Goal: Task Accomplishment & Management: Manage account settings

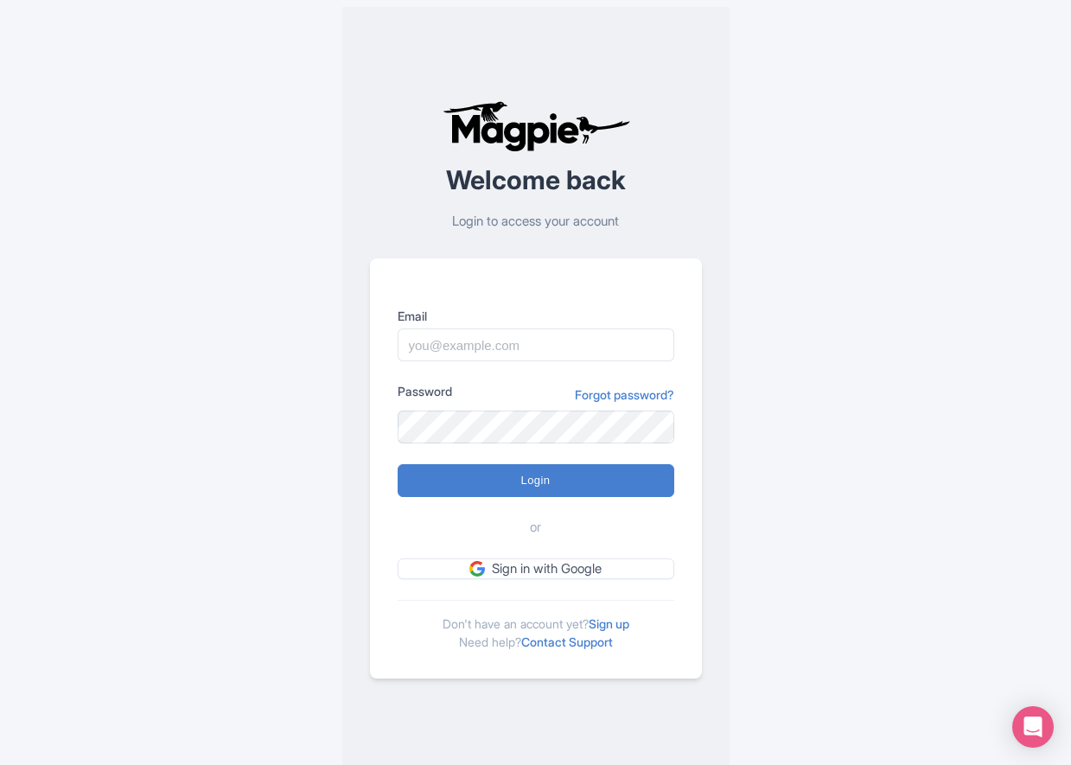
type input "[PERSON_NAME][EMAIL_ADDRESS][PERSON_NAME][DOMAIN_NAME]"
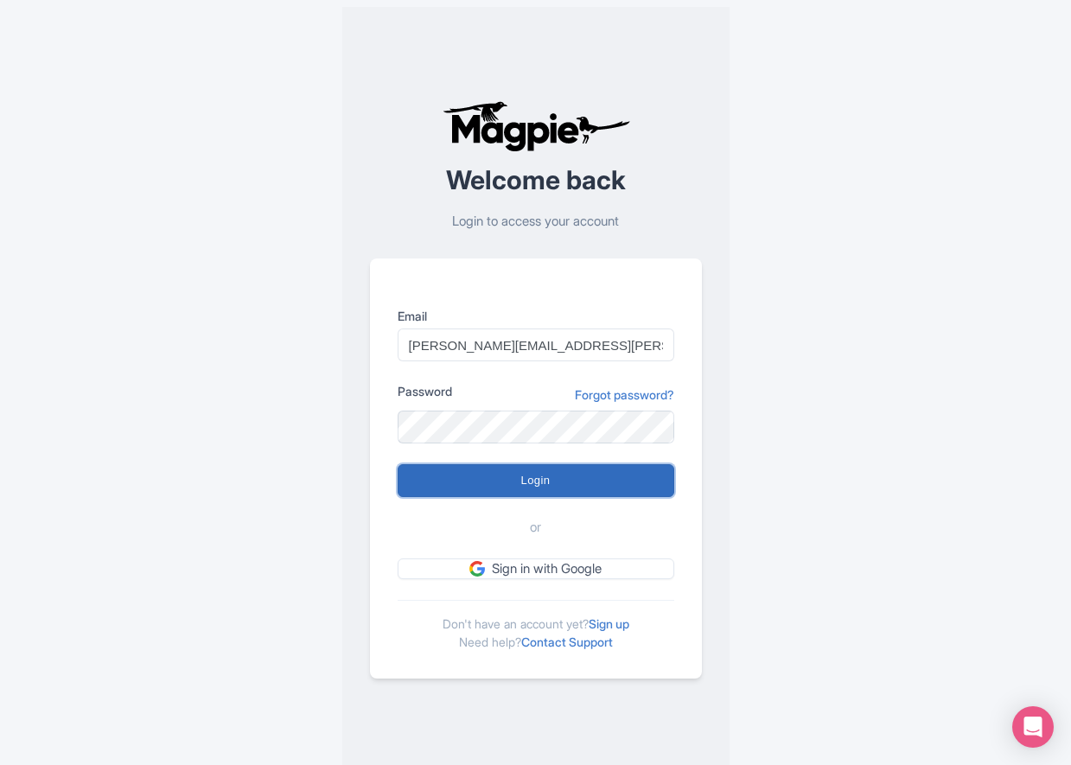
click at [525, 486] on input "Login" at bounding box center [536, 480] width 277 height 33
type input "Logging in..."
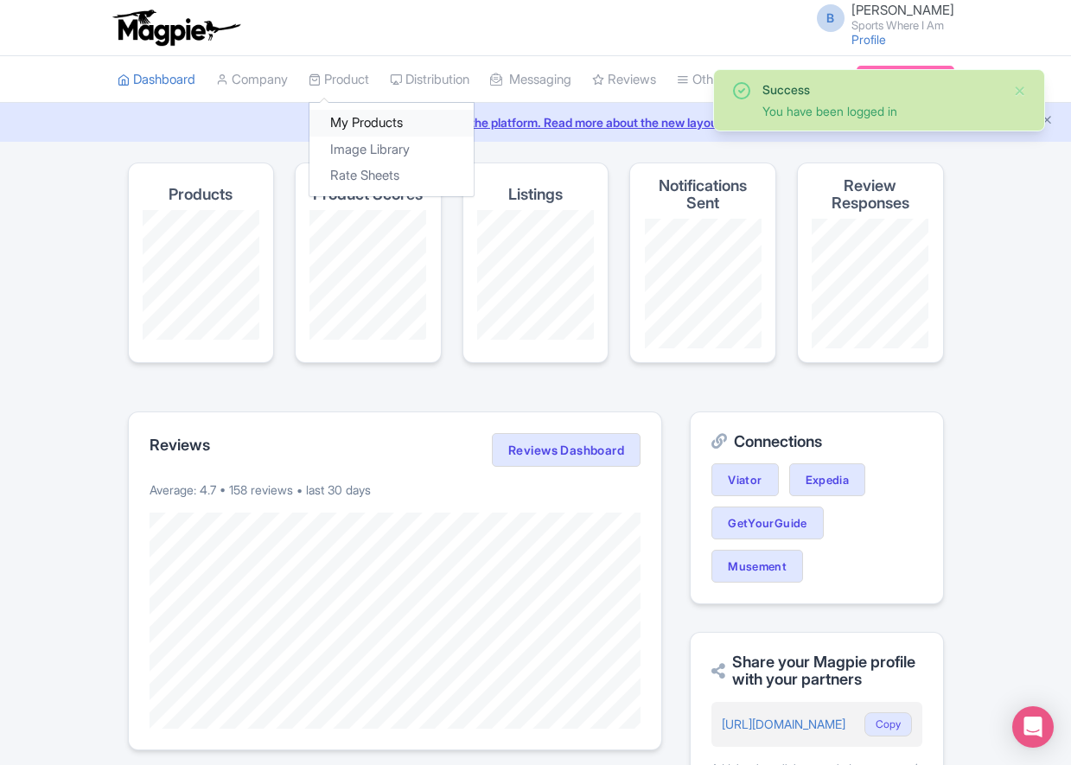
click at [345, 111] on link "My Products" at bounding box center [391, 123] width 164 height 27
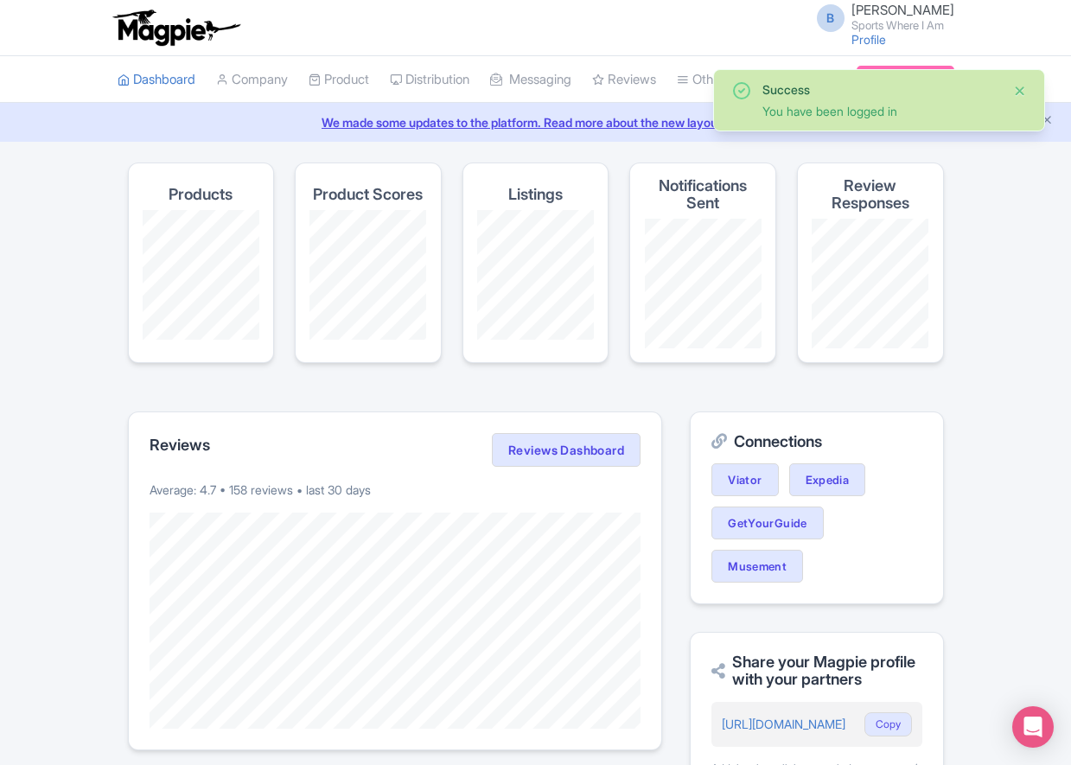
click at [1019, 89] on button "Close" at bounding box center [1020, 90] width 14 height 21
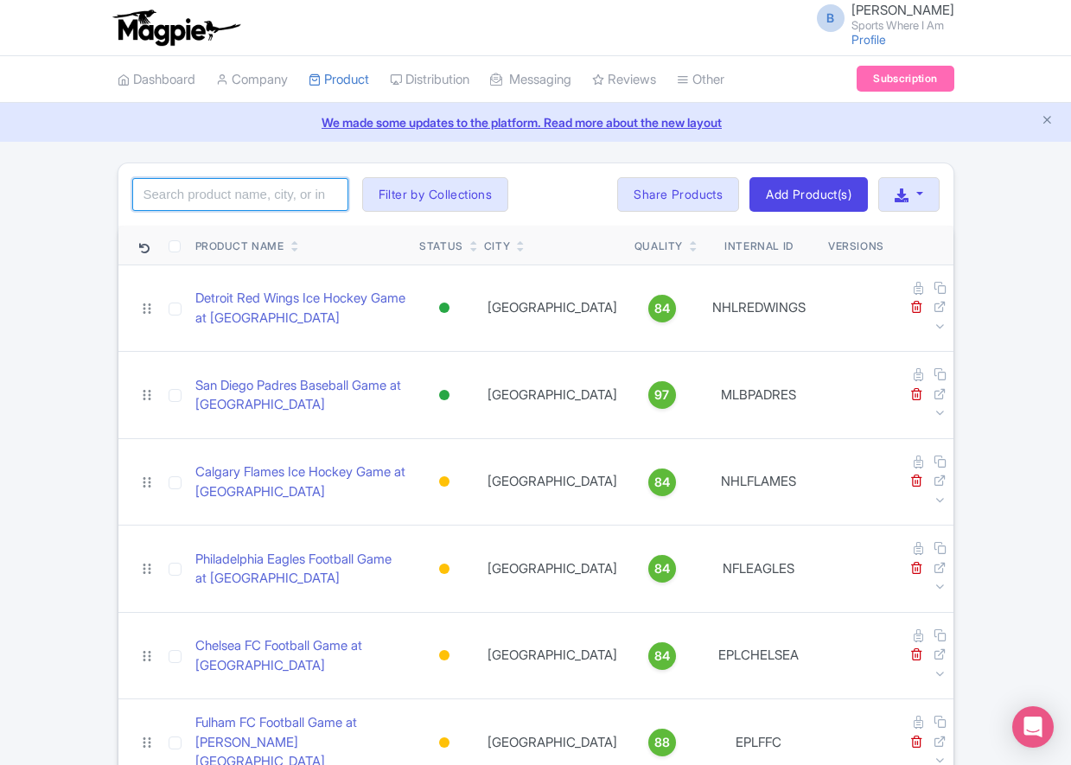
click at [229, 189] on input "search" at bounding box center [240, 194] width 216 height 33
type input "calgary"
click button "Search" at bounding box center [0, 0] width 0 height 0
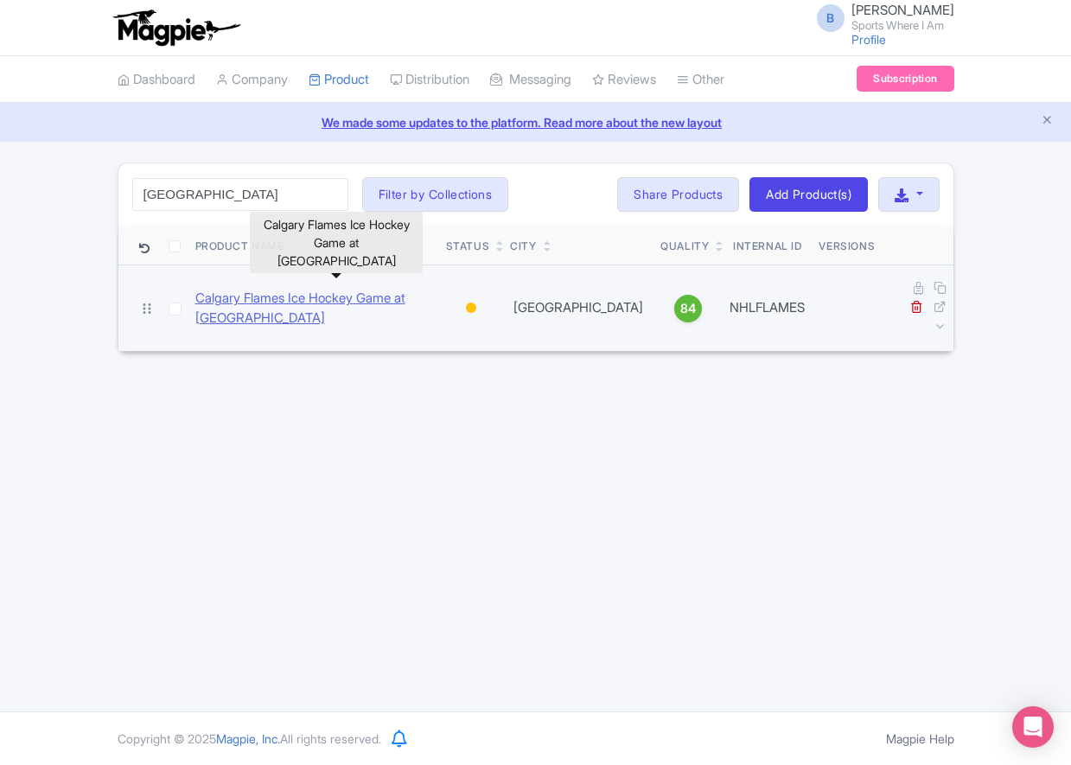
click at [245, 297] on link "Calgary Flames Ice Hockey Game at [GEOGRAPHIC_DATA]" at bounding box center [313, 308] width 237 height 39
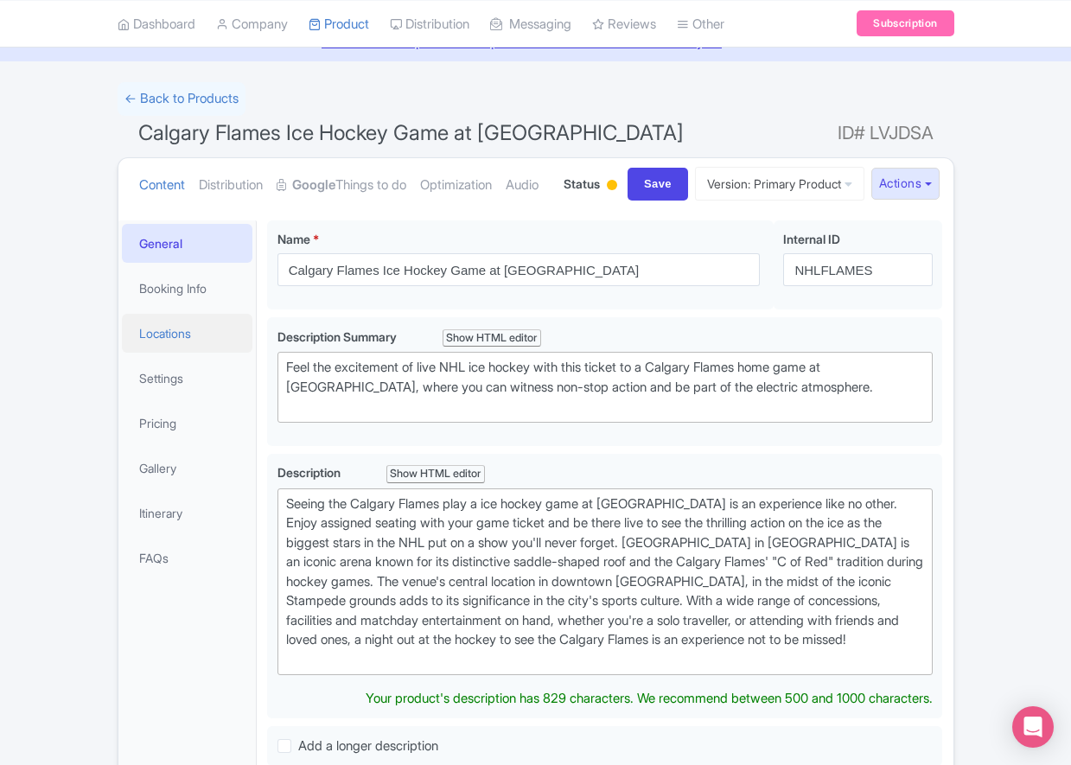
scroll to position [99, 0]
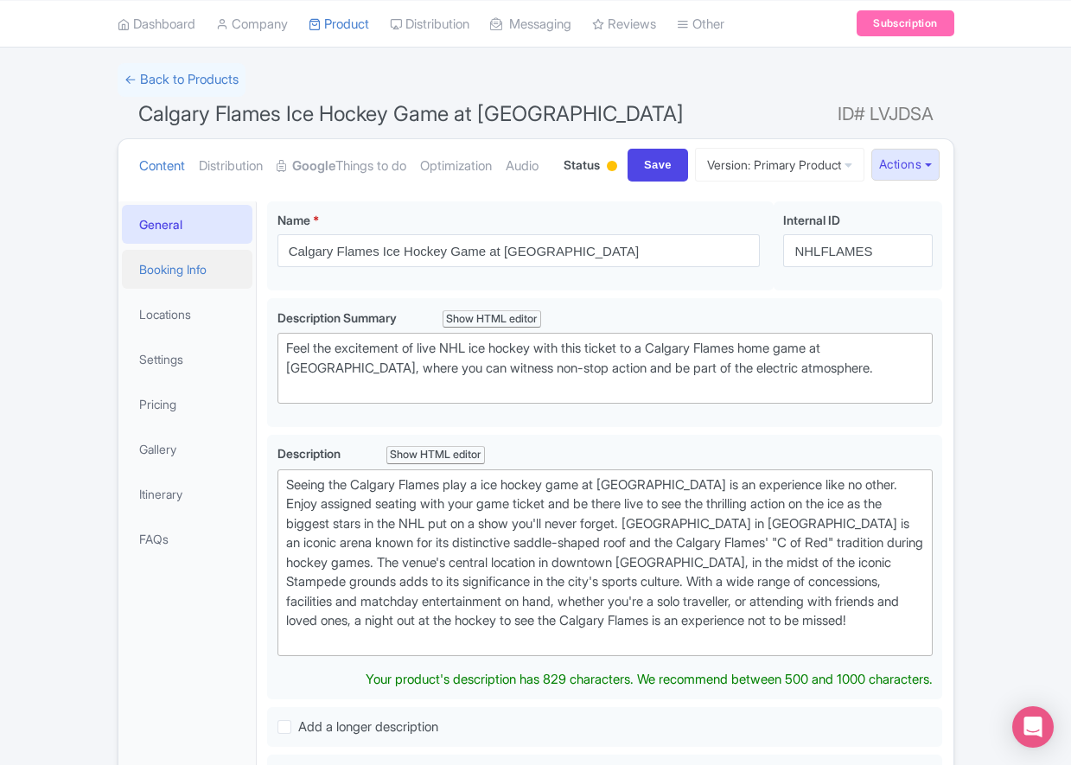
click at [188, 289] on link "Booking Info" at bounding box center [187, 269] width 131 height 39
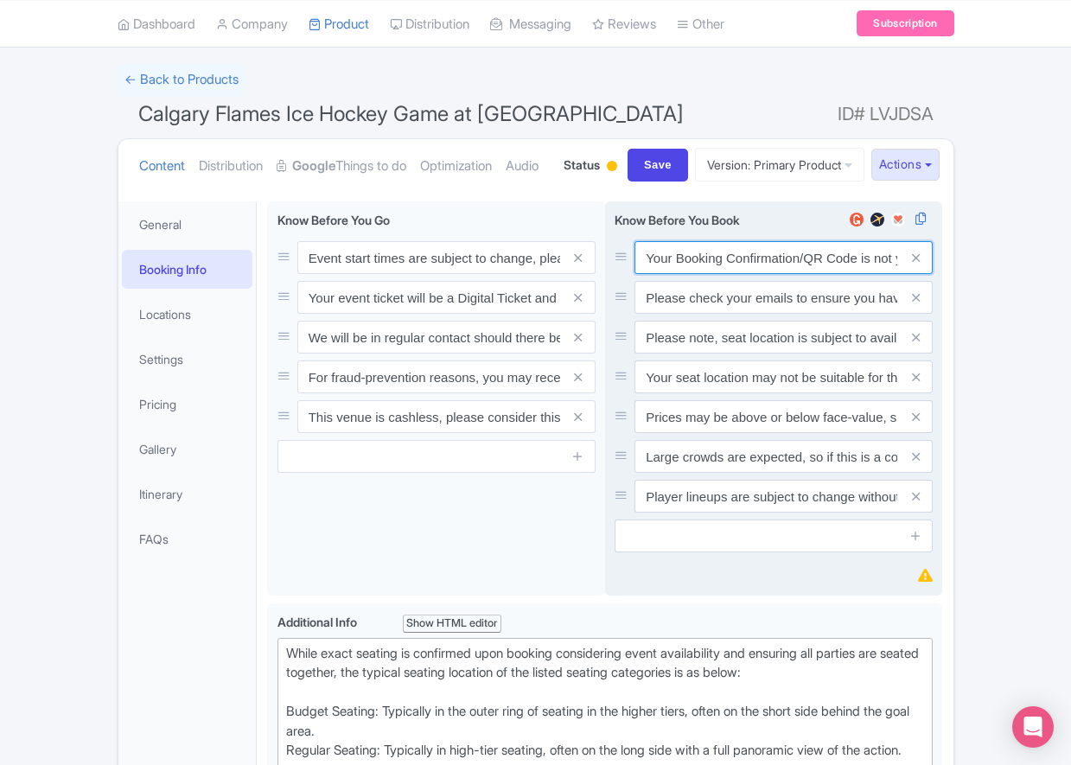
click at [716, 274] on input "Your Booking Confirmation/QR Code is not your entry ticket - your tickets and s…" at bounding box center [783, 257] width 298 height 33
click at [715, 274] on input "Your Booking Confirmation/QR Code is not your entry ticket - your tickets and s…" at bounding box center [783, 257] width 298 height 33
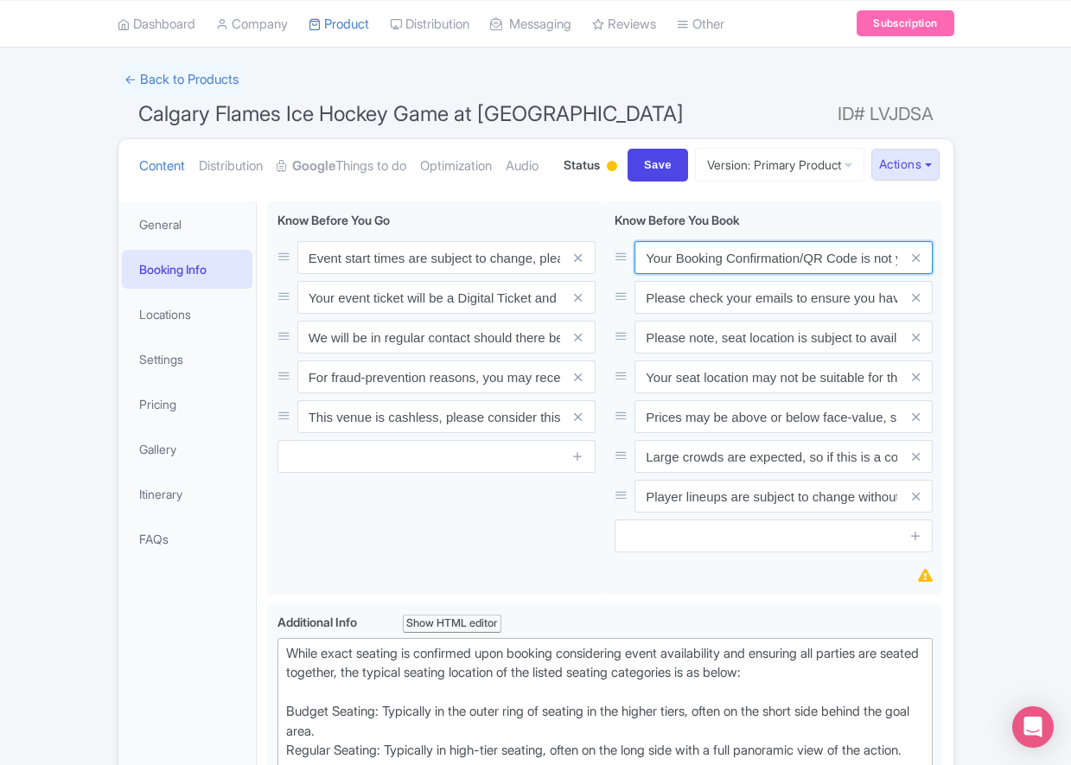
paste input "PDF/QR Code is not your entry ticket - your digital tickets and seating details…"
type input "Your Booking Confirmation PDF/QR Code is not your entry ticket - your digital t…"
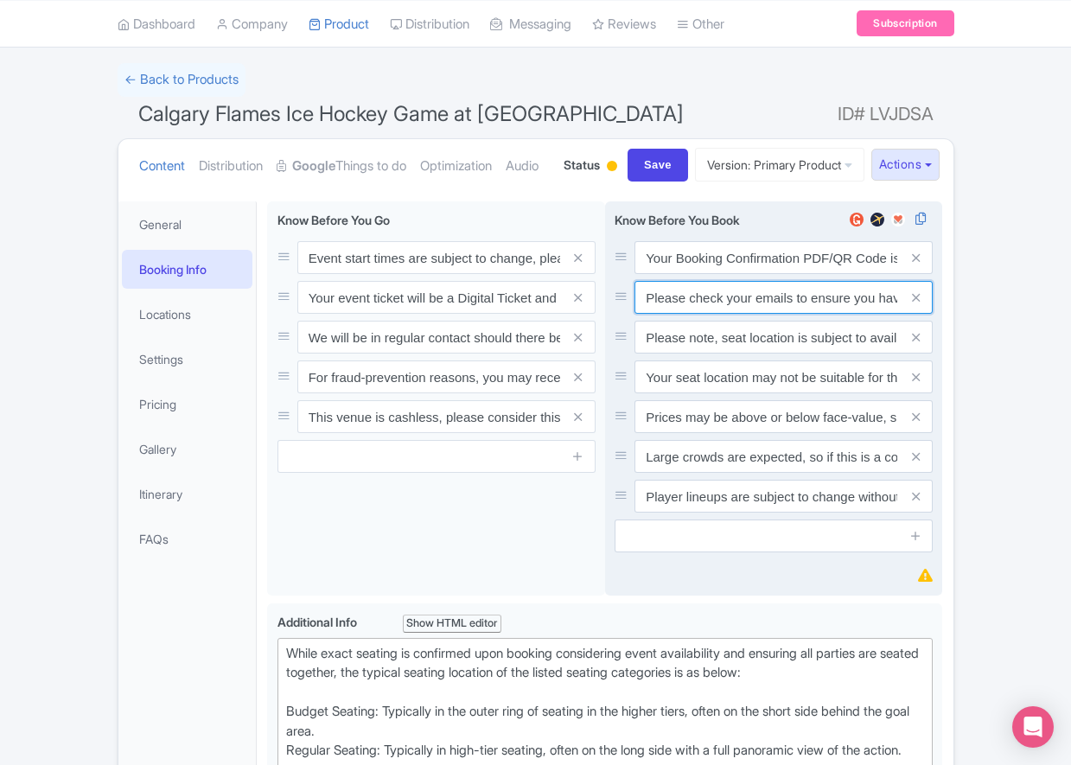
click at [669, 274] on input "Please check your emails to ensure you have accepted your mobile ticket prior t…" at bounding box center [783, 257] width 298 height 33
click at [668, 274] on input "Please check your emails to ensure you have accepted your mobile ticket prior t…" at bounding box center [783, 257] width 298 height 33
click at [667, 274] on input "Please check your emails to ensure you have accepted your mobile ticket prior t…" at bounding box center [783, 257] width 298 height 33
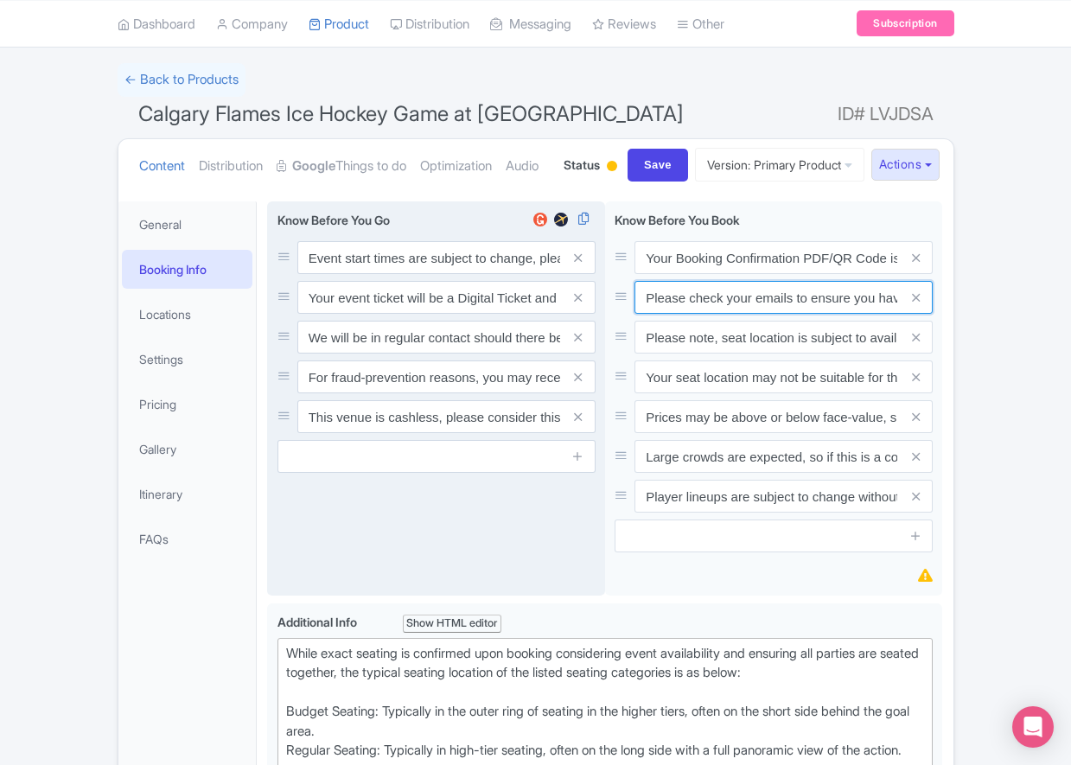
paste input "Entry tickets will be delivered via a digital ticketing provider selected by th…"
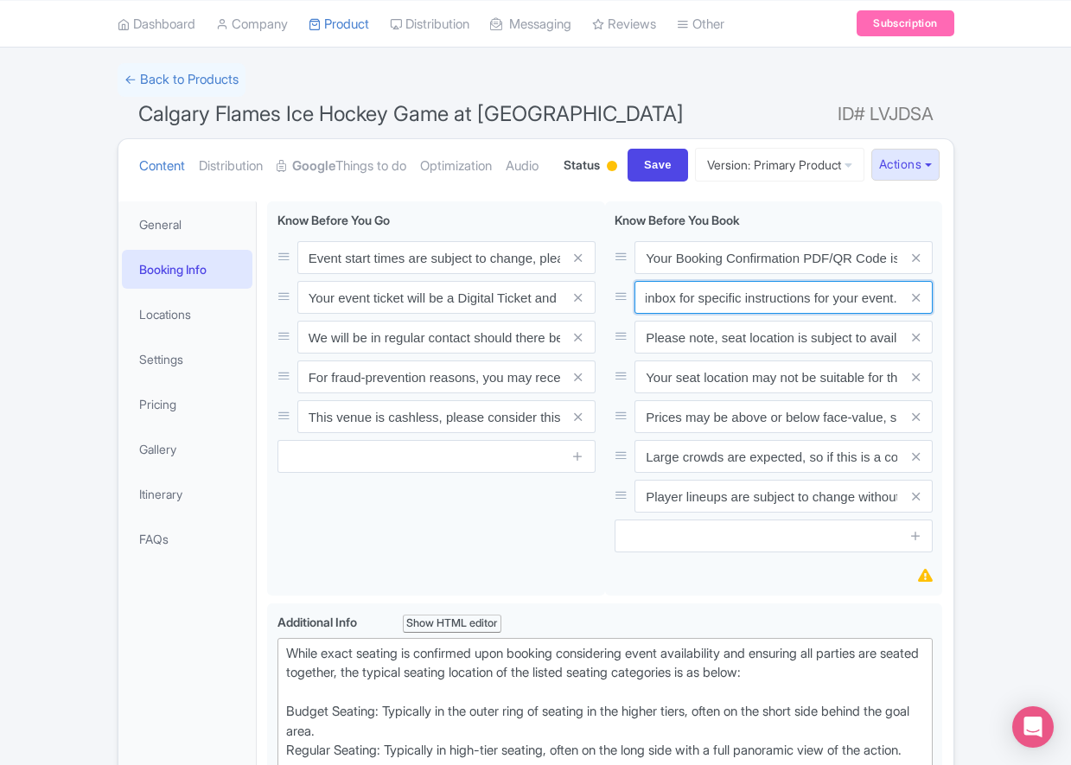
type input "Entry tickets will be delivered via a digital ticketing provider selected by th…"
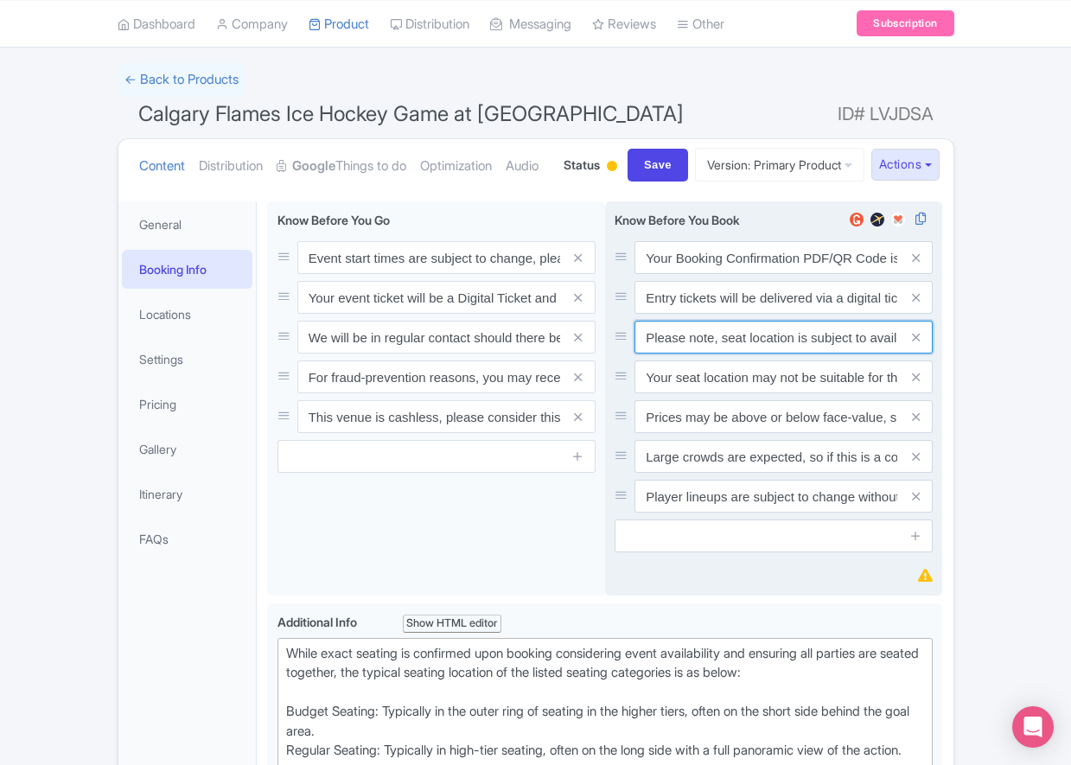
click at [692, 274] on input "Please note, seat location is subject to availability, based on the quantity of…" at bounding box center [783, 257] width 298 height 33
paste input "Ticket prices may be above or below face-value, subject to the popularity of th…"
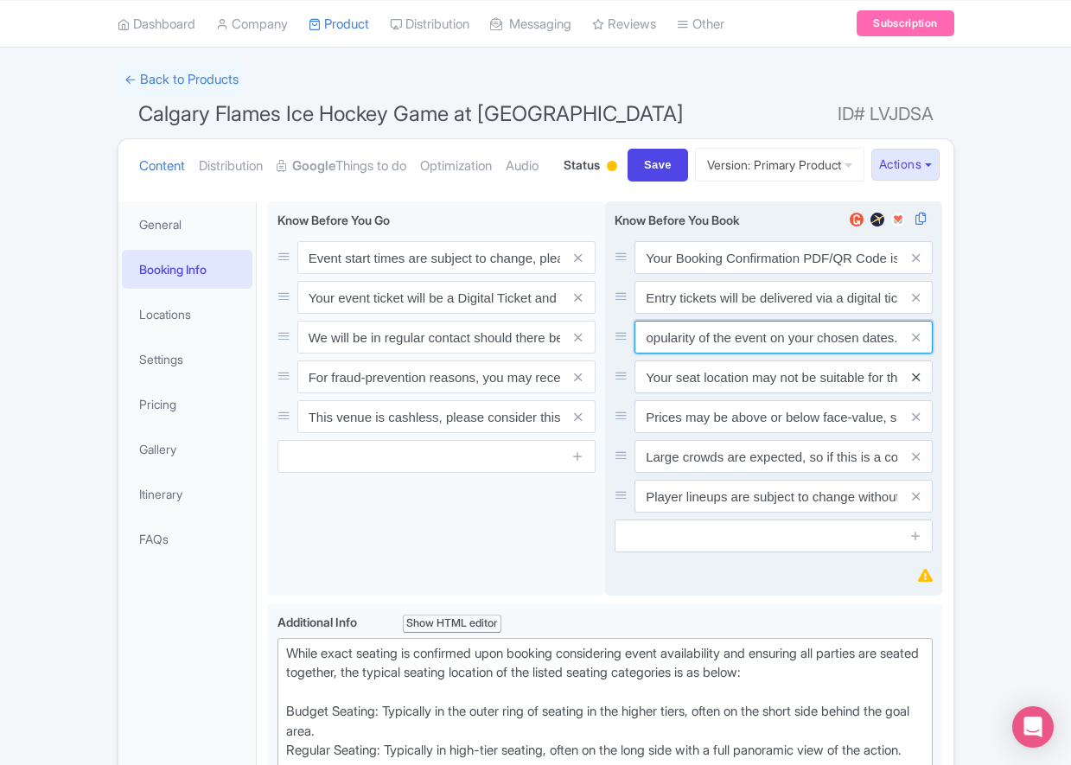
type input "Ticket prices may be above or below face-value, subject to the popularity of th…"
click at [918, 384] on icon at bounding box center [916, 377] width 8 height 13
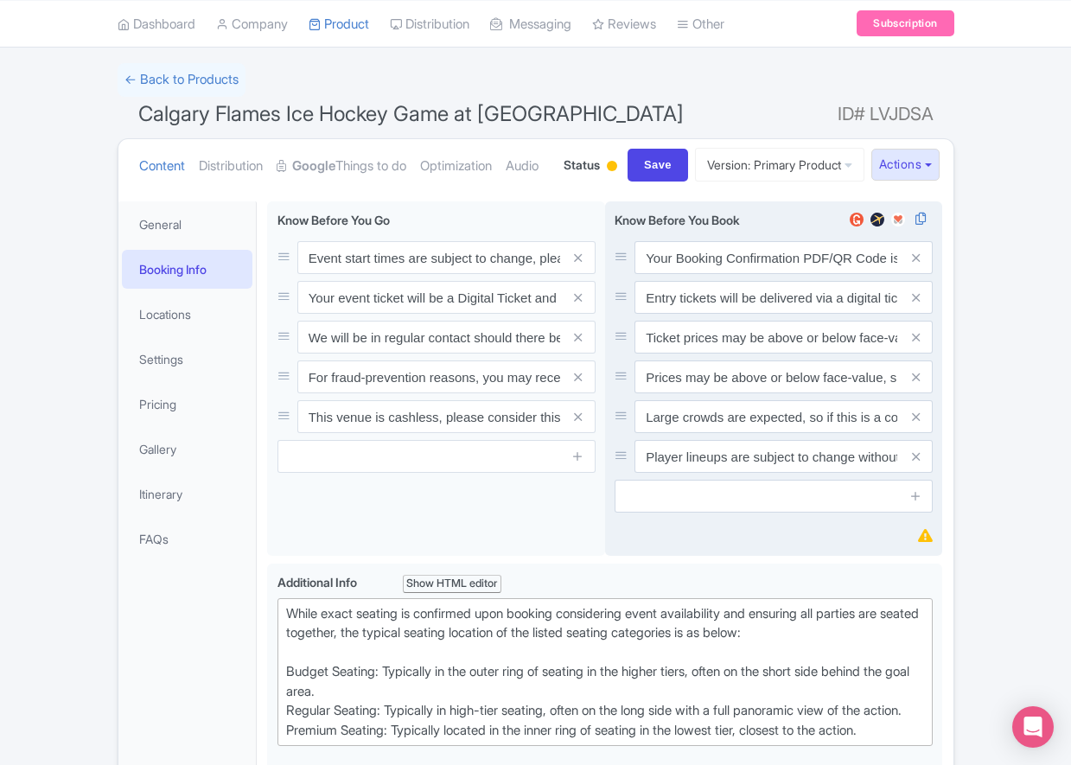
click at [918, 384] on icon at bounding box center [916, 377] width 8 height 13
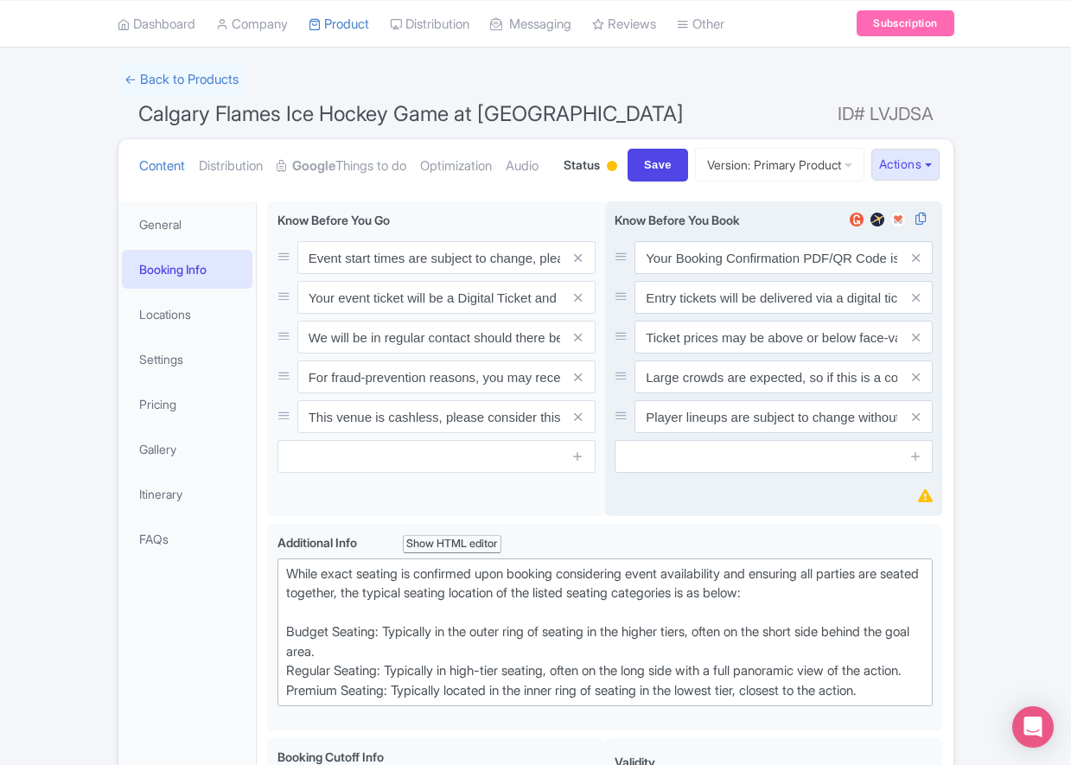
click at [918, 384] on icon at bounding box center [916, 377] width 8 height 13
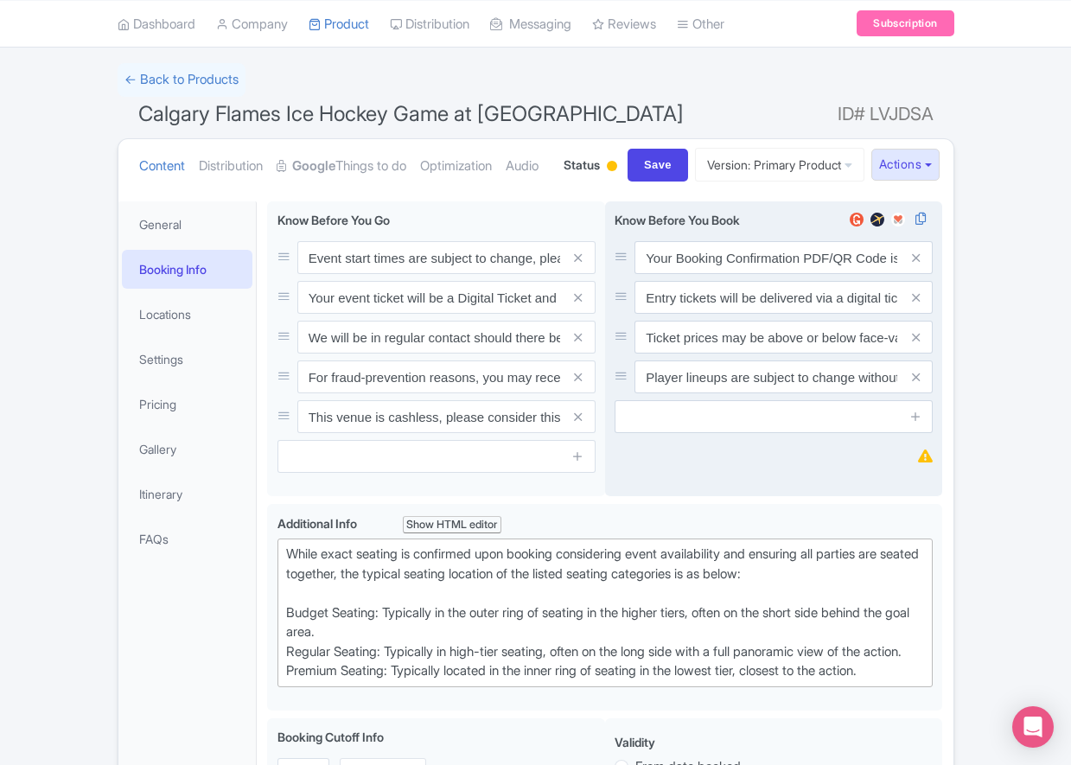
click at [918, 384] on icon at bounding box center [916, 377] width 8 height 13
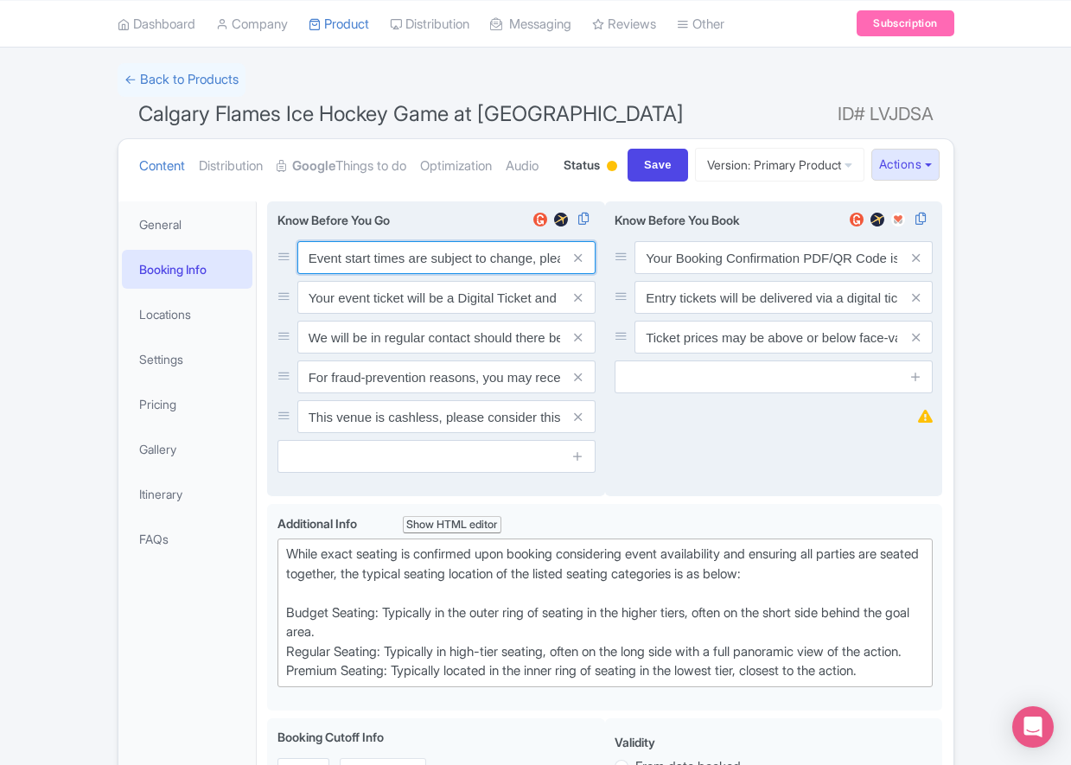
click at [351, 274] on input "Event start times are subject to change, please check these closer to the event…" at bounding box center [446, 257] width 298 height 33
click at [352, 274] on input "Event start times are subject to change, please check these closer to the event…" at bounding box center [446, 257] width 298 height 33
paste input ". We will be in regular contact should there be any updates or changes ahead of…"
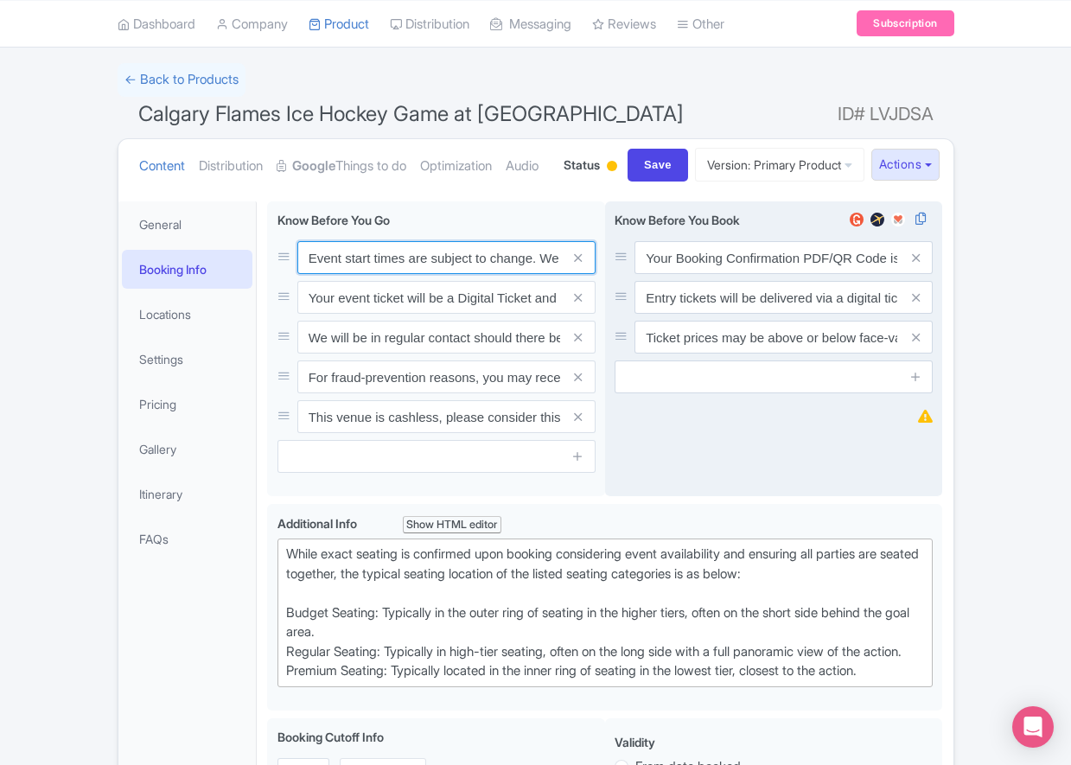
scroll to position [0, 498]
type input "Event start times are subject to change. We will be in regular contact should t…"
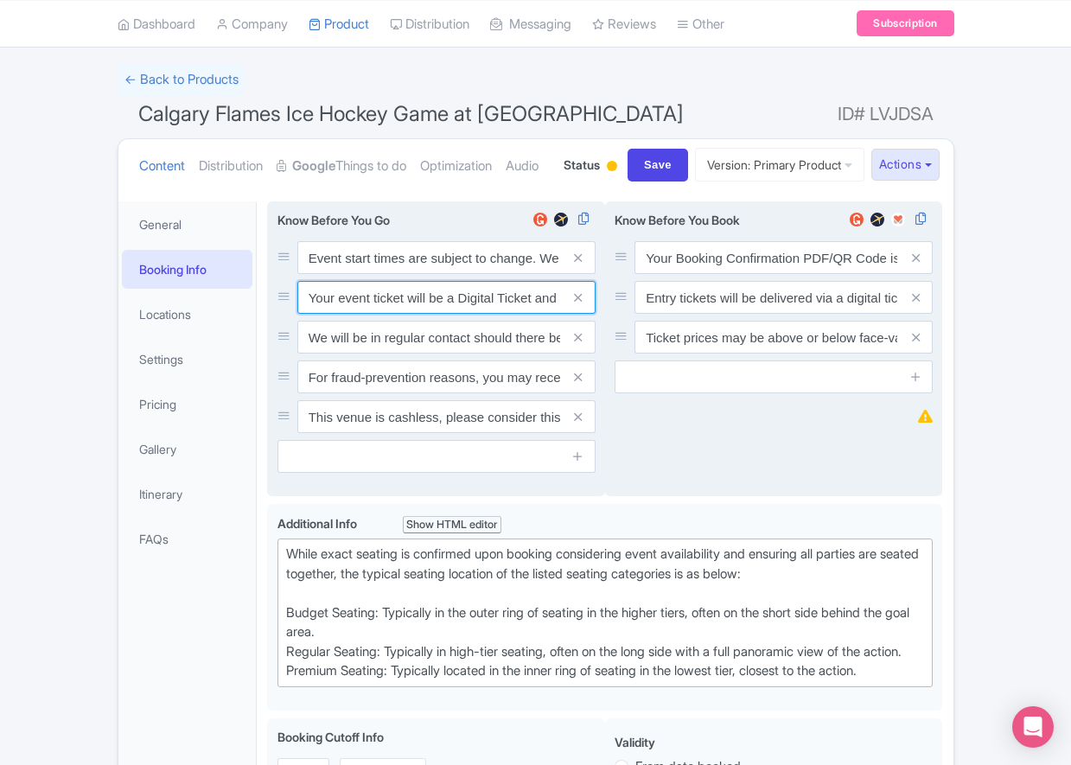
click at [352, 274] on input "Your event ticket will be a Digital Ticket and is separate from your booking co…" at bounding box center [446, 257] width 298 height 33
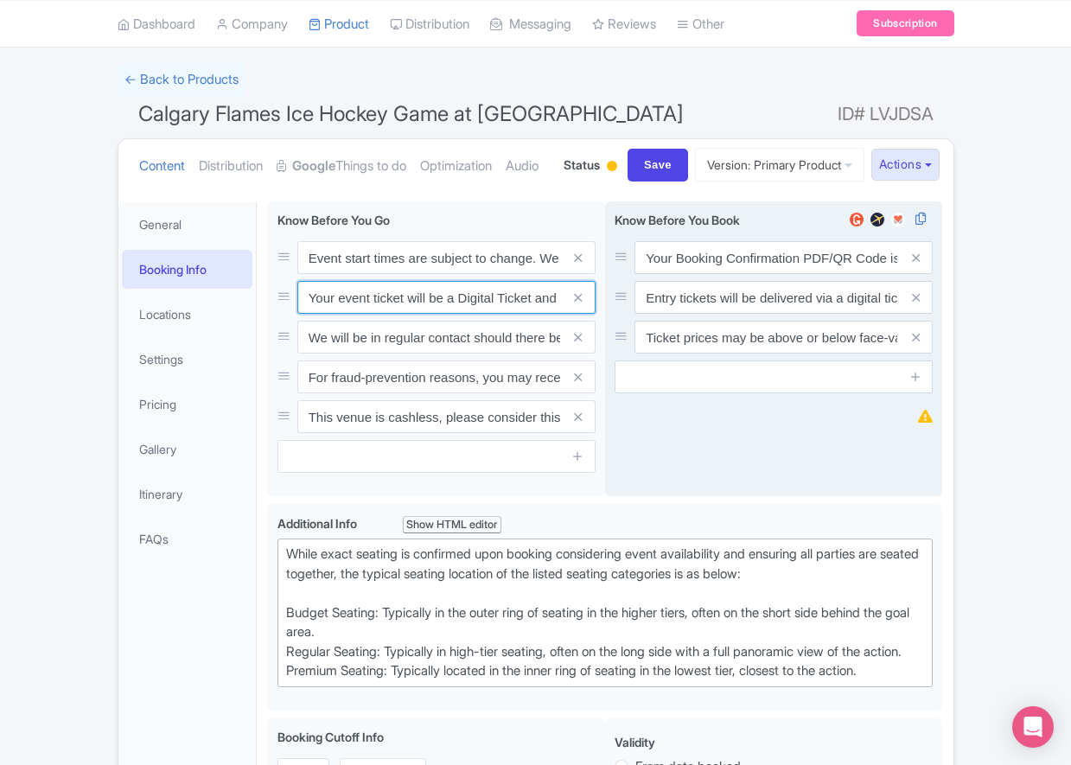
paste input "ntry"
type input "Your entry ticket will be a Digital Ticket and is separate from your booking co…"
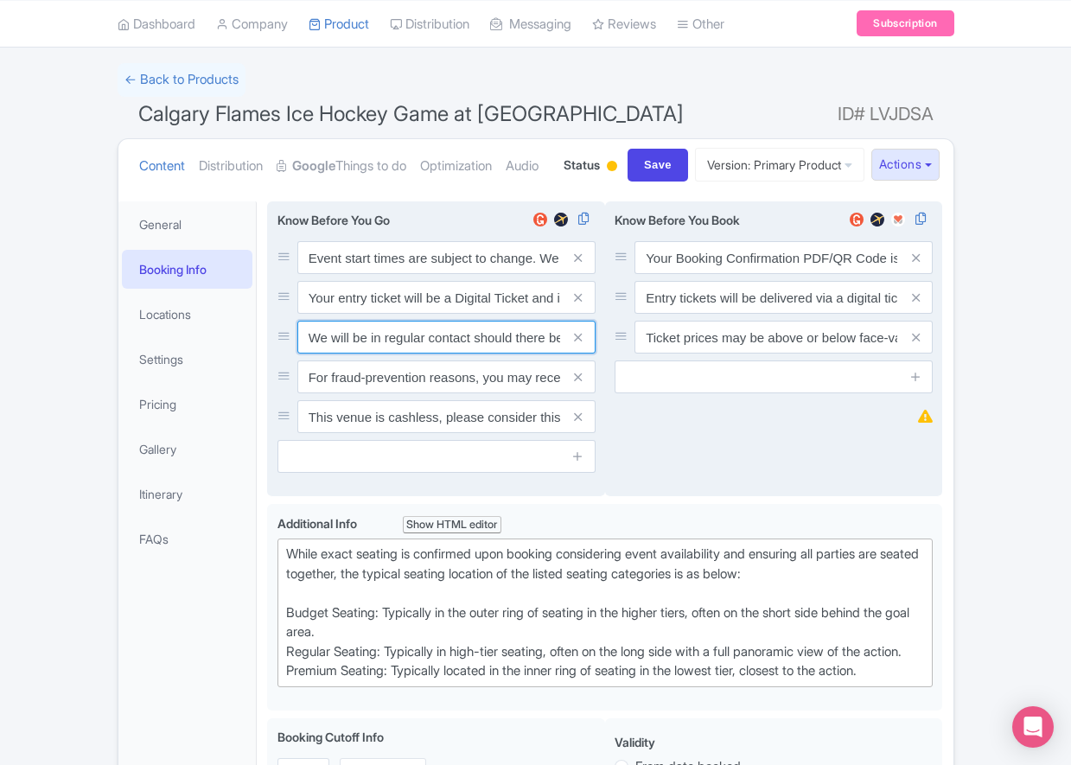
click at [390, 274] on input "We will be in regular contact should there be any updates or changes ahead of y…" at bounding box center [446, 257] width 298 height 33
paste input "For fraud-prevention reasons, most tickets are delivered between 1-3 days prior…"
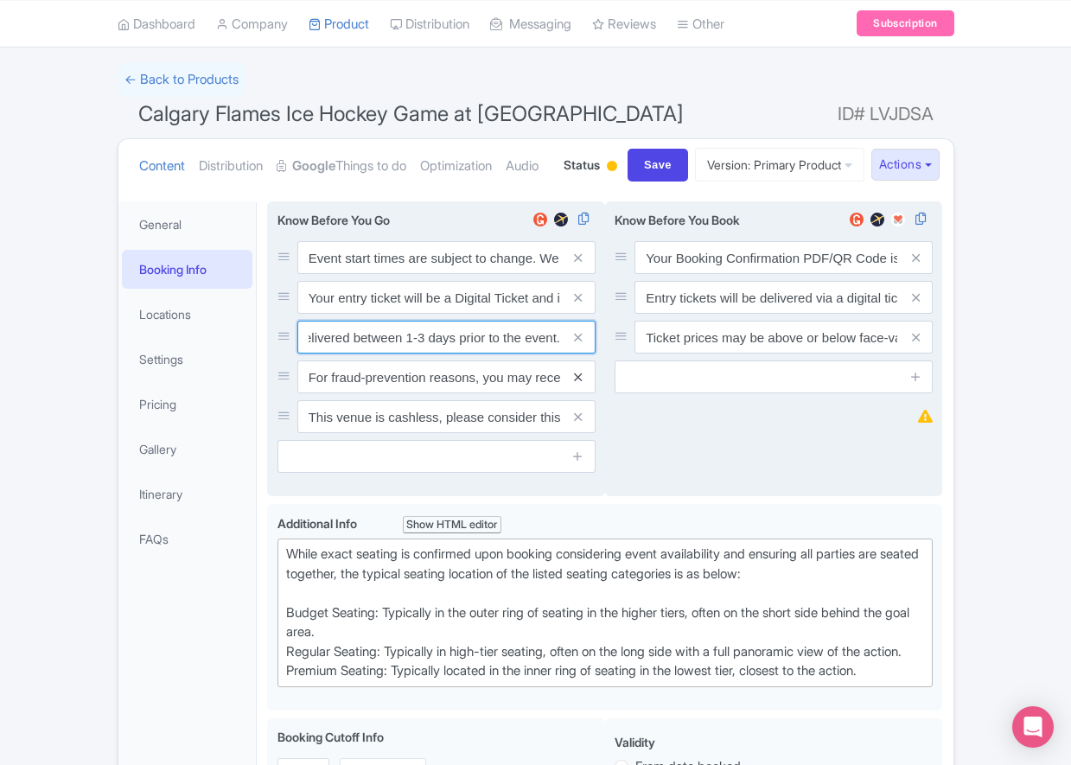
type input "For fraud-prevention reasons, most tickets are delivered between 1-3 days prior…"
click at [579, 384] on icon at bounding box center [578, 377] width 8 height 13
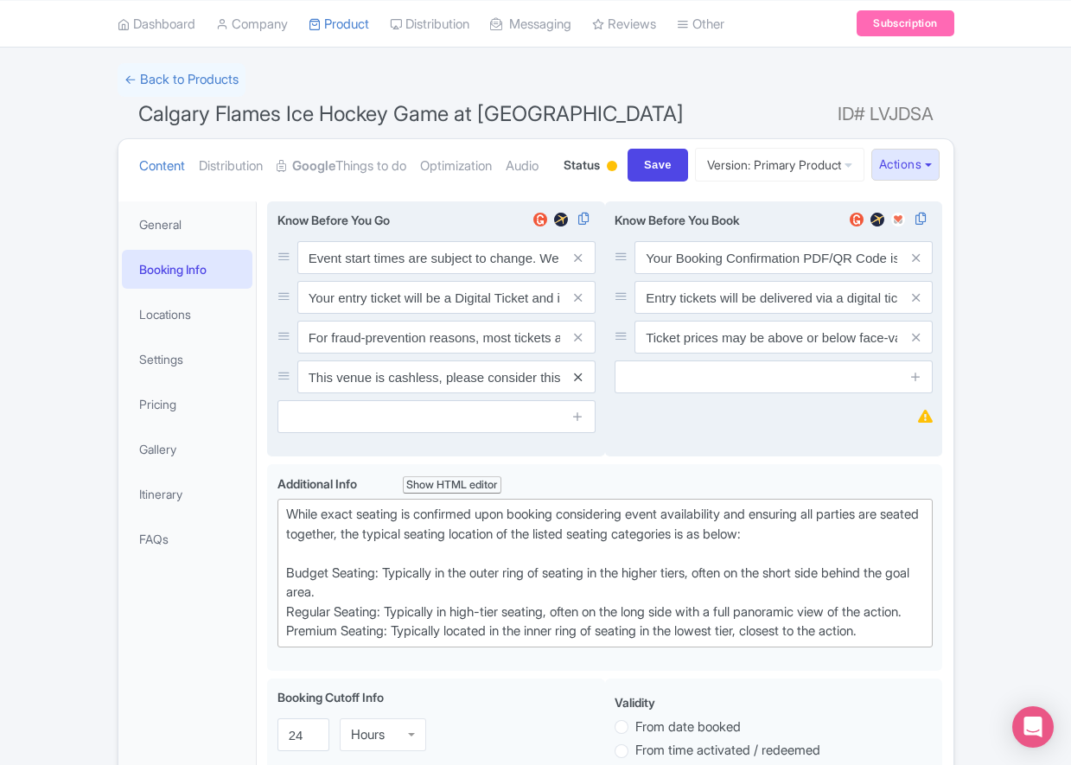
click at [579, 384] on icon at bounding box center [578, 377] width 8 height 13
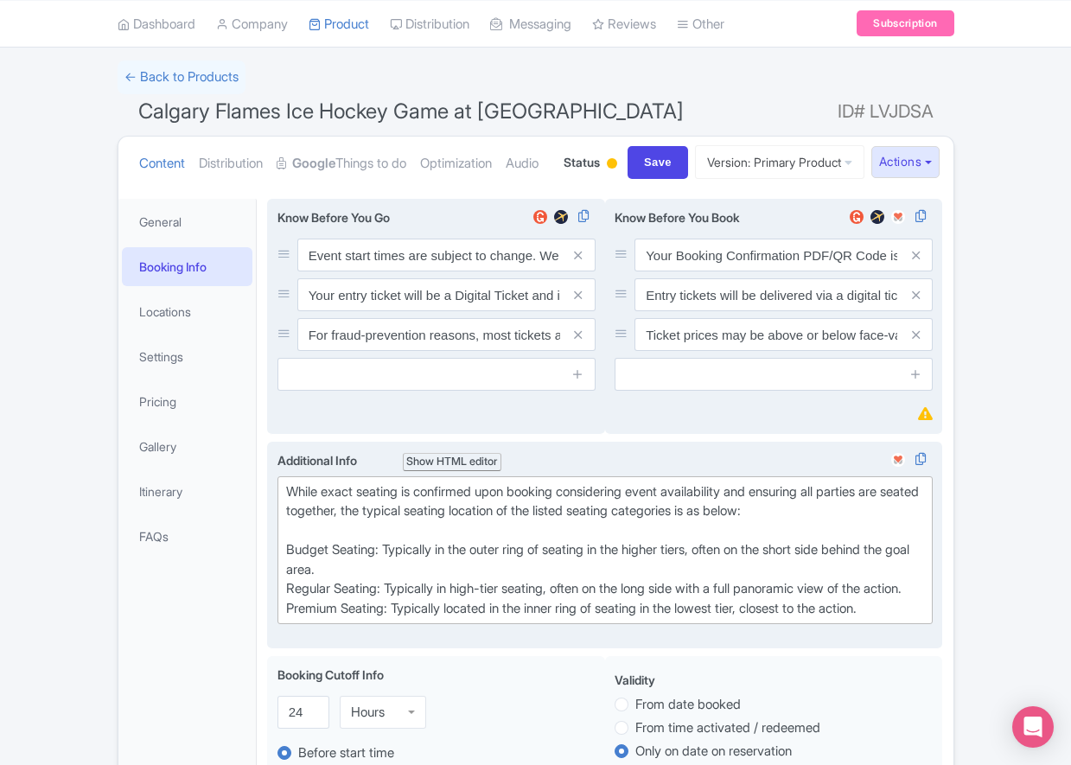
scroll to position [103, 0]
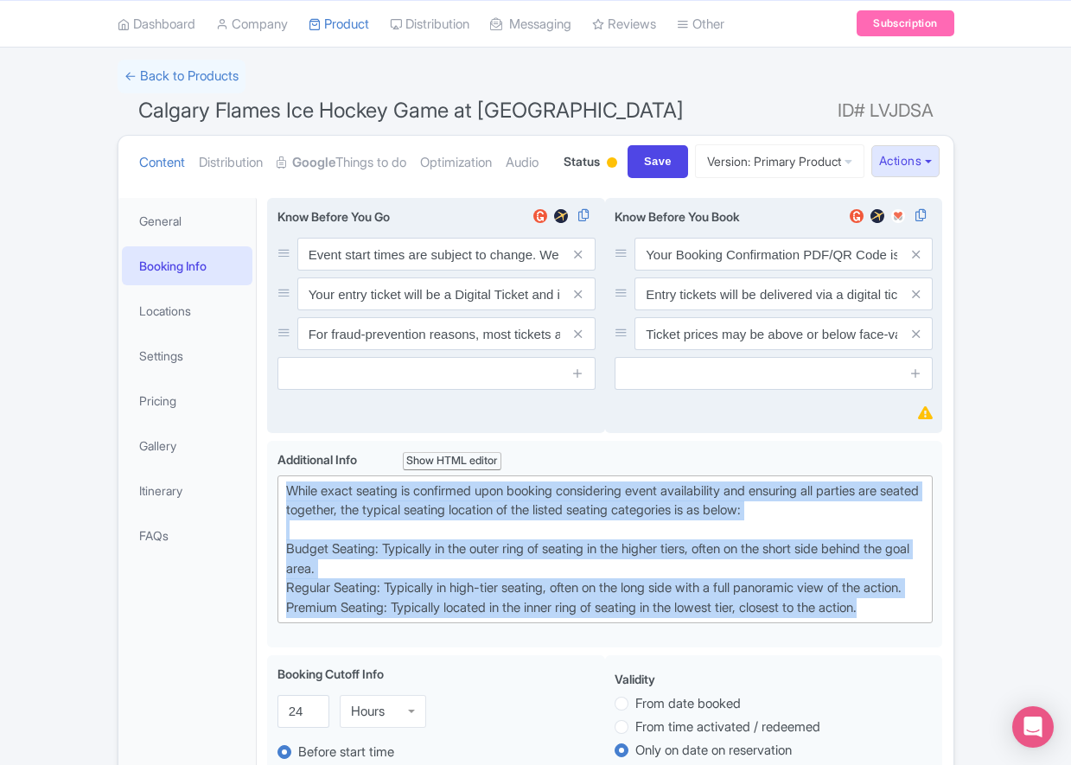
drag, startPoint x: 812, startPoint y: 665, endPoint x: 255, endPoint y: 544, distance: 570.5
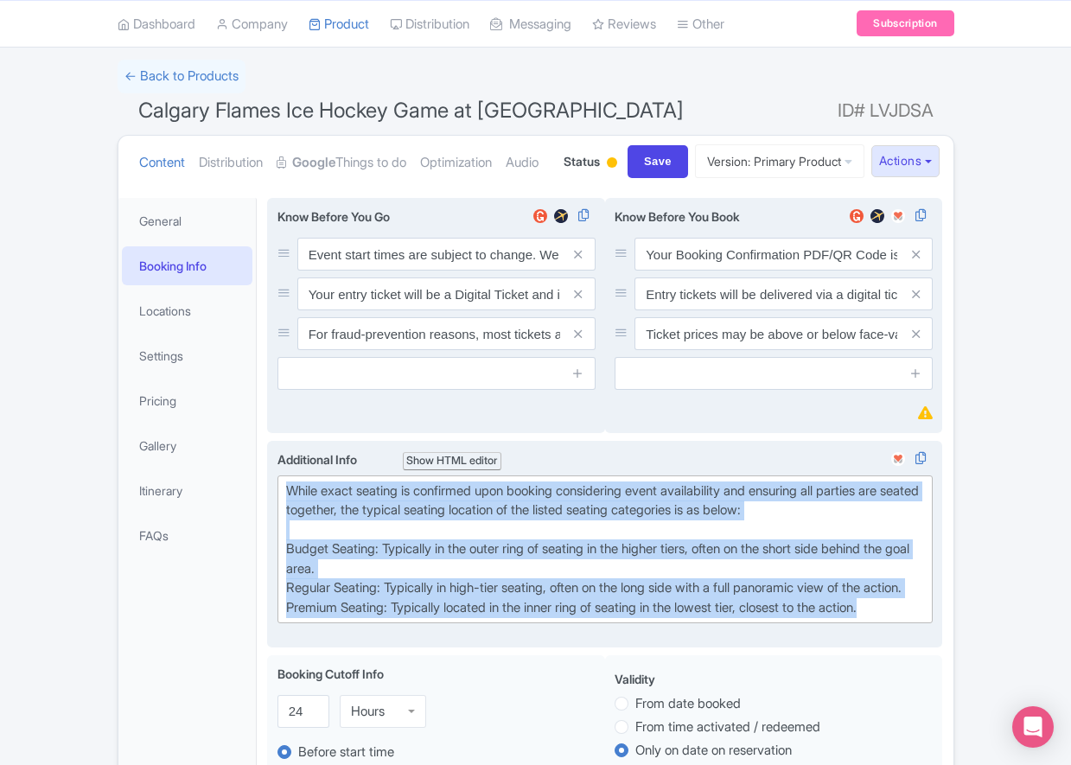
type trix-editor "<div>While exact seating is confirmed upon booking considering event availabili…"
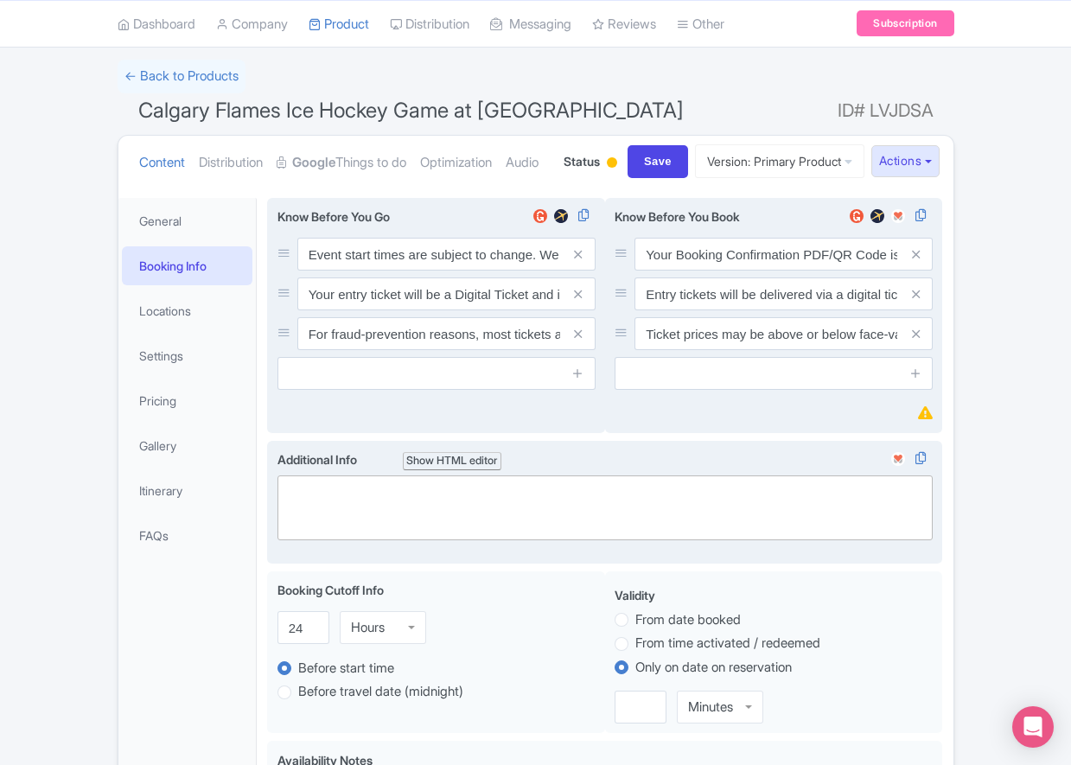
paste trix-editor "<div>Upper Goal: Located in the upper tiers of seating behind the goals at eith…"
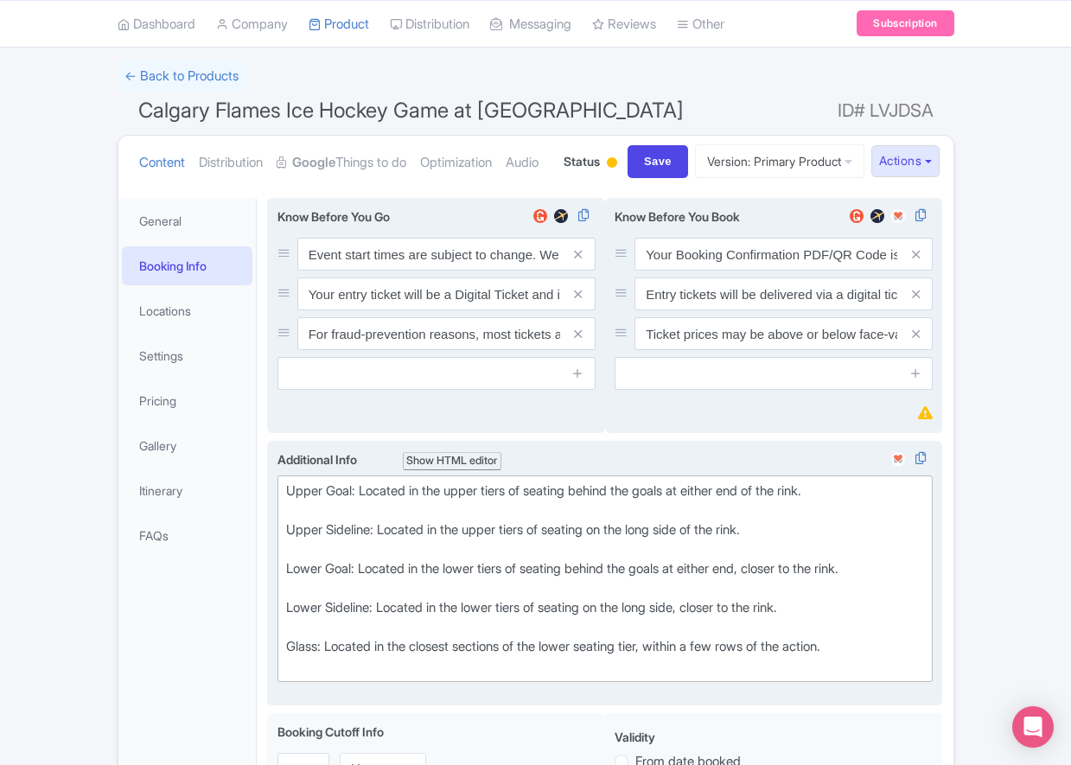
type trix-editor "<div>Upper Goal: Located in the upper tiers of seating behind the goals at eith…"
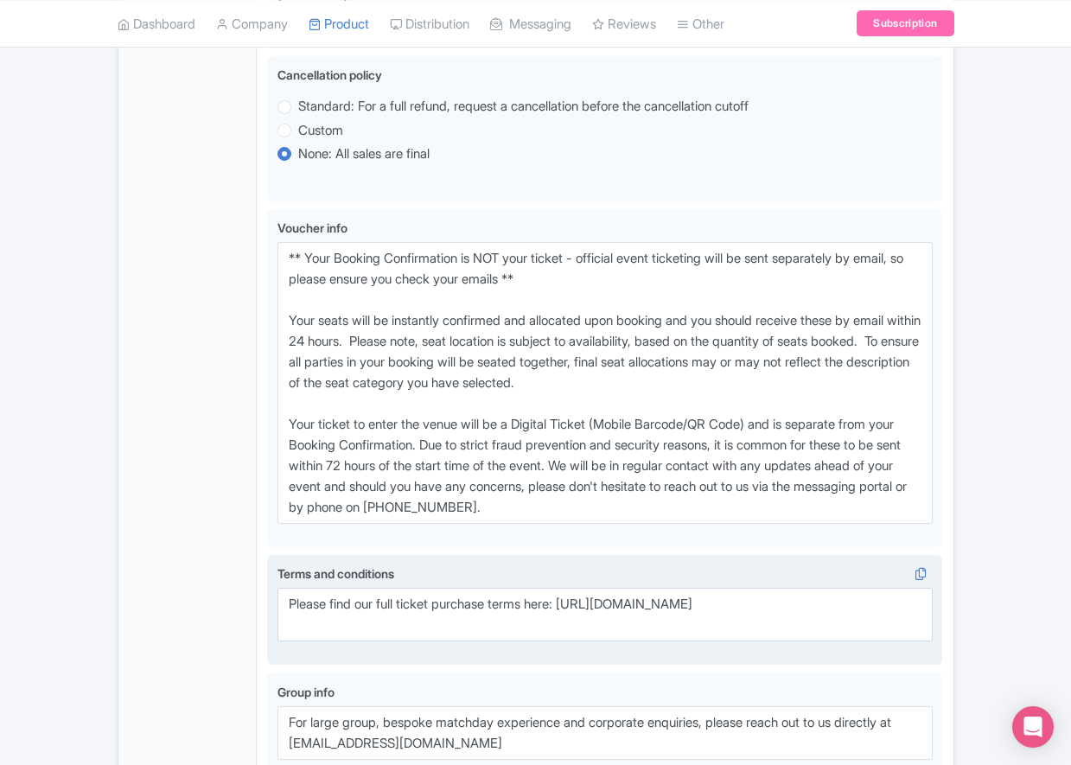
scroll to position [1230, 0]
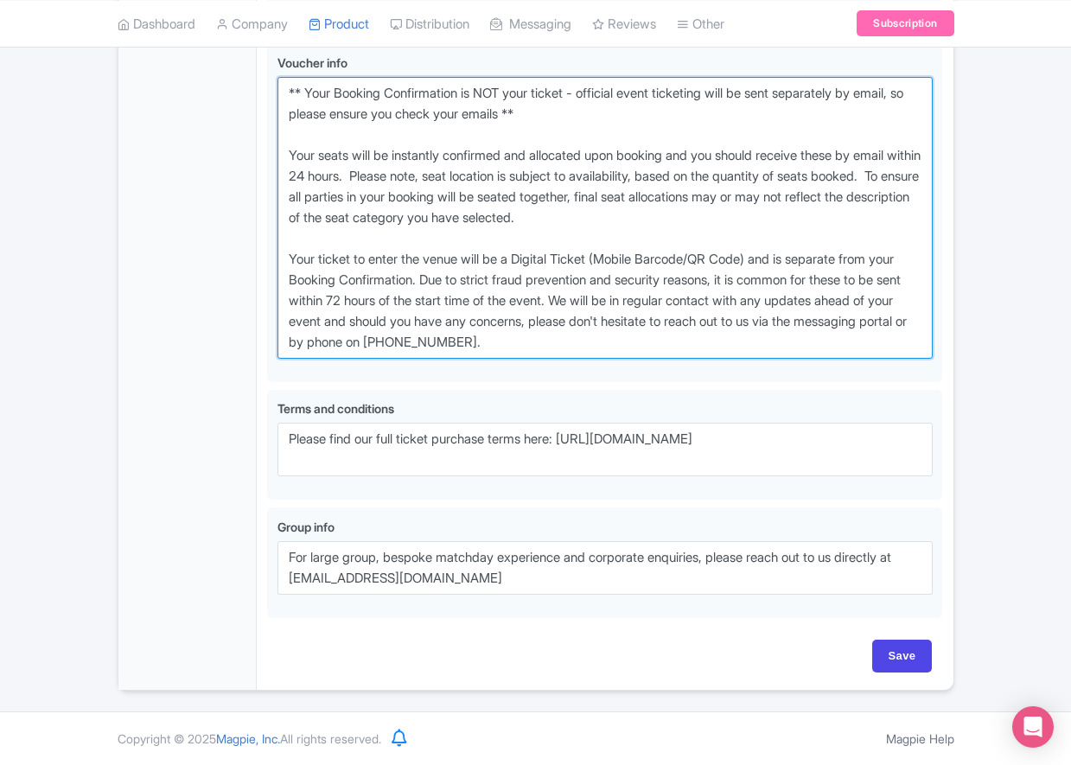
drag, startPoint x: 642, startPoint y: 347, endPoint x: 120, endPoint y: 105, distance: 575.3
type textarea "** Your Booking Confirmation is NOT your ticket - official event ticketing will…"
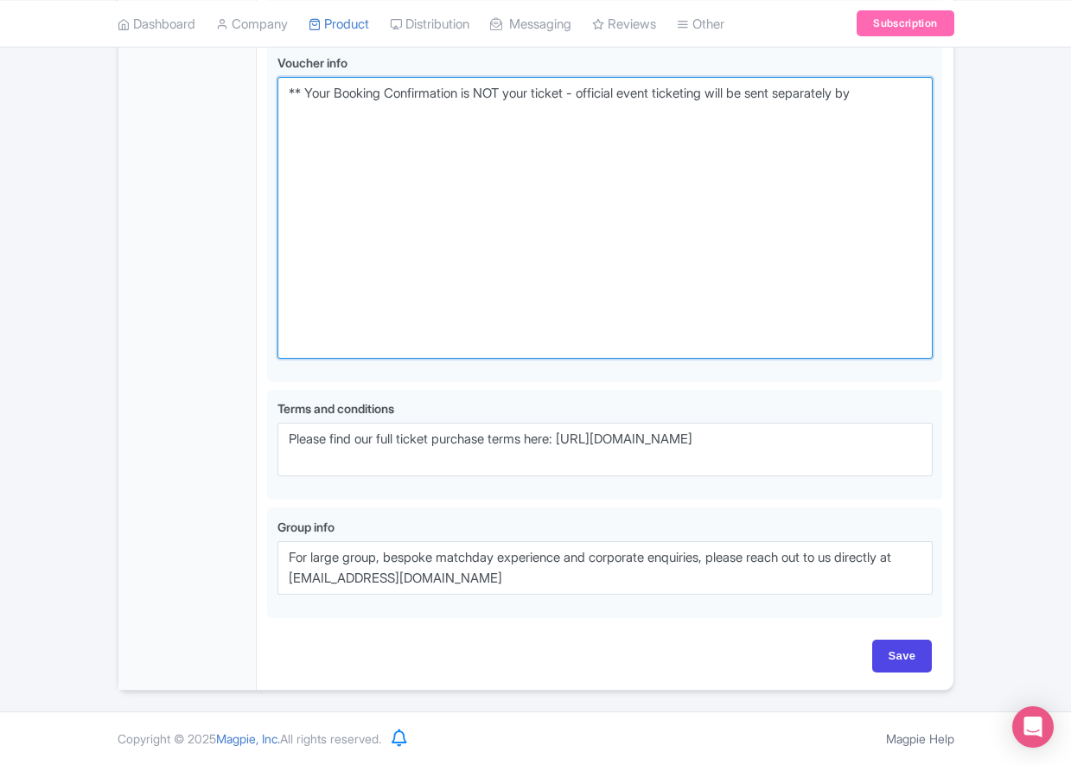
scroll to position [1002, 0]
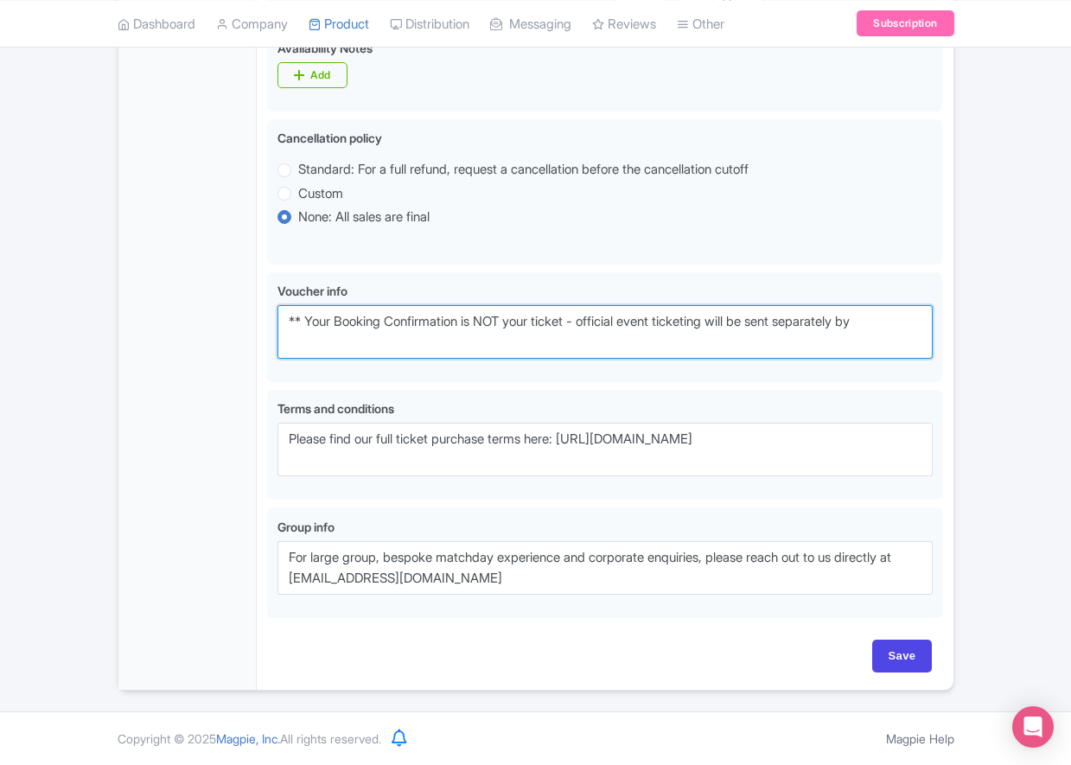
drag, startPoint x: 359, startPoint y: 345, endPoint x: 214, endPoint y: 311, distance: 148.2
click at [214, 311] on div "General Booking Info Locations Settings Pricing Gallery Itinerary FAQs Calgary …" at bounding box center [535, 22] width 835 height 1336
paste textarea "** Your Booking Confirmation is NOT your entry ticket - official event ticketin…"
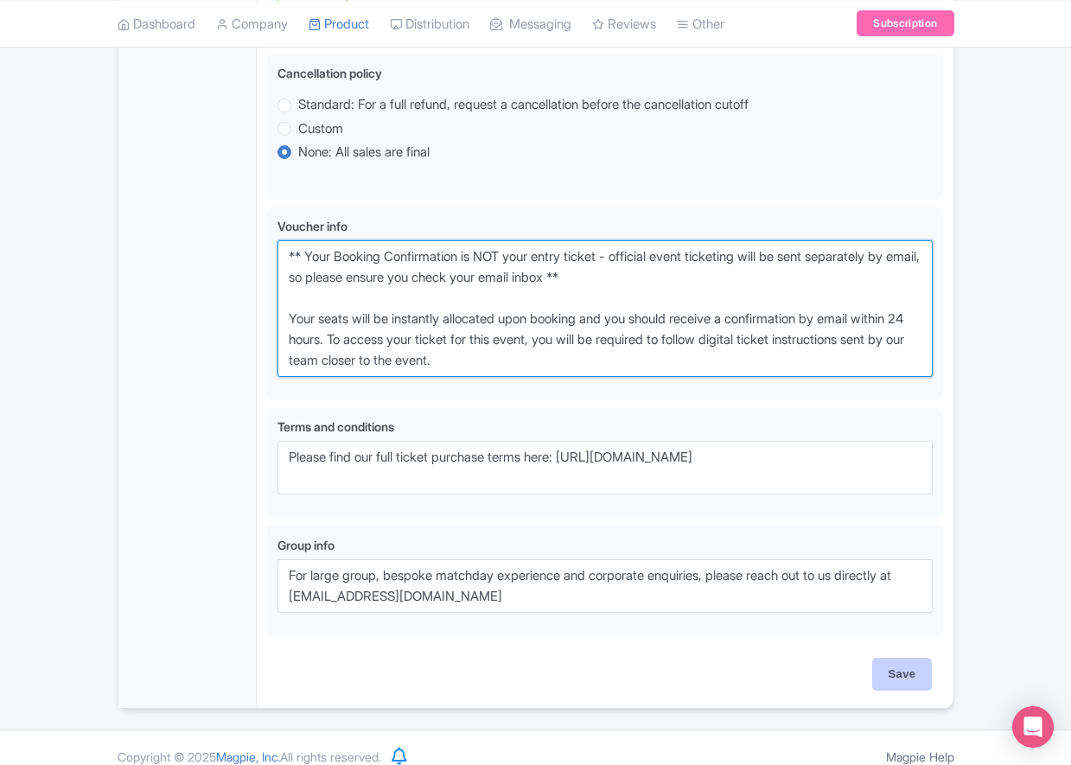
type textarea "** Your Booking Confirmation is NOT your entry ticket - official event ticketin…"
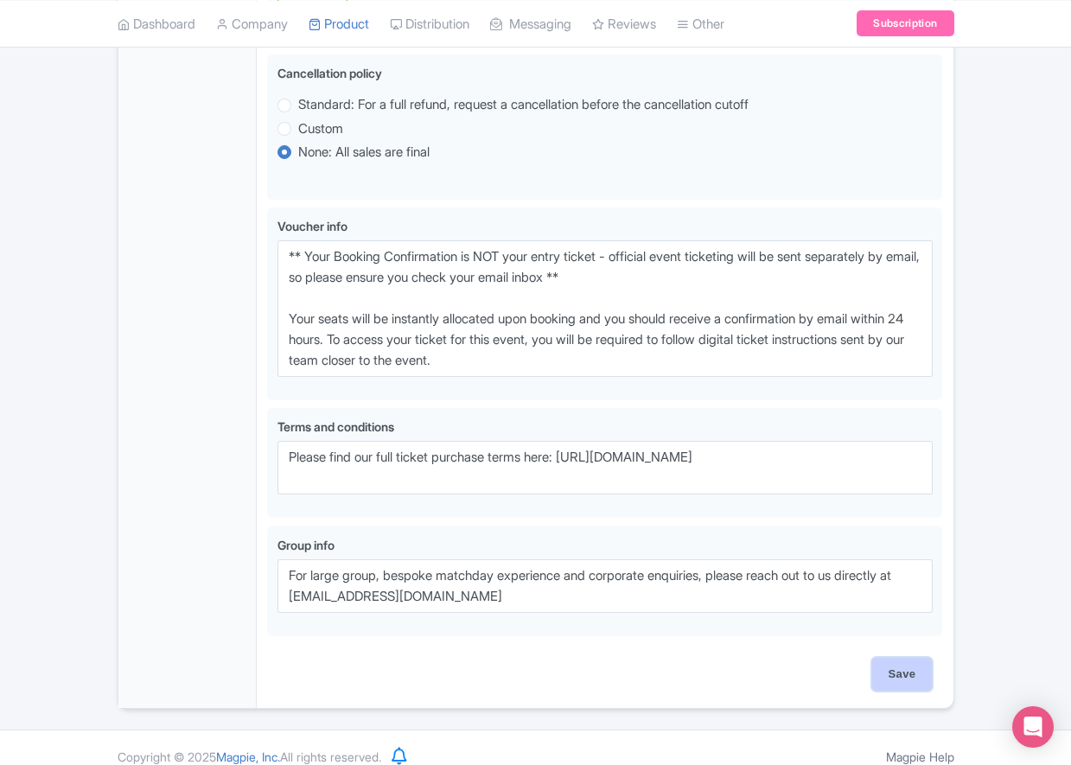
click at [900, 690] on input "Save" at bounding box center [902, 674] width 60 height 33
type input "Saving..."
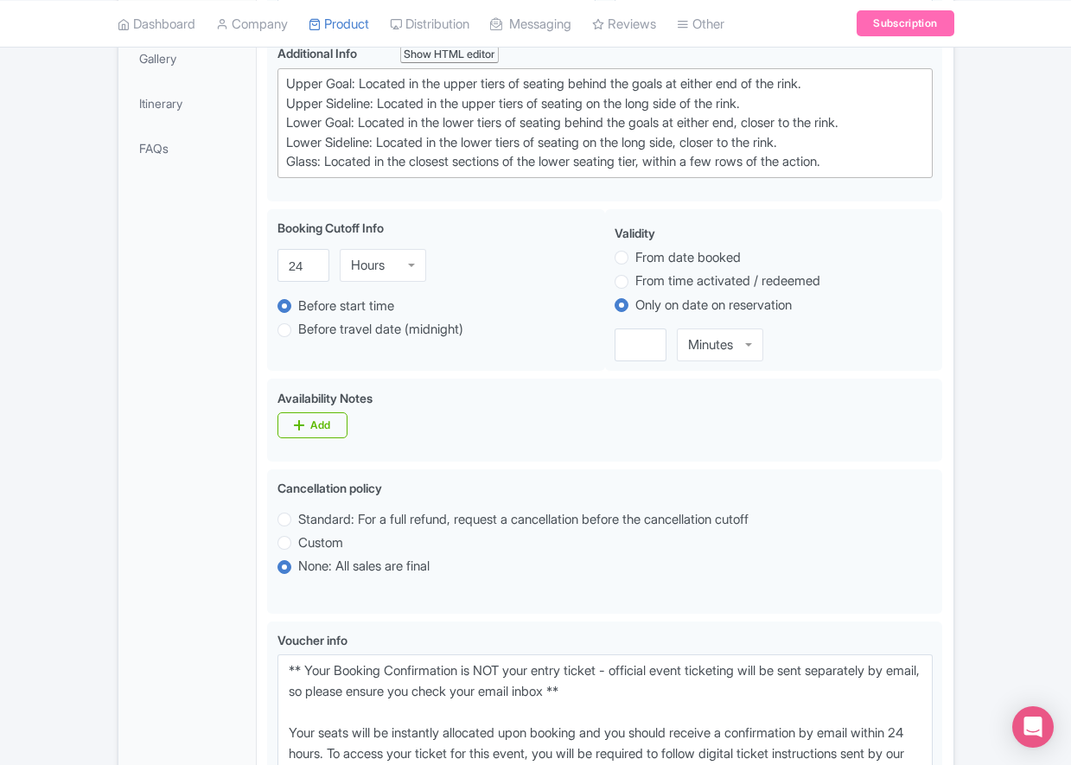
scroll to position [304, 0]
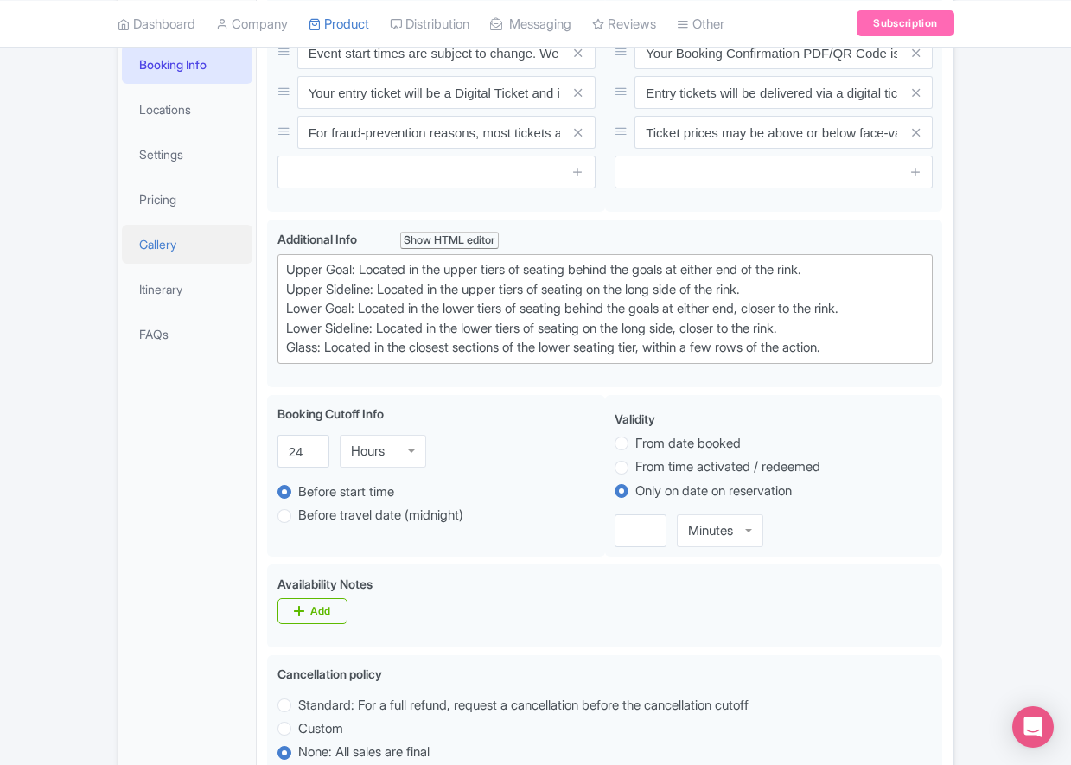
click at [175, 264] on link "Gallery" at bounding box center [187, 244] width 131 height 39
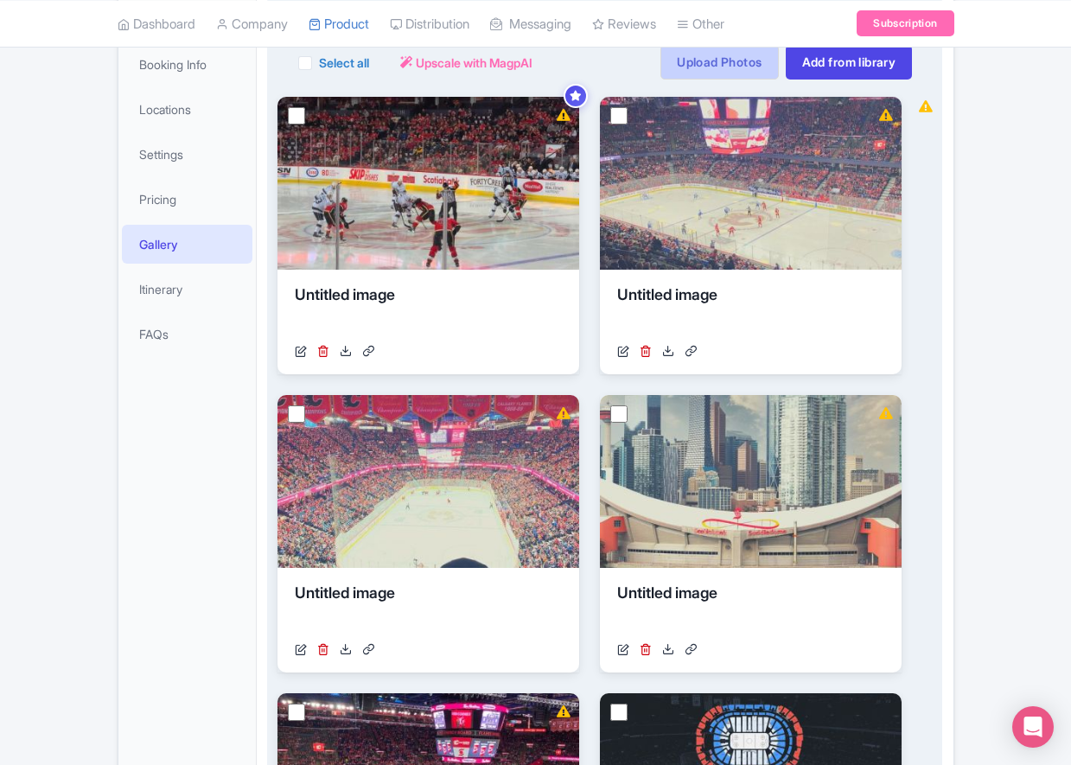
click at [712, 80] on link "Upload Photos" at bounding box center [719, 62] width 118 height 35
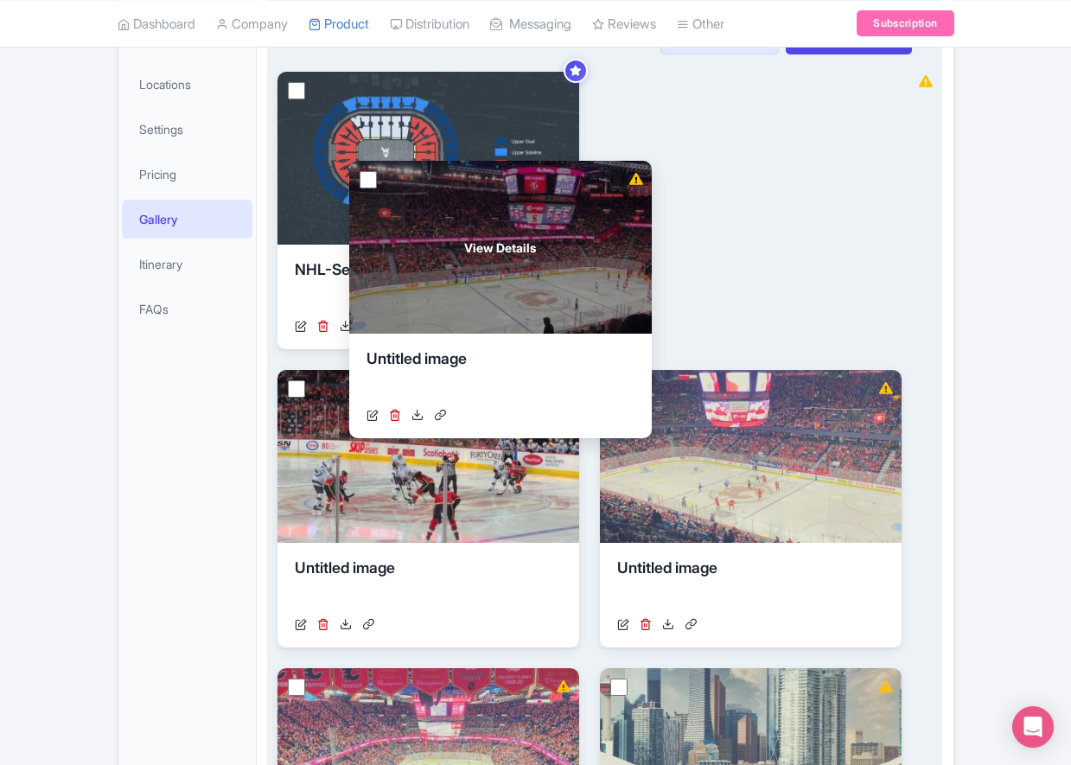
scroll to position [328, 0]
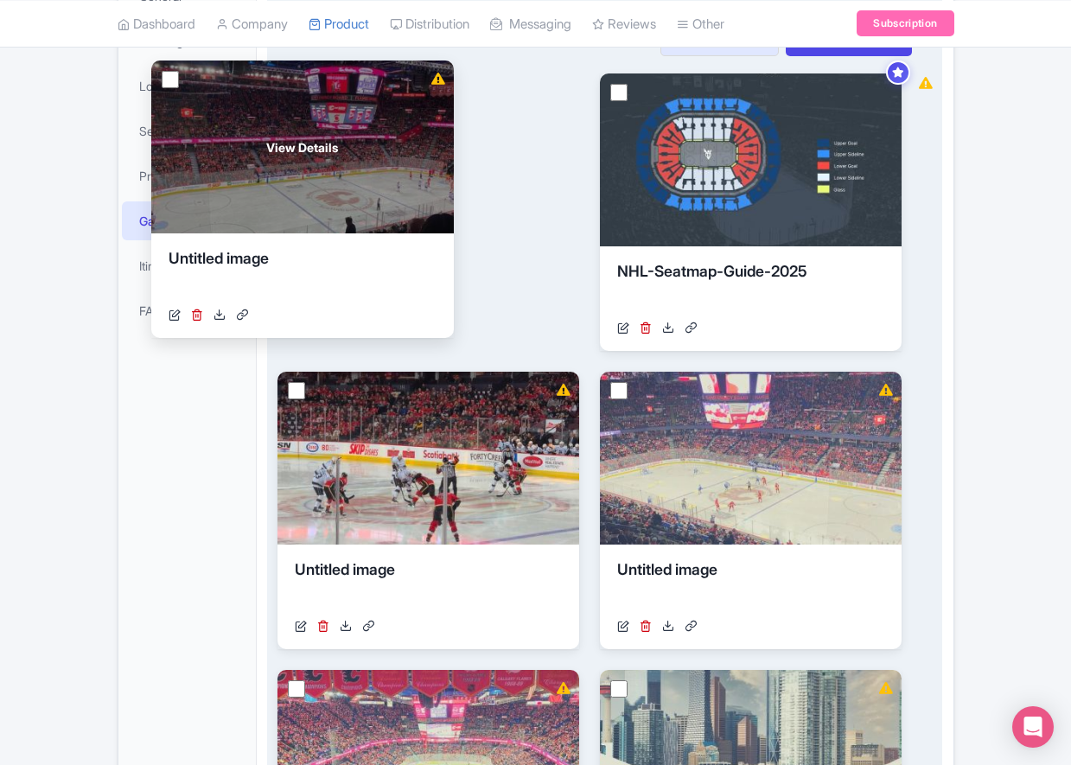
drag, startPoint x: 741, startPoint y: 362, endPoint x: 382, endPoint y: 278, distance: 368.3
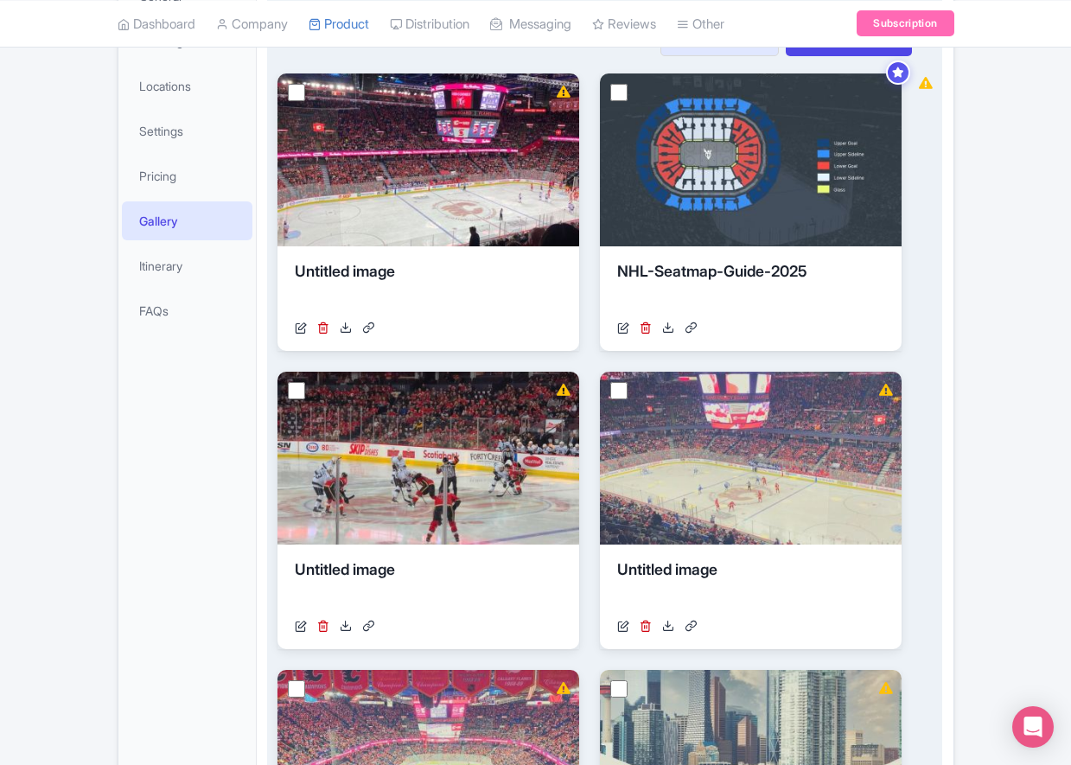
click at [176, 494] on div "General Booking Info Locations Settings Pricing Gallery Itinerary FAQs" at bounding box center [187, 702] width 139 height 1458
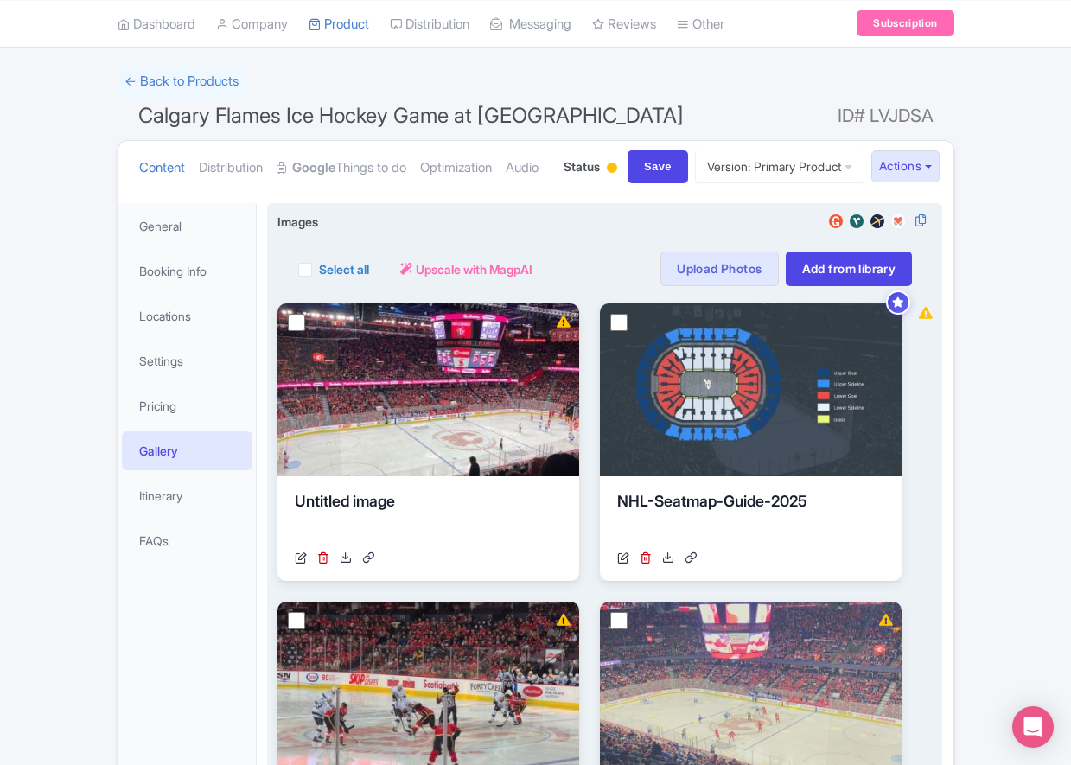
scroll to position [0, 0]
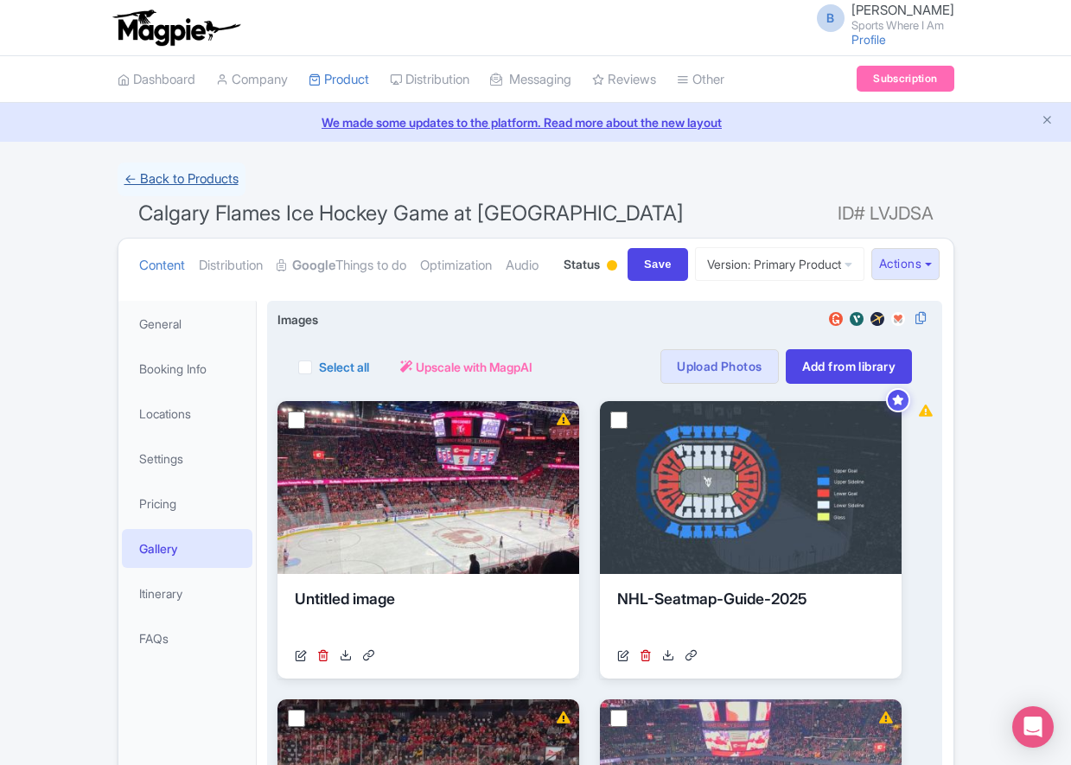
click at [204, 194] on link "← Back to Products" at bounding box center [182, 179] width 128 height 34
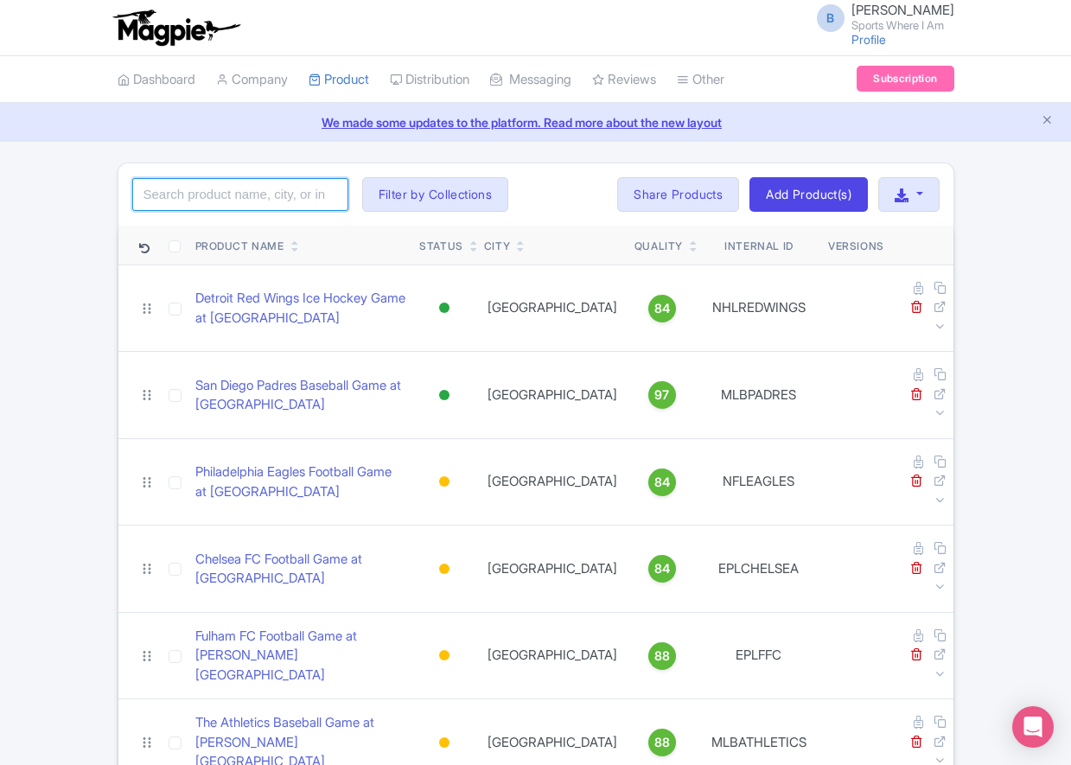
click at [225, 190] on input "search" at bounding box center [240, 194] width 216 height 33
type input "brooklyn nets"
click button "Search" at bounding box center [0, 0] width 0 height 0
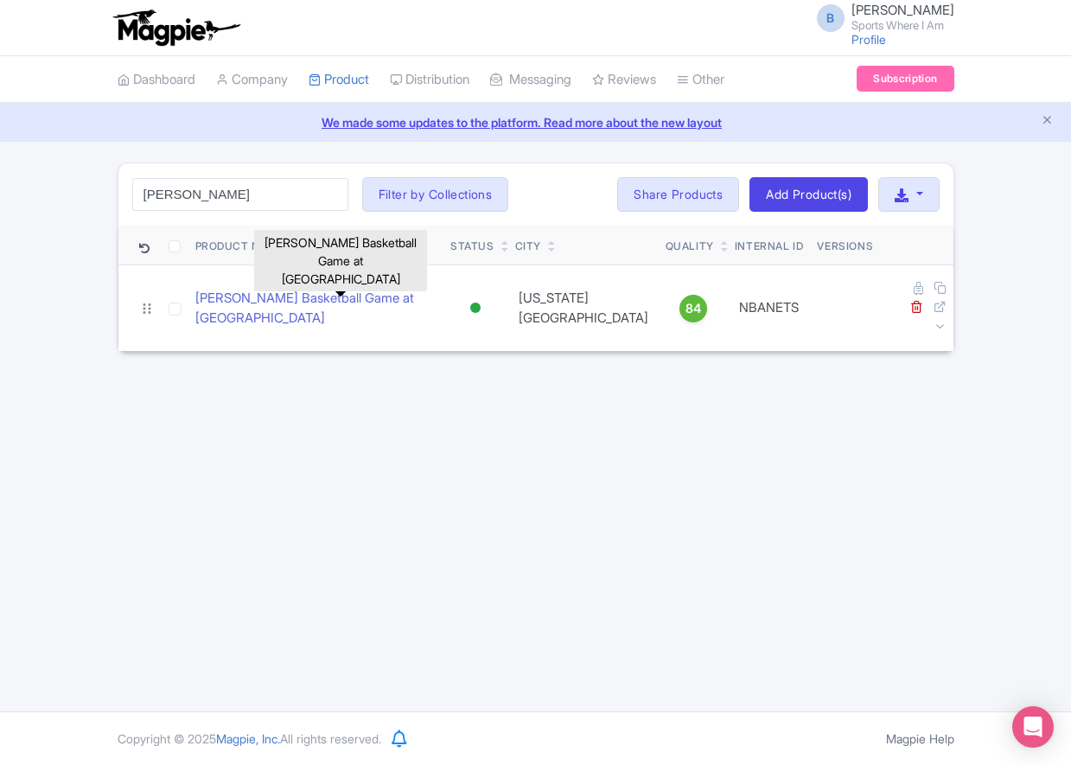
click at [231, 301] on link "[PERSON_NAME] Basketball Game at [GEOGRAPHIC_DATA]" at bounding box center [316, 308] width 242 height 39
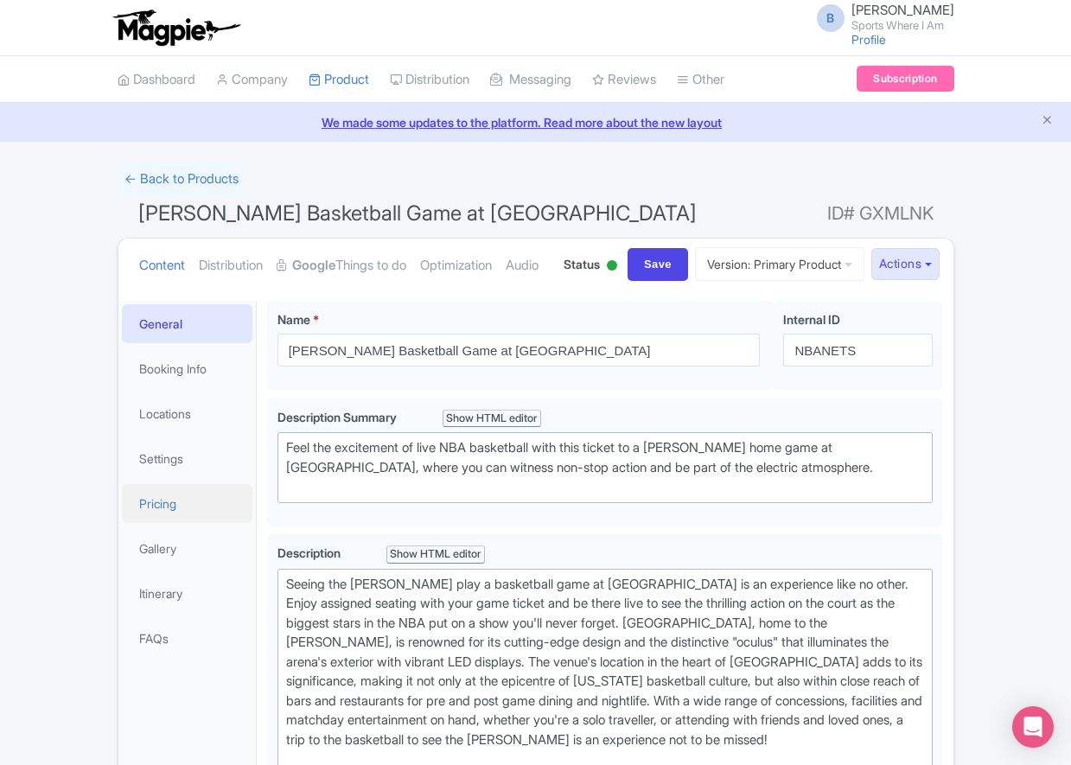
click at [194, 523] on link "Pricing" at bounding box center [187, 503] width 131 height 39
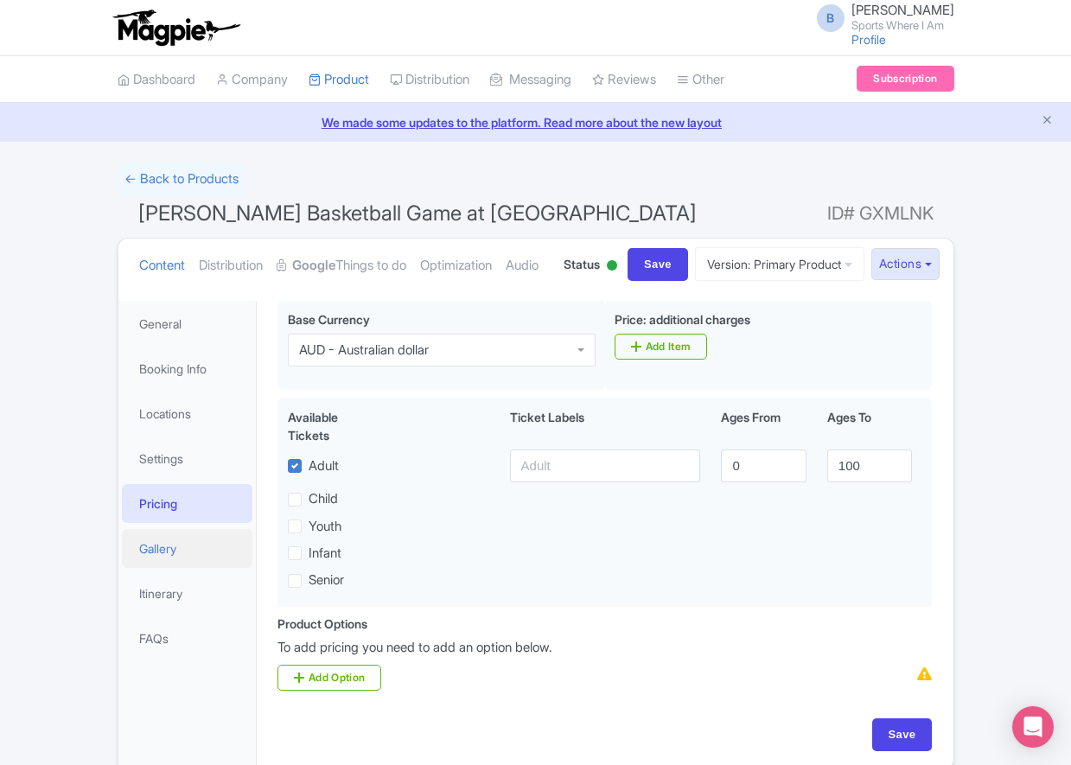
click at [185, 568] on link "Gallery" at bounding box center [187, 548] width 131 height 39
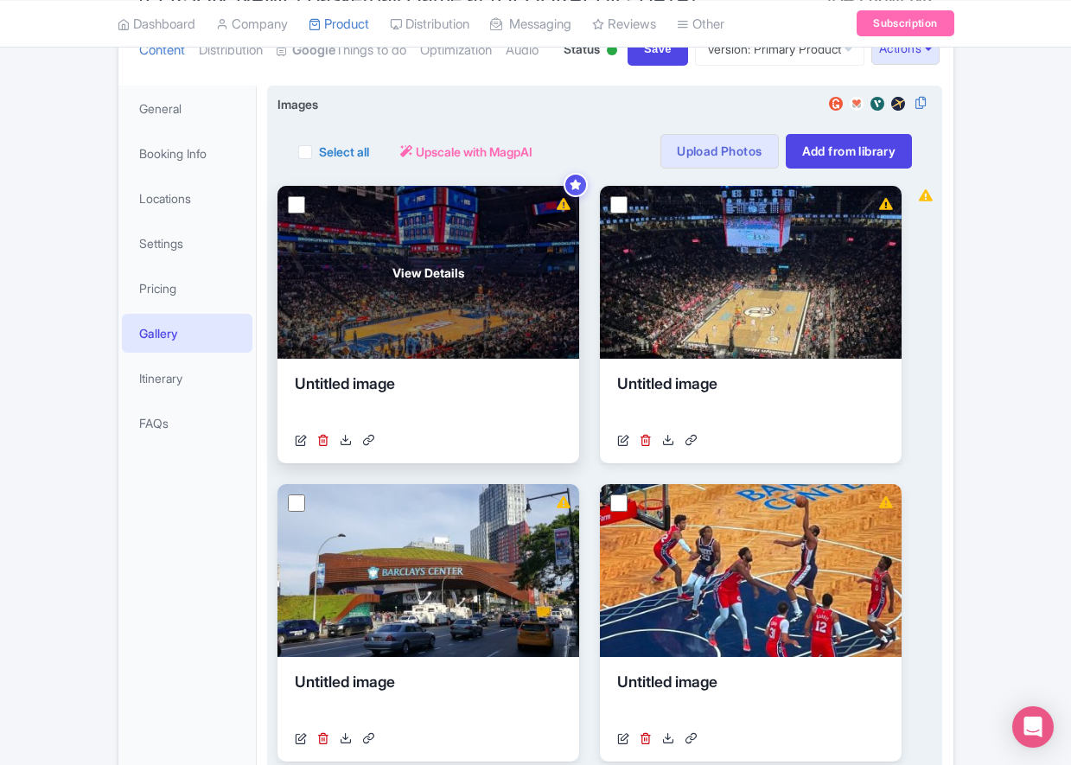
scroll to position [220, 0]
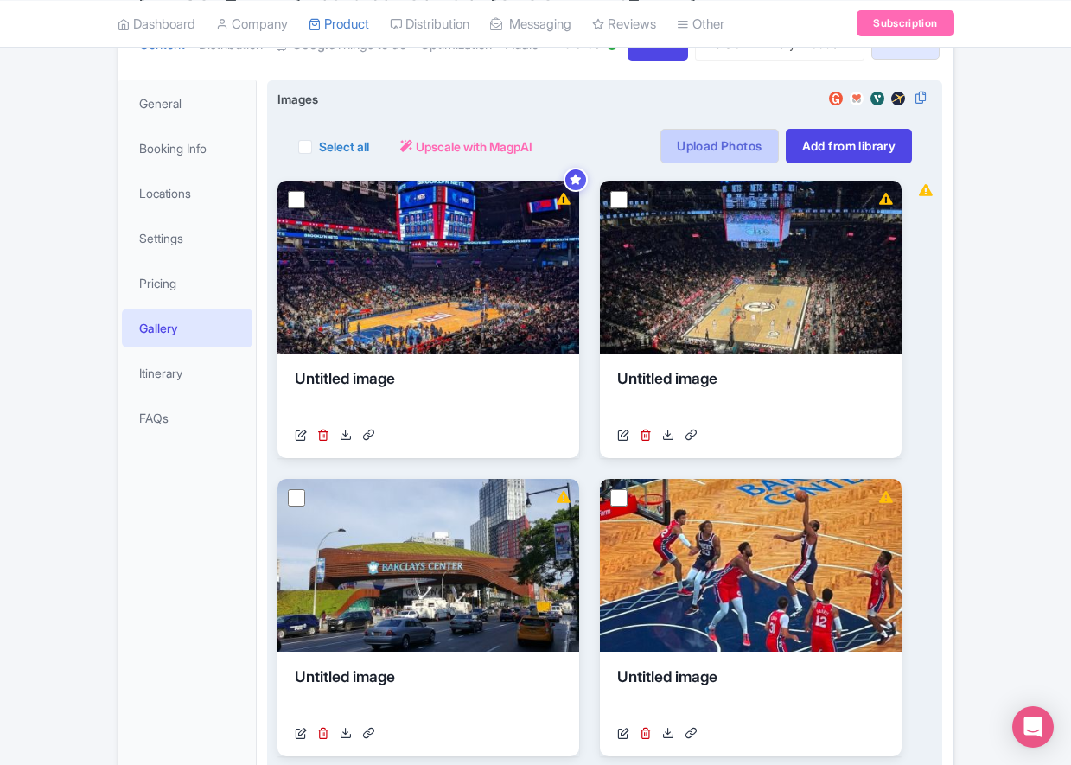
click at [710, 163] on link "Upload Photos" at bounding box center [719, 146] width 118 height 35
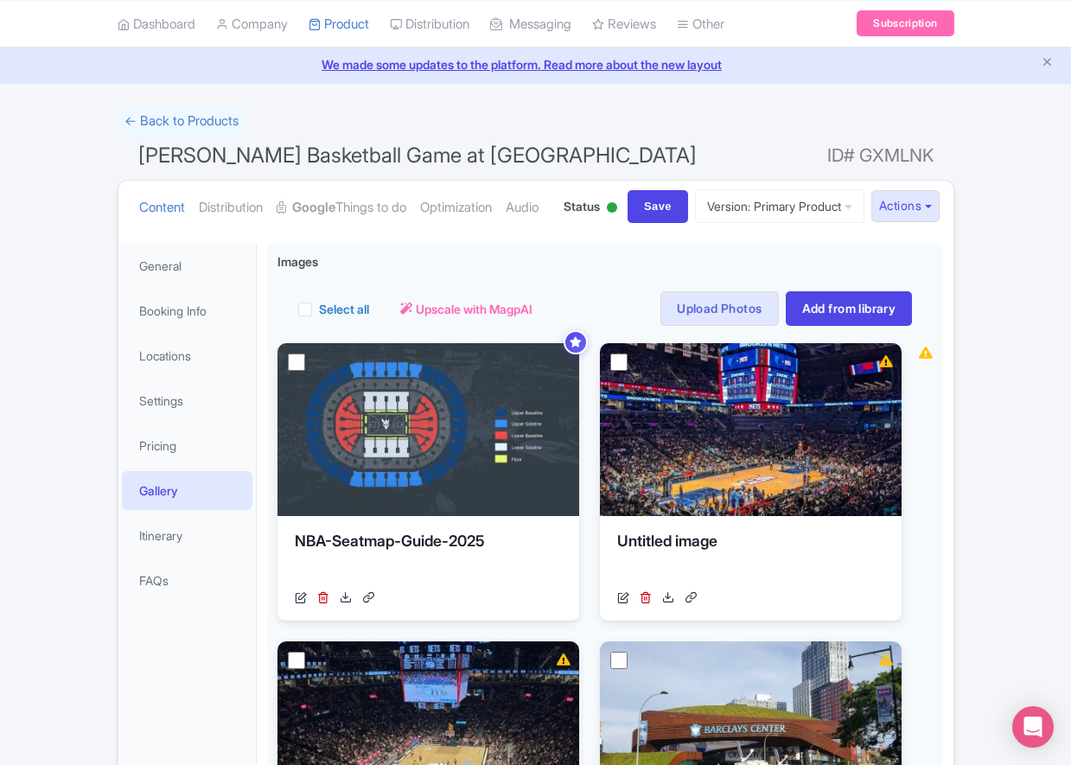
scroll to position [60, 0]
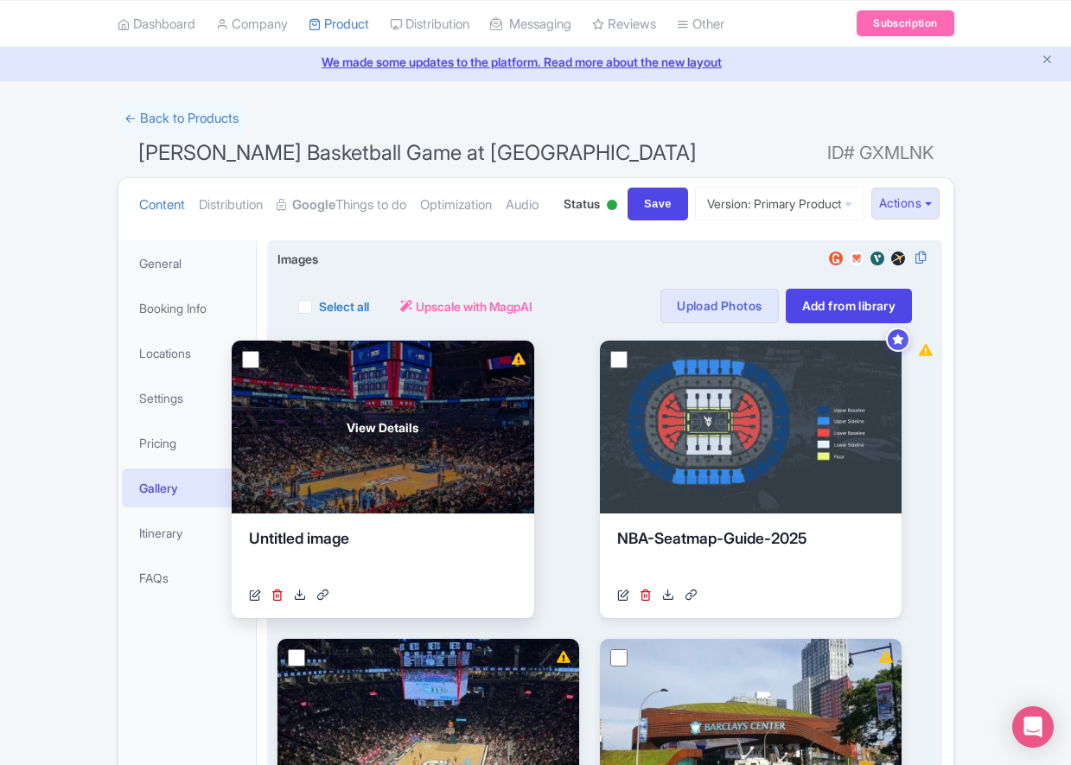
drag, startPoint x: 726, startPoint y: 482, endPoint x: 356, endPoint y: 482, distance: 369.9
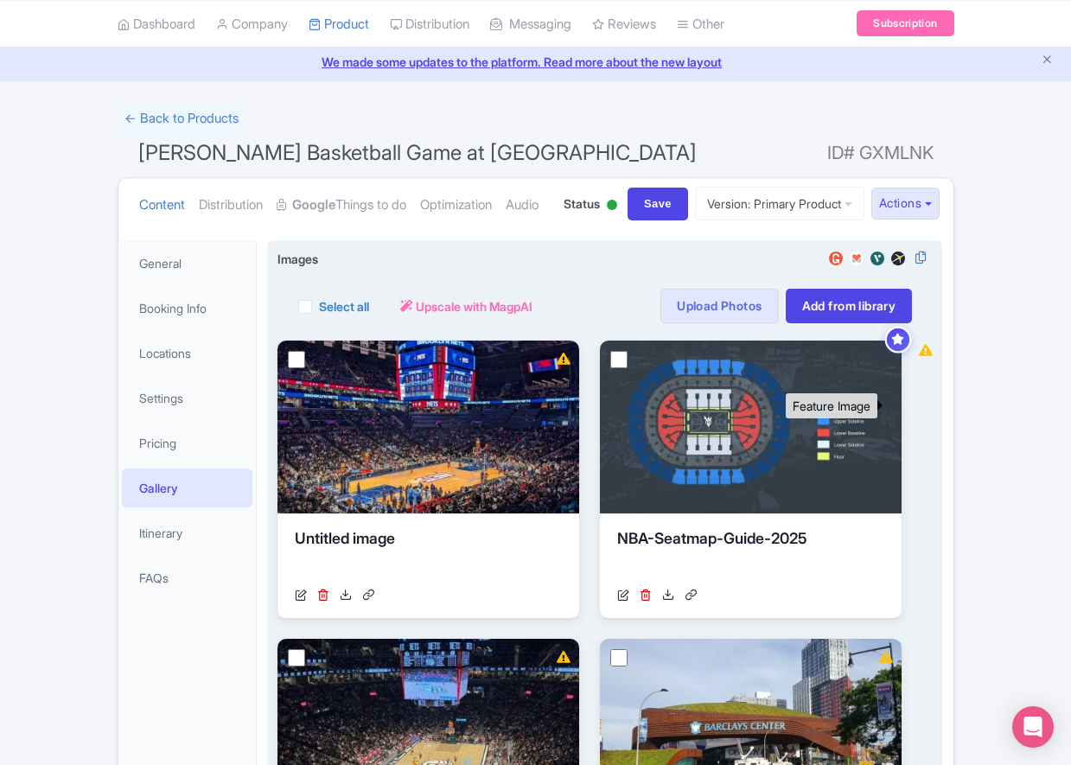
click at [894, 345] on icon at bounding box center [898, 339] width 13 height 11
click at [897, 345] on icon at bounding box center [898, 339] width 13 height 11
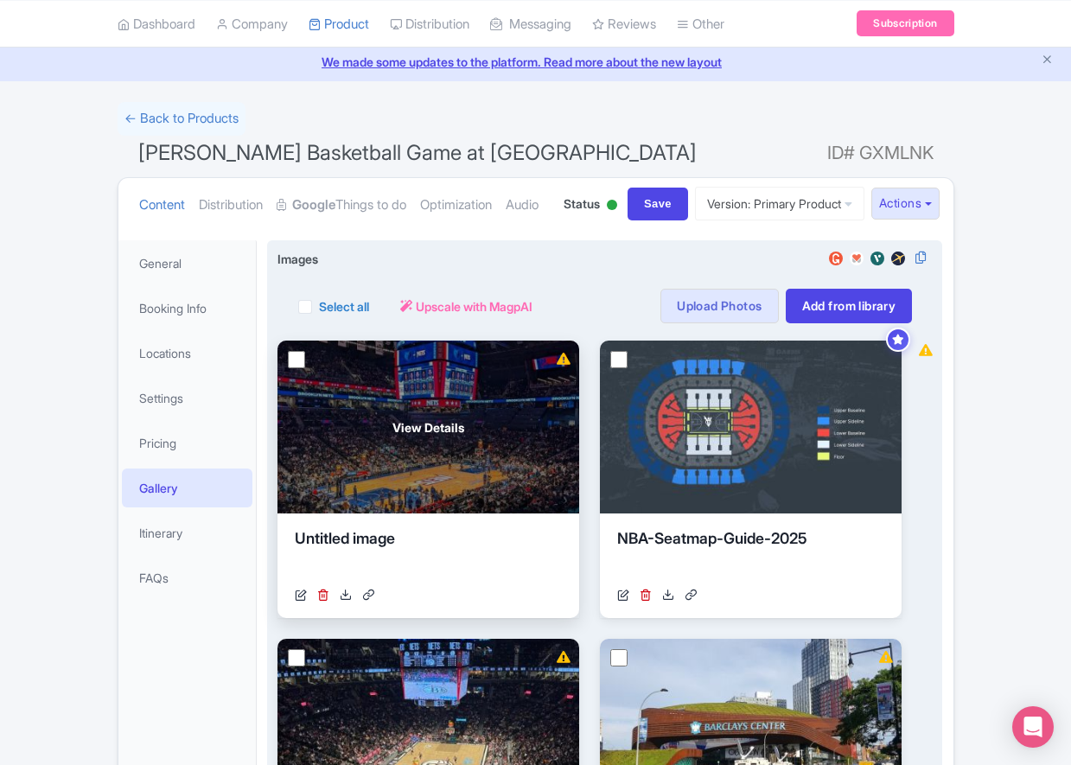
click at [414, 475] on div "View Details" at bounding box center [428, 426] width 302 height 173
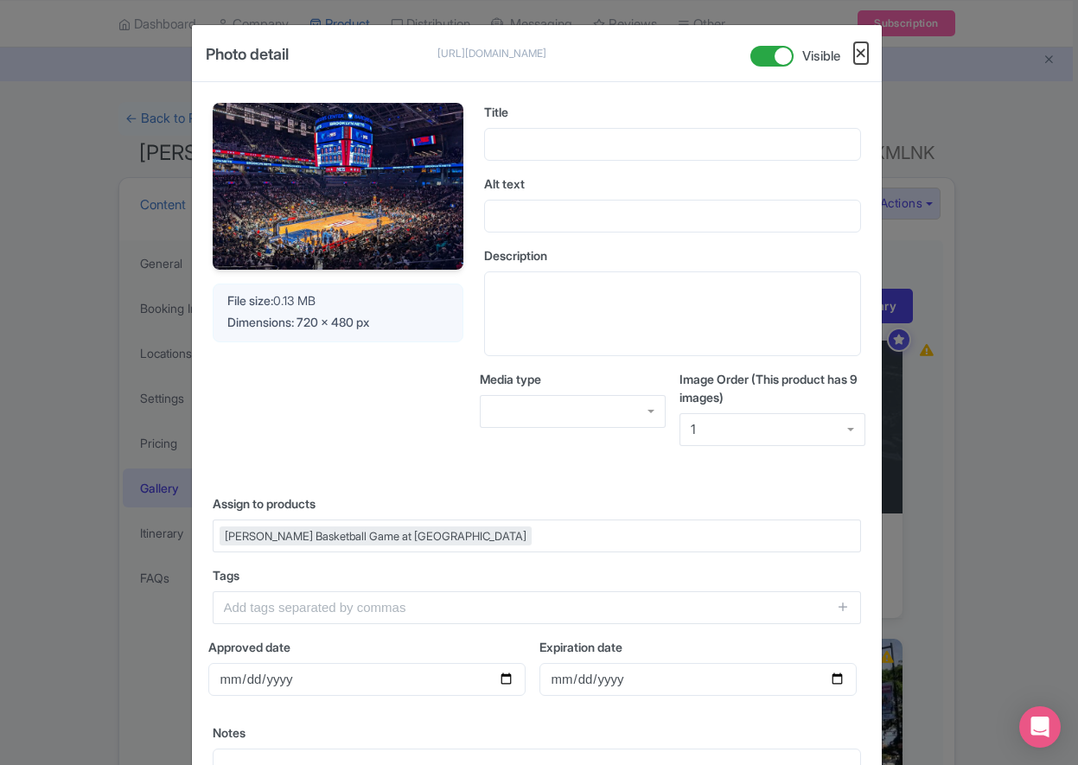
click at [859, 54] on button "Close" at bounding box center [861, 53] width 14 height 22
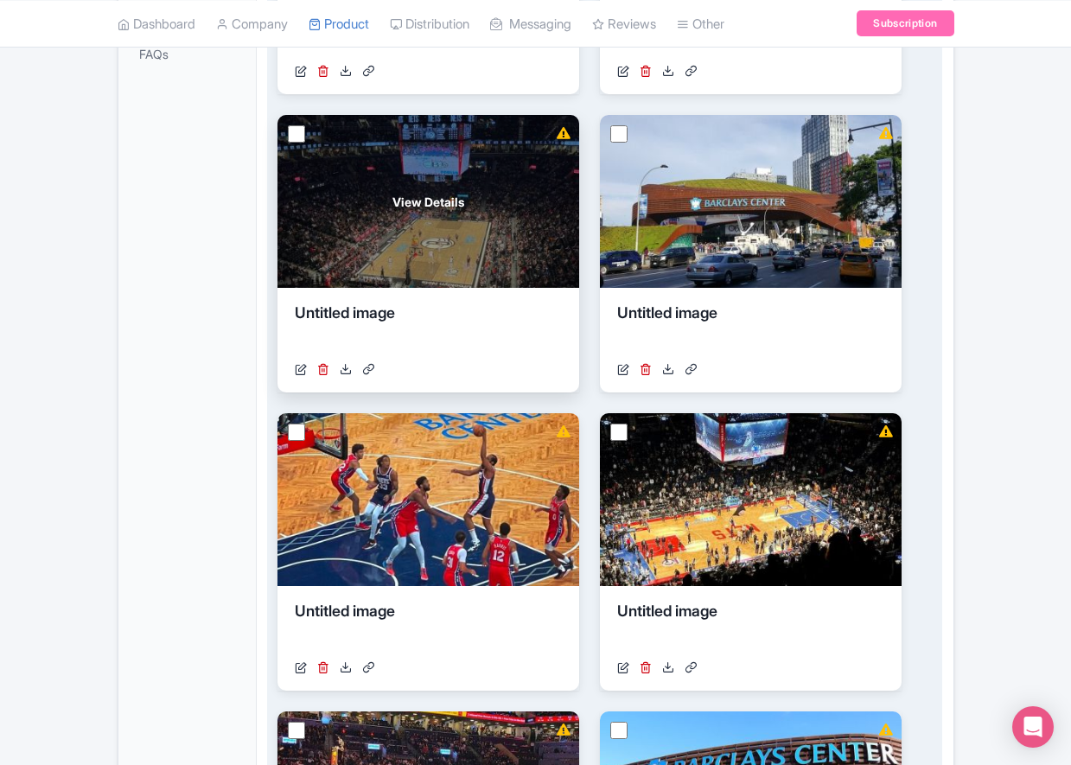
scroll to position [467, 0]
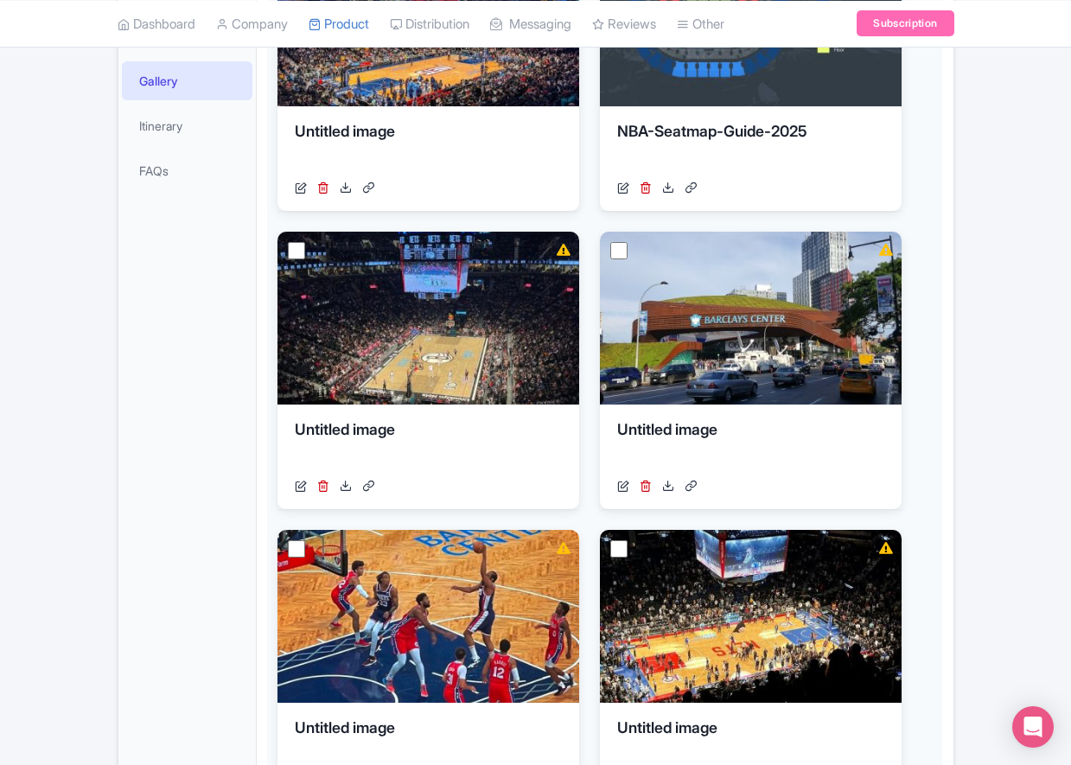
click at [95, 365] on div "← Back to Products Brooklyn Nets Basketball Game at Barclays Center ID# GXMLNK …" at bounding box center [535, 642] width 1071 height 1895
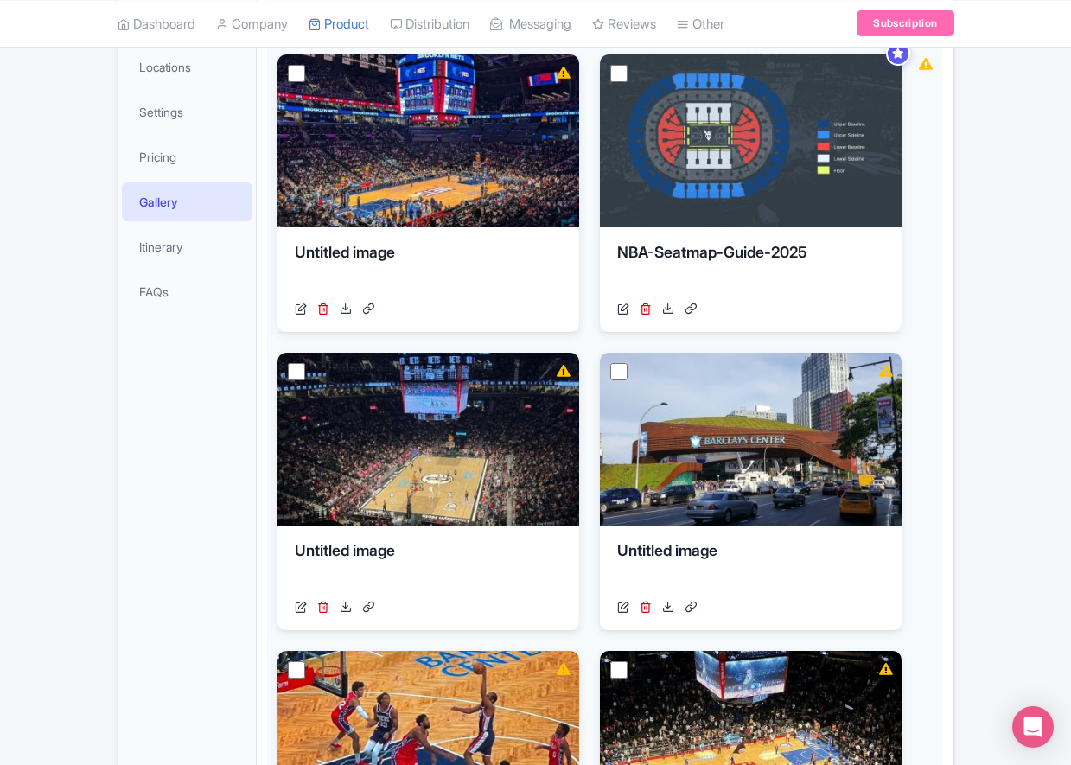
scroll to position [131, 0]
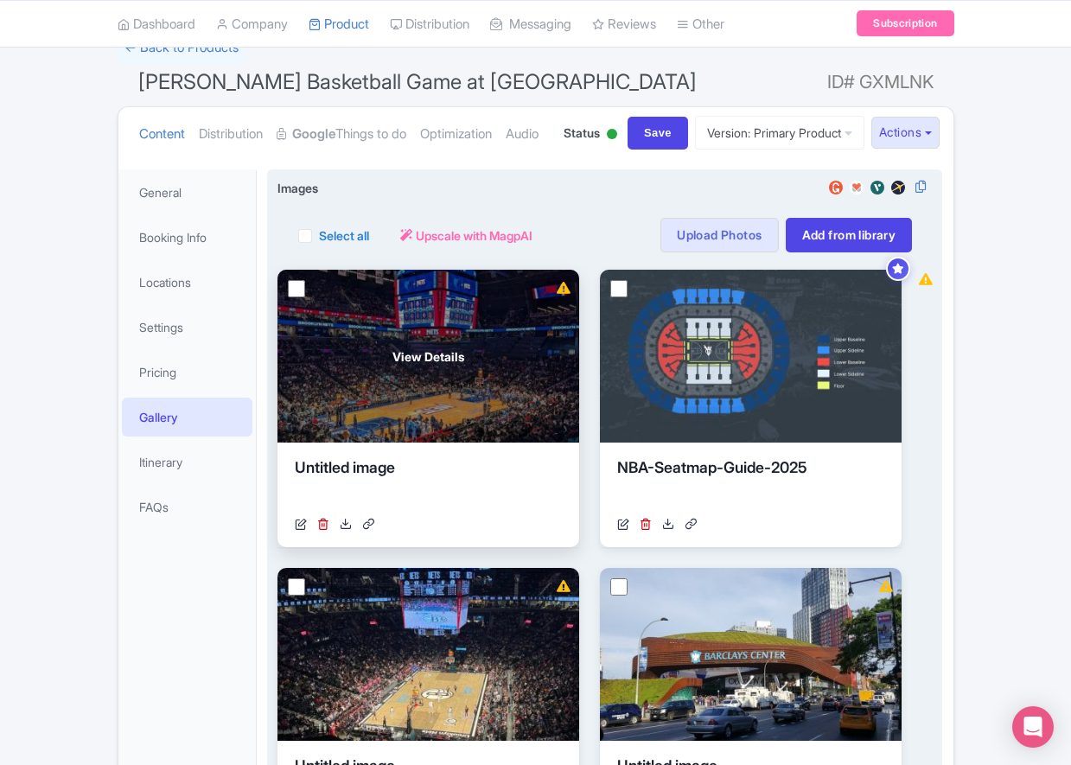
click at [299, 297] on input "checkbox" at bounding box center [296, 288] width 17 height 17
checkbox input "true"
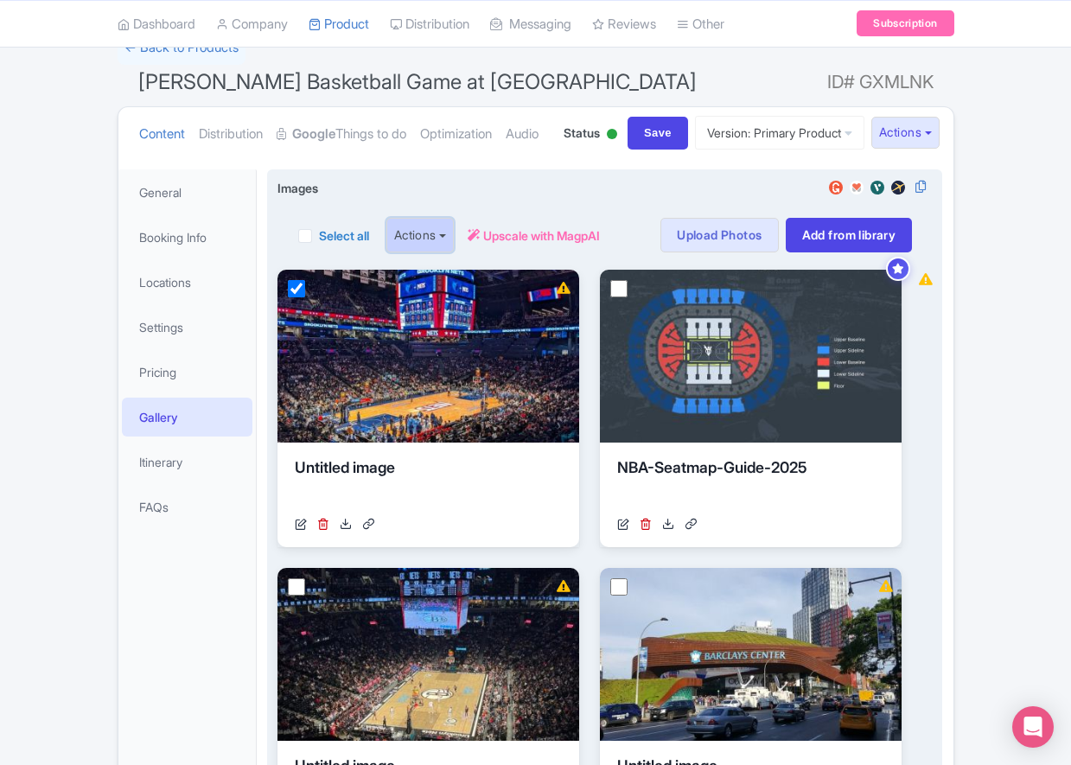
click at [455, 252] on button "Actions" at bounding box center [420, 235] width 68 height 35
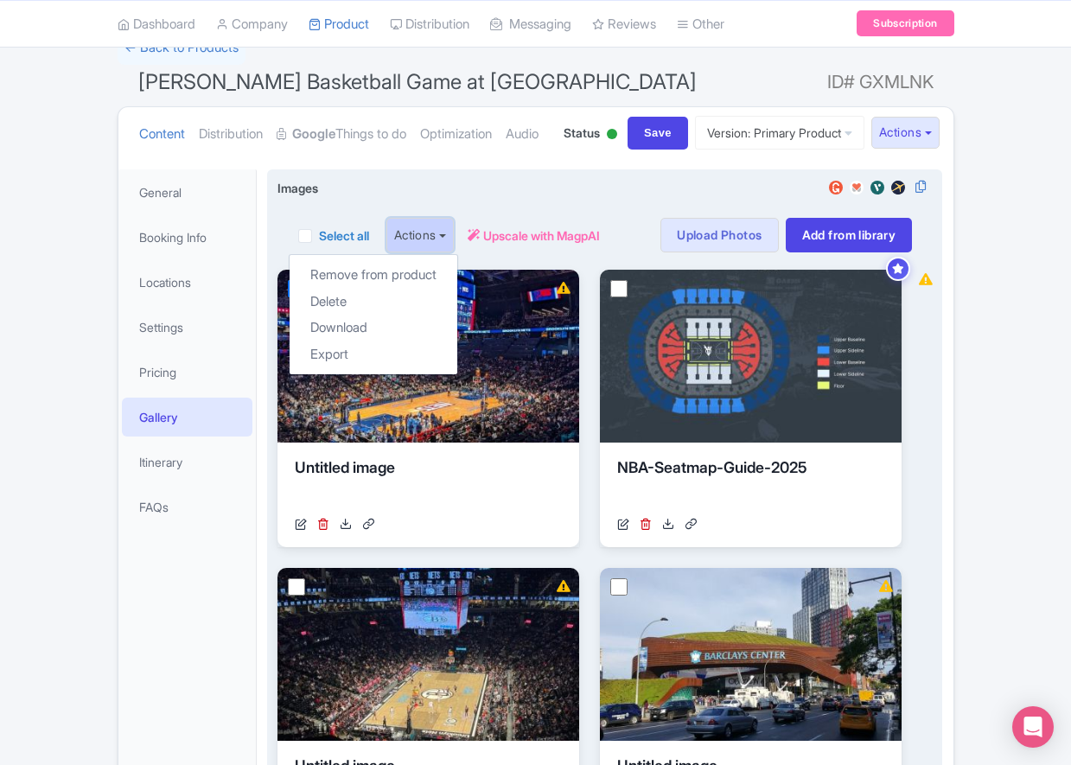
click at [439, 252] on button "Actions" at bounding box center [420, 235] width 68 height 35
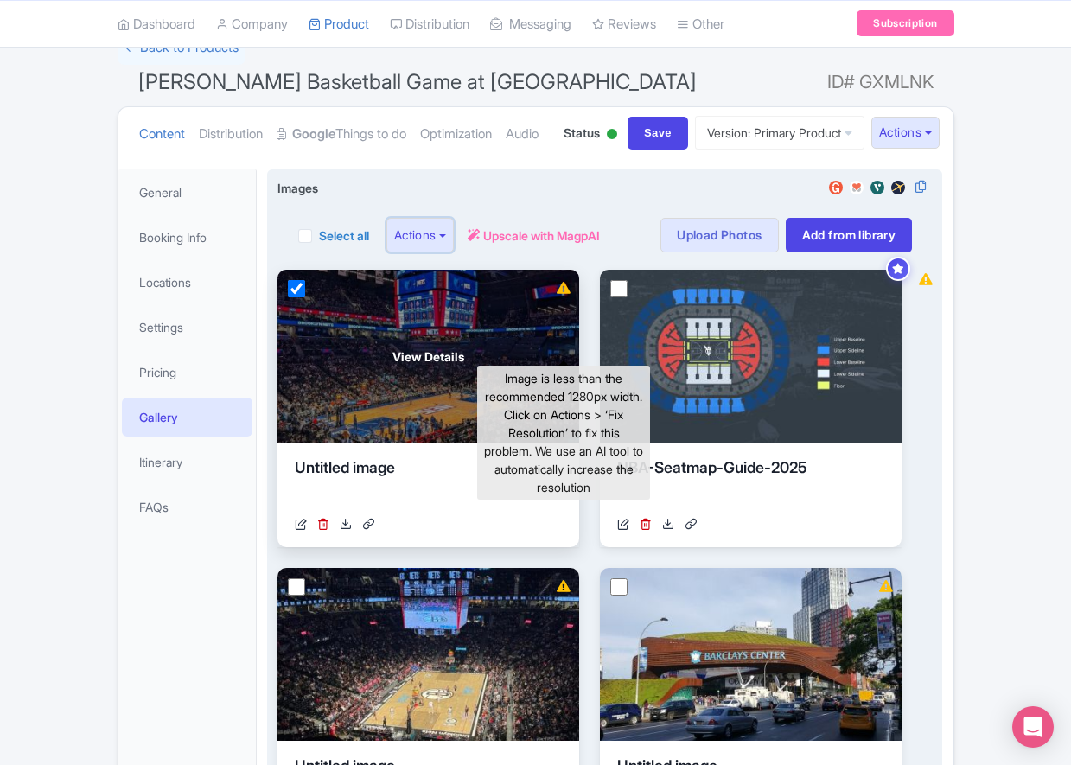
click at [563, 294] on icon at bounding box center [564, 288] width 14 height 12
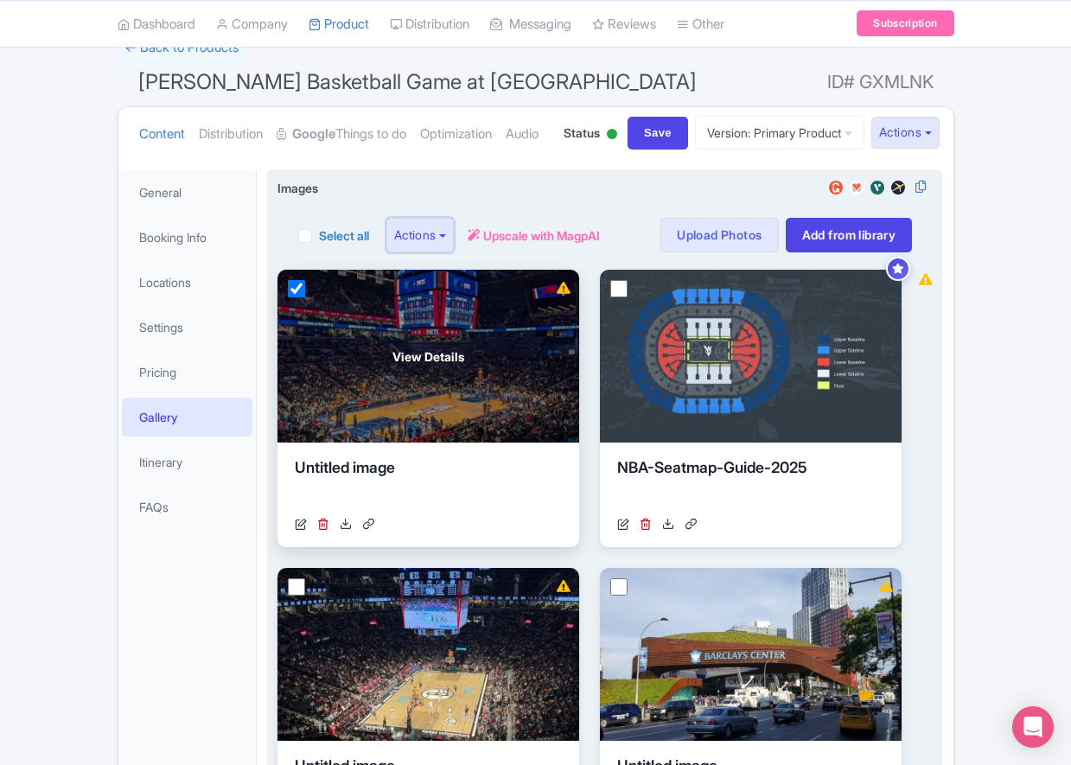
click at [563, 294] on icon at bounding box center [564, 288] width 14 height 12
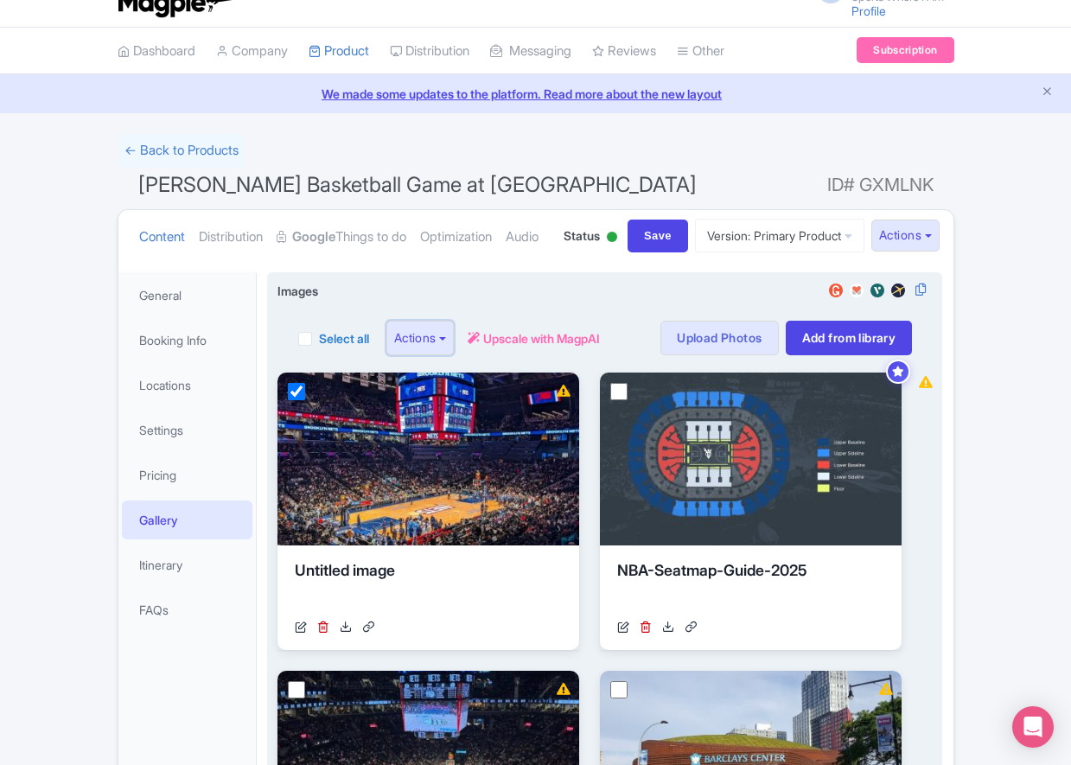
scroll to position [0, 0]
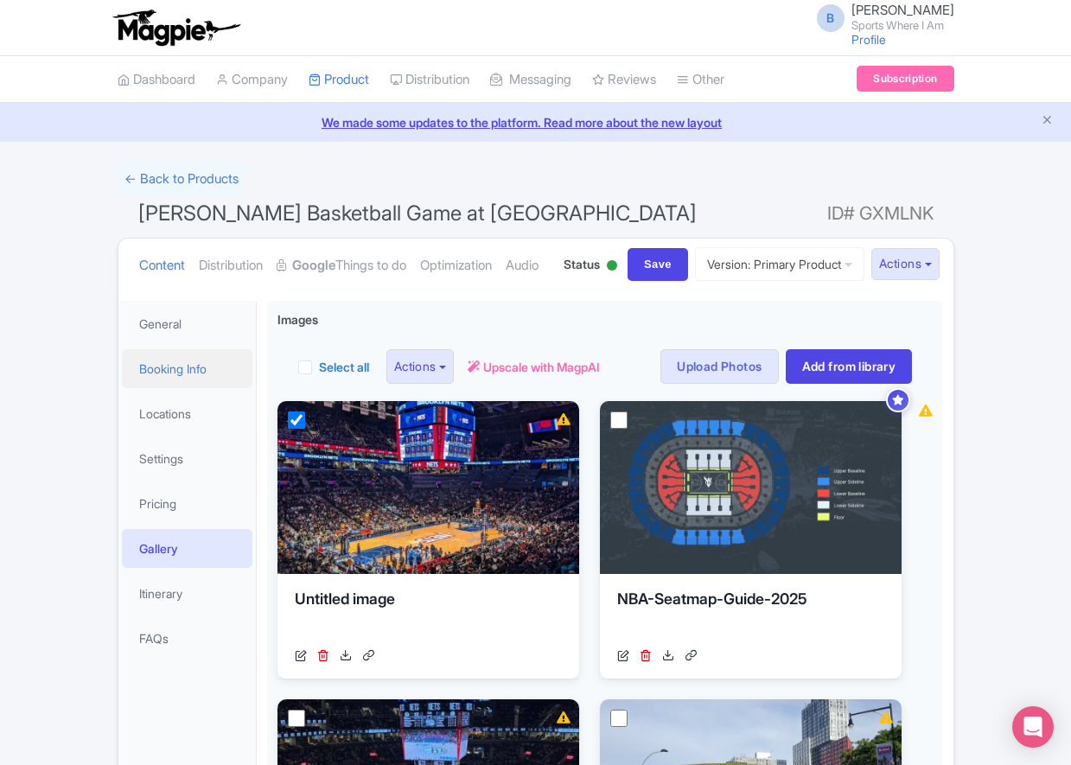
click at [189, 388] on link "Booking Info" at bounding box center [187, 368] width 131 height 39
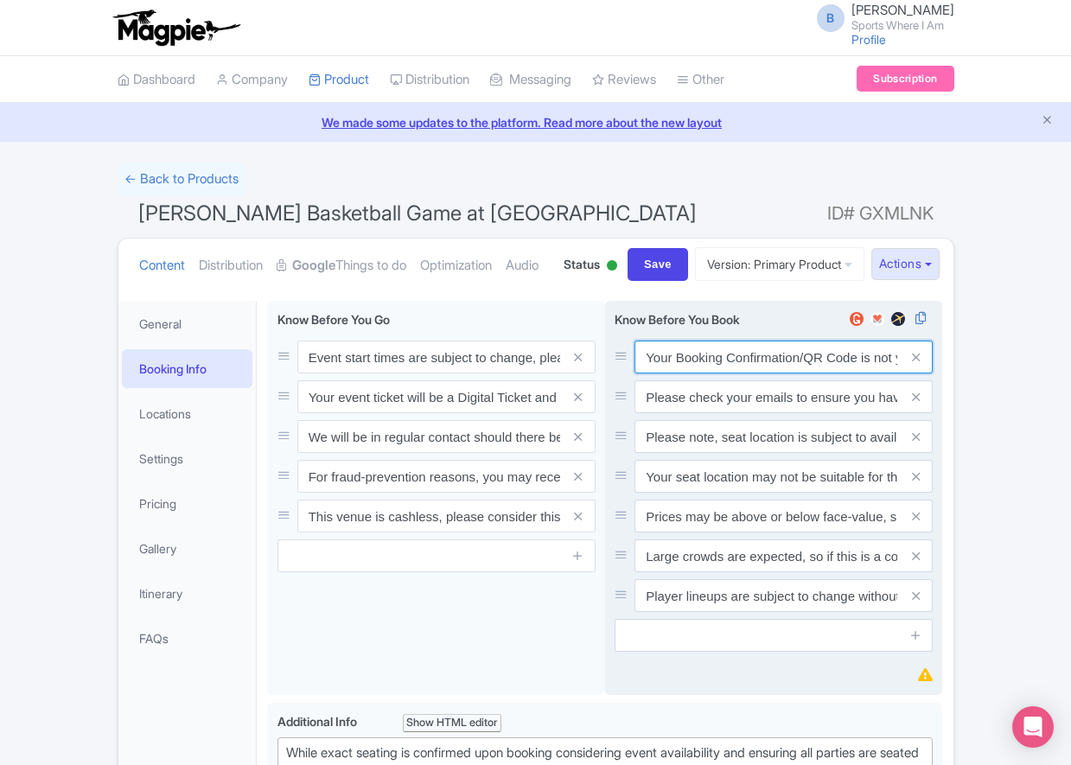
click at [707, 373] on input "Your Booking Confirmation/QR Code is not your entry ticket - your tickets and s…" at bounding box center [783, 356] width 298 height 33
paste input "PDF/QR Code is not your entry ticket - your digital tickets and seating details…"
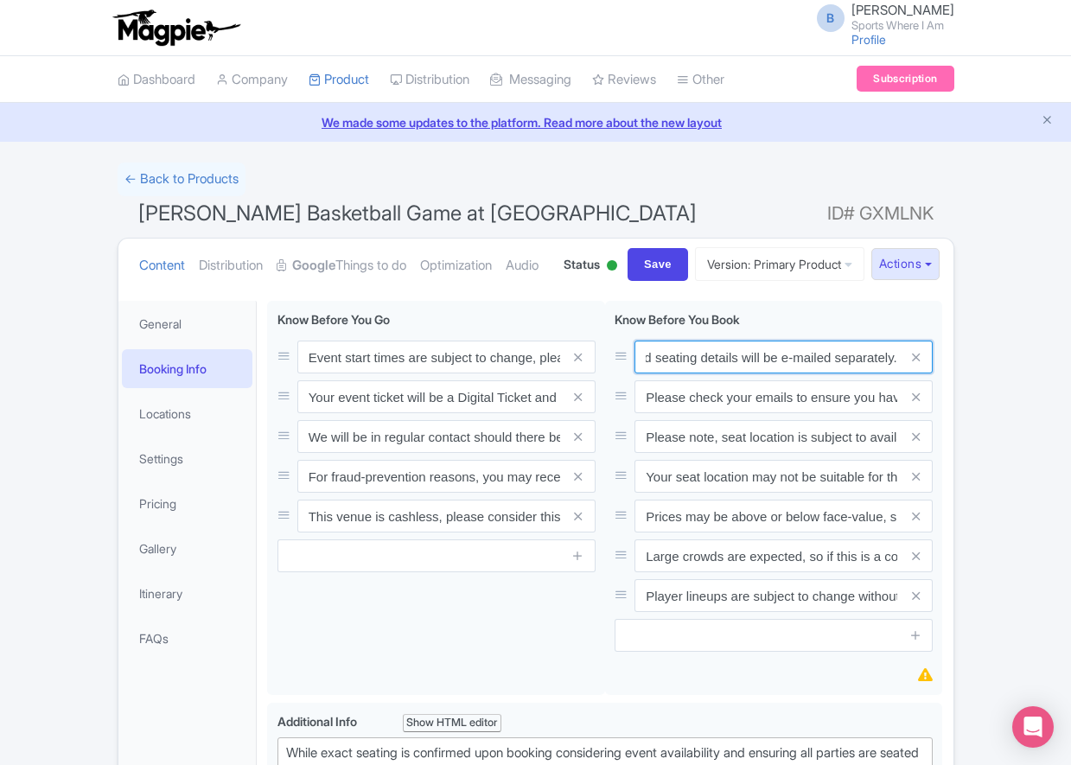
type input "Your Booking Confirmation PDF/QR Code is not your entry ticket - your digital t…"
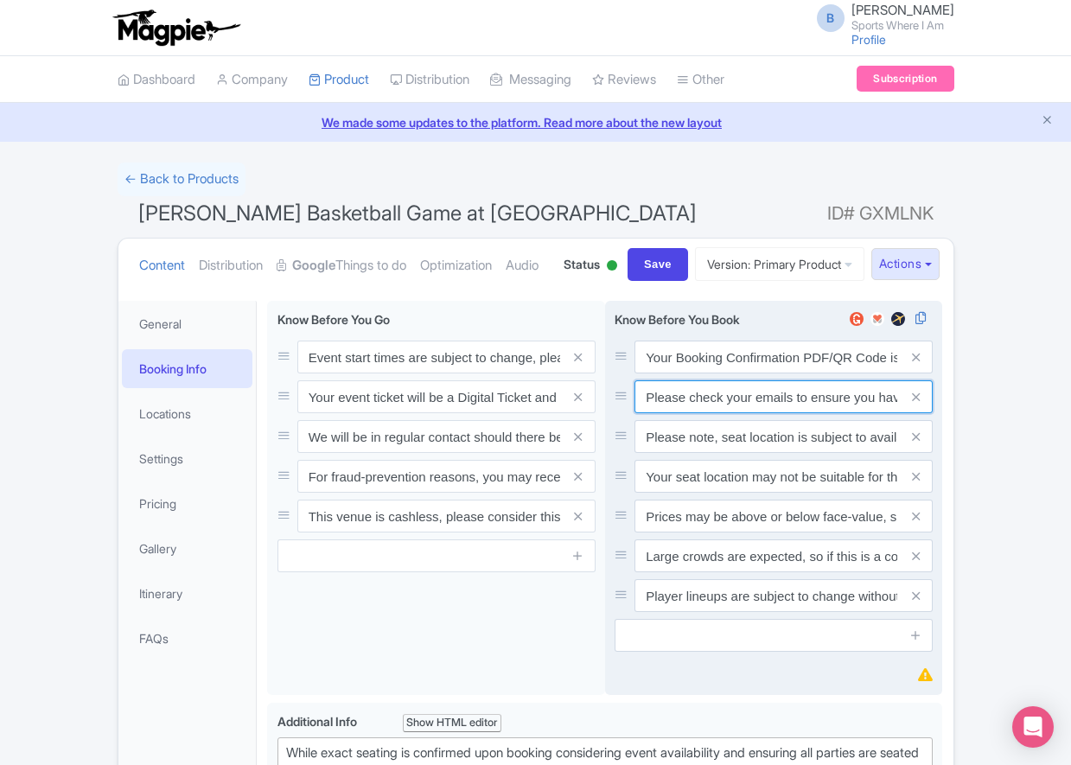
click at [764, 373] on input "Please check your emails to ensure you have accepted your mobile ticket prior t…" at bounding box center [783, 356] width 298 height 33
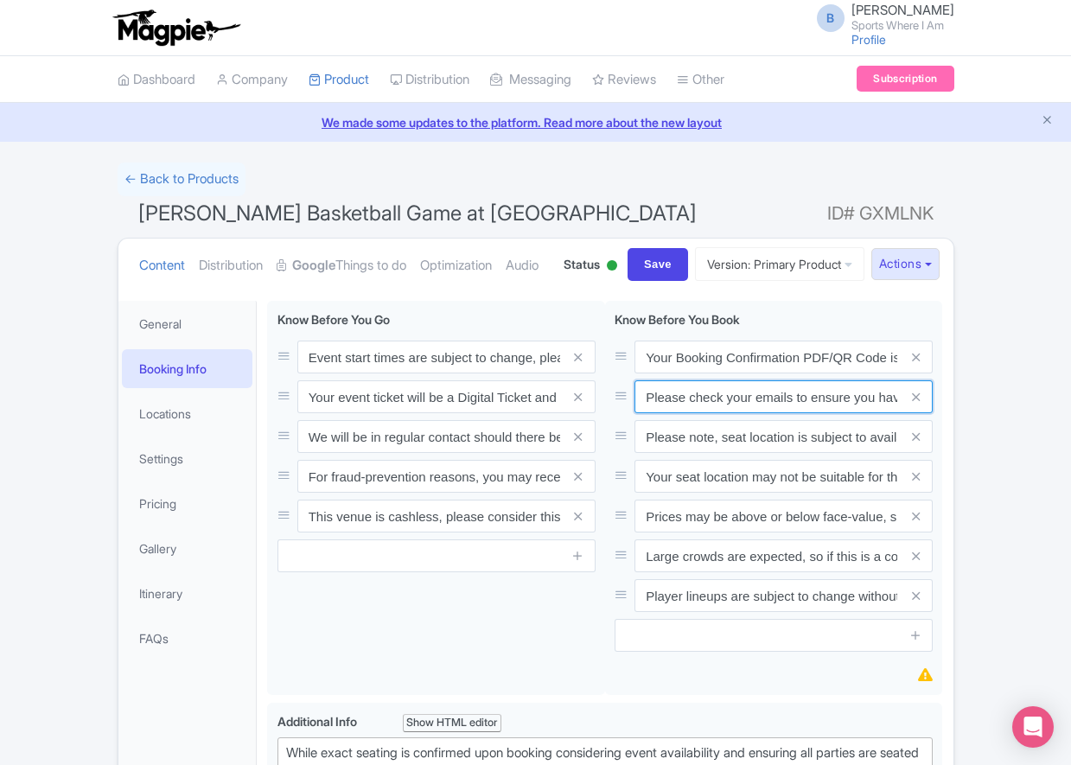
paste input "Entry tickets will be delivered via a digital ticketing provider selected by th…"
type input "Entry tickets will be delivered via a digital ticketing provider selected by th…"
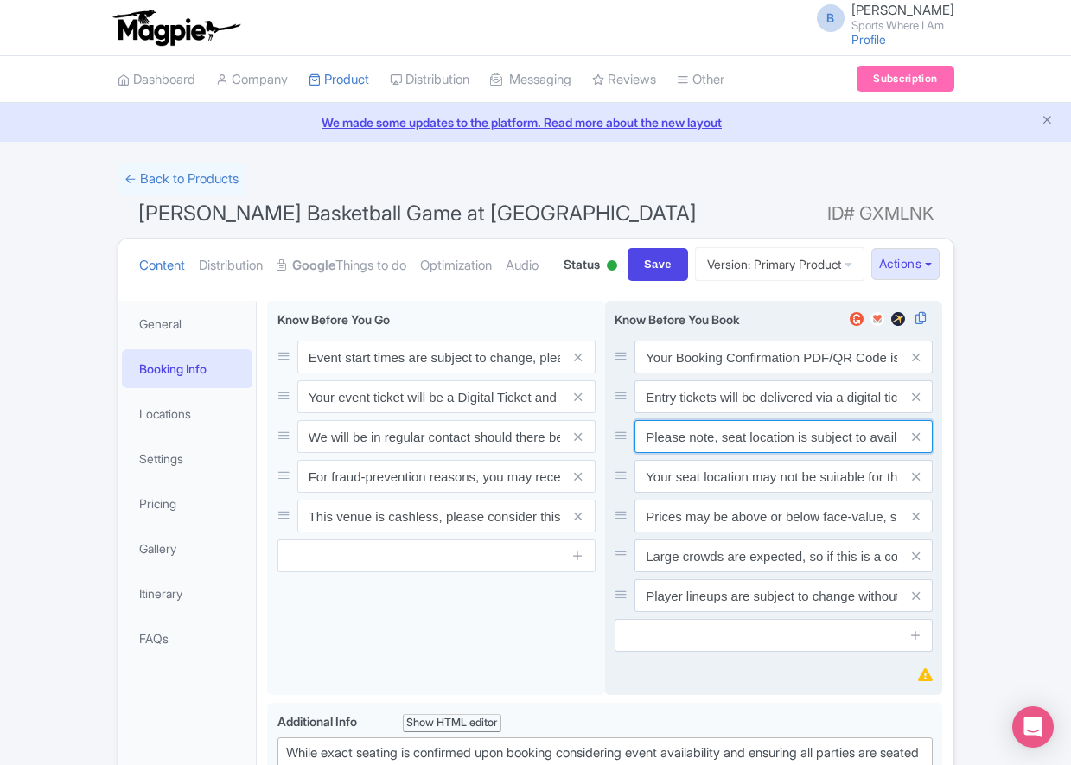
click at [731, 373] on input "Please note, seat location is subject to availability, based on the quantity of…" at bounding box center [783, 356] width 298 height 33
paste input "Ticket prices may be above or below face-value, subject to the popularity of th…"
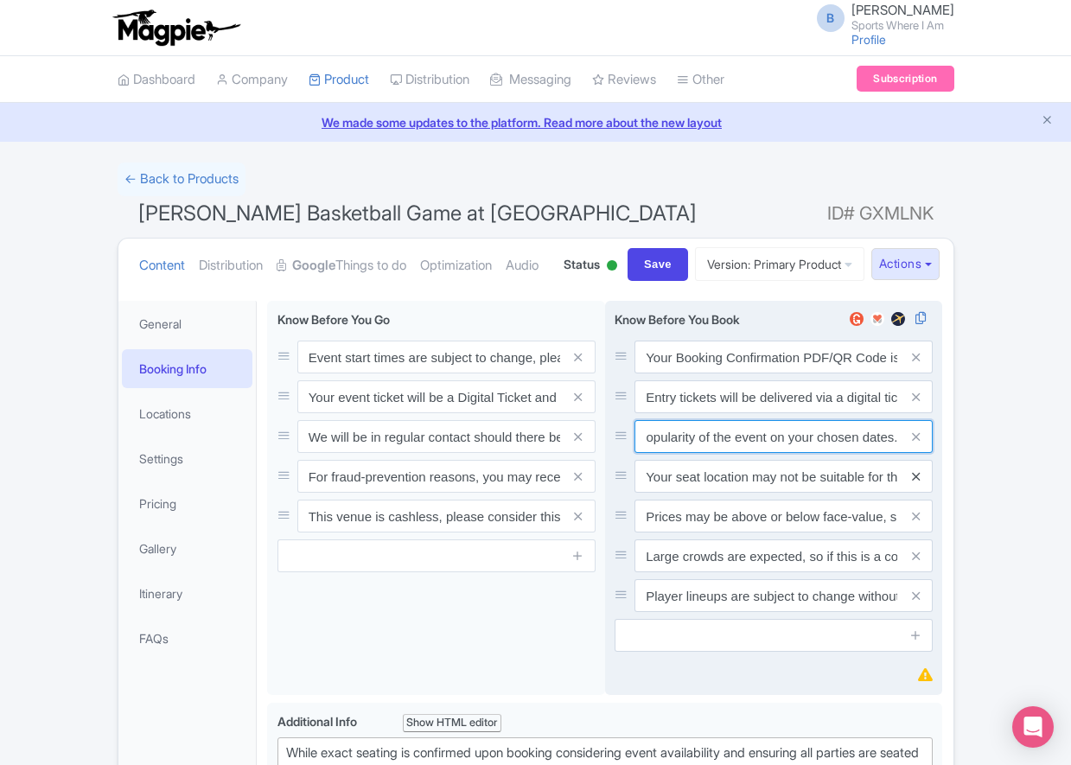
type input "Ticket prices may be above or below face-value, subject to the popularity of th…"
click at [916, 483] on icon at bounding box center [916, 476] width 8 height 13
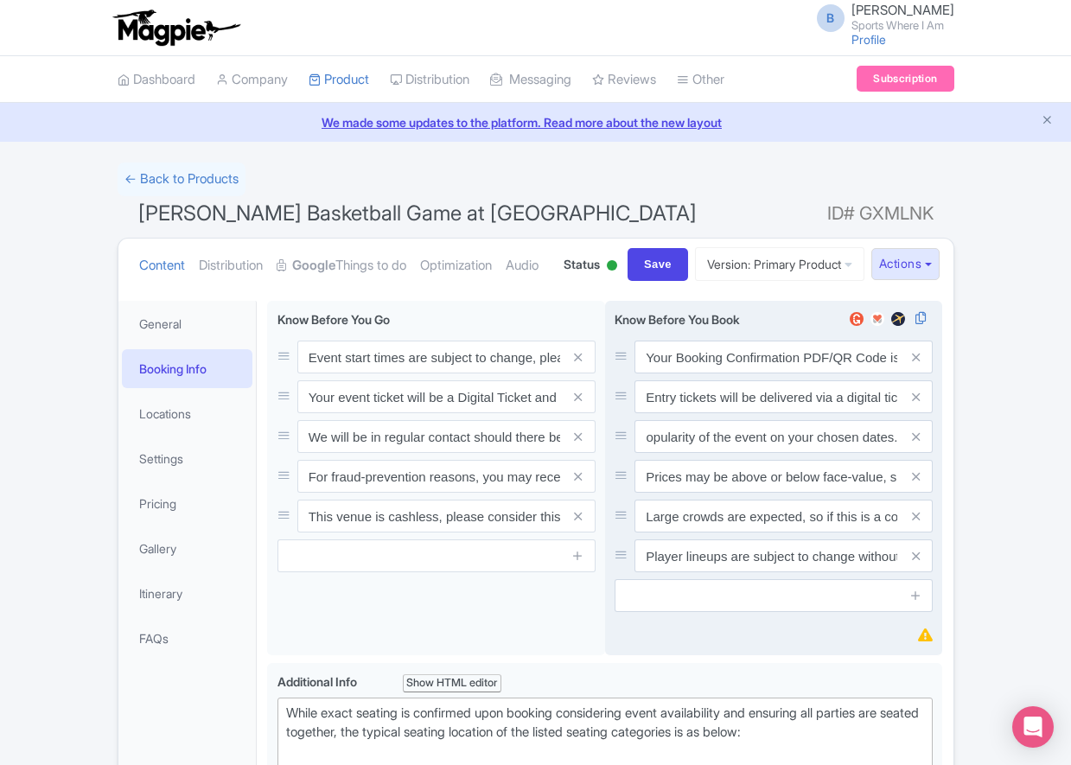
scroll to position [0, 0]
click at [916, 483] on icon at bounding box center [916, 476] width 8 height 13
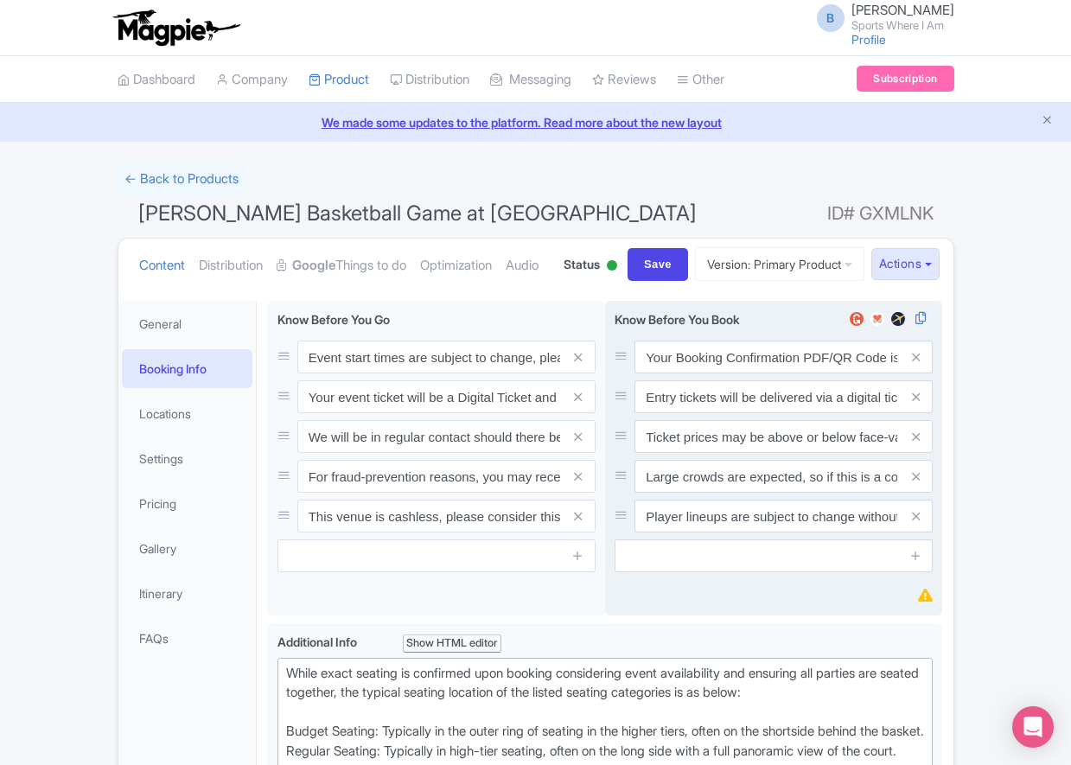
click at [916, 483] on icon at bounding box center [916, 476] width 8 height 13
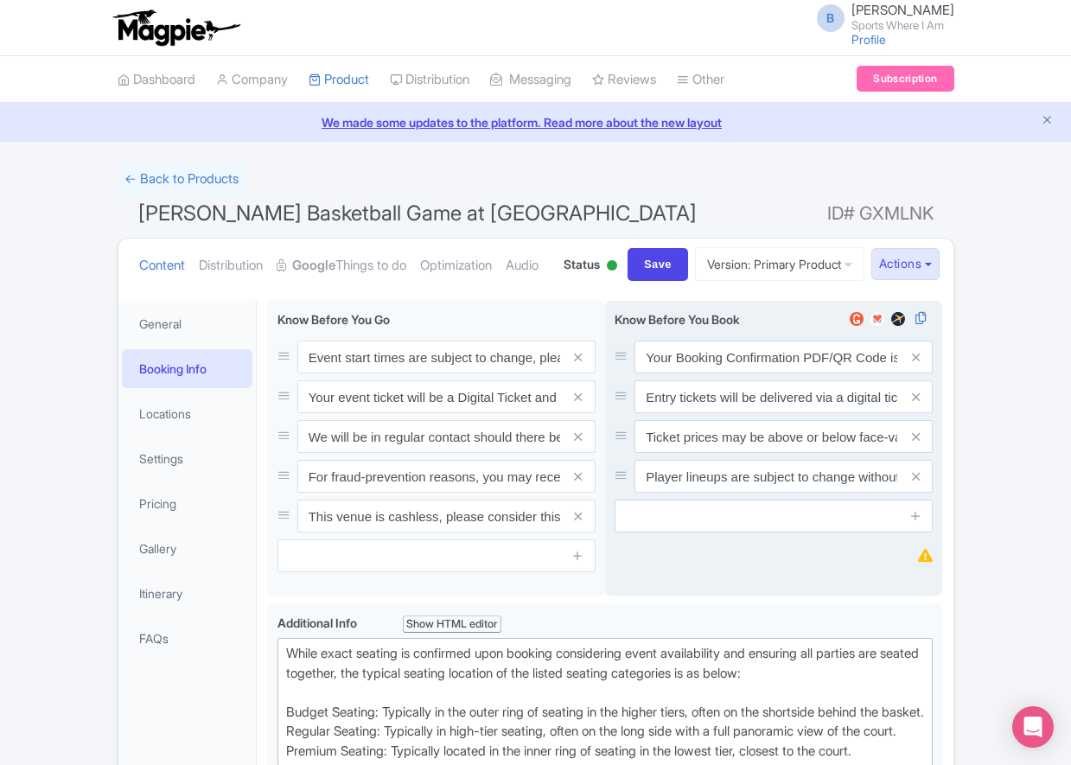
click at [916, 483] on icon at bounding box center [916, 476] width 8 height 13
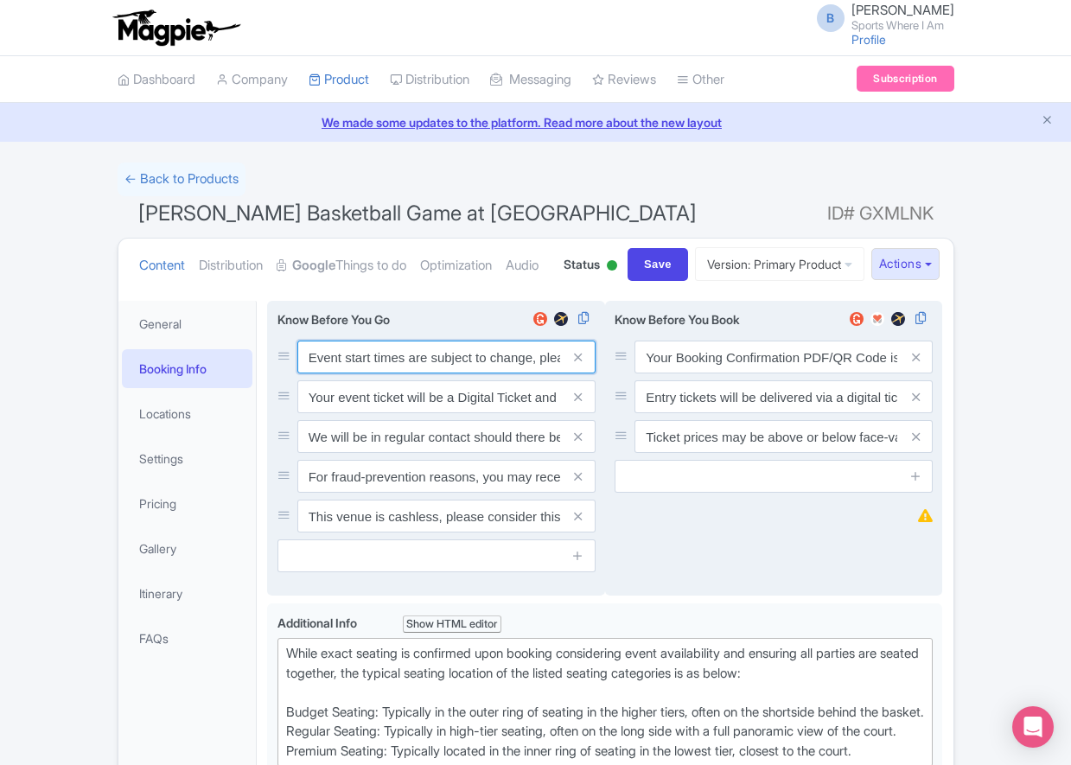
click at [410, 373] on input "Event start times are subject to change, please check these closer to the event…" at bounding box center [446, 356] width 298 height 33
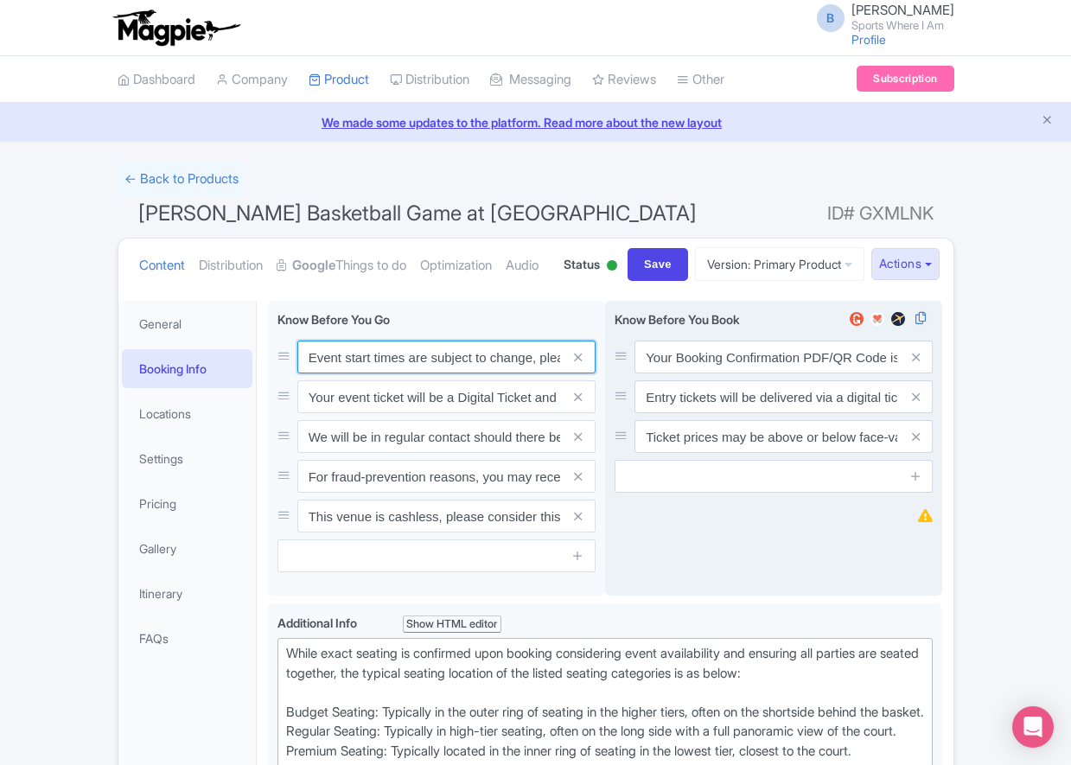
paste input ". We will be in regular contact should there be any updates or changes ahead of…"
type input "Event start times are subject to change. We will be in regular contact should t…"
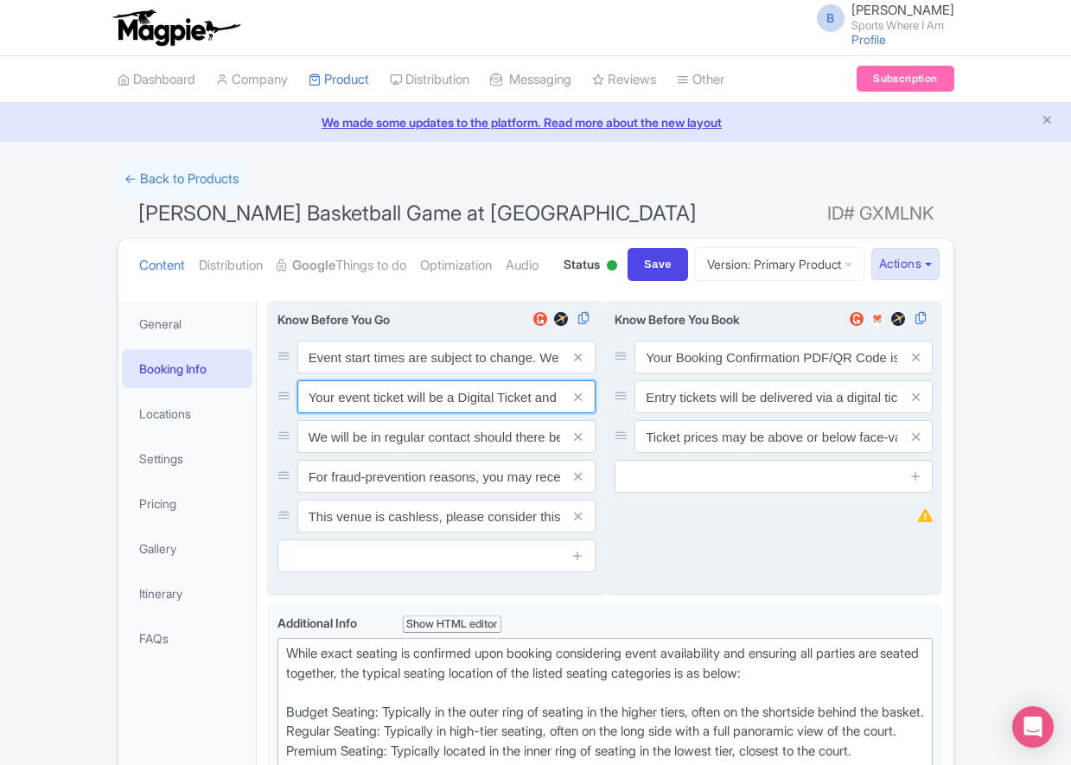
click at [355, 373] on input "Your event ticket will be a Digital Ticket and is separate from your booking co…" at bounding box center [446, 356] width 298 height 33
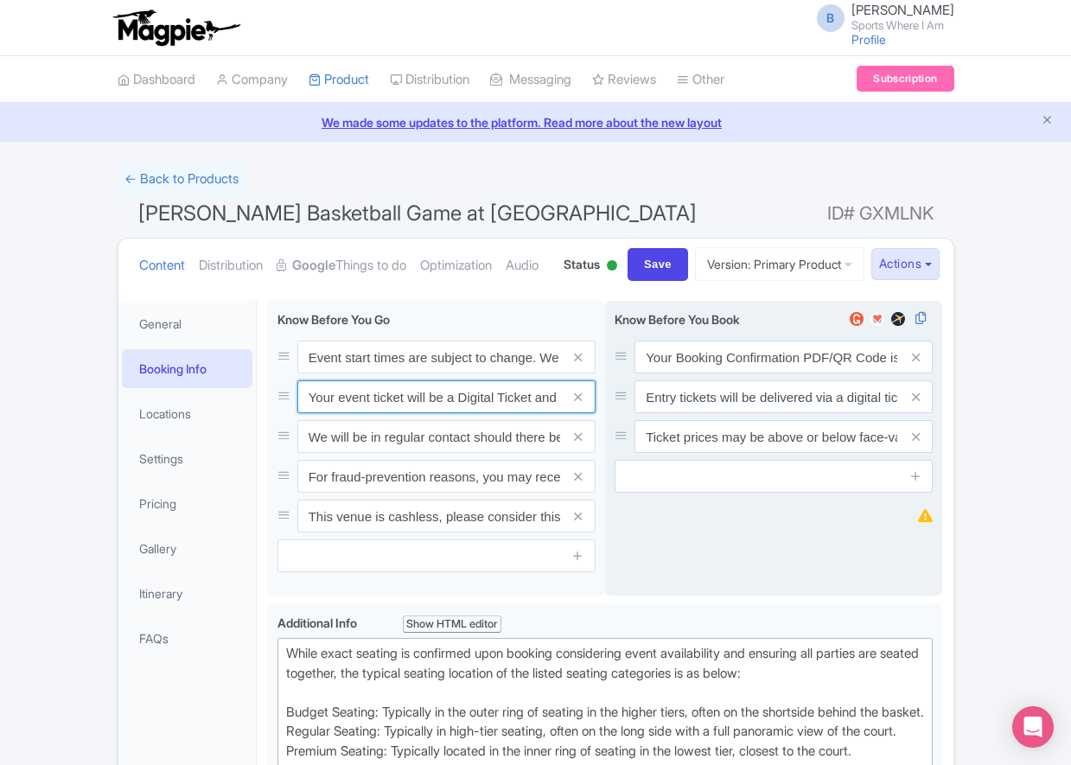
paste input "ntry"
type input "Your entry ticket will be a Digital Ticket and is separate from your booking co…"
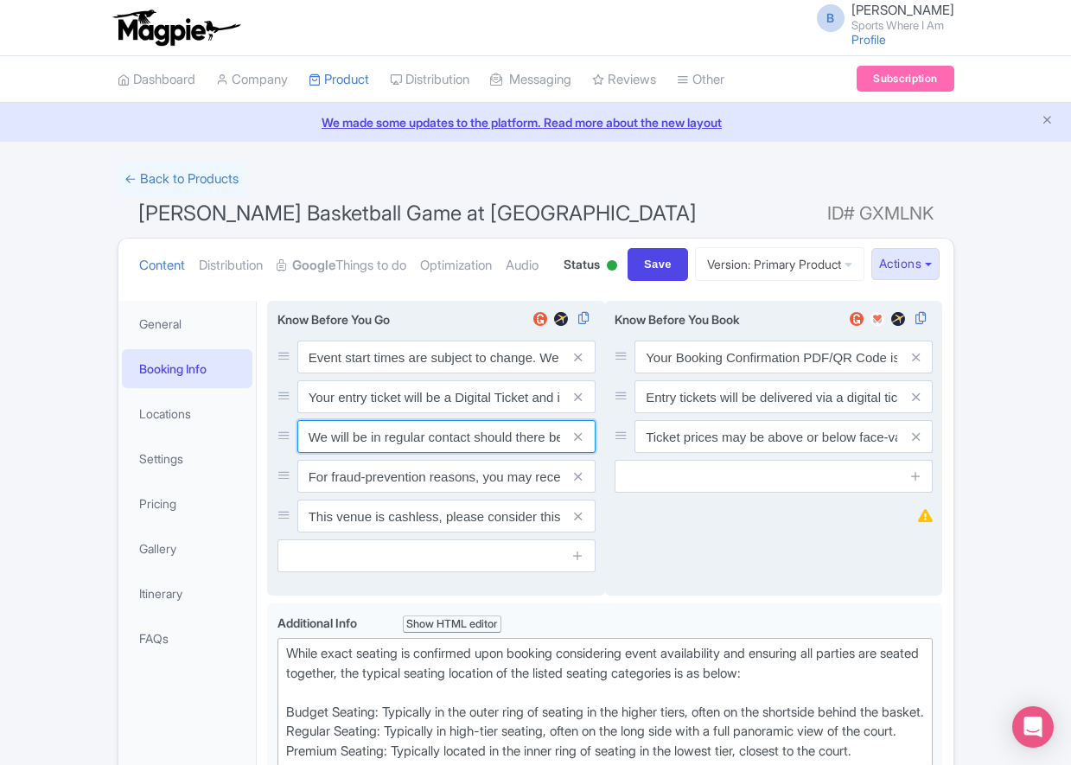
click at [334, 373] on input "We will be in regular contact should there be any updates or changes ahead of y…" at bounding box center [446, 356] width 298 height 33
paste input "For fraud-prevention reasons, most tickets are delivered between 1-3 days prior…"
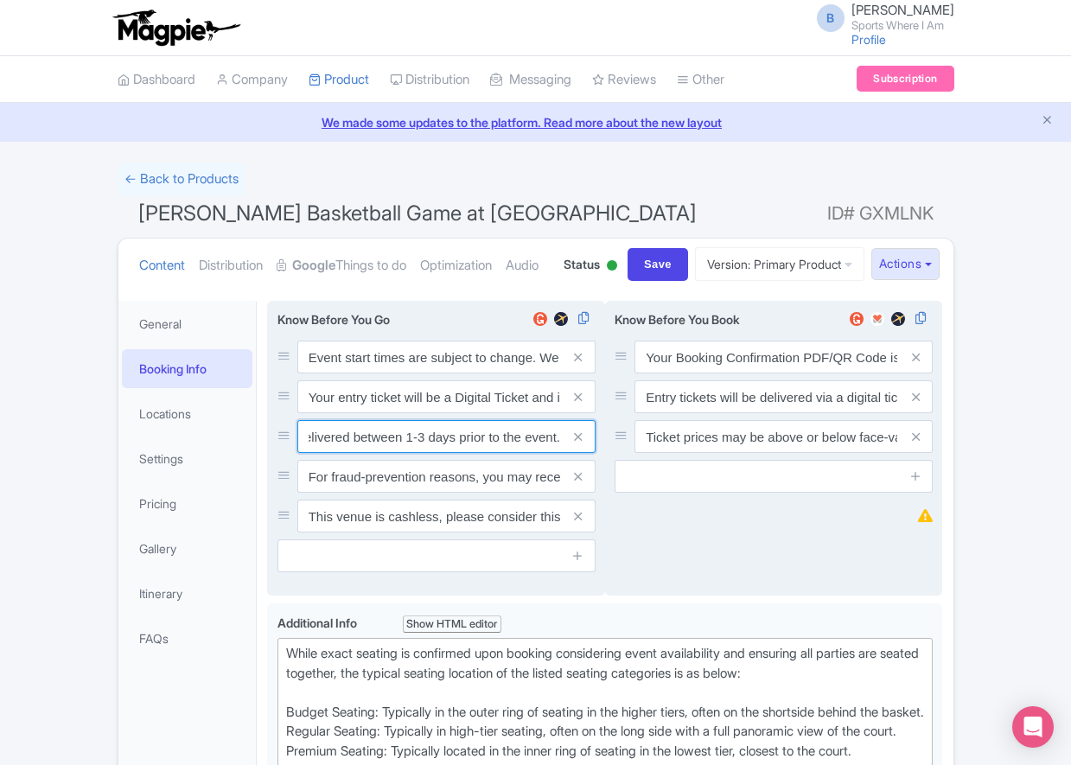
type input "For fraud-prevention reasons, most tickets are delivered between 1-3 days prior…"
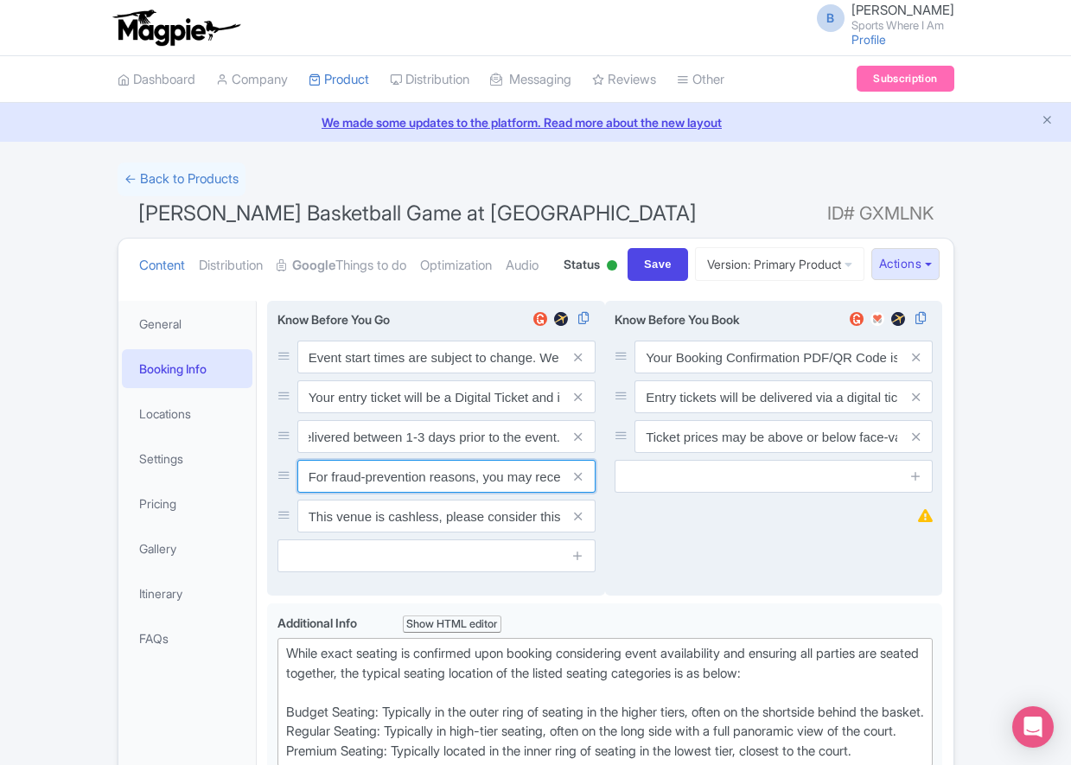
drag, startPoint x: 492, startPoint y: 547, endPoint x: 501, endPoint y: 548, distance: 9.5
click at [492, 373] on input "For fraud-prevention reasons, you may receive tickets within 72 hours of the ev…" at bounding box center [446, 356] width 298 height 33
click at [584, 493] on span at bounding box center [578, 476] width 35 height 33
click at [579, 483] on icon at bounding box center [578, 476] width 8 height 13
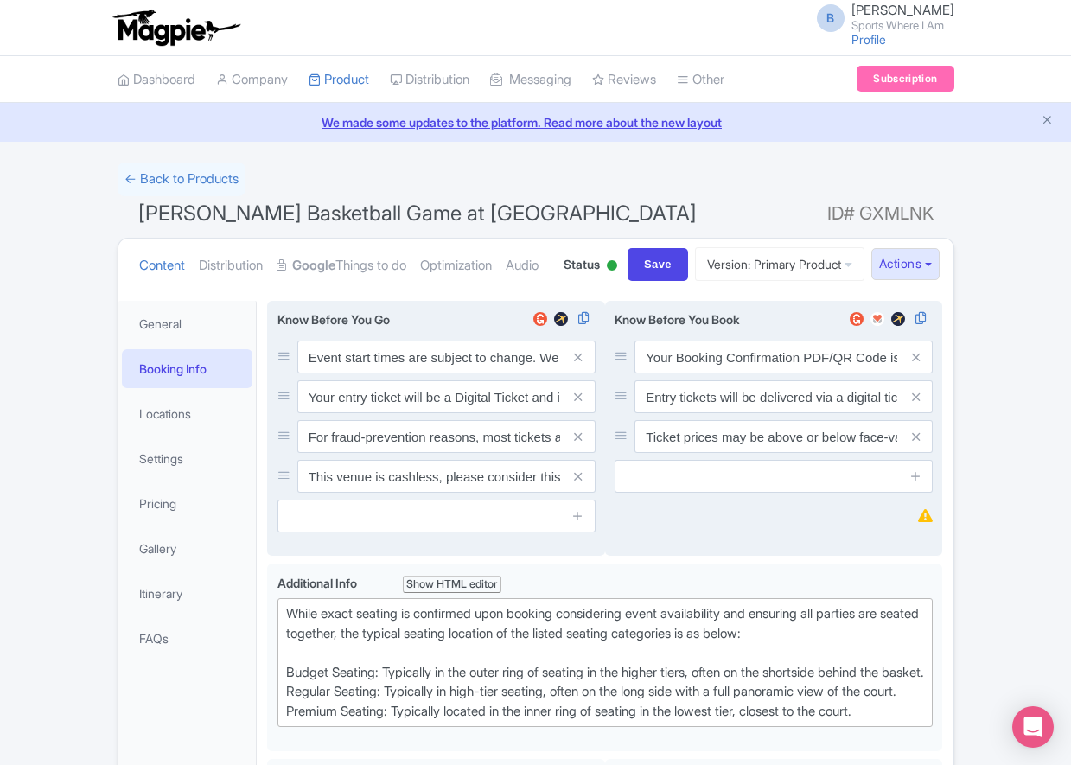
click at [579, 483] on icon at bounding box center [578, 476] width 8 height 13
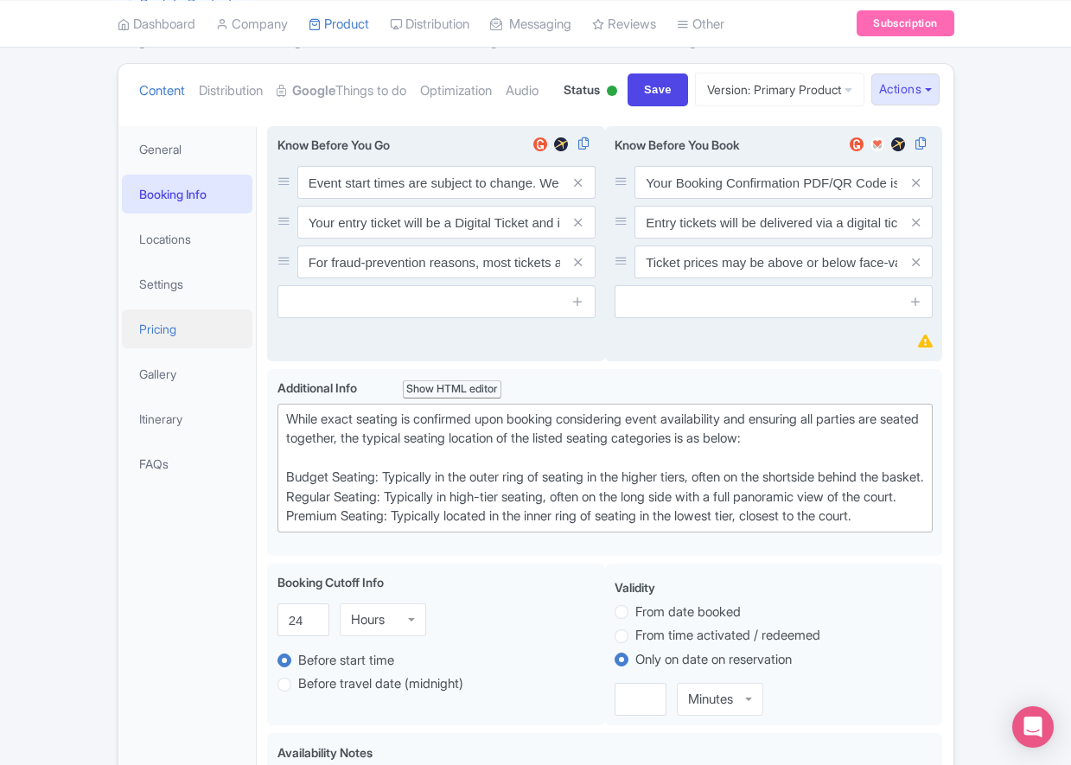
scroll to position [383, 0]
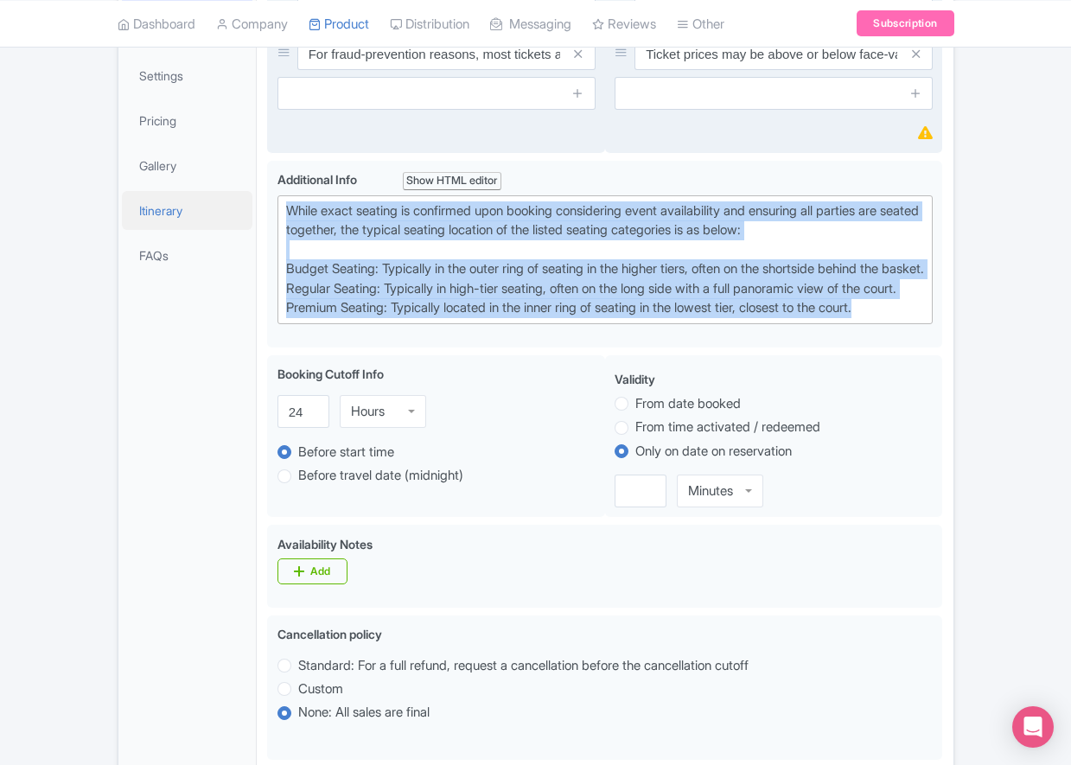
drag, startPoint x: 916, startPoint y: 420, endPoint x: 199, endPoint y: 278, distance: 731.1
click at [200, 278] on div "General Booking Info Locations Settings Pricing Gallery Itinerary FAQs Event st…" at bounding box center [535, 660] width 835 height 1505
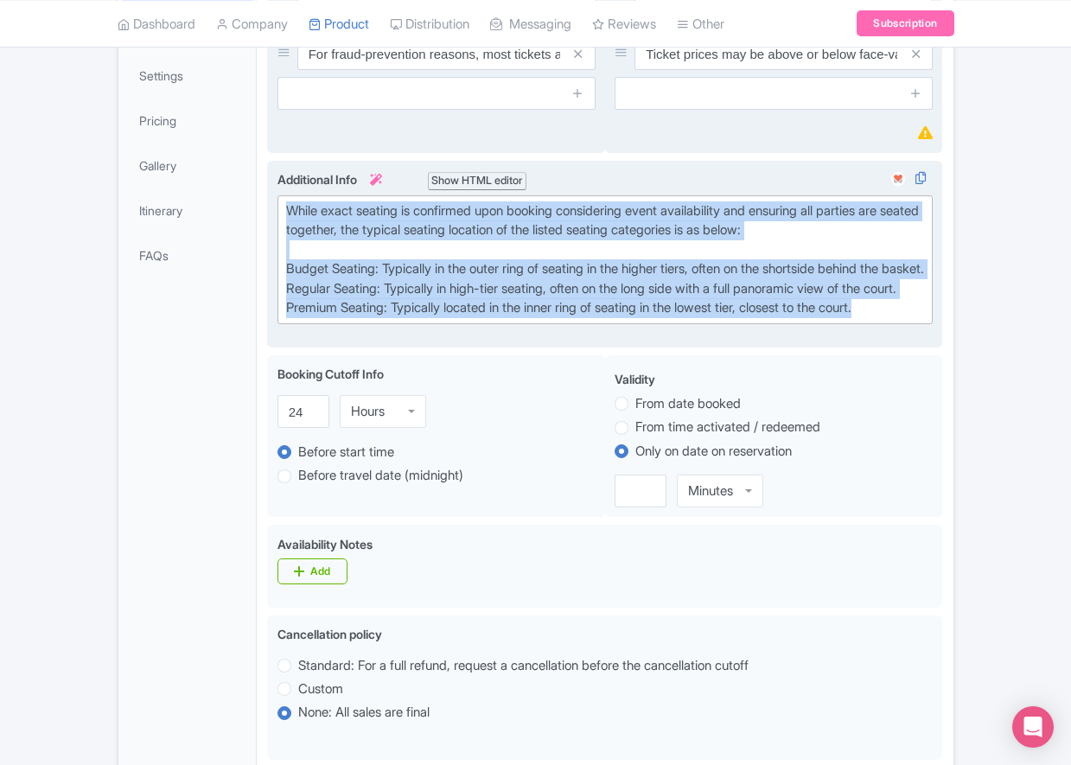
paste trix-editor "Upper Baseline: Located in the upper tiers of seating behind the rings at eithe…"
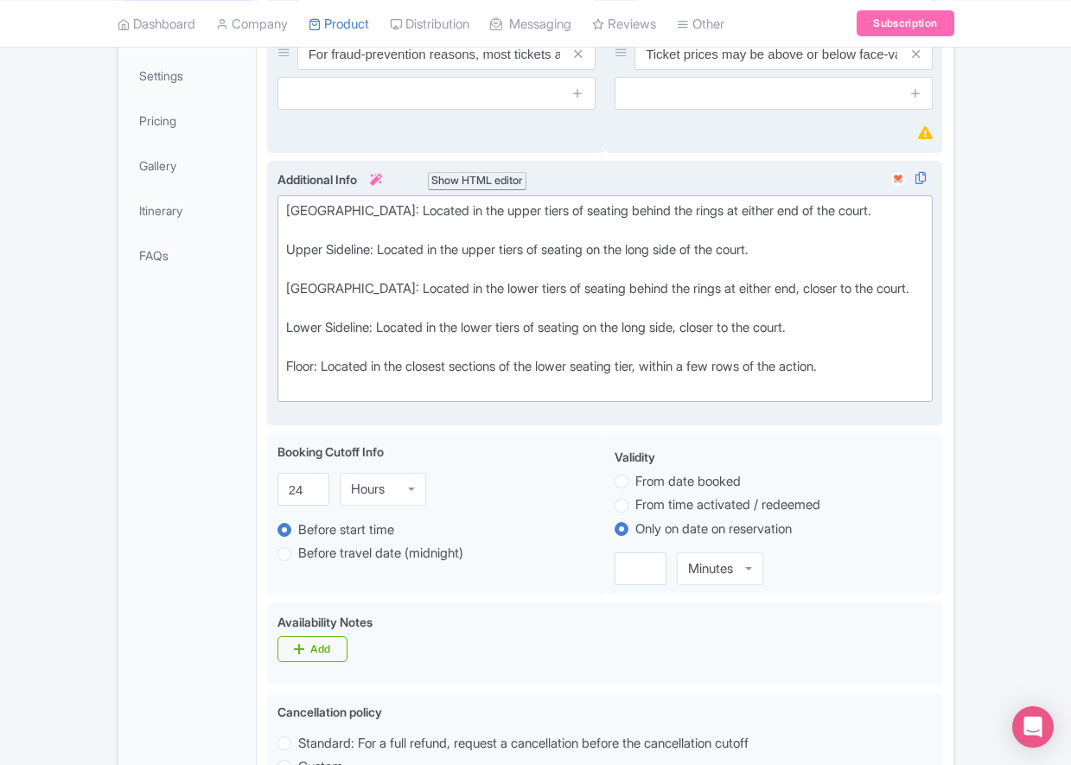
type trix-editor "<div>[GEOGRAPHIC_DATA]: Located in the upper tiers of seating behind the rings …"
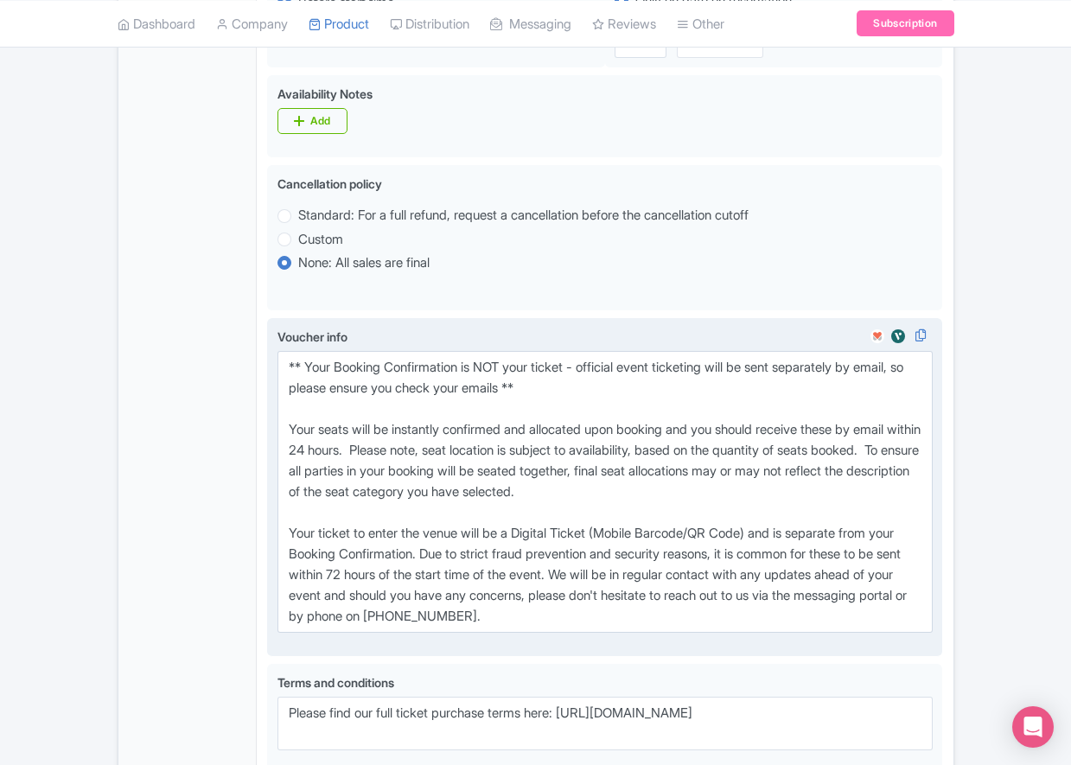
scroll to position [892, 0]
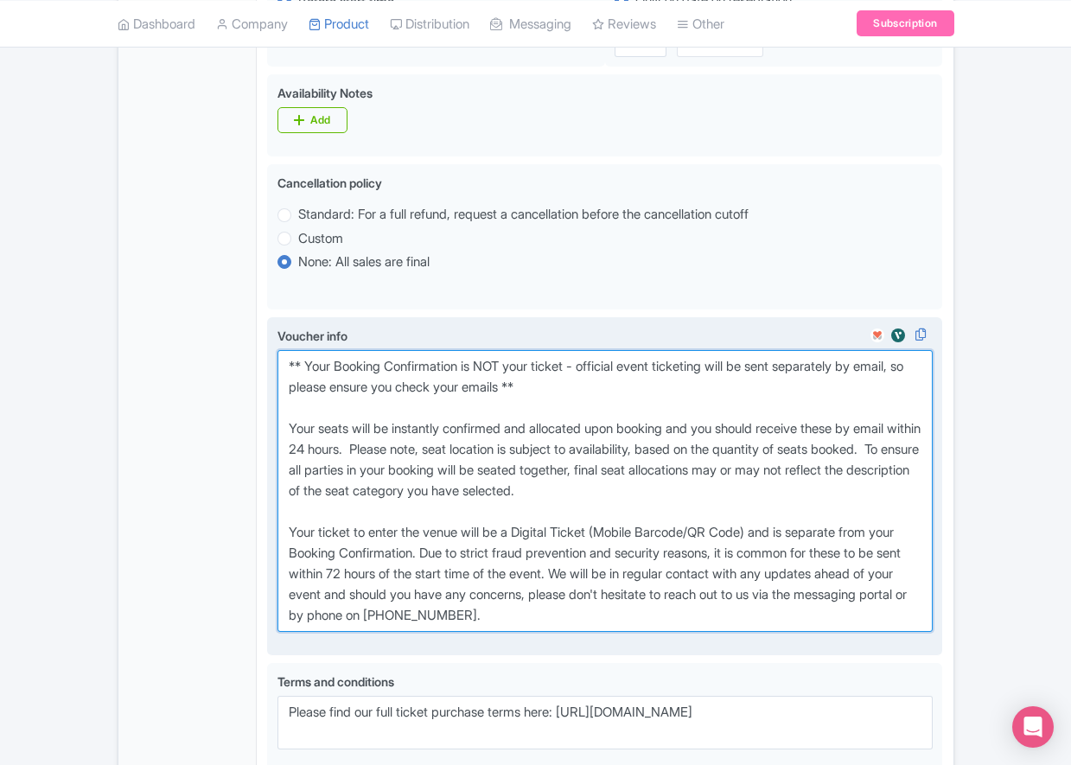
drag, startPoint x: 551, startPoint y: 622, endPoint x: 268, endPoint y: 433, distance: 340.8
click at [268, 433] on div "Voucher info ** Your Booking Confirmation is NOT your ticket - official event t…" at bounding box center [604, 486] width 675 height 339
paste textarea "entry ticket - official event ticketing will be sent separately by email, so pl…"
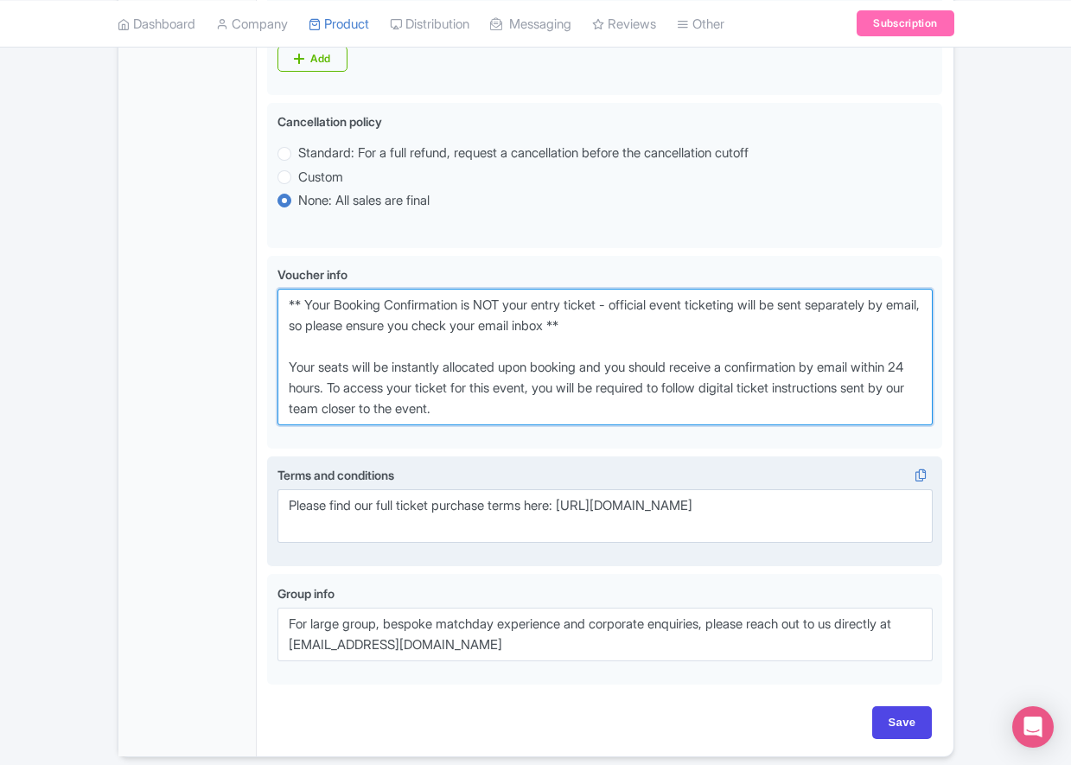
scroll to position [1084, 0]
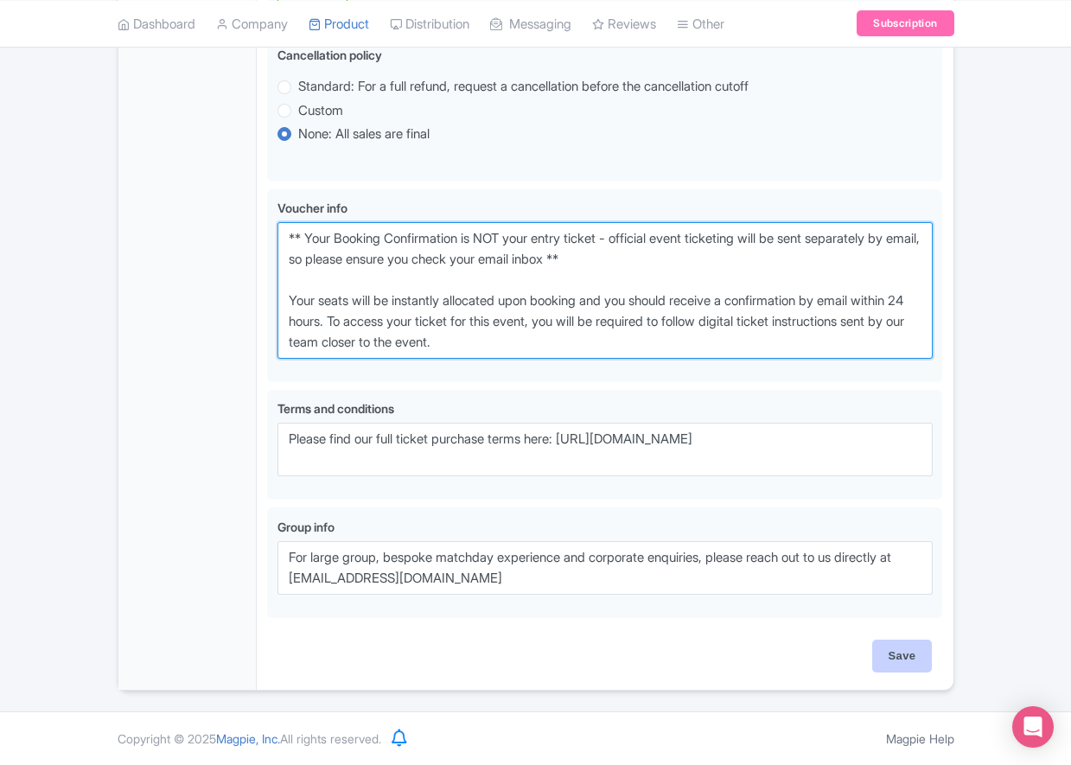
type textarea "** Your Booking Confirmation is NOT your entry ticket - official event ticketin…"
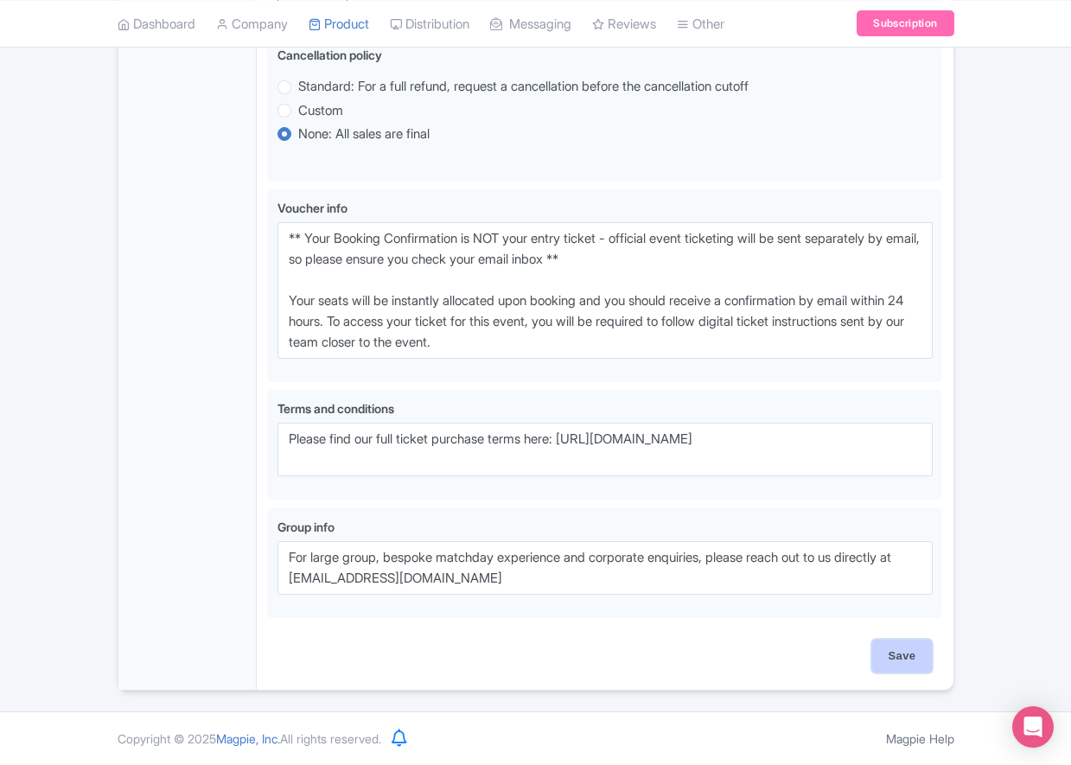
click at [928, 660] on input "Save" at bounding box center [902, 655] width 60 height 33
type input "Saving..."
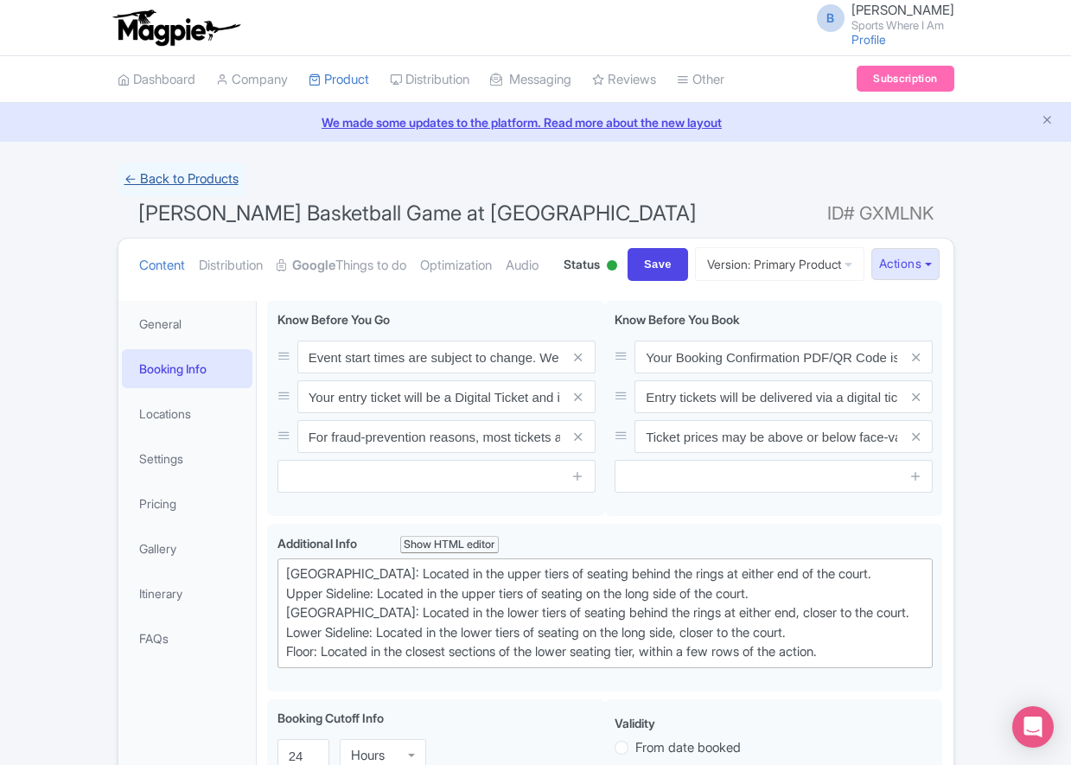
click at [213, 164] on link "← Back to Products" at bounding box center [182, 179] width 128 height 34
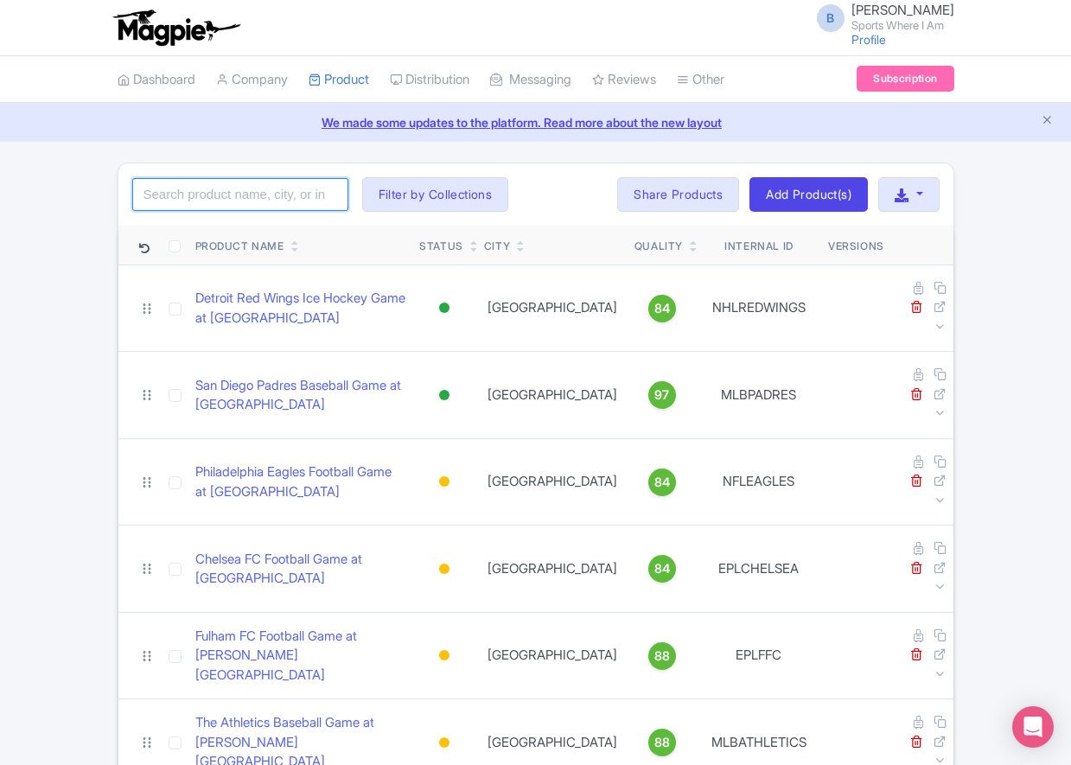
click at [232, 190] on input "search" at bounding box center [240, 194] width 216 height 33
type input "boston celtics"
click button "Search" at bounding box center [0, 0] width 0 height 0
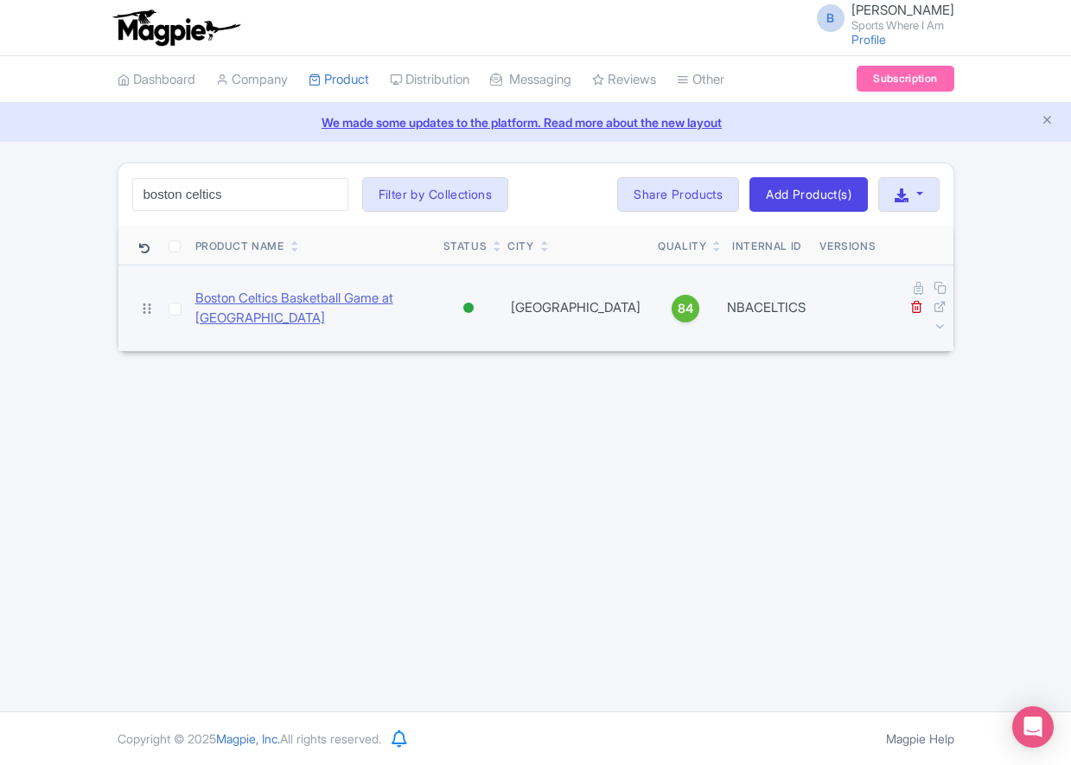
click at [305, 289] on link "Boston Celtics Basketball Game at [GEOGRAPHIC_DATA]" at bounding box center [312, 308] width 234 height 39
click at [307, 296] on link "Boston Celtics Basketball Game at [GEOGRAPHIC_DATA]" at bounding box center [312, 308] width 234 height 39
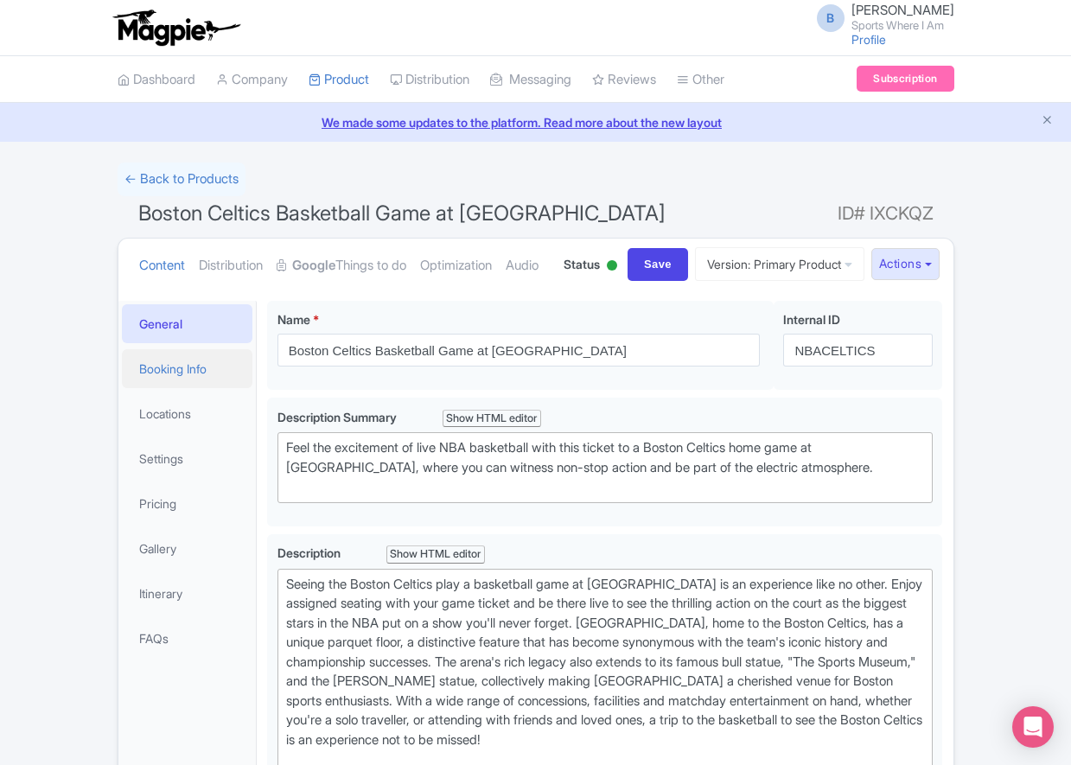
click at [181, 388] on link "Booking Info" at bounding box center [187, 368] width 131 height 39
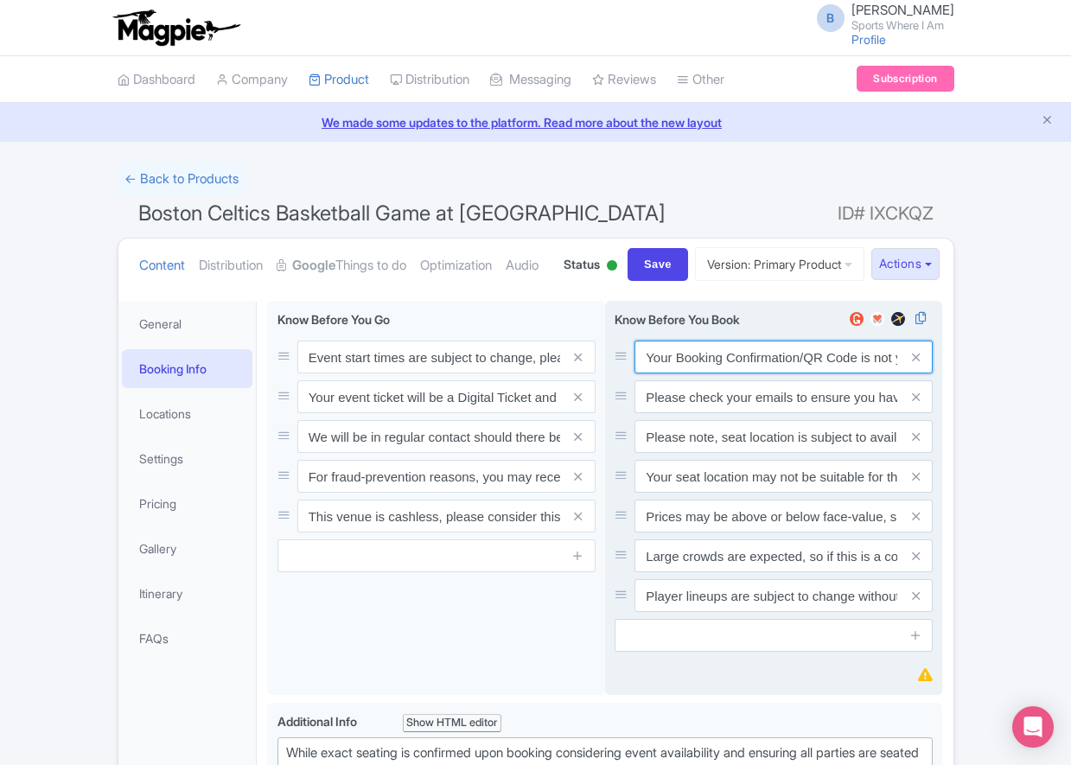
click at [741, 373] on input "Your Booking Confirmation/QR Code is not your entry ticket - your tickets and s…" at bounding box center [783, 356] width 298 height 33
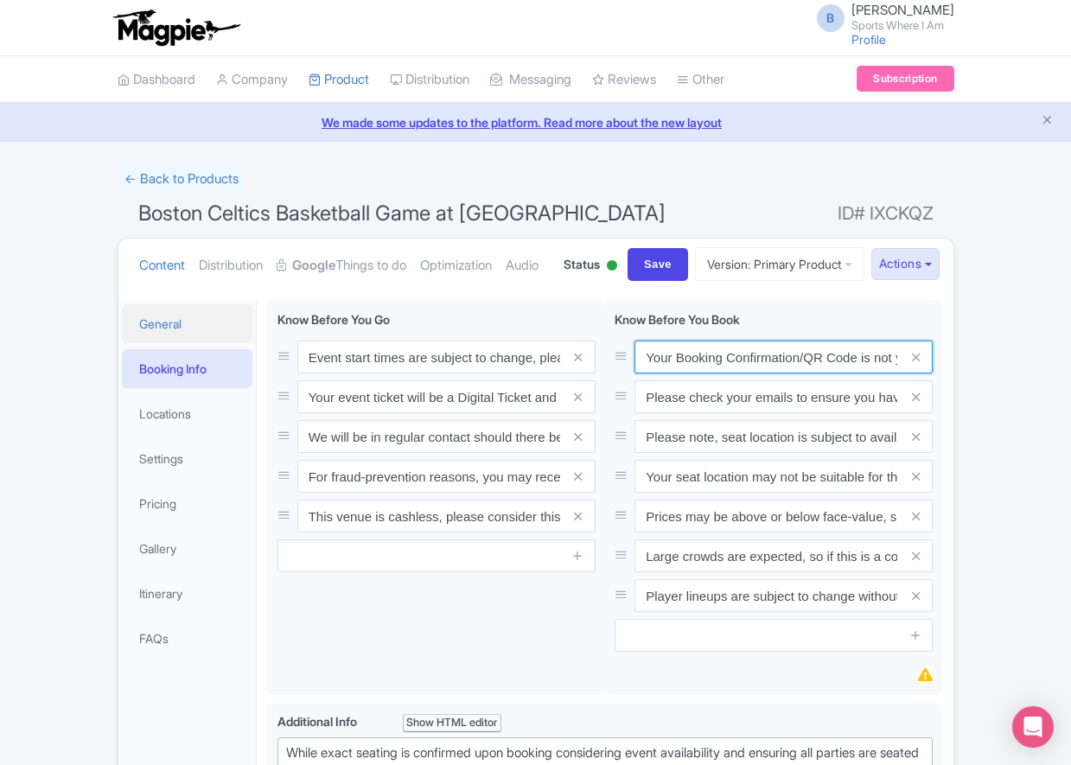
paste input "PDF/QR Code is not your entry ticket - your digital tickets and seating details…"
type input "Your Booking Confirmation PDF/QR Code is not your entry ticket - your digital t…"
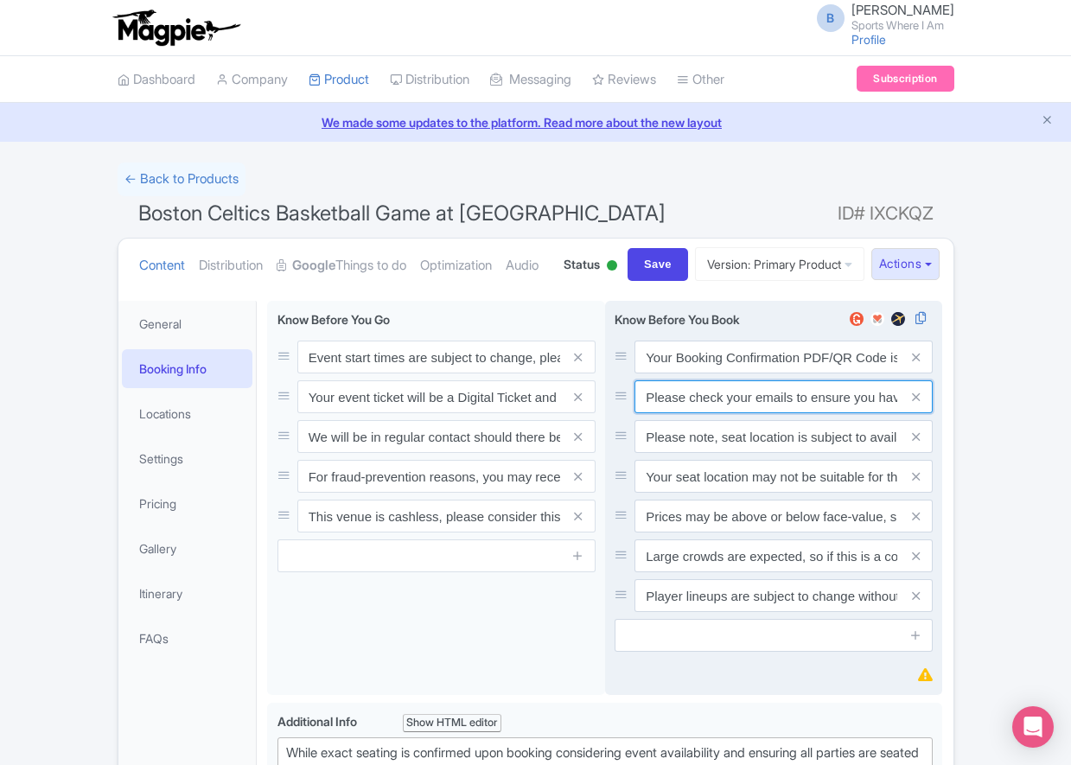
click at [716, 373] on input "Please check your emails to ensure you have accepted your mobile ticket prior t…" at bounding box center [783, 356] width 298 height 33
paste input "Entry tickets will be delivered via a digital ticketing provider selected by th…"
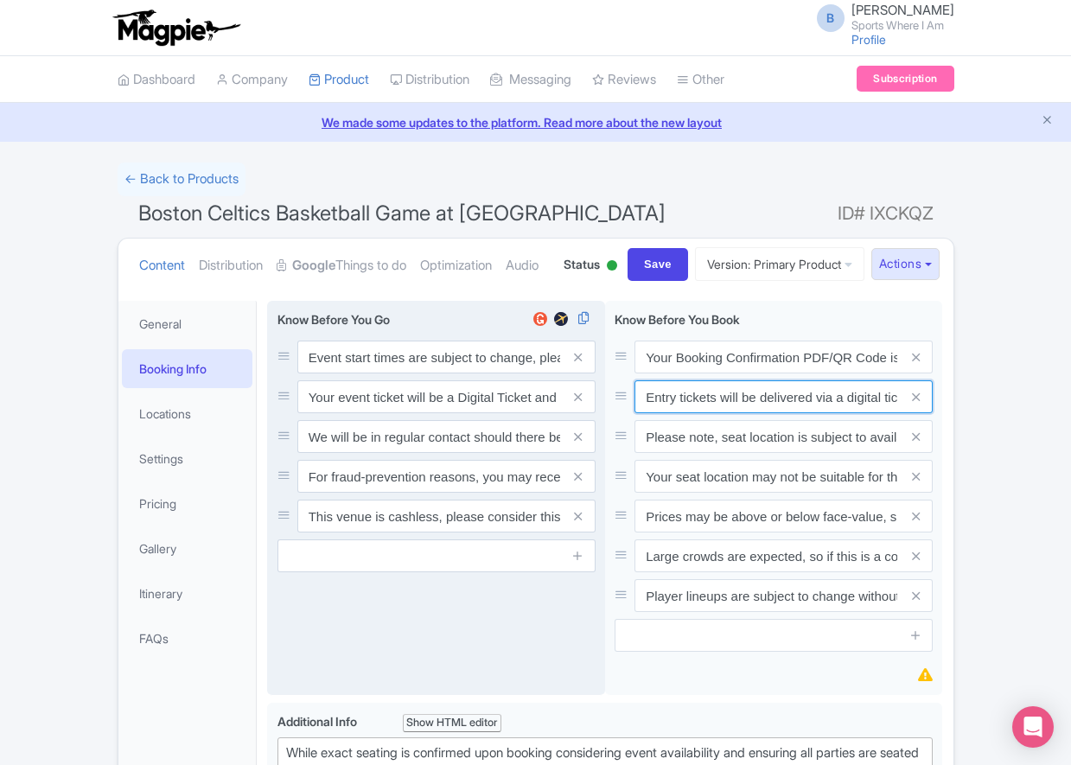
scroll to position [0, 648]
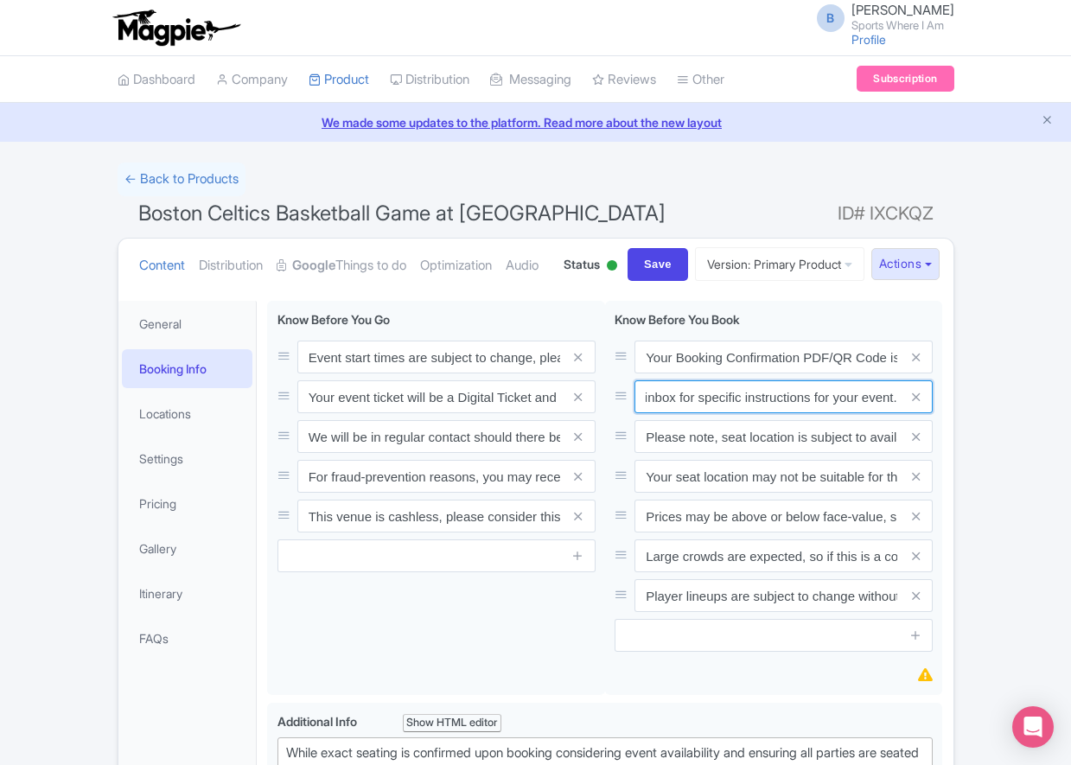
type input "Entry tickets will be delivered via a digital ticketing provider selected by th…"
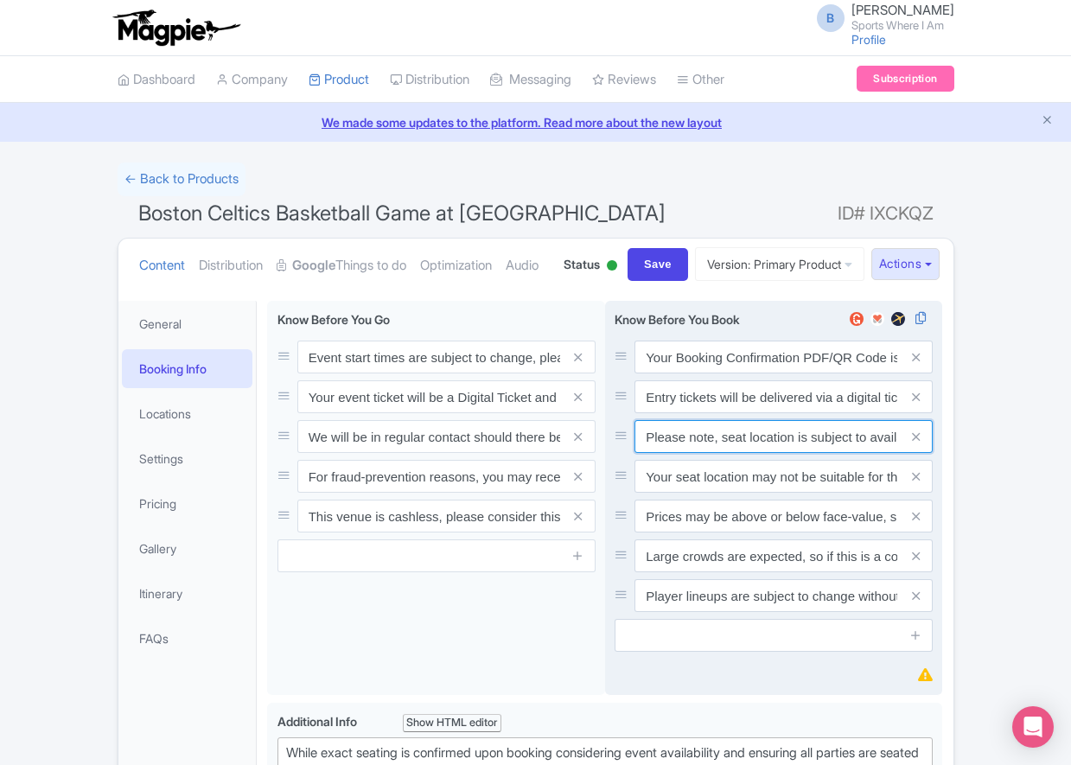
click at [705, 373] on input "Please note, seat location is subject to availability, based on the quantity of…" at bounding box center [783, 356] width 298 height 33
paste input "Ticket prices may be above or below face-value, subject to the popularity of th…"
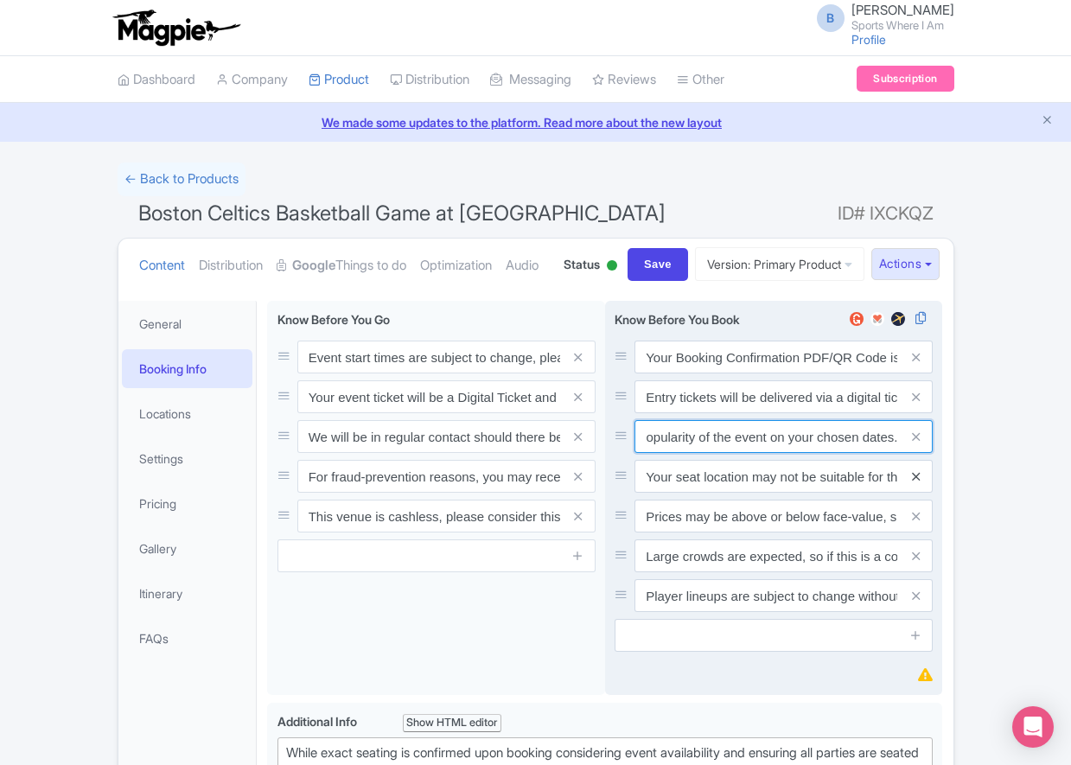
type input "Ticket prices may be above or below face-value, subject to the popularity of th…"
click at [915, 483] on icon at bounding box center [916, 476] width 8 height 13
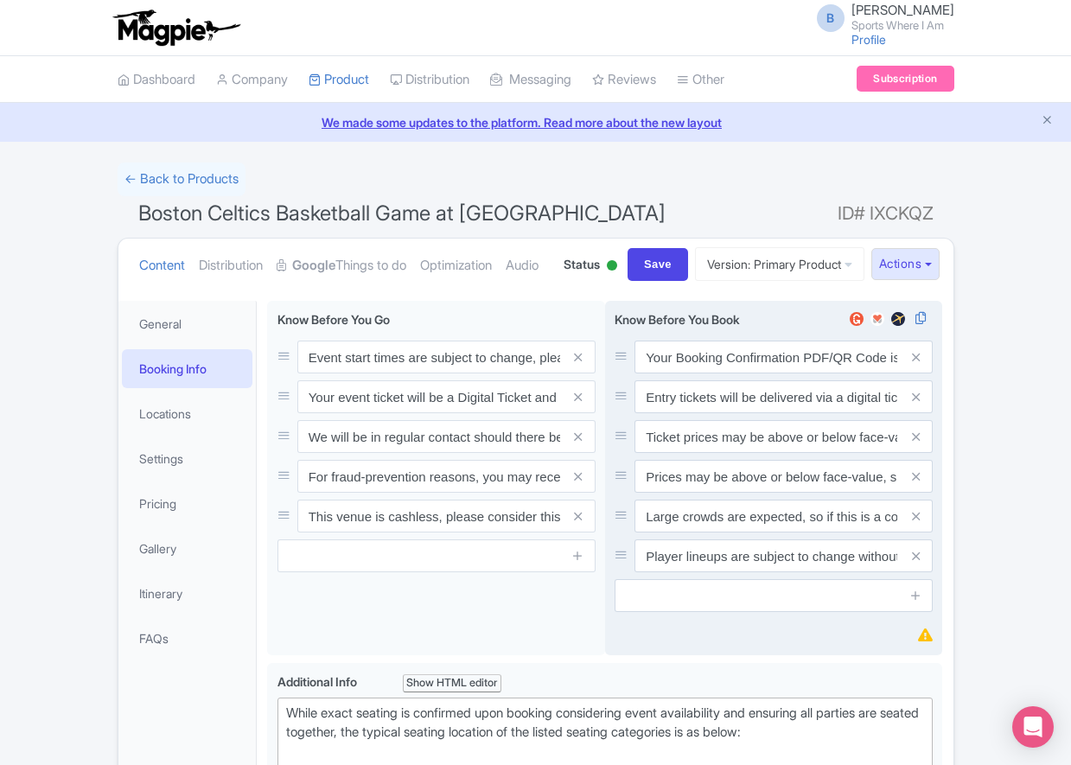
click at [915, 483] on icon at bounding box center [916, 476] width 8 height 13
click at [915, 523] on icon at bounding box center [916, 516] width 8 height 13
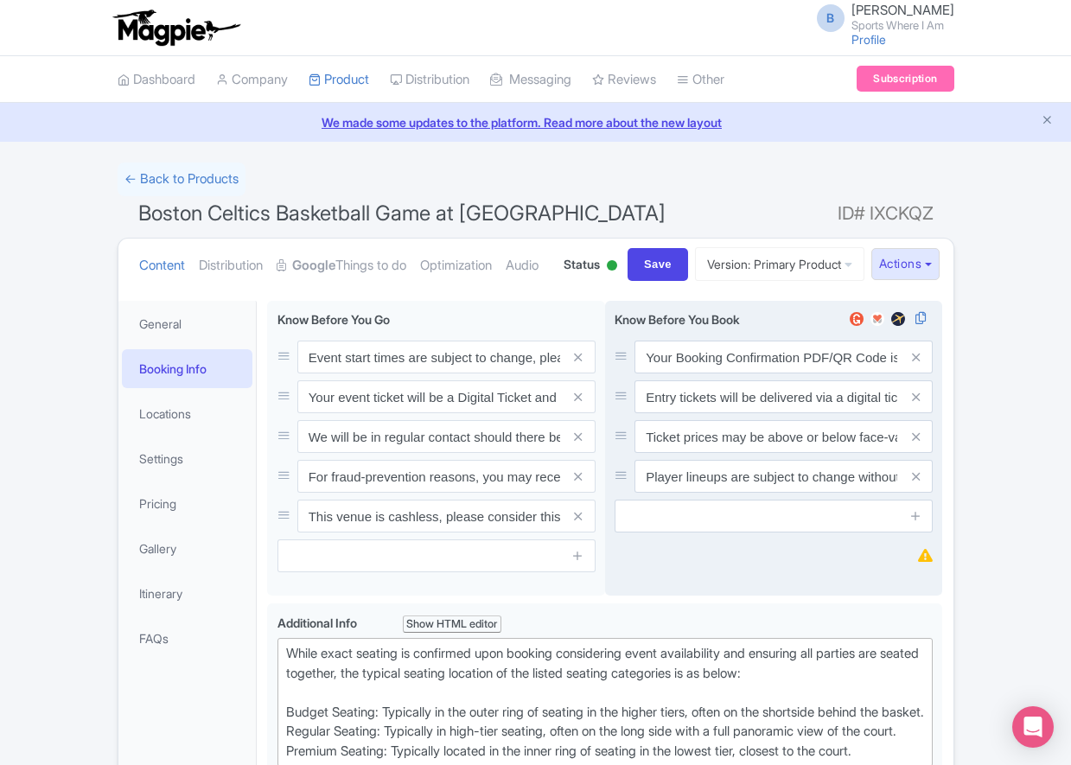
click at [915, 483] on icon at bounding box center [916, 476] width 8 height 13
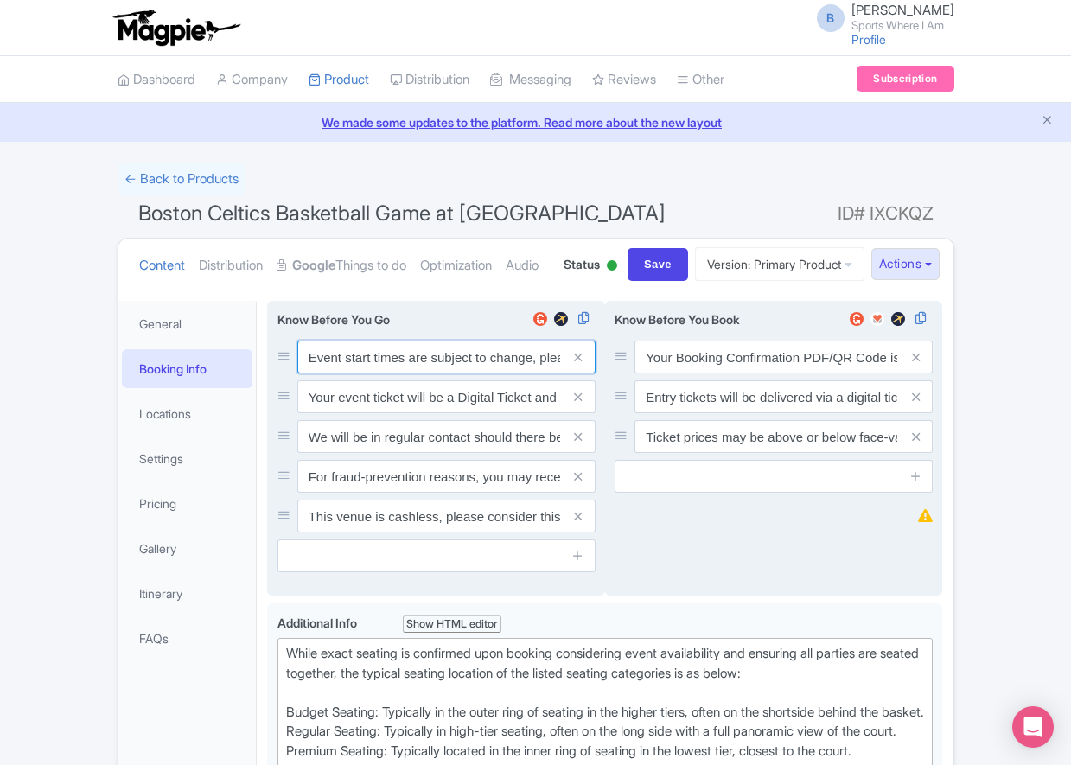
click at [392, 373] on input "Event start times are subject to change, please check these closer to the event…" at bounding box center [446, 356] width 298 height 33
paste input ". We will be in regular contact should there be any updates or changes ahead of…"
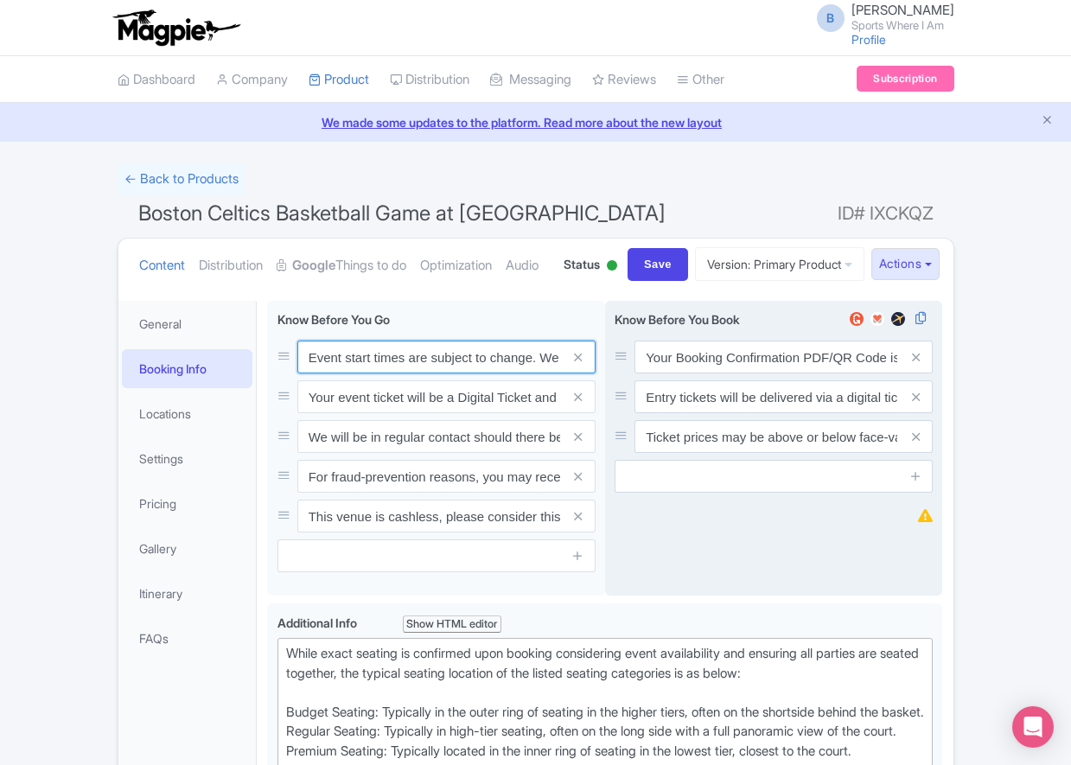
scroll to position [0, 498]
type input "Event start times are subject to change. We will be in regular contact should t…"
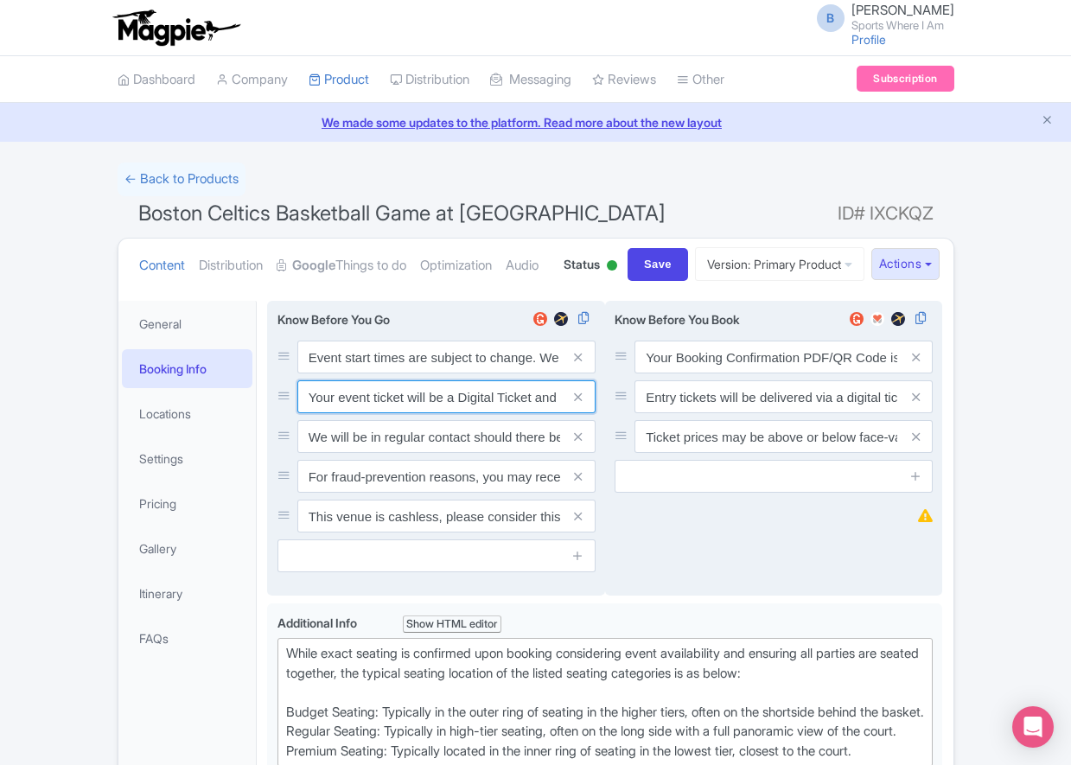
click at [312, 373] on input "Your event ticket will be a Digital Ticket and is separate from your booking co…" at bounding box center [446, 356] width 298 height 33
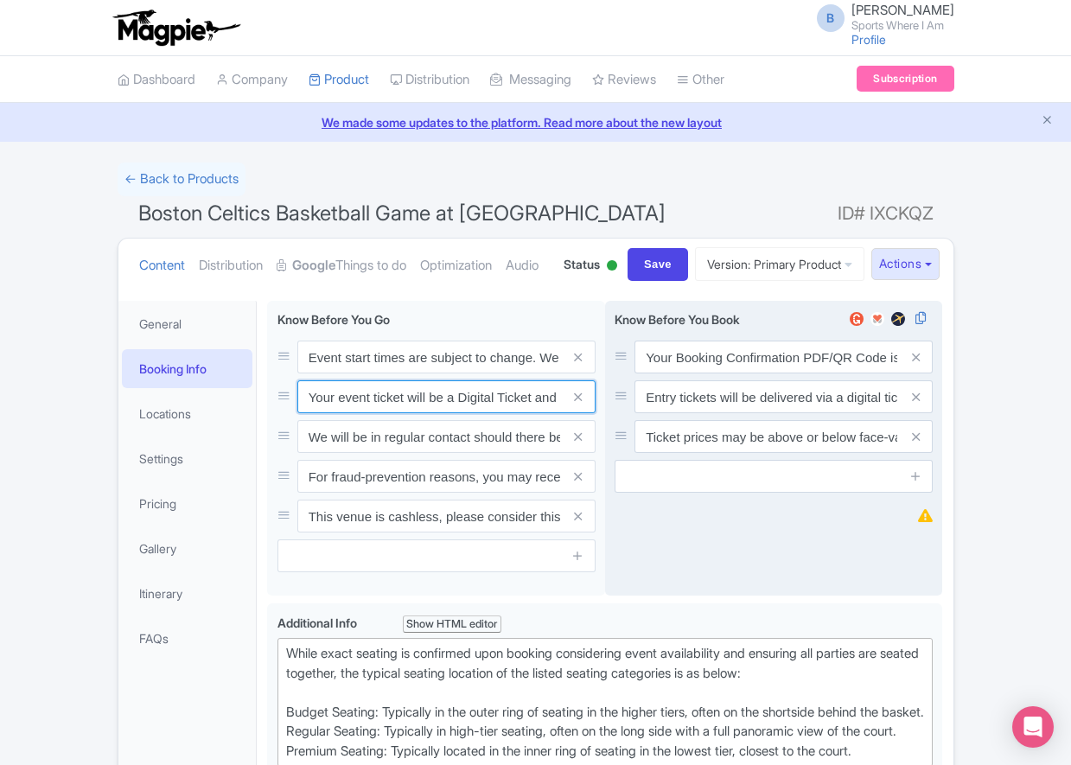
paste input "ntry"
type input "Your entry ticket will be a Digital Ticket and is separate from your booking co…"
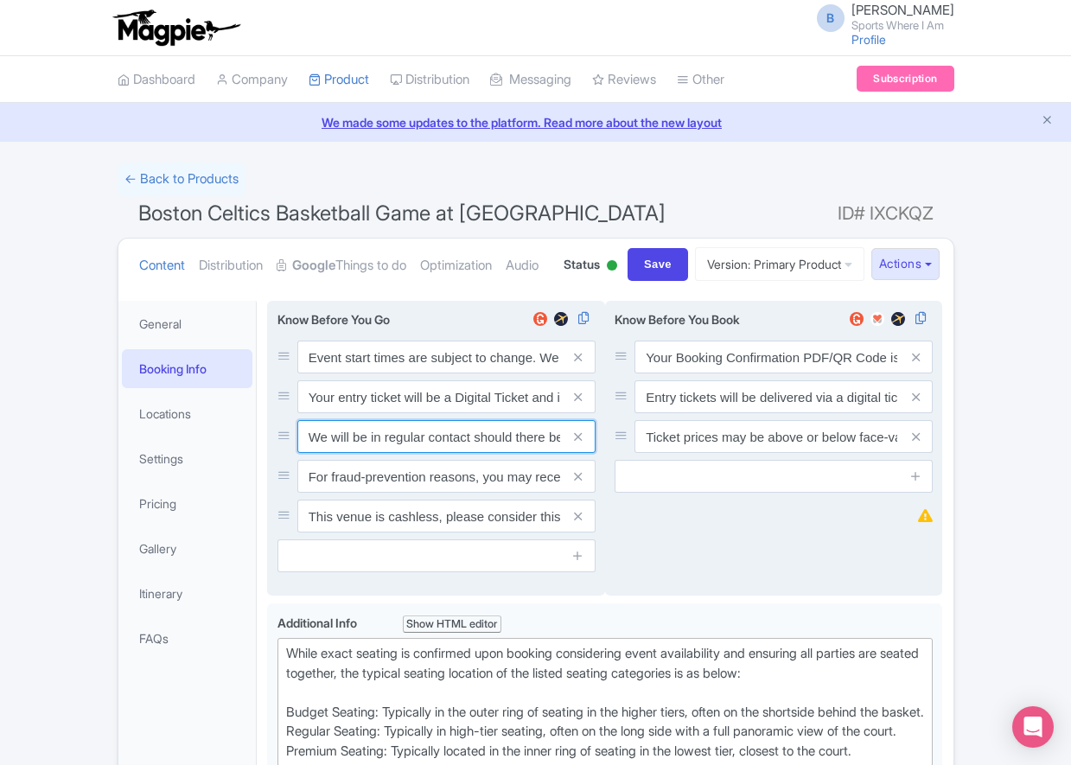
click at [346, 373] on input "We will be in regular contact should there be any updates or changes ahead of y…" at bounding box center [446, 356] width 298 height 33
paste input "For fraud-prevention reasons, most tickets are delivered between 1-3 days prior…"
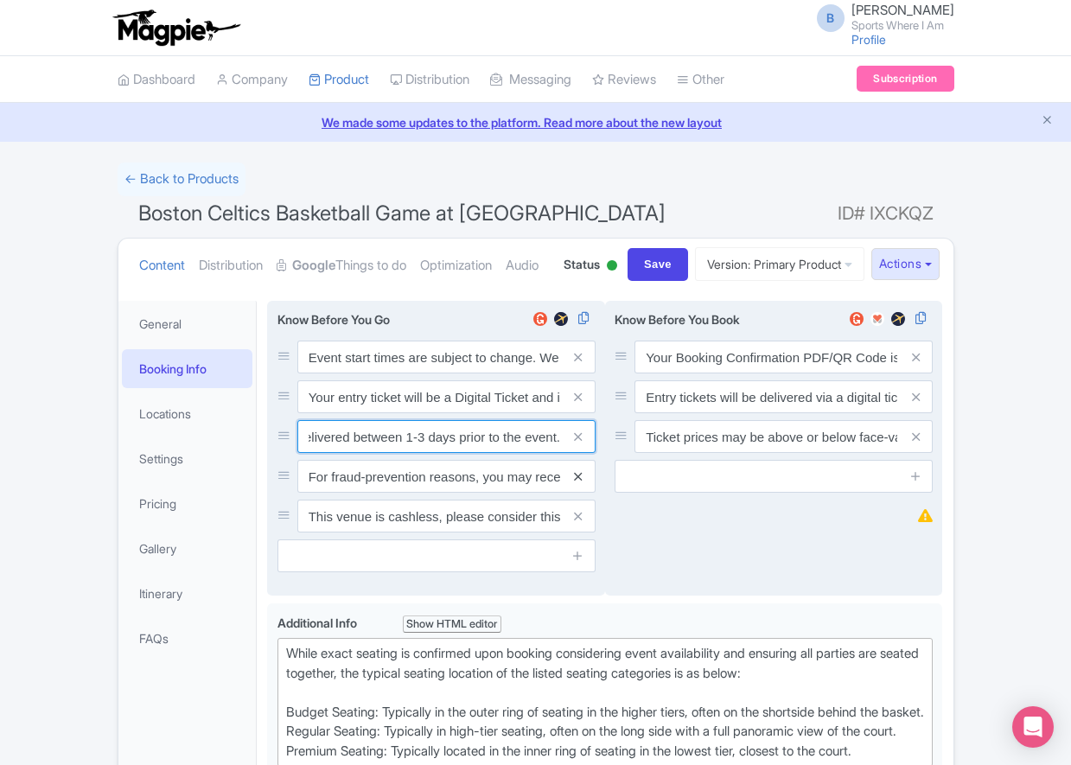
type input "For fraud-prevention reasons, most tickets are delivered between 1-3 days prior…"
click at [576, 483] on icon at bounding box center [578, 476] width 8 height 13
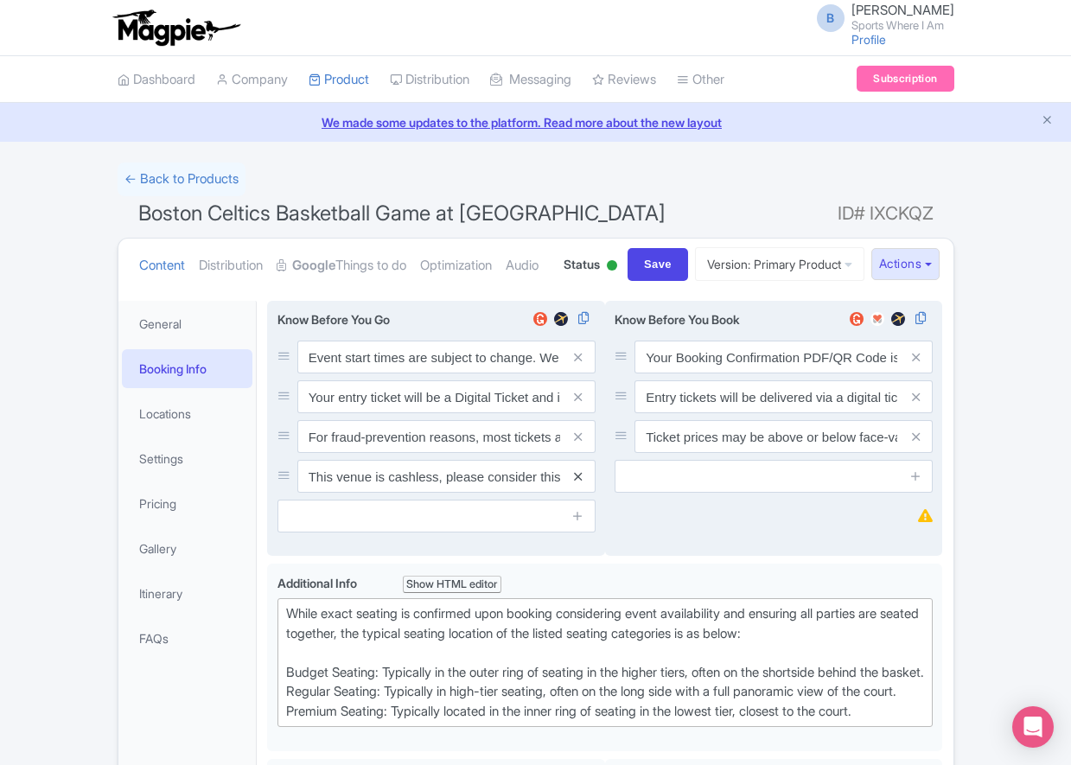
click at [577, 483] on icon at bounding box center [578, 476] width 8 height 13
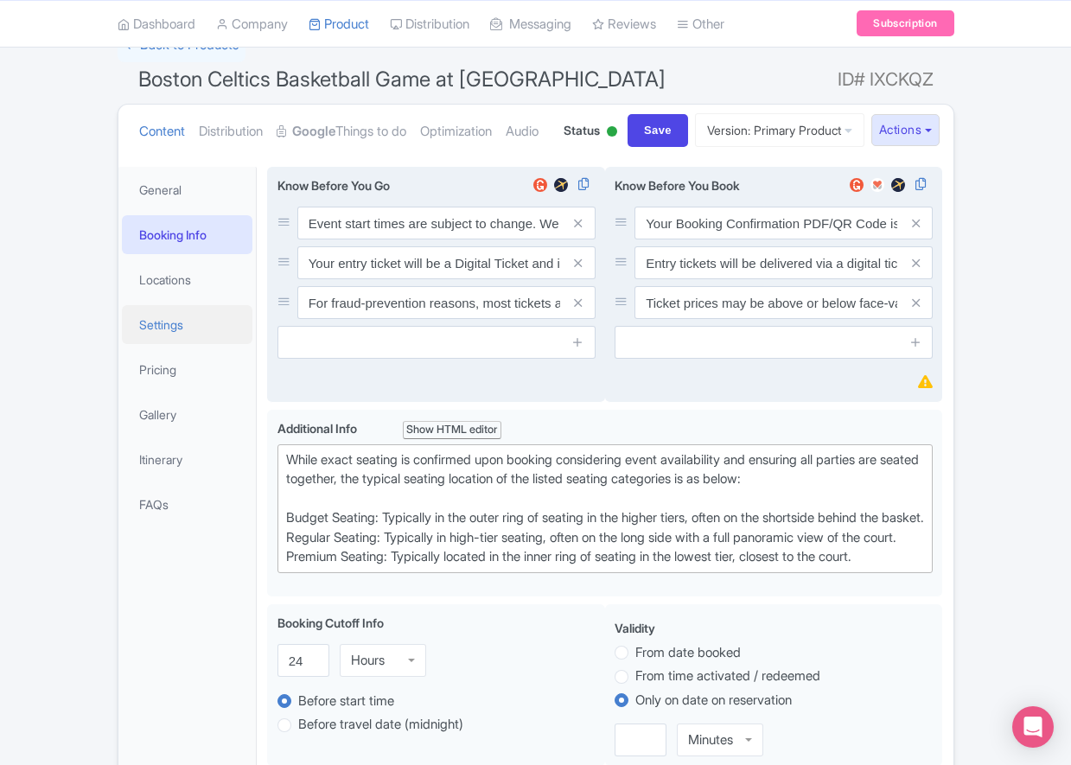
scroll to position [140, 0]
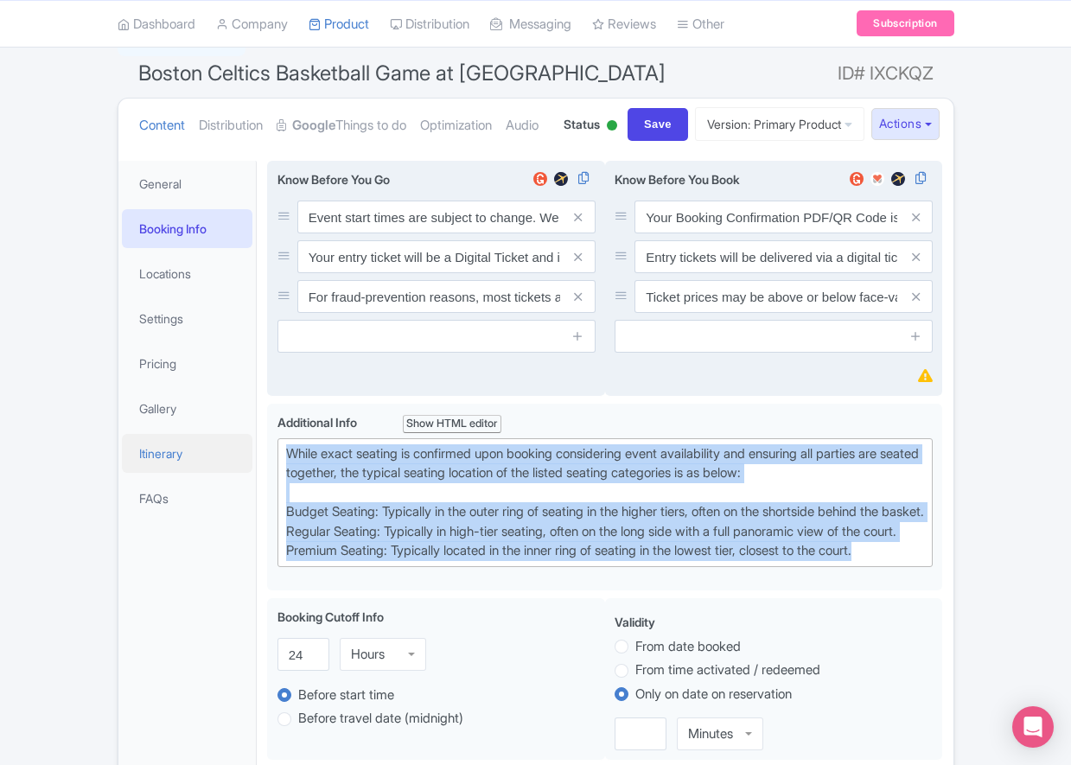
drag, startPoint x: 628, startPoint y: 614, endPoint x: 243, endPoint y: 522, distance: 396.1
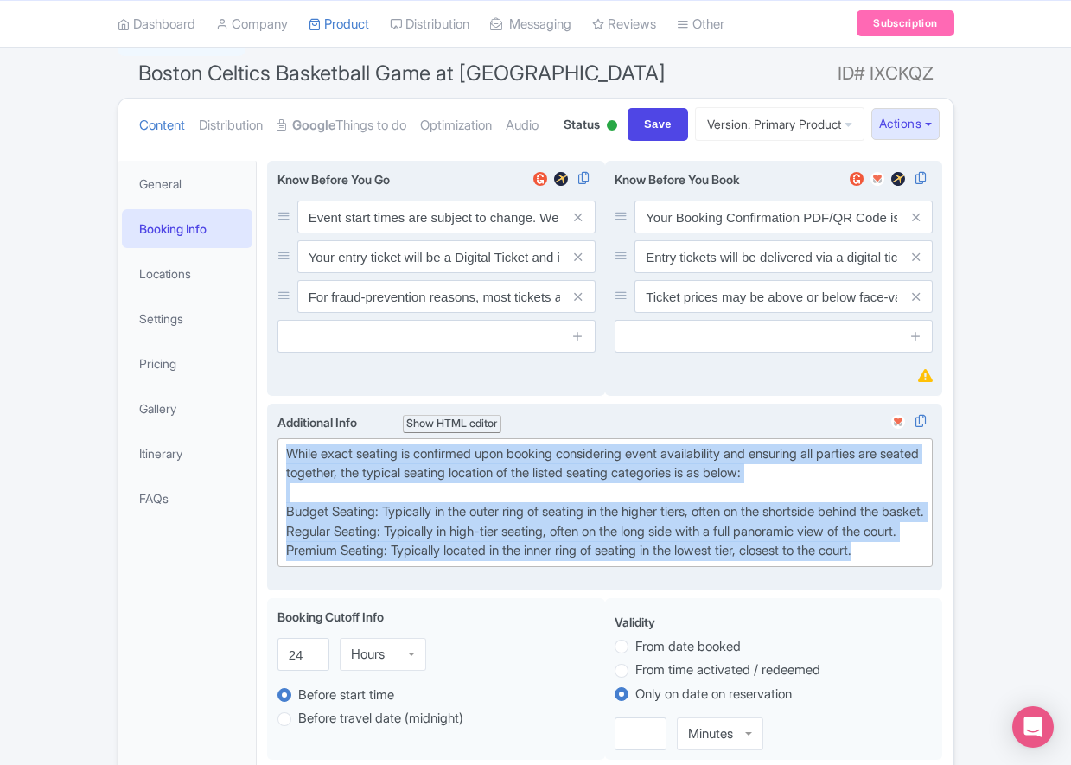
paste trix-editor "Upper Baseline: Located in the upper tiers of seating behind the rings at eithe…"
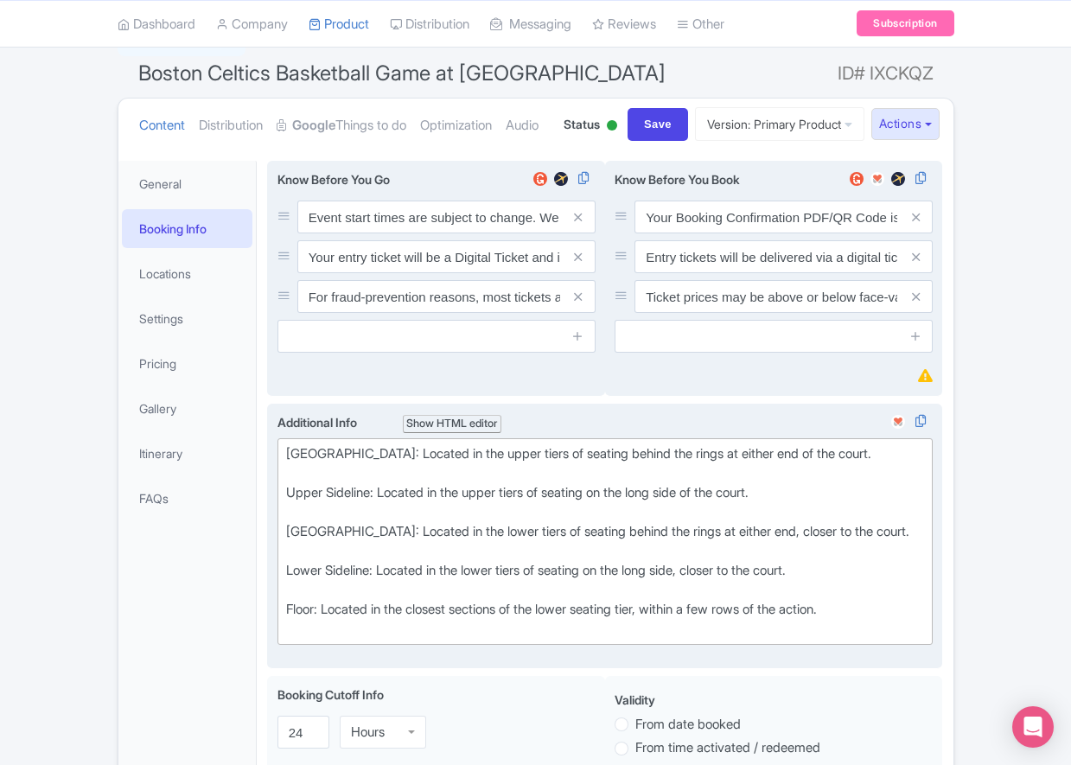
type trix-editor "<div>[GEOGRAPHIC_DATA]: Located in the upper tiers of seating behind the rings …"
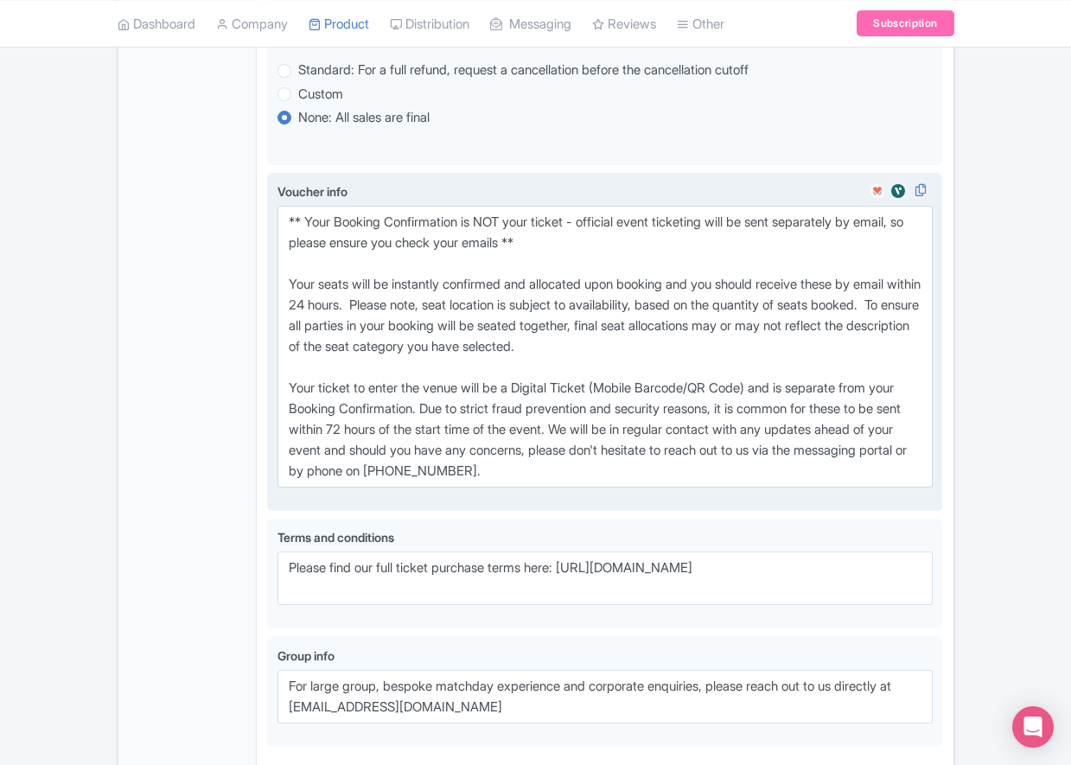
scroll to position [1037, 0]
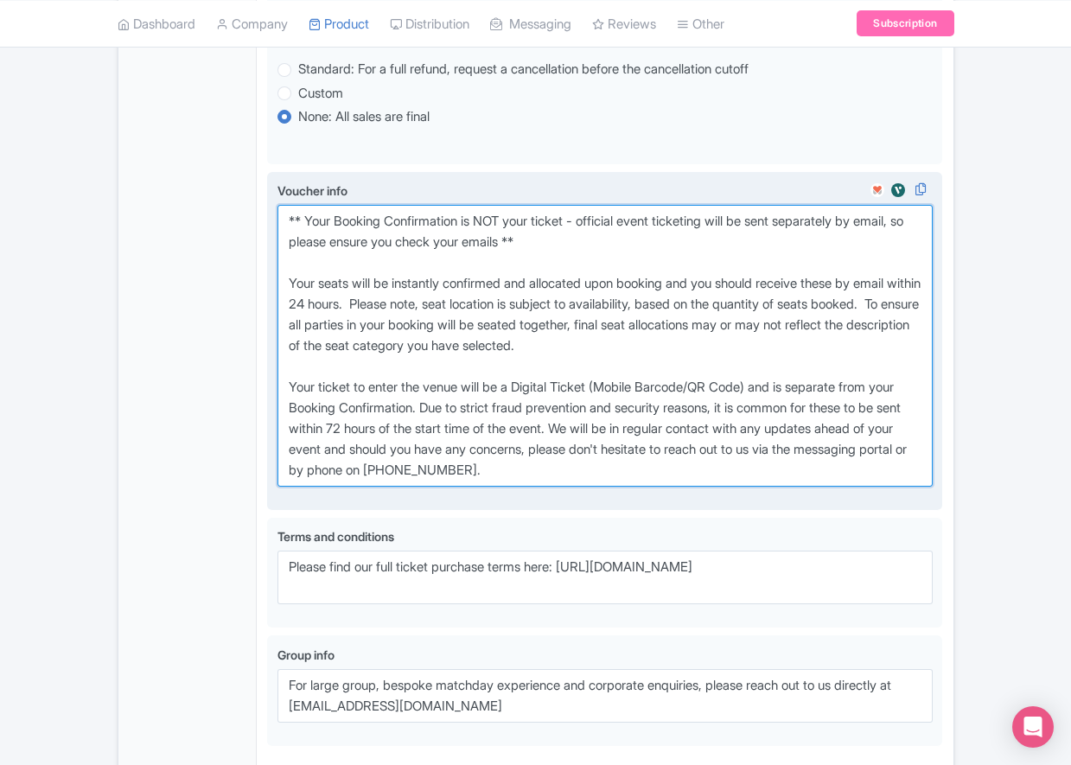
drag, startPoint x: 616, startPoint y: 536, endPoint x: 664, endPoint y: 533, distance: 47.6
click at [616, 487] on textarea "** Your Booking Confirmation is NOT your ticket - official event ticketing will…" at bounding box center [605, 346] width 656 height 282
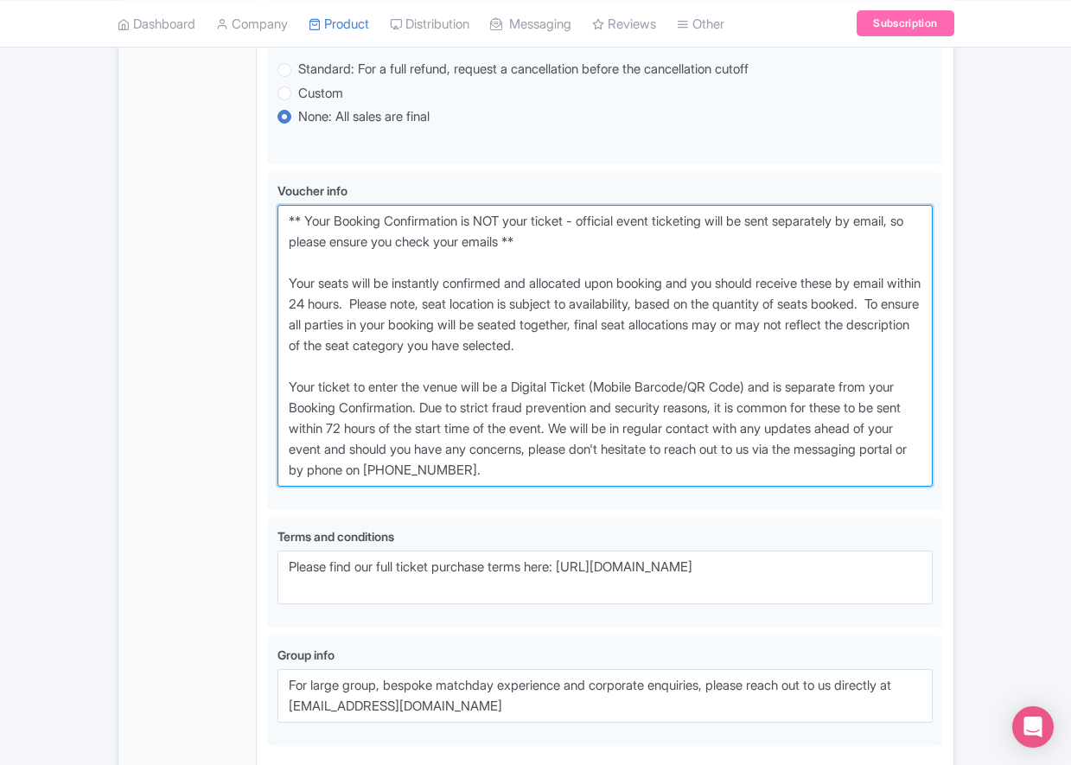
drag, startPoint x: 666, startPoint y: 538, endPoint x: 227, endPoint y: 277, distance: 510.7
click at [227, 277] on div "General Booking Info Locations Settings Pricing Gallery Itinerary FAQs Boston C…" at bounding box center [535, 35] width 835 height 1564
paste textarea "entry ticket - official event ticketing will be sent separately by email, so pl…"
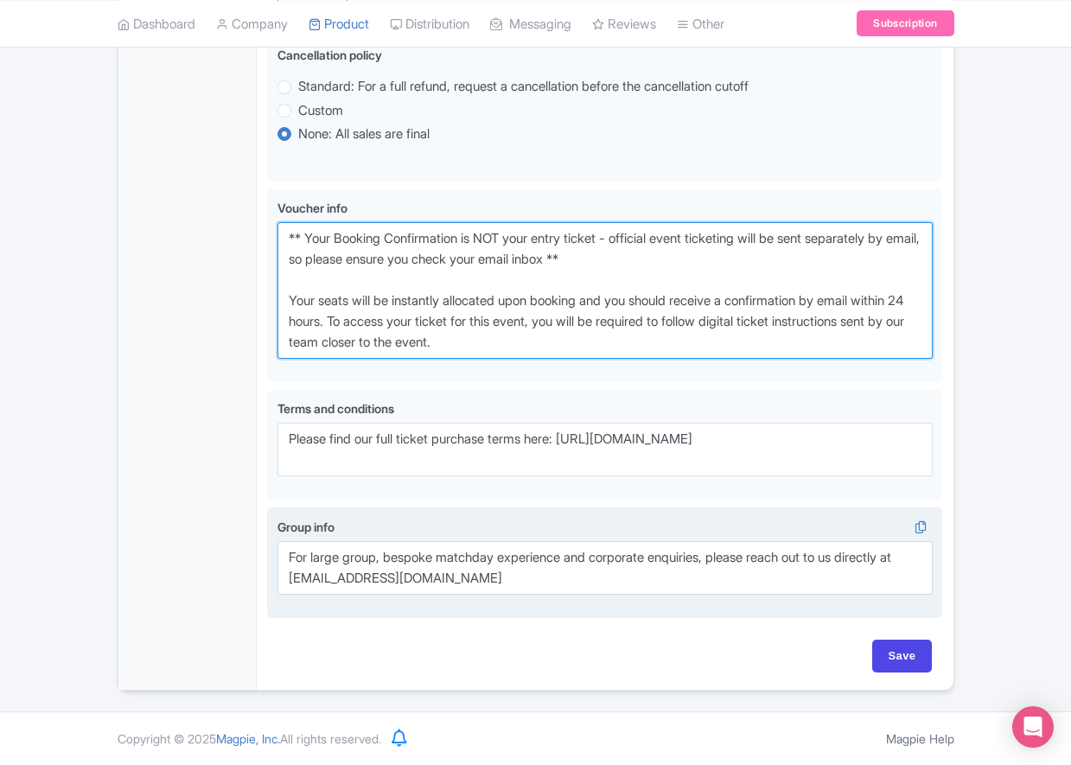
scroll to position [1084, 0]
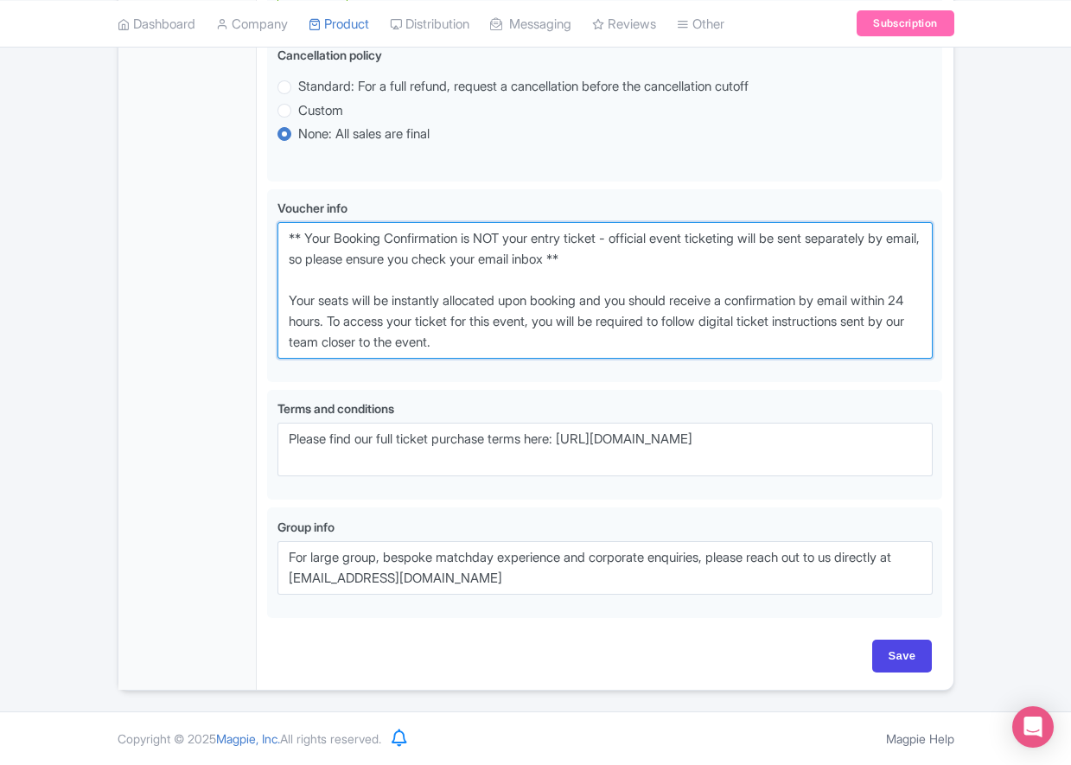
type textarea "** Your Booking Confirmation is NOT your entry ticket - official event ticketin…"
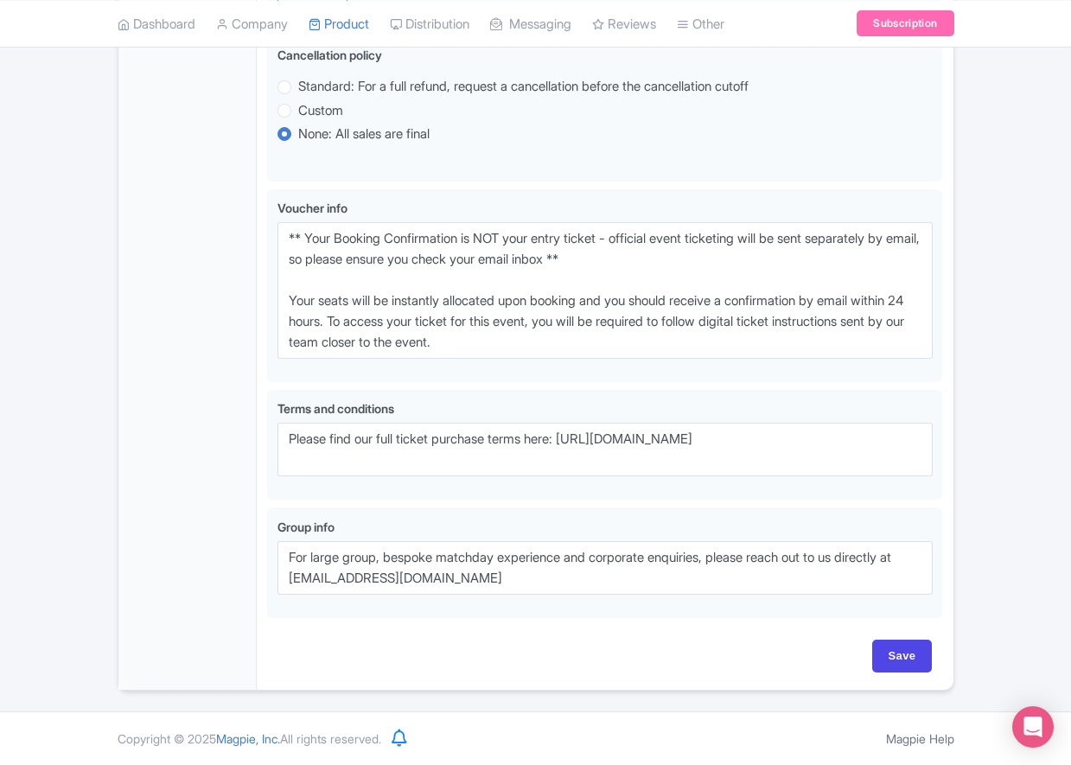
click at [902, 659] on input "Save" at bounding box center [902, 655] width 60 height 33
type input "Saving..."
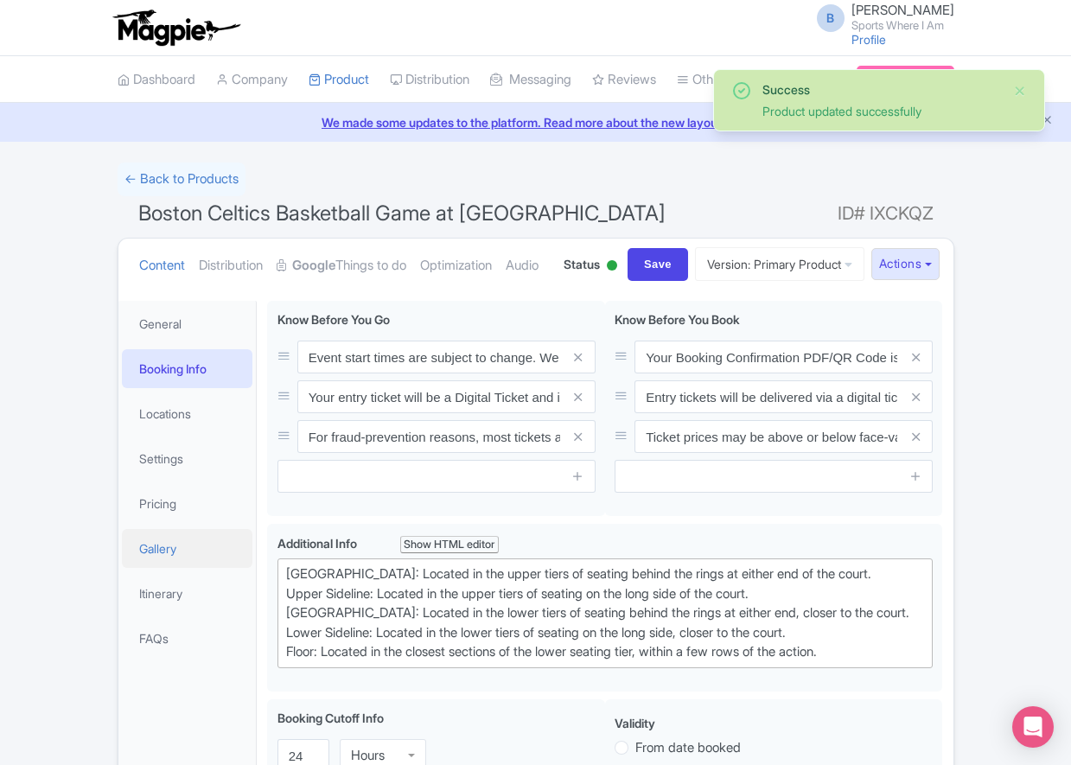
click at [188, 568] on link "Gallery" at bounding box center [187, 548] width 131 height 39
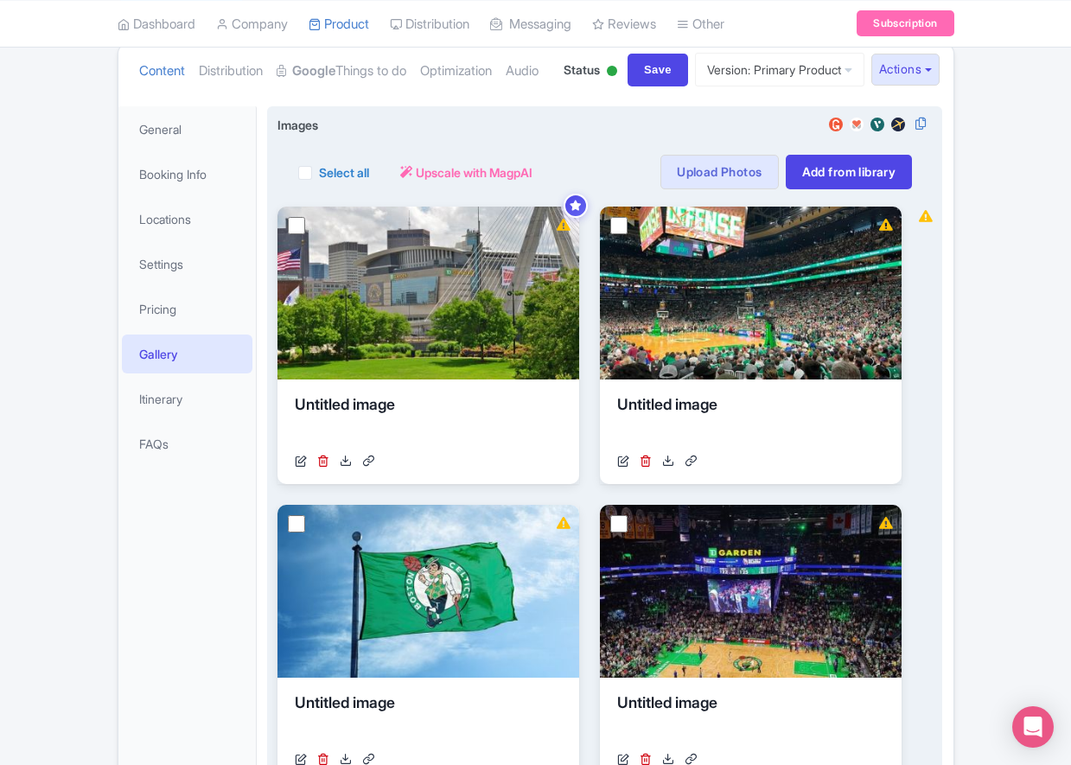
scroll to position [170, 0]
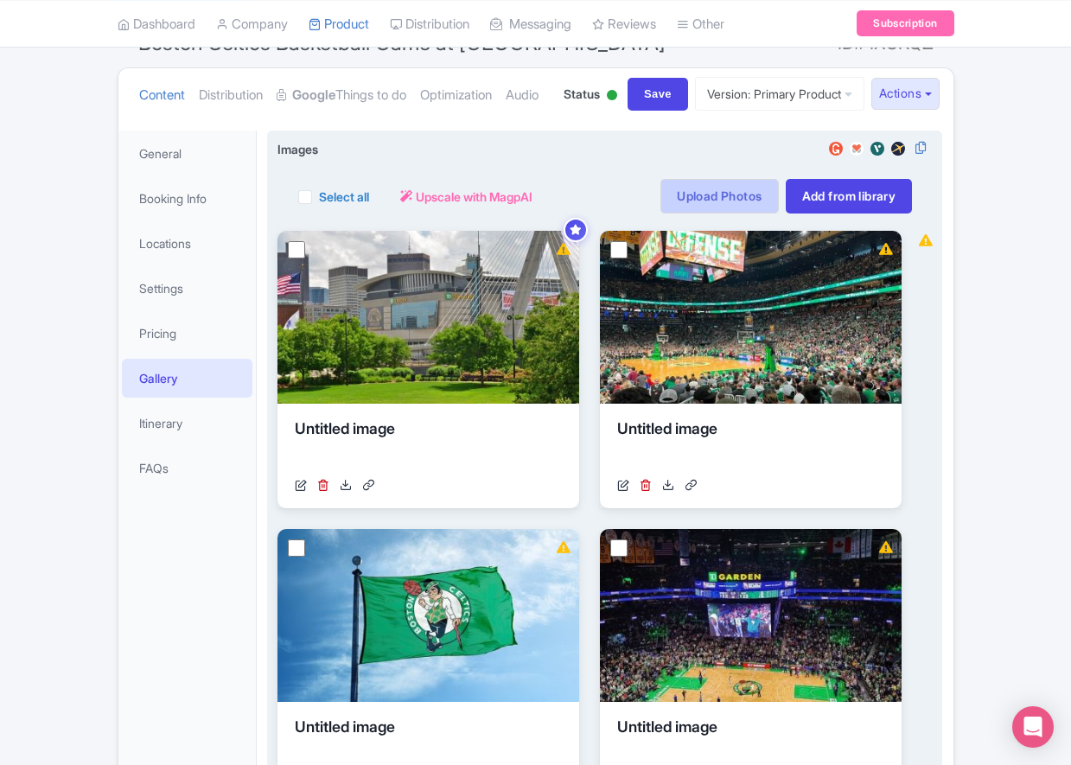
click at [741, 213] on link "Upload Photos" at bounding box center [719, 196] width 118 height 35
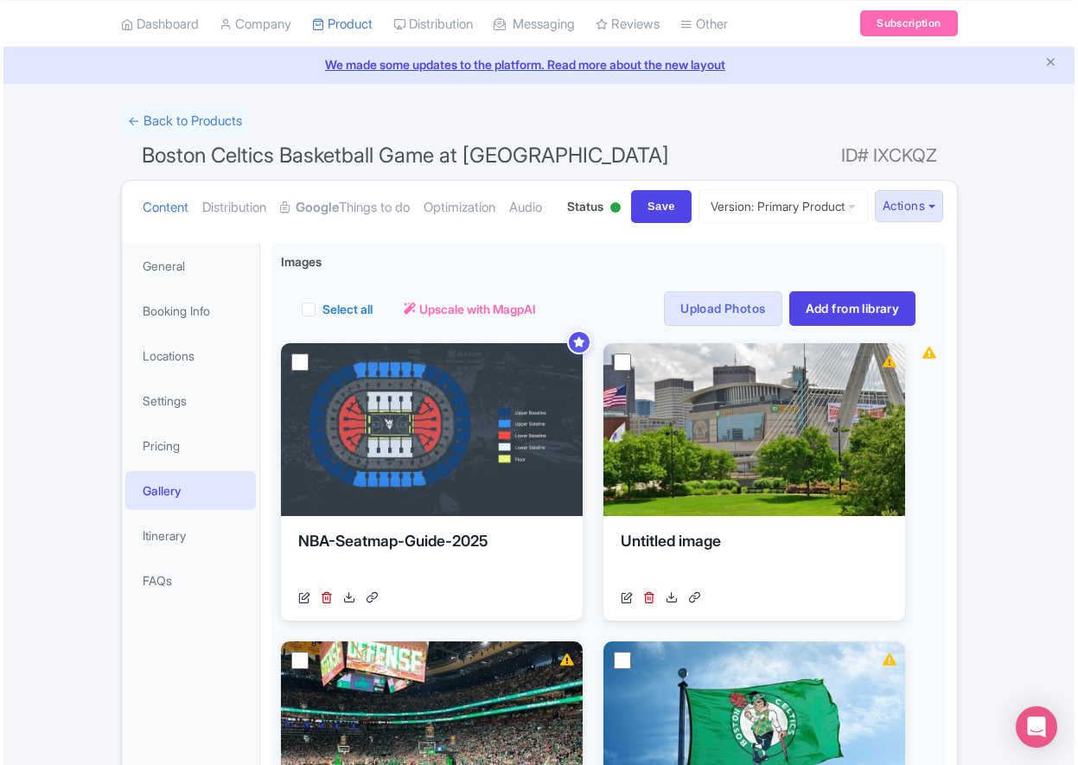
scroll to position [60, 0]
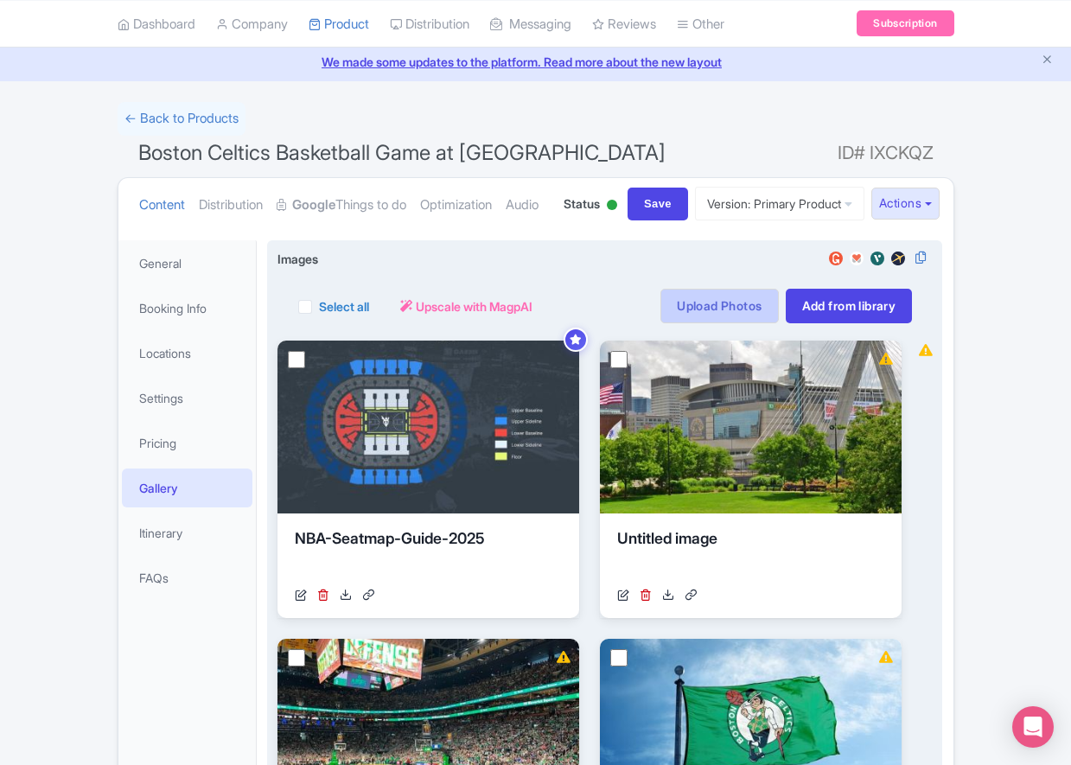
click at [745, 323] on link "Upload Photos" at bounding box center [719, 306] width 118 height 35
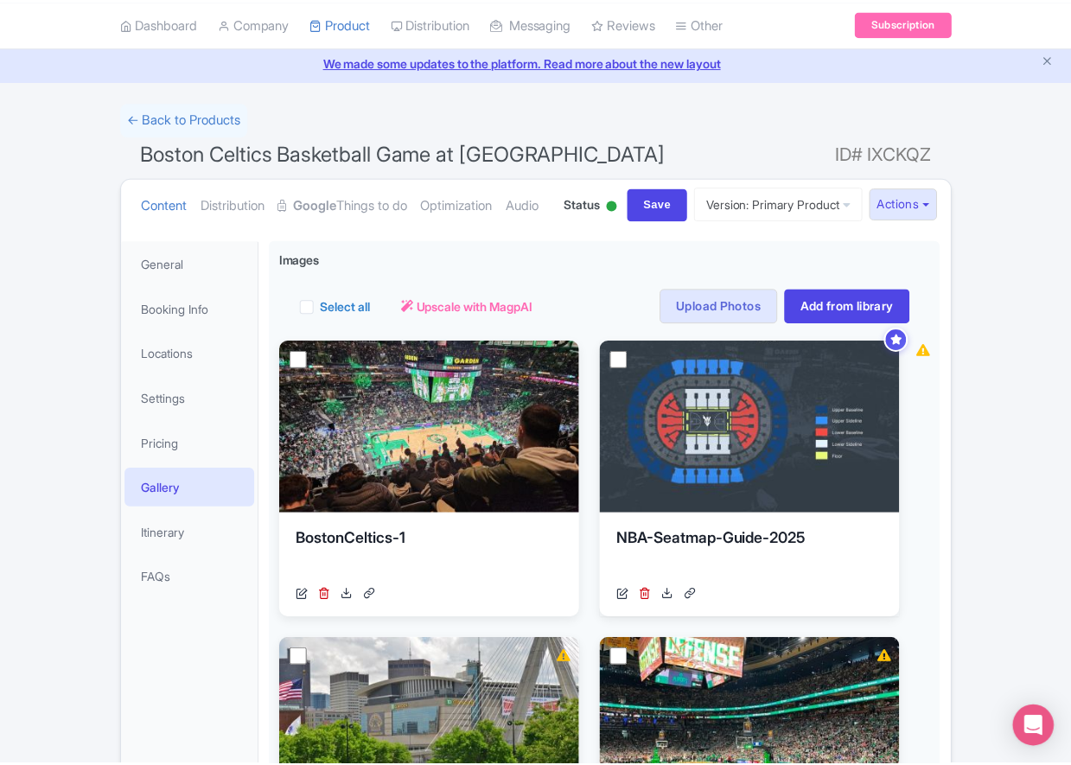
scroll to position [367, 0]
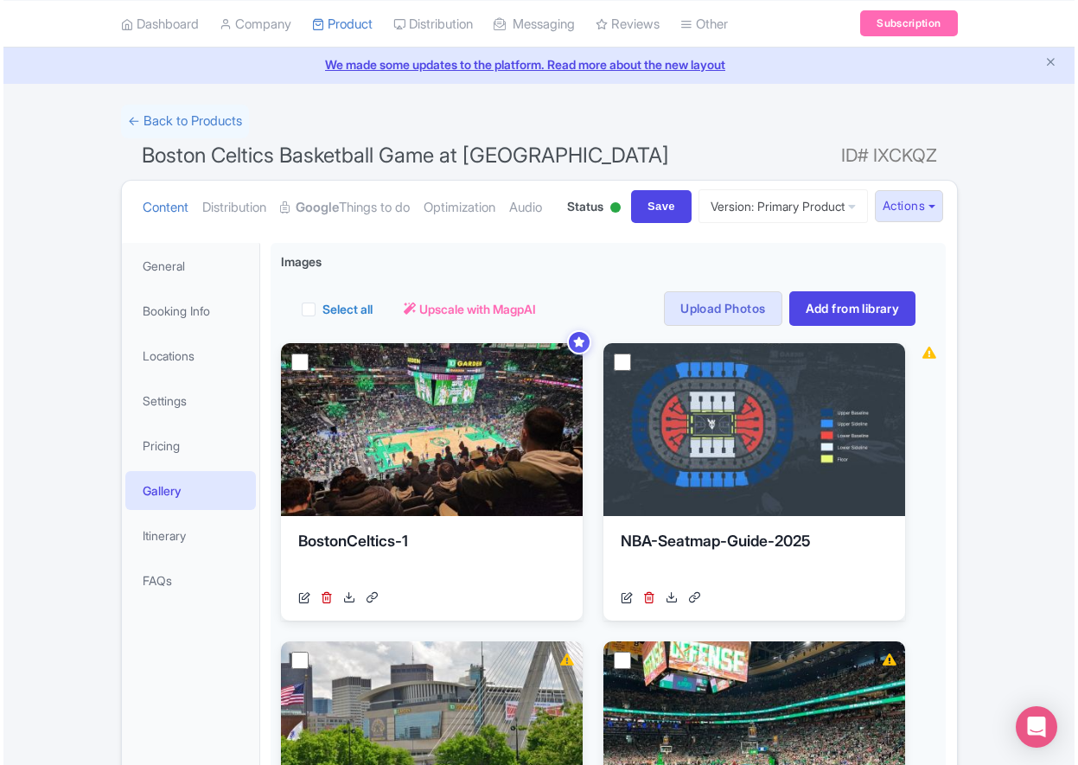
scroll to position [60, 0]
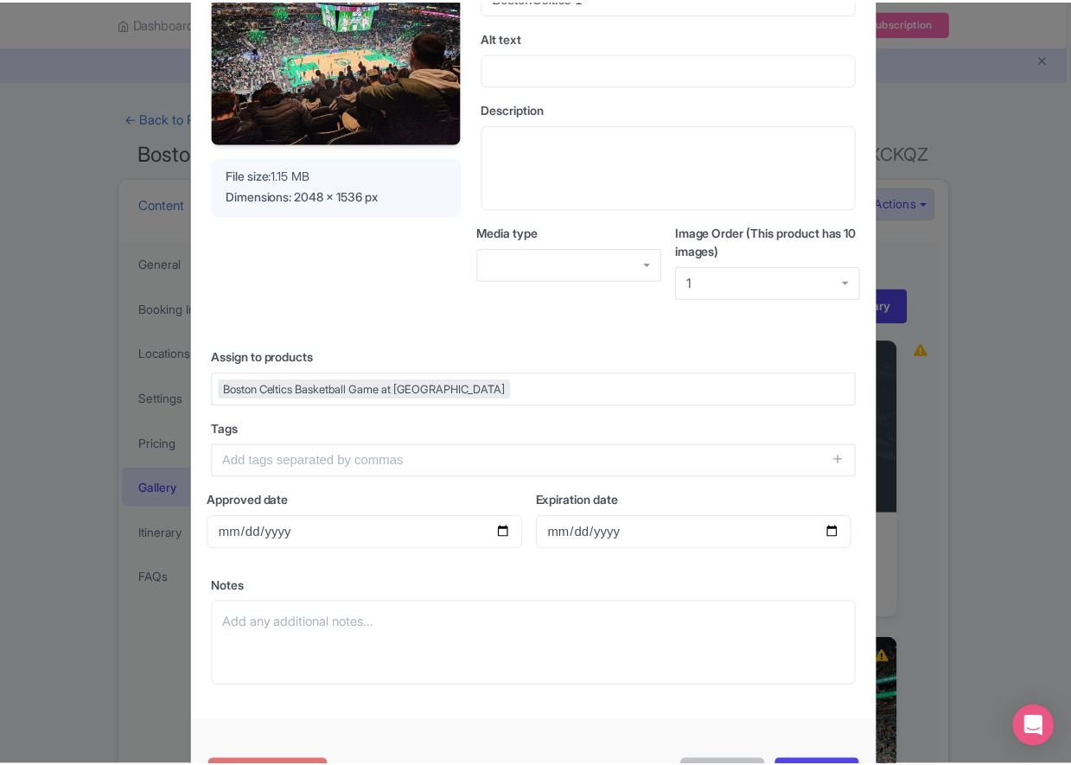
scroll to position [0, 0]
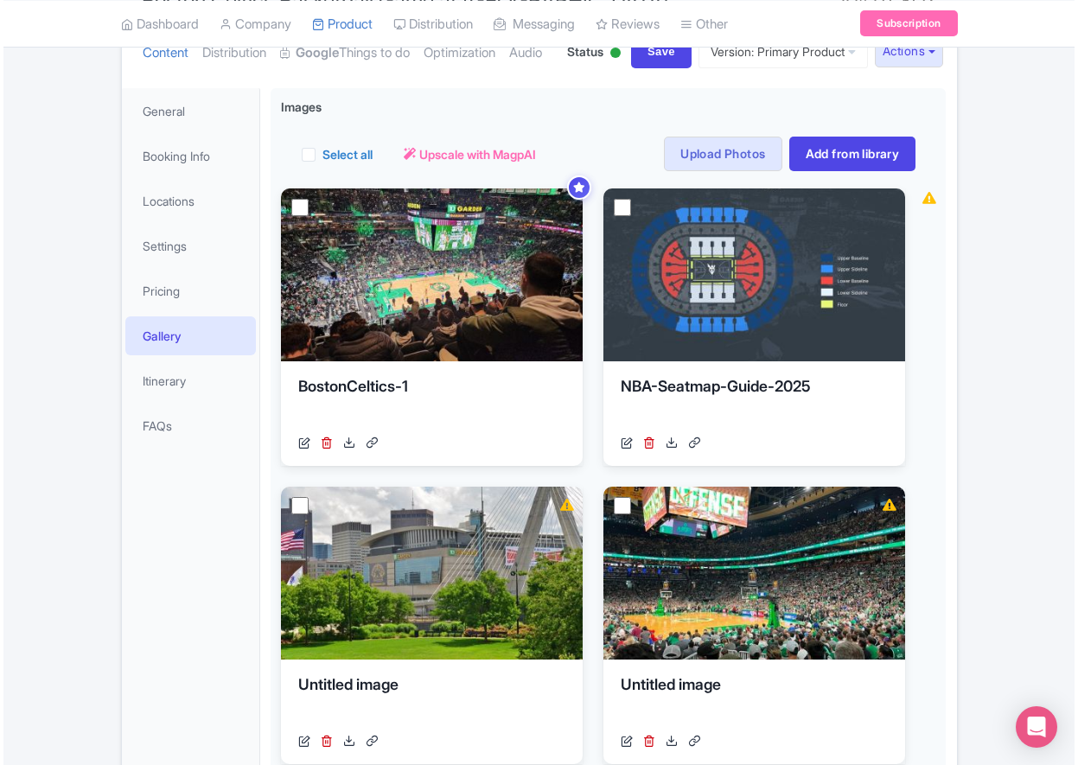
scroll to position [2, 0]
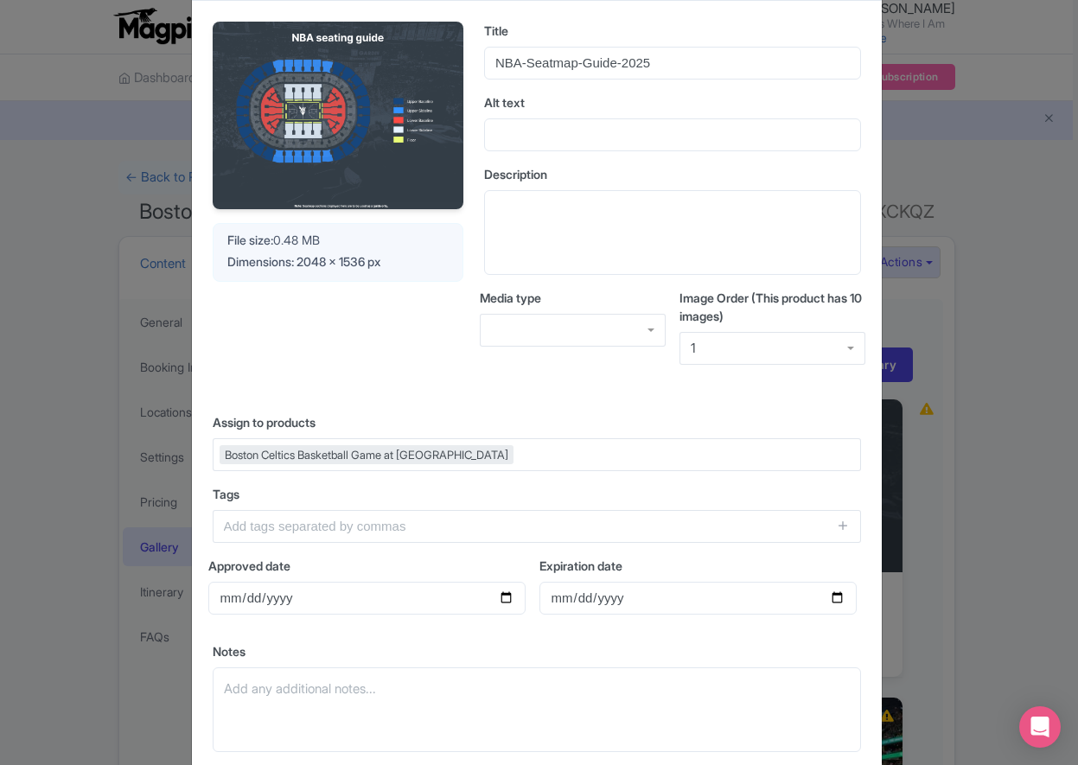
scroll to position [238, 0]
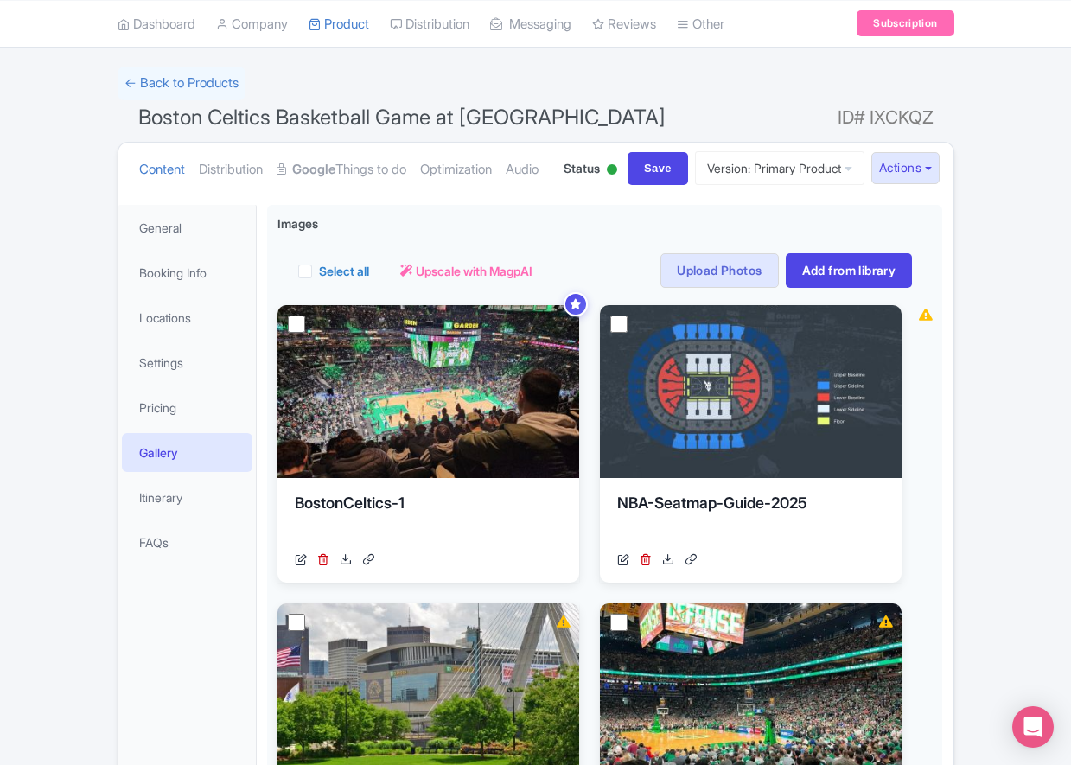
scroll to position [110, 0]
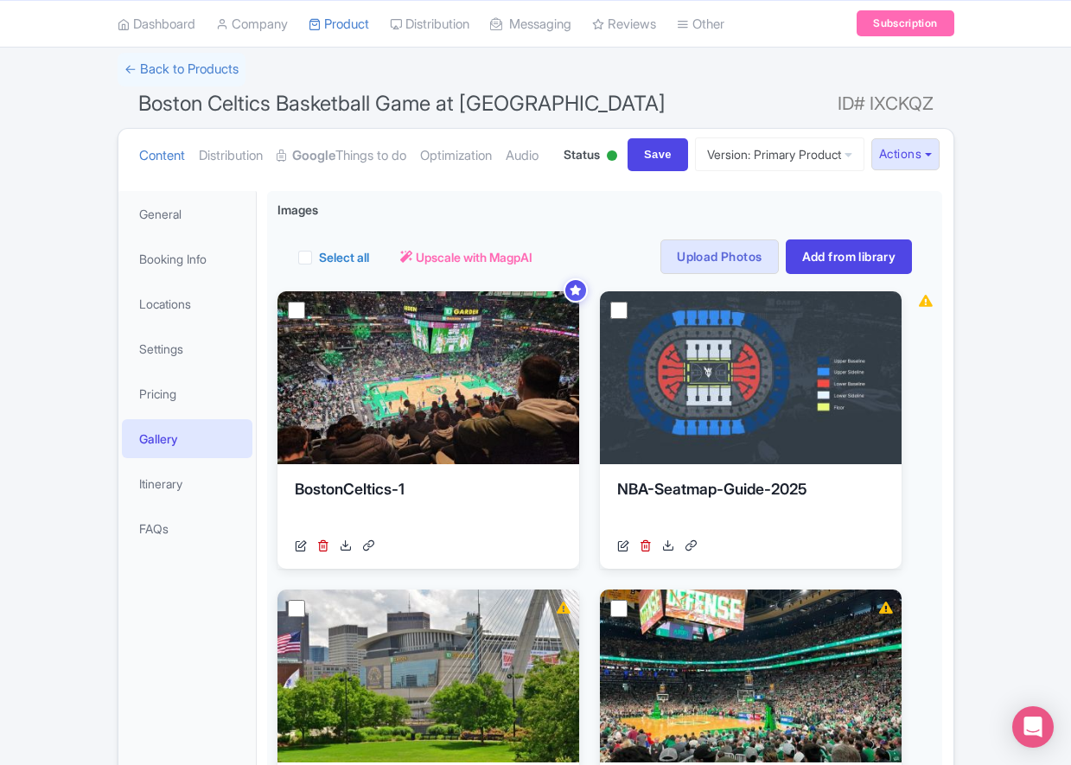
click at [428, 671] on ul "Content Distribution Google Things to do Optimization Audio" at bounding box center [535, 753] width 1057 height 164
click at [118, 586] on link "← Back to Products" at bounding box center [62, 593] width 111 height 15
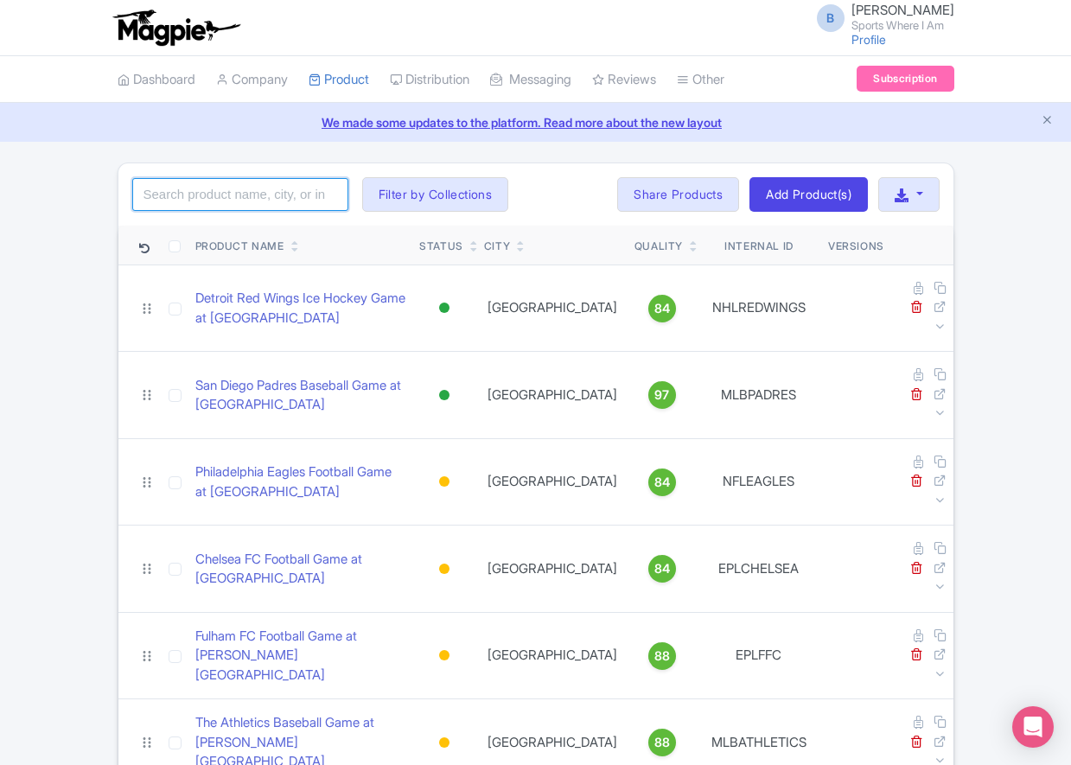
click at [189, 187] on input "search" at bounding box center [240, 194] width 216 height 33
click at [188, 206] on input "search" at bounding box center [240, 194] width 216 height 33
type input "golden state warriors"
click button "Search" at bounding box center [0, 0] width 0 height 0
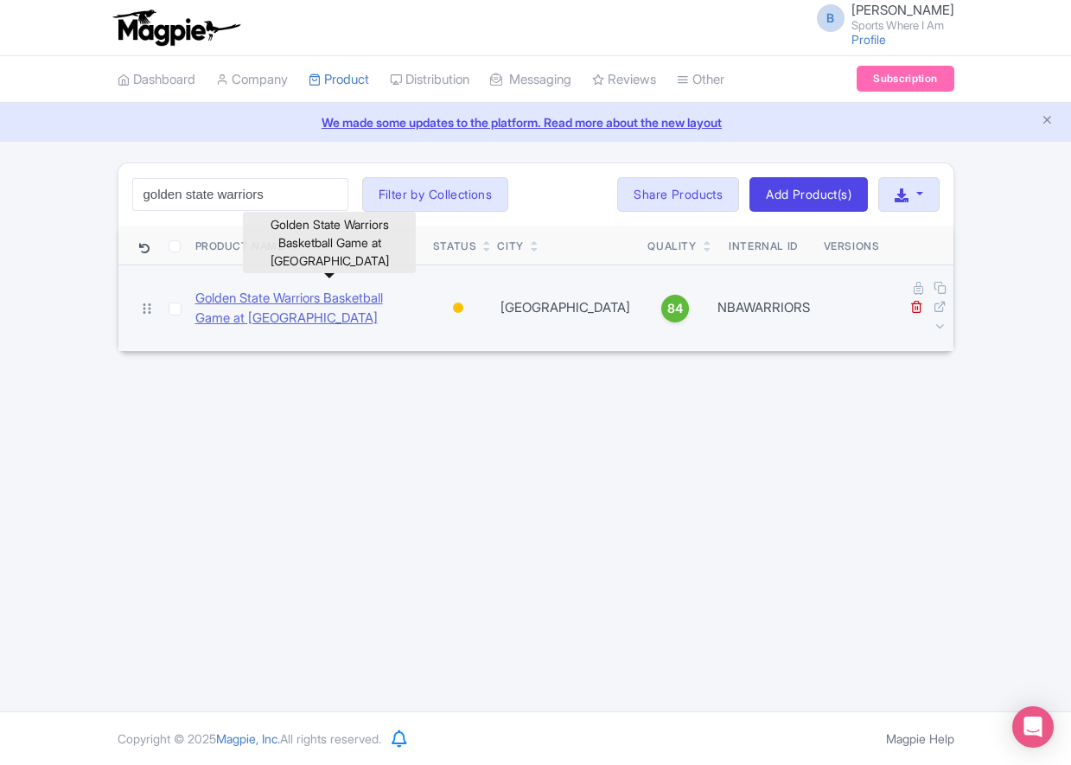
click at [315, 291] on link "Golden State Warriors Basketball Game at [GEOGRAPHIC_DATA]" at bounding box center [307, 308] width 224 height 39
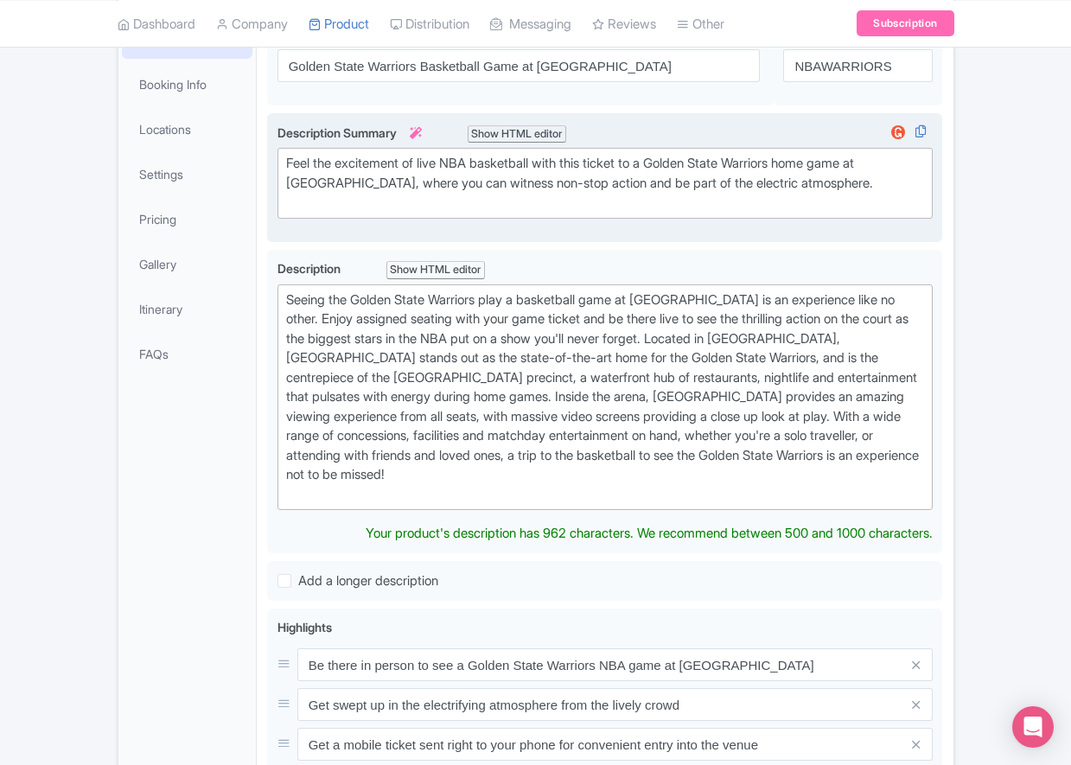
scroll to position [312, 0]
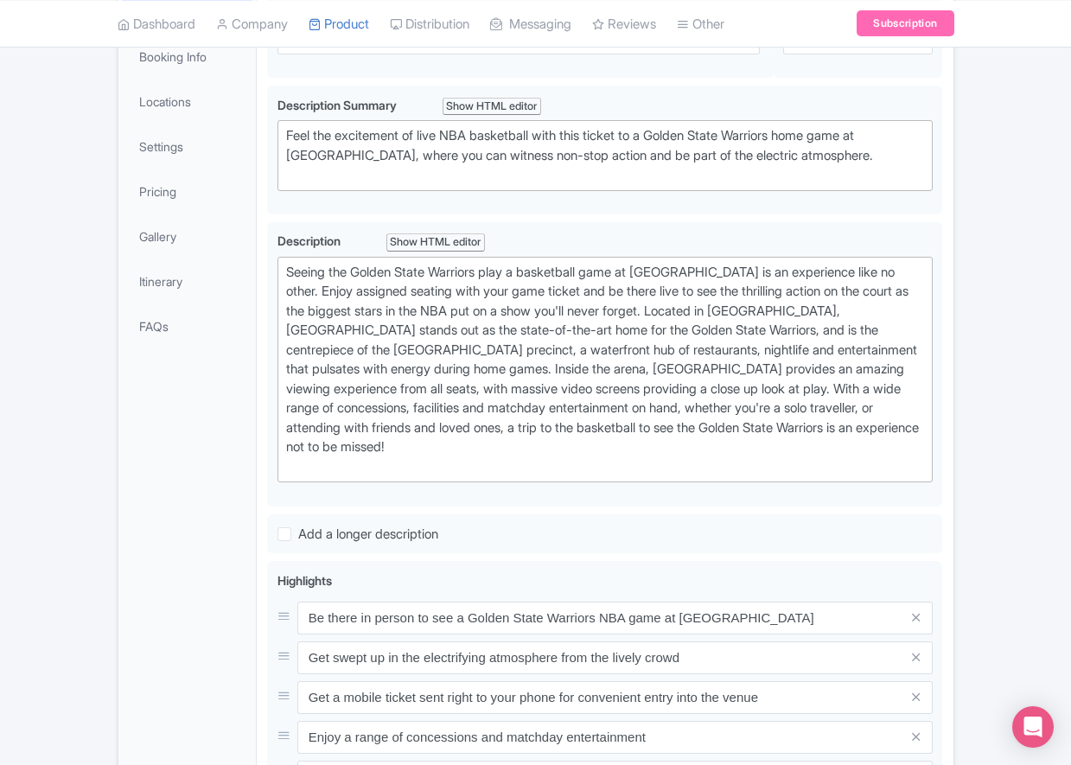
click at [88, 188] on div "← Back to Products Golden State Warriors Basketball Game at [GEOGRAPHIC_DATA] I…" at bounding box center [535, 501] width 1071 height 1301
click at [154, 211] on link "Pricing" at bounding box center [187, 191] width 131 height 39
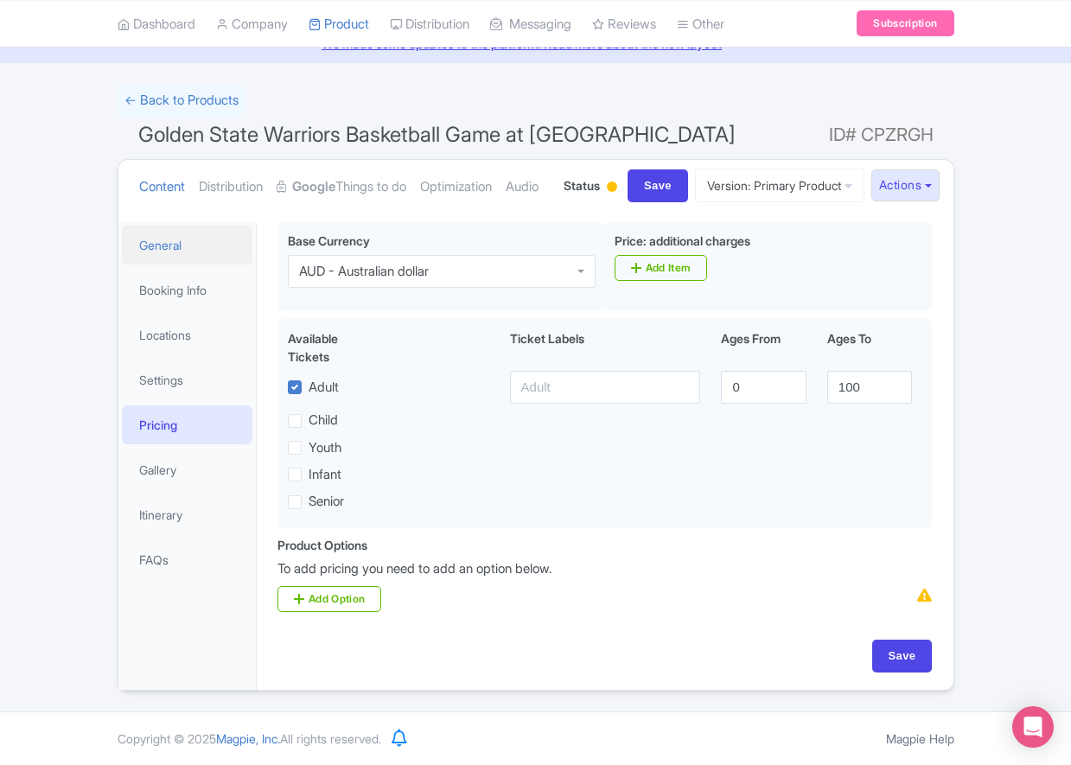
scroll to position [143, 0]
click at [168, 293] on link "Booking Info" at bounding box center [187, 289] width 131 height 39
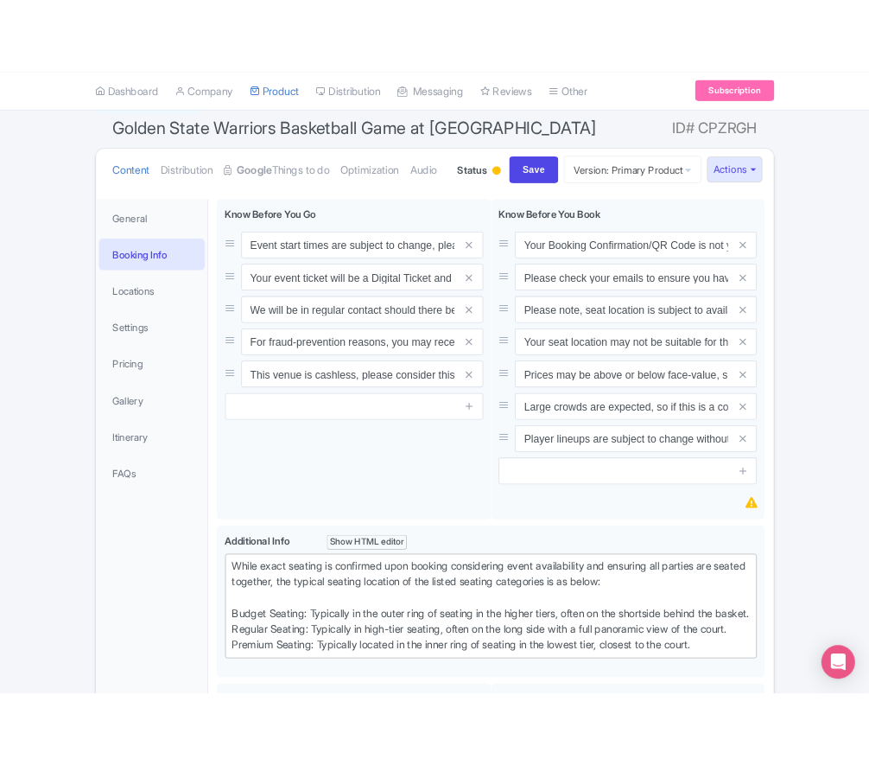
scroll to position [97, 0]
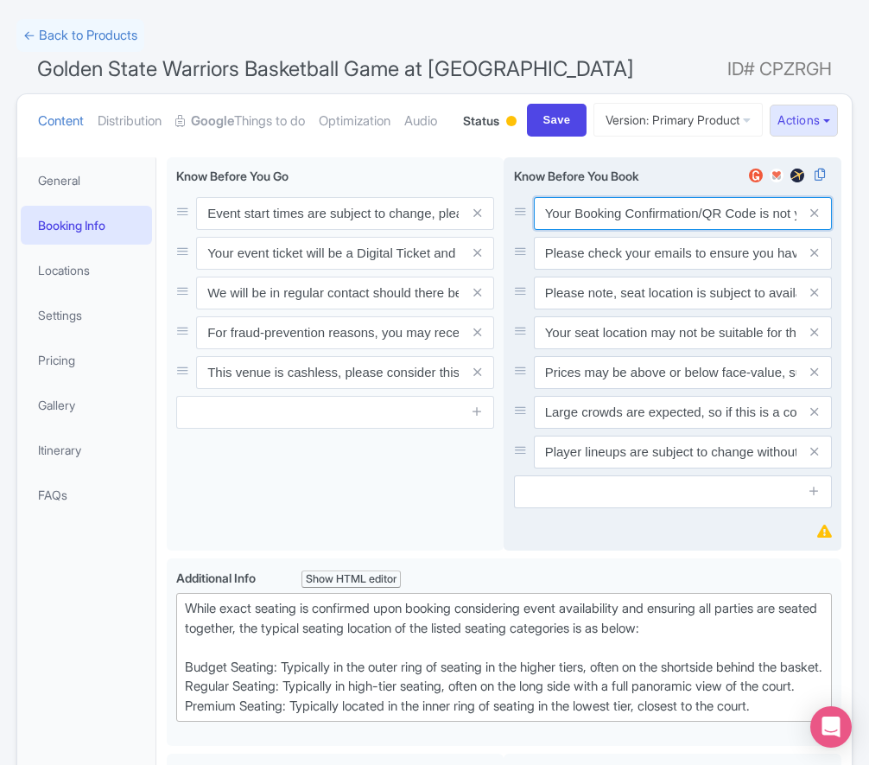
click at [580, 230] on input "Your Booking Confirmation/QR Code is not your entry ticket - your tickets and s…" at bounding box center [683, 213] width 298 height 33
paste input "PDF/QR Code is not your entry ticket - your digital tickets and seating details…"
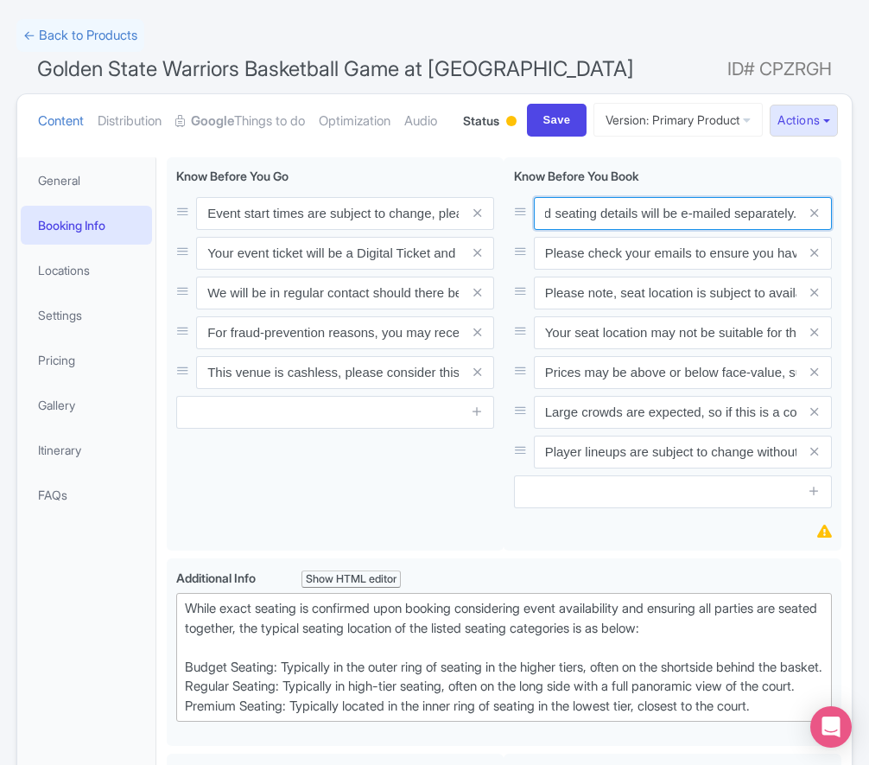
type input "Your Booking Confirmation PDF/QR Code is not your entry ticket - your digital t…"
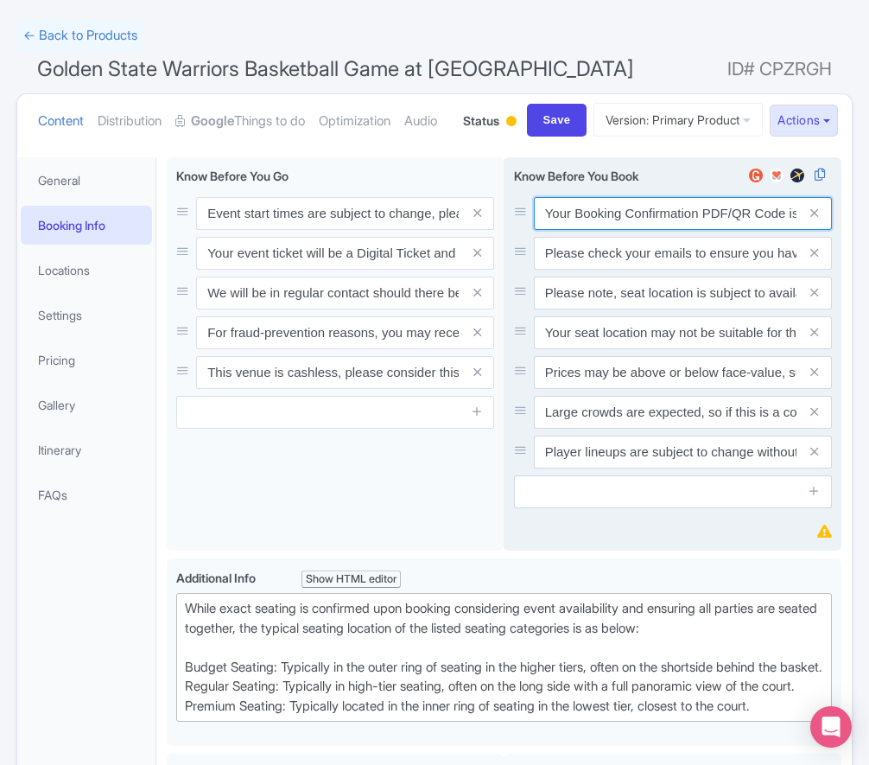
click at [668, 230] on input "Your Booking Confirmation PDF/QR Code is not your entry ticket - your digital t…" at bounding box center [683, 213] width 298 height 33
click at [593, 230] on input "Please check your emails to ensure you have accepted your mobile ticket prior t…" at bounding box center [683, 213] width 298 height 33
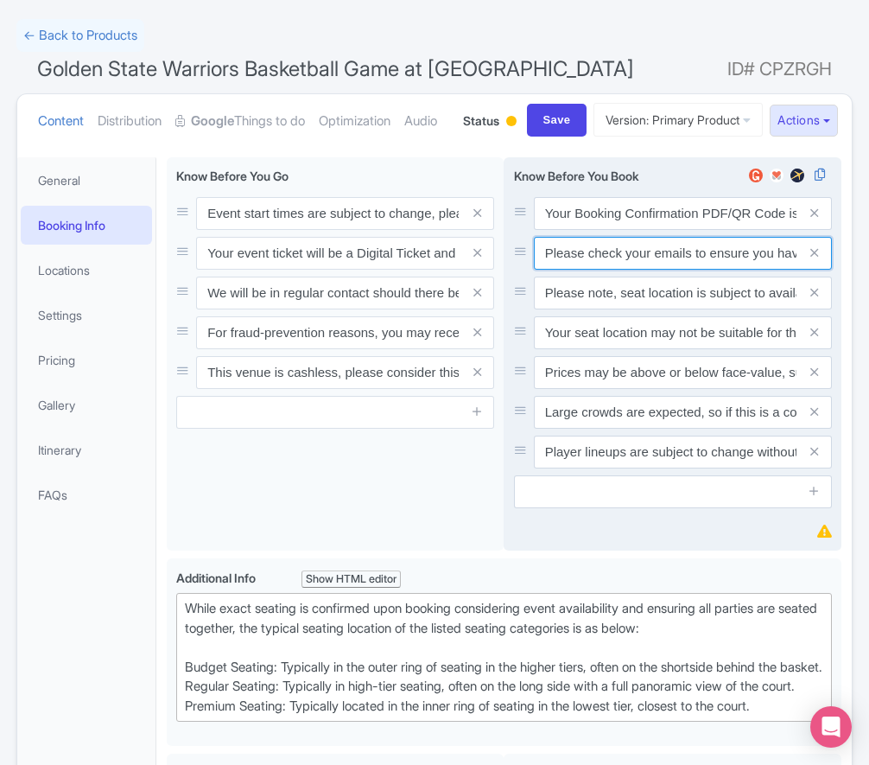
click at [592, 230] on input "Please check your emails to ensure you have accepted your mobile ticket prior t…" at bounding box center [683, 213] width 298 height 33
click at [593, 230] on input "Please check your emails to ensure you have accepted your mobile ticket prior t…" at bounding box center [683, 213] width 298 height 33
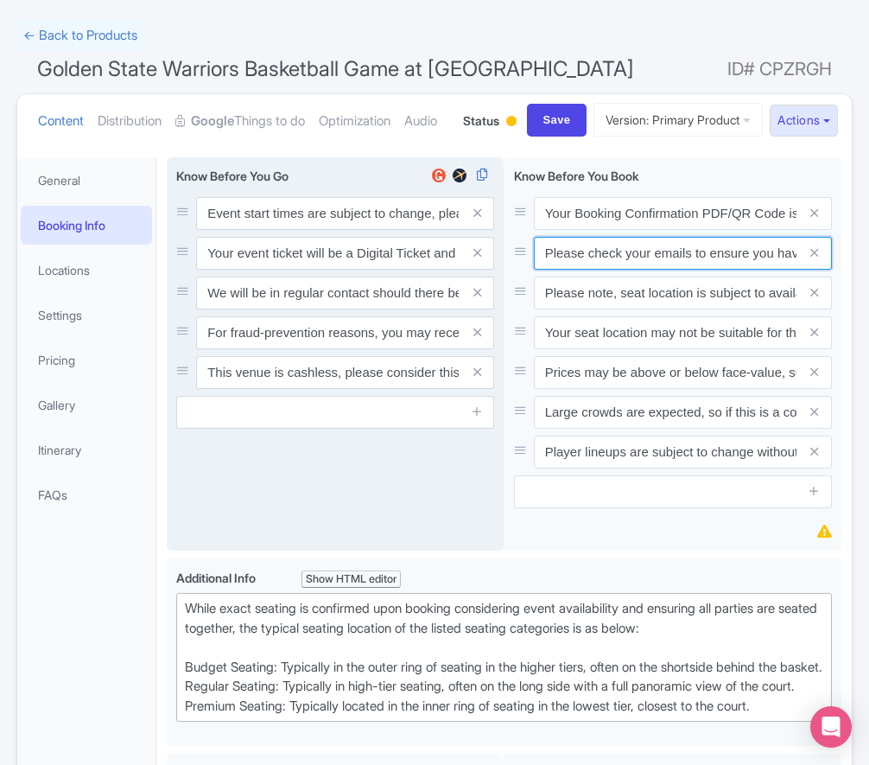
paste input "Entry tickets will be delivered via a digital ticketing provider selected by th…"
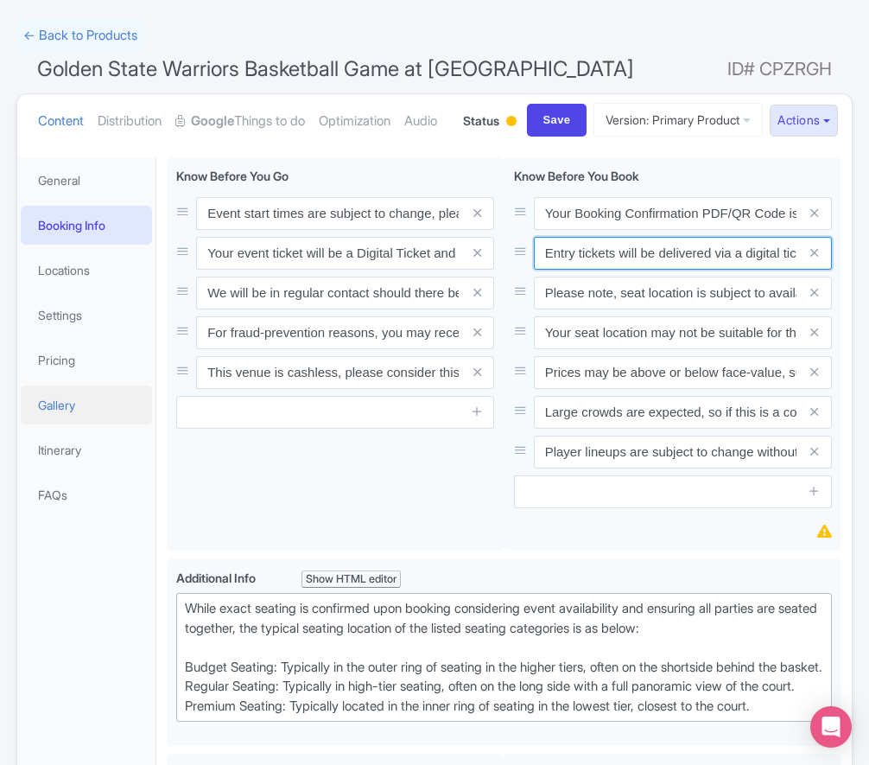
scroll to position [0, 647]
type input "Entry tickets will be delivered via a digital ticketing provider selected by th…"
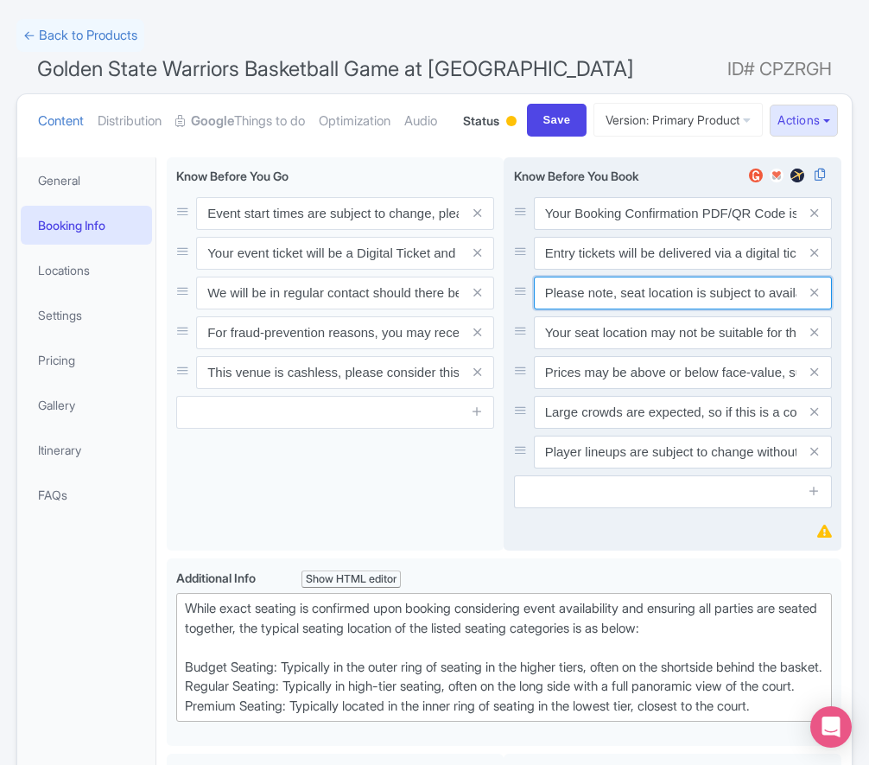
click at [701, 230] on input "Please note, seat location is subject to availability, based on the quantity of…" at bounding box center [683, 213] width 298 height 33
paste input "Ticket prices may be above or below face-value, subject to the popularity of th…"
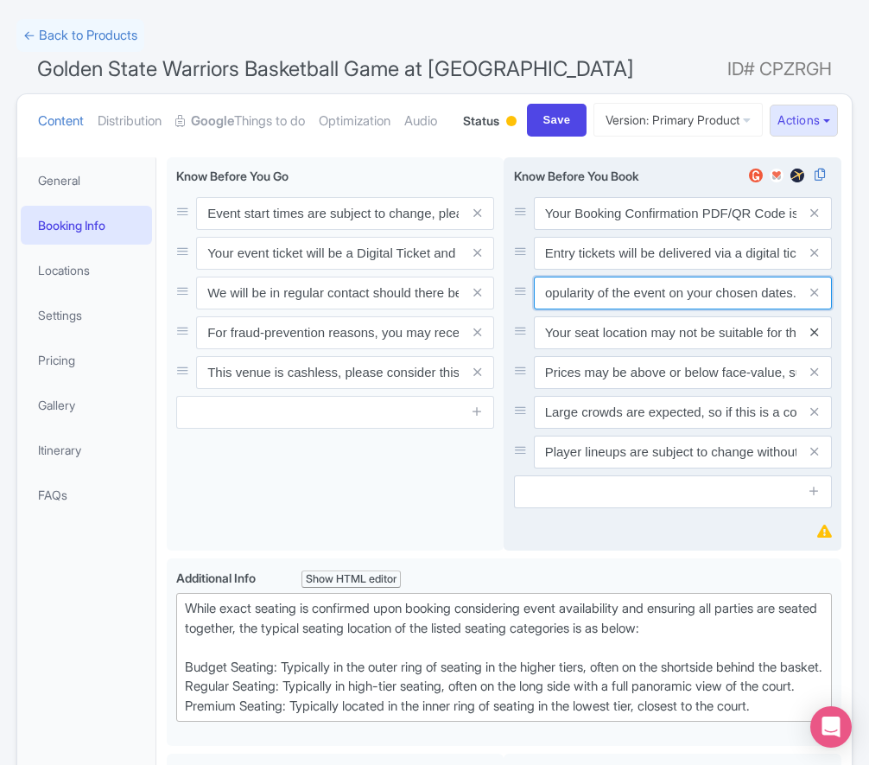
type input "Ticket prices may be above or below face-value, subject to the popularity of th…"
click at [815, 339] on icon at bounding box center [815, 332] width 8 height 13
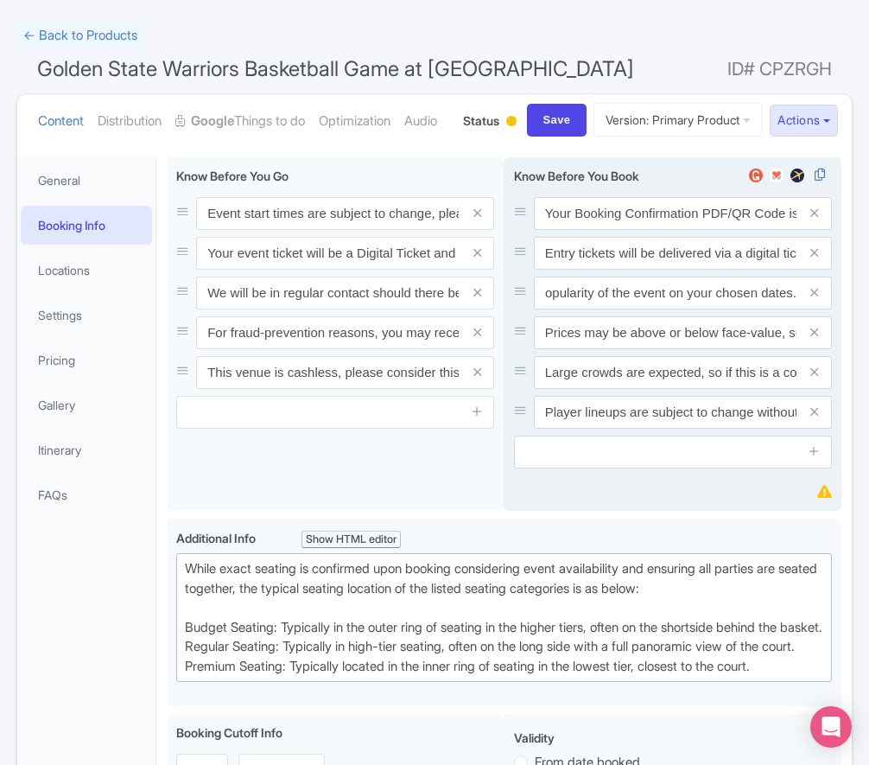
scroll to position [0, 0]
click at [814, 339] on icon at bounding box center [815, 332] width 8 height 13
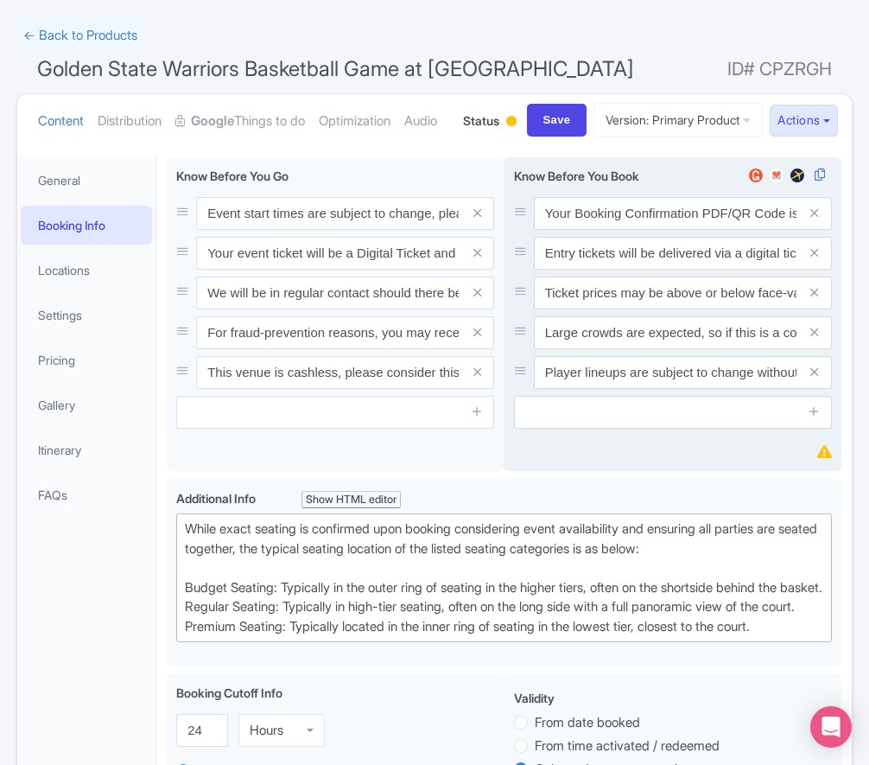
click at [814, 339] on icon at bounding box center [815, 332] width 8 height 13
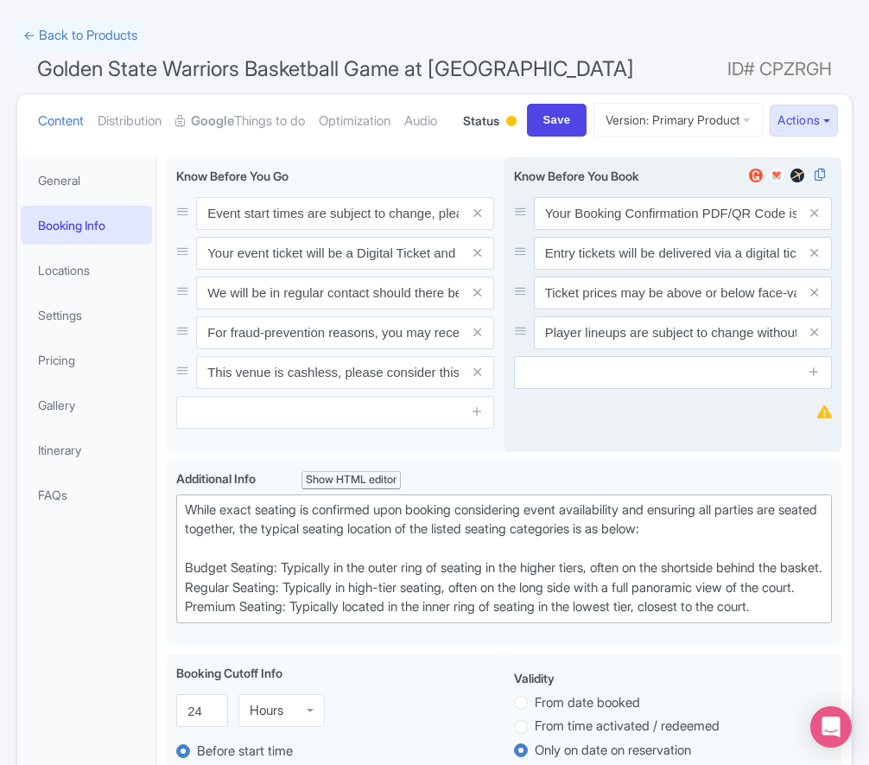
click at [814, 339] on icon at bounding box center [815, 332] width 8 height 13
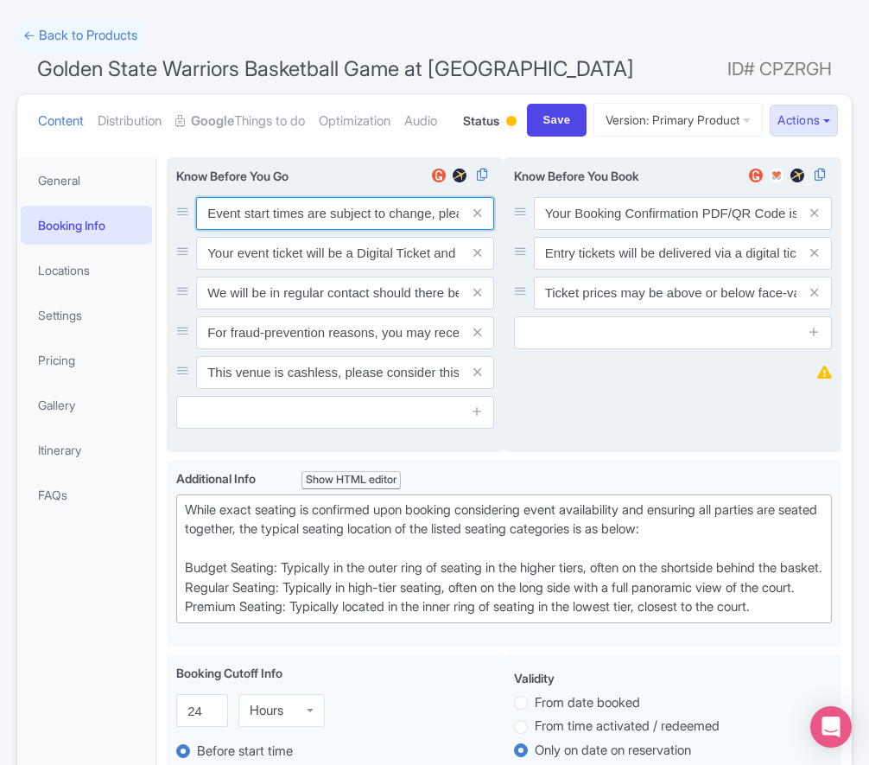
click at [271, 230] on input "Event start times are subject to change, please check these closer to the event…" at bounding box center [345, 213] width 298 height 33
paste input ". We will be in regular contact should there be any updates or changes ahead of…"
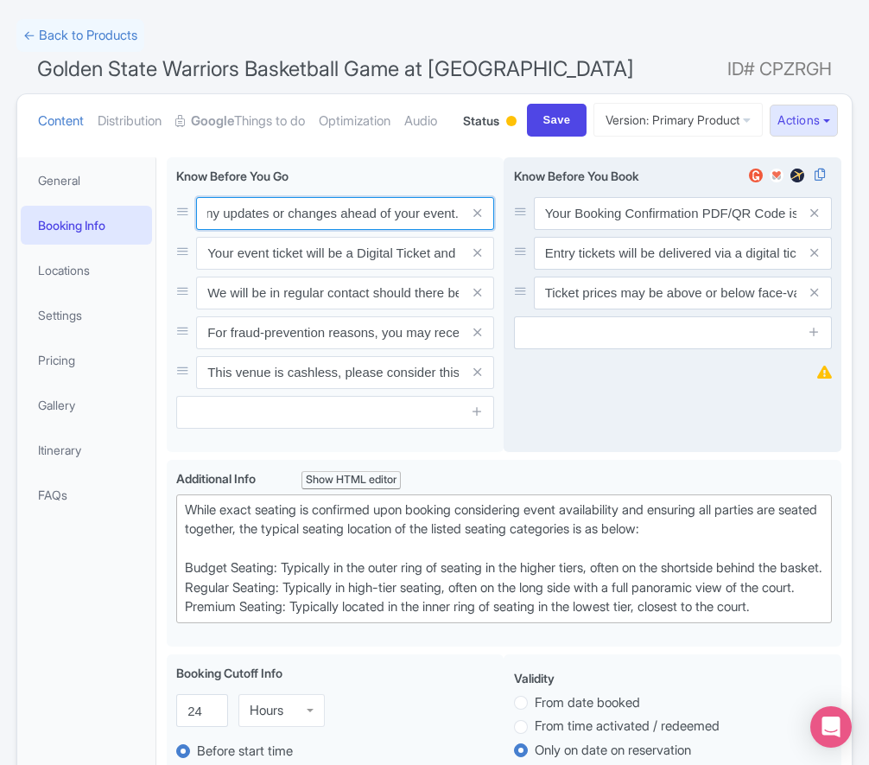
type input "Event start times are subject to change. We will be in regular contact should t…"
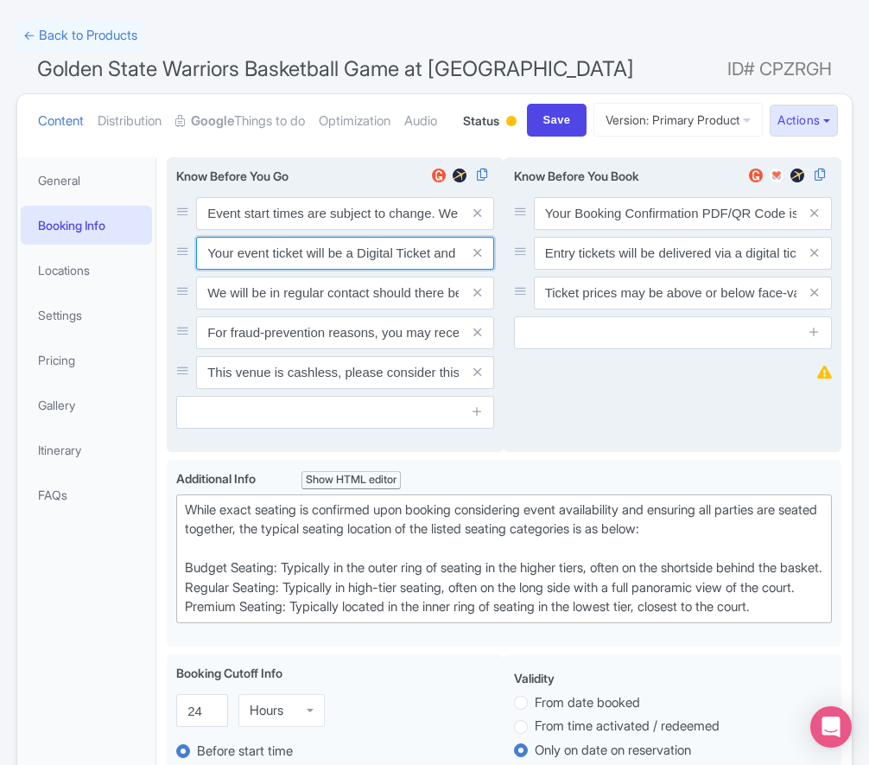
click at [272, 230] on input "Your event ticket will be a Digital Ticket and is separate from your booking co…" at bounding box center [345, 213] width 298 height 33
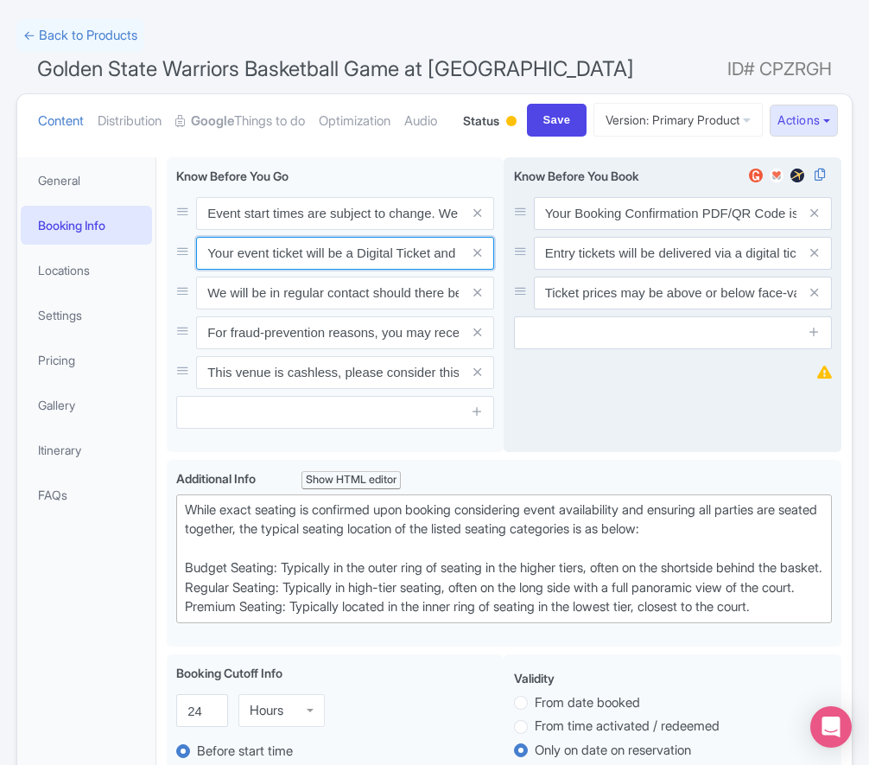
paste input "ntry"
type input "Your entry ticket will be a Digital Ticket and is separate from your booking co…"
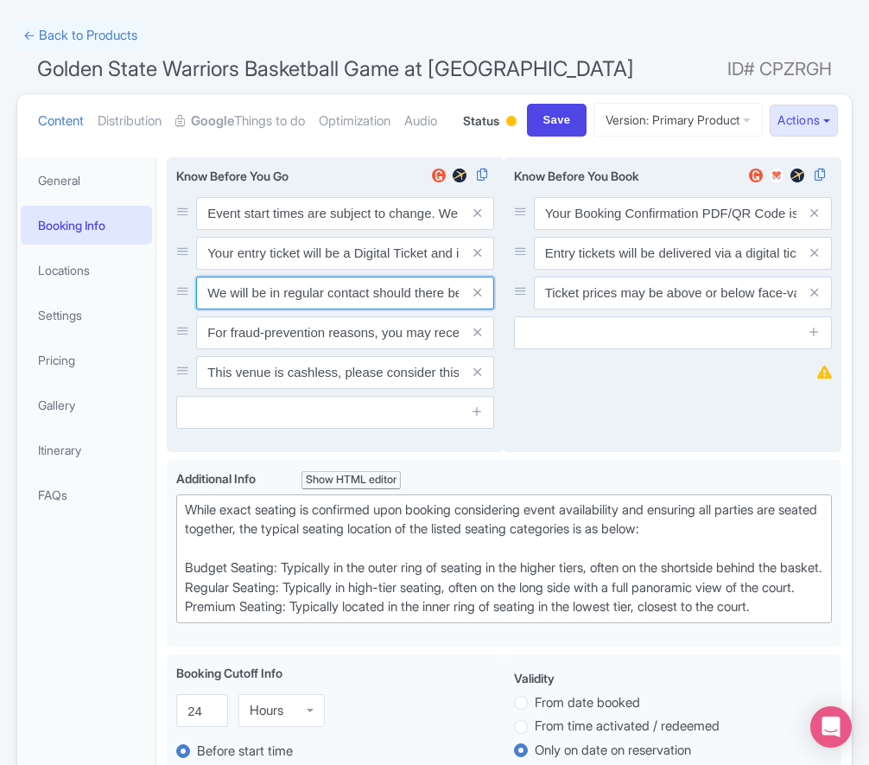
click at [318, 230] on input "We will be in regular contact should there be any updates or changes ahead of y…" at bounding box center [345, 213] width 298 height 33
paste input "For fraud-prevention reasons, most tickets are delivered between 1-3 days prior…"
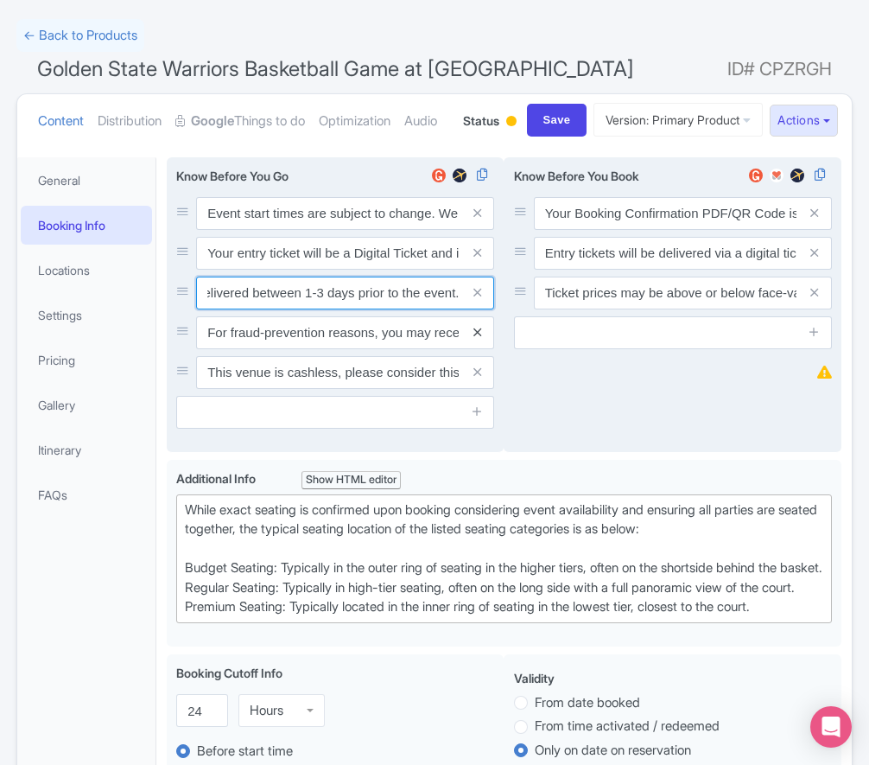
type input "For fraud-prevention reasons, most tickets are delivered between 1-3 days prior…"
click at [476, 339] on icon at bounding box center [478, 332] width 8 height 13
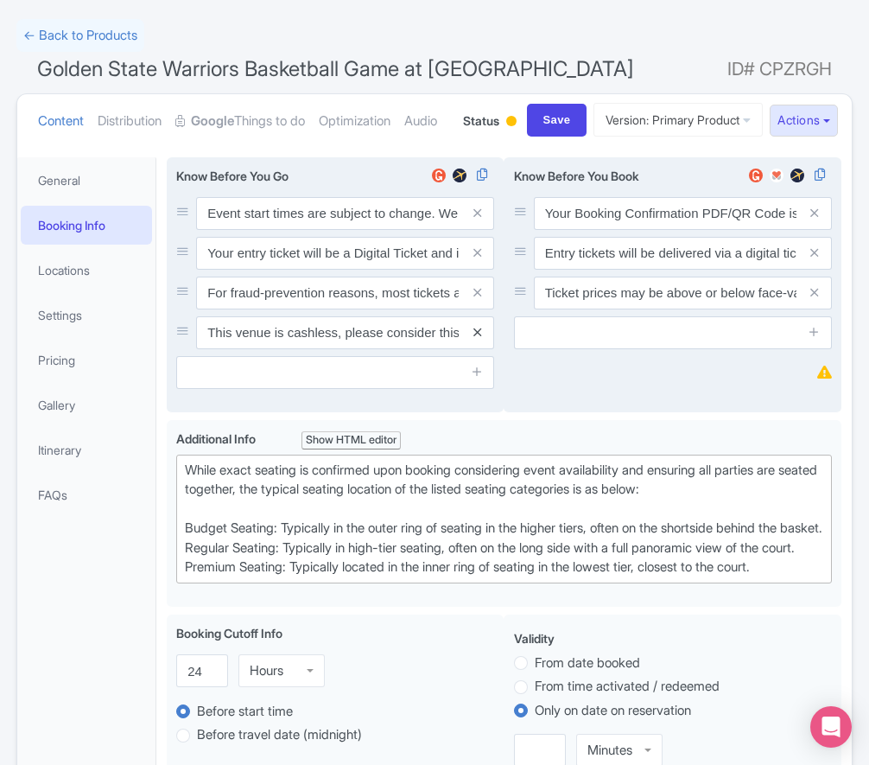
click at [475, 339] on icon at bounding box center [478, 332] width 8 height 13
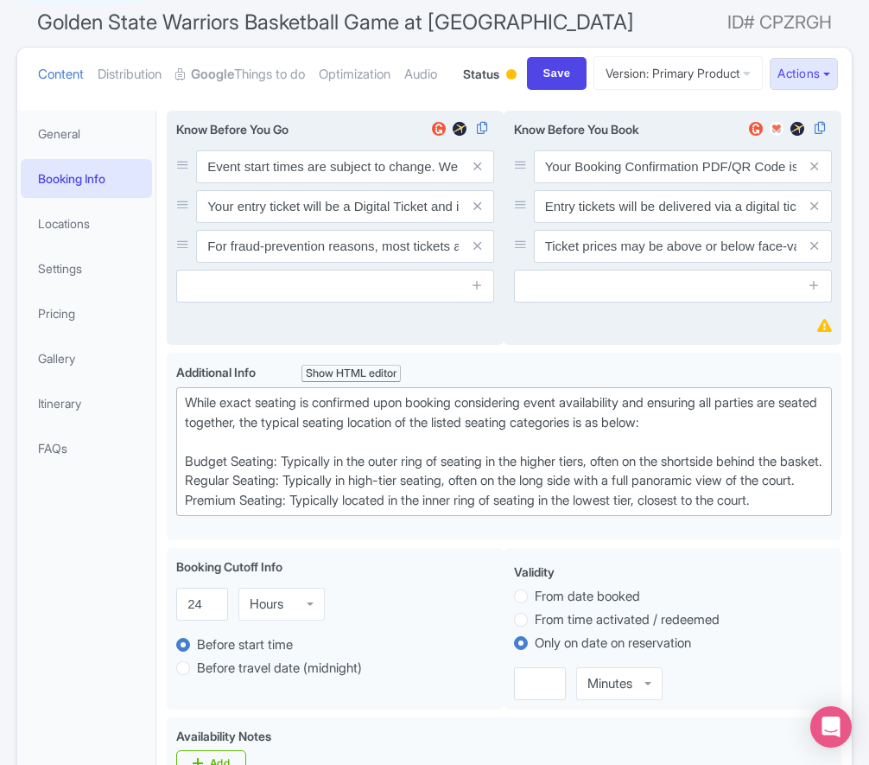
scroll to position [150, 0]
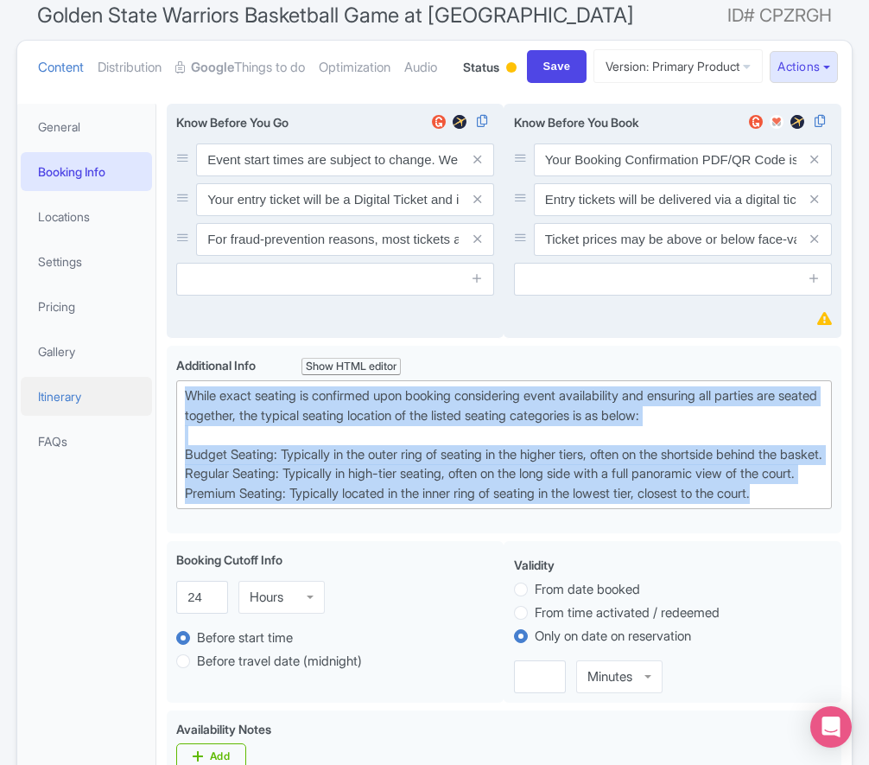
drag, startPoint x: 772, startPoint y: 592, endPoint x: 139, endPoint y: 461, distance: 645.9
paste trix-editor "Upper Baseline: Located in the upper tiers of seating behind the rings at eithe…"
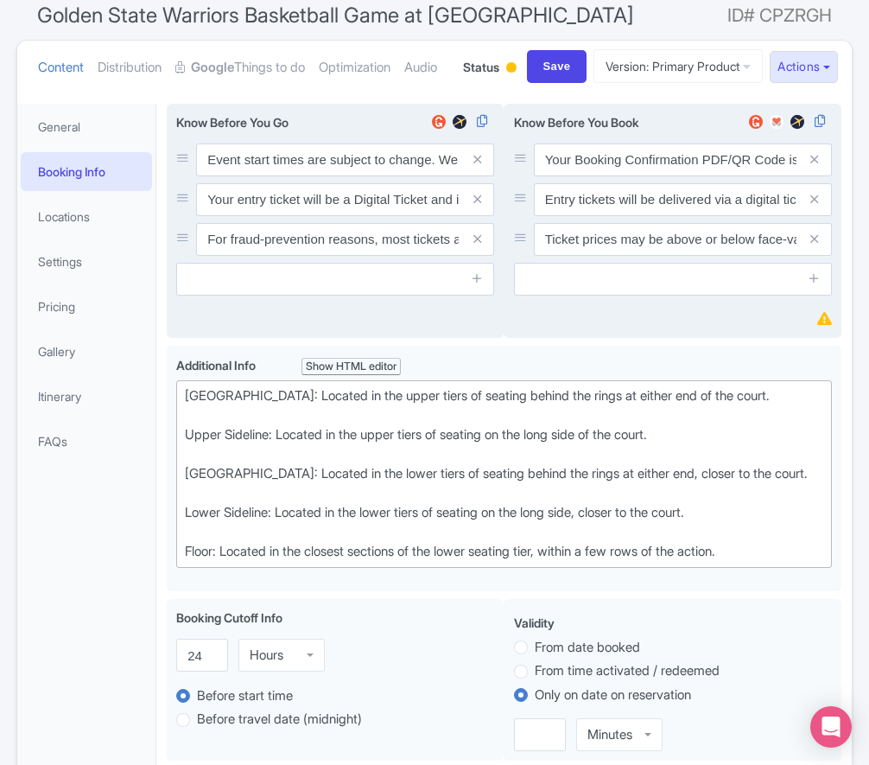
type trix-editor "<div>[GEOGRAPHIC_DATA]: Located in the upper tiers of seating behind the rings …"
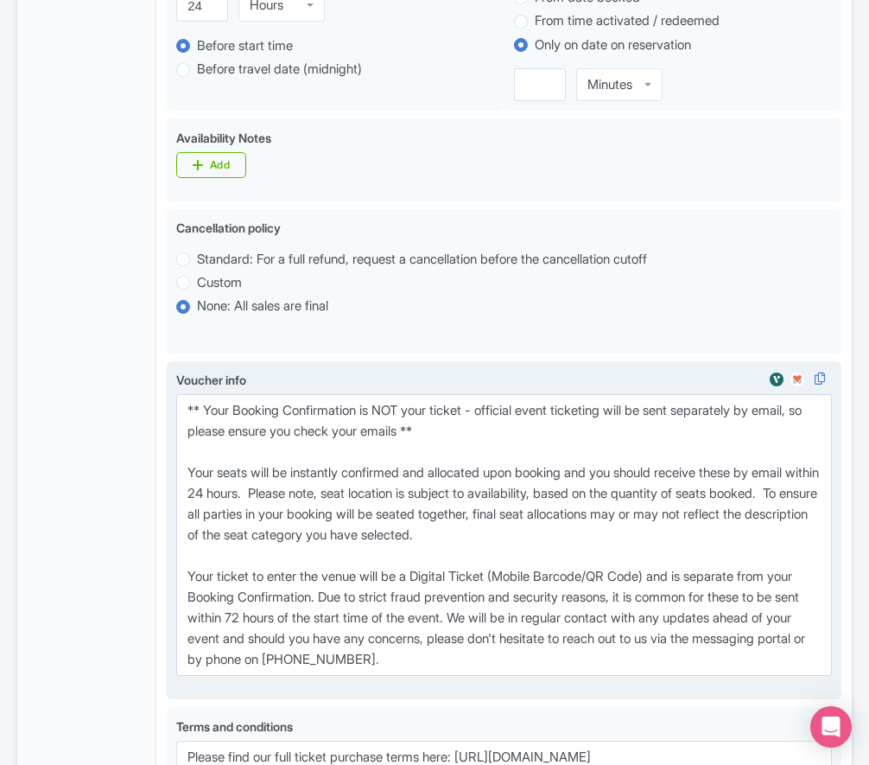
scroll to position [1034, 0]
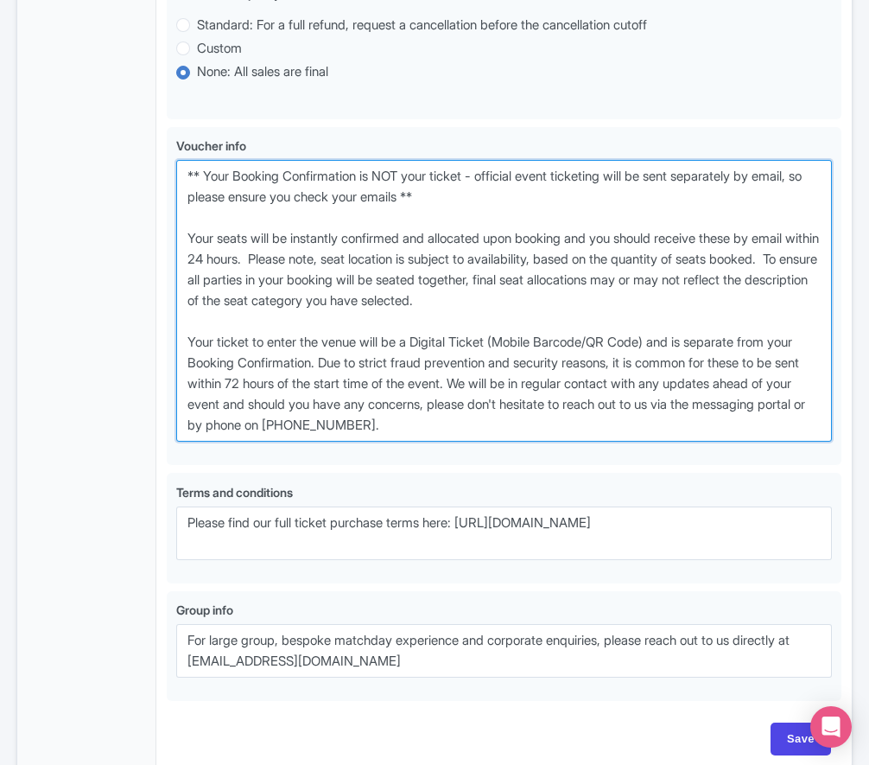
drag, startPoint x: 537, startPoint y: 495, endPoint x: 144, endPoint y: 232, distance: 472.1
paste textarea "entry ticket - official event ticketing will be sent separately by email, so pl…"
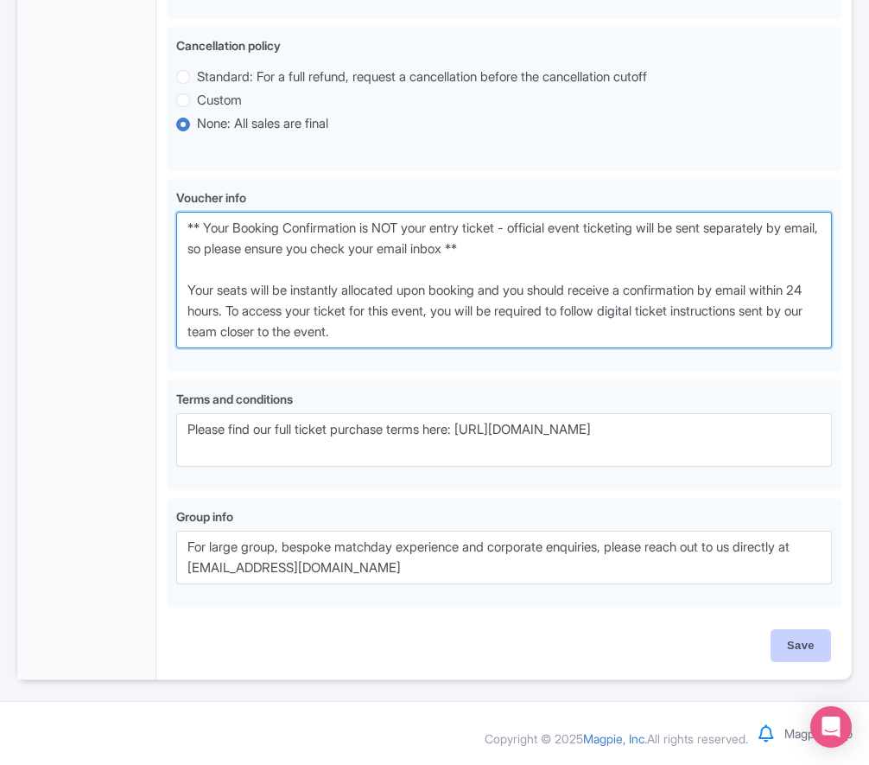
type textarea "** Your Booking Confirmation is NOT your entry ticket - official event ticketin…"
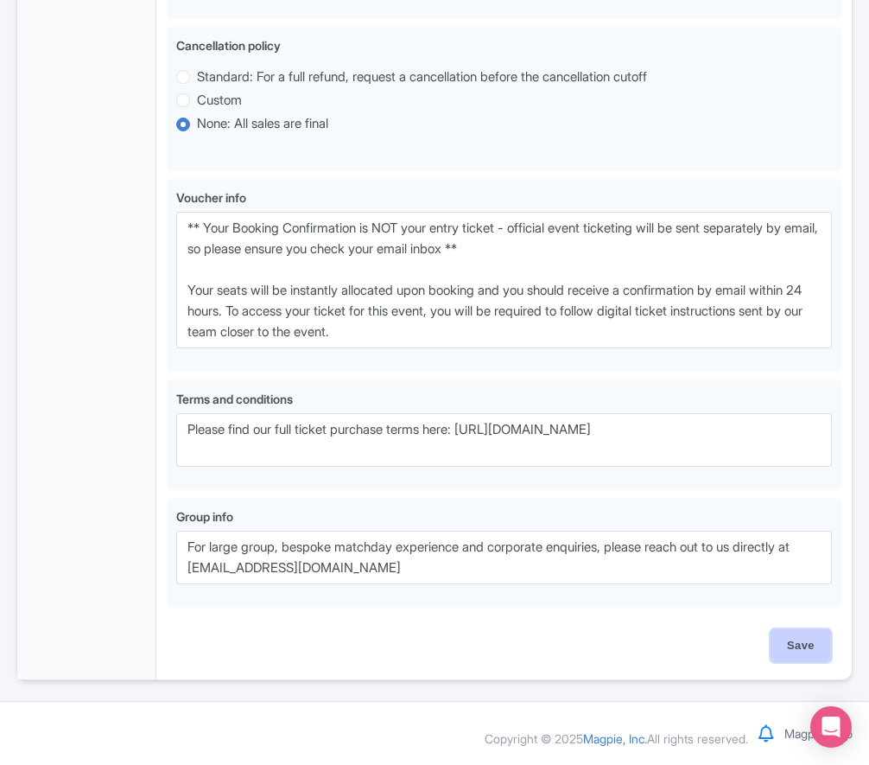
click at [824, 660] on input "Save" at bounding box center [801, 645] width 60 height 33
type input "Saving..."
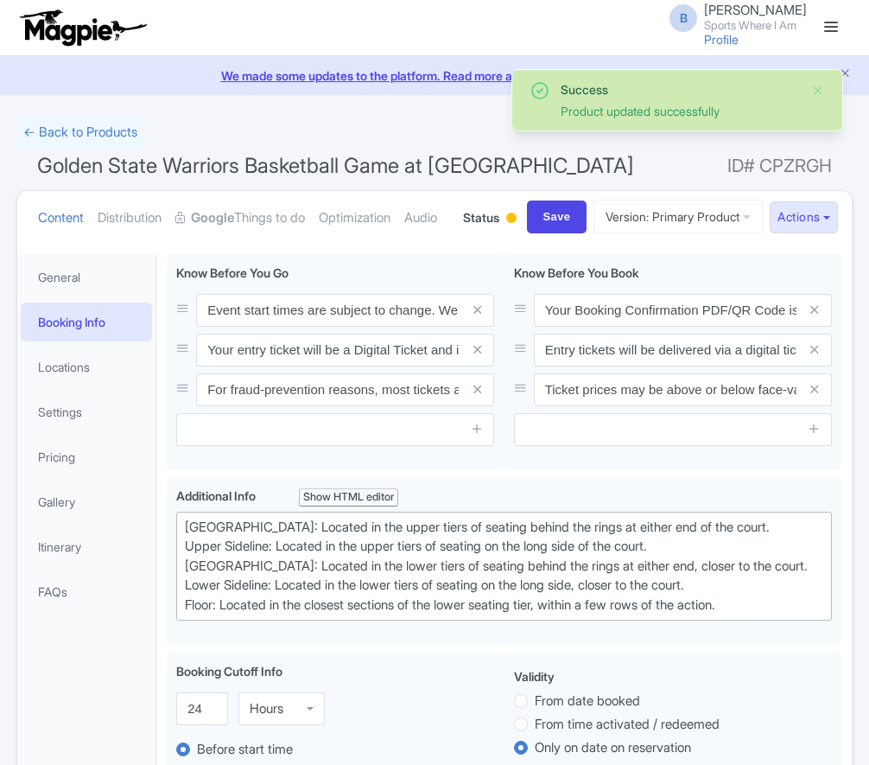
scroll to position [320, 0]
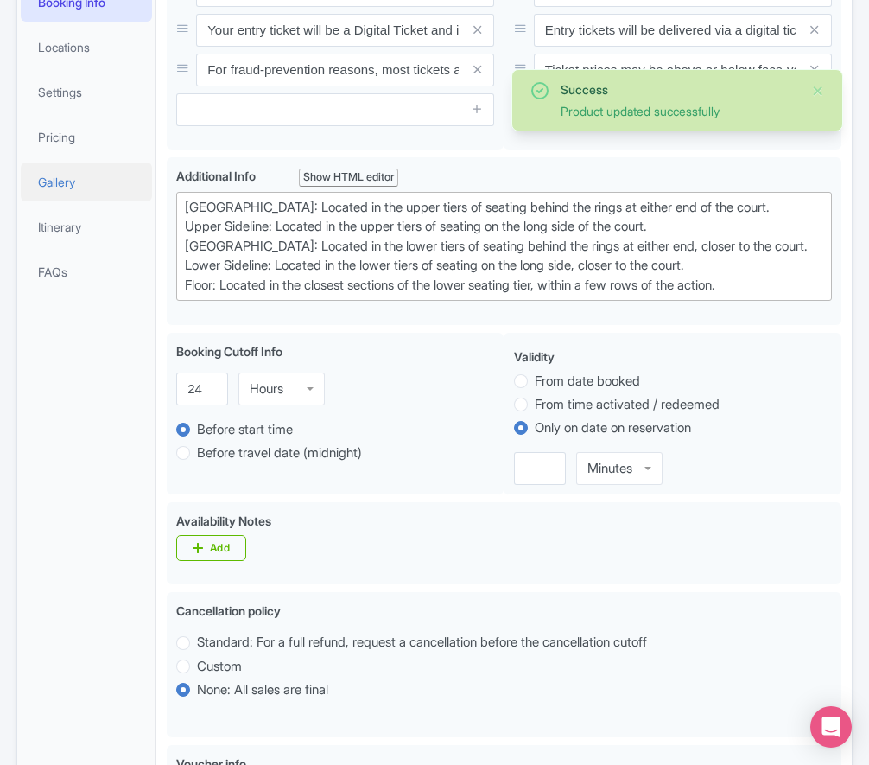
click at [60, 201] on link "Gallery" at bounding box center [86, 181] width 131 height 39
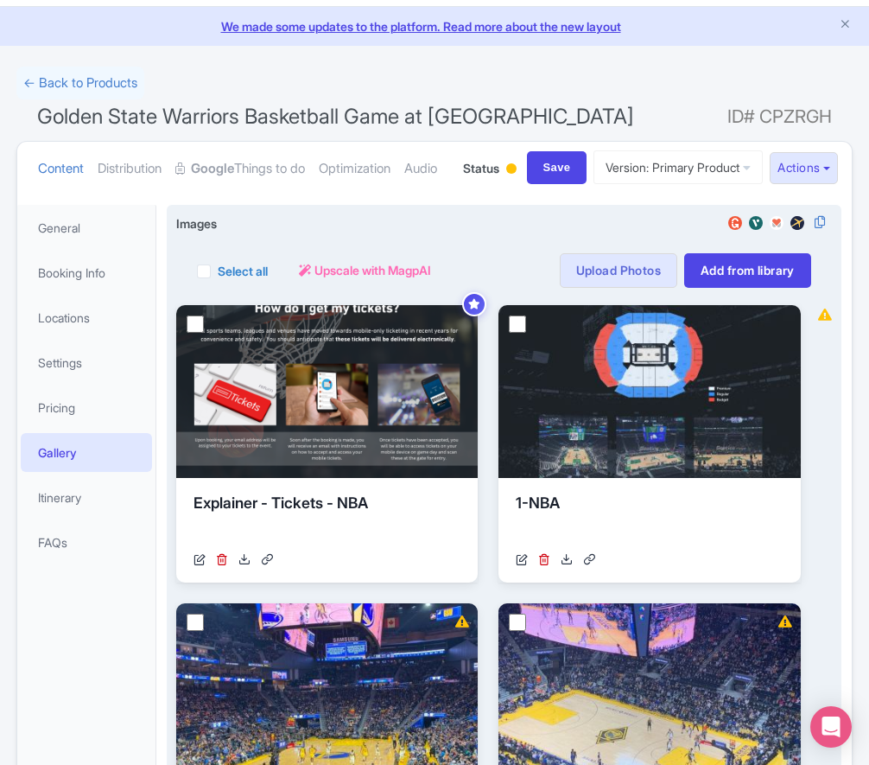
scroll to position [82, 0]
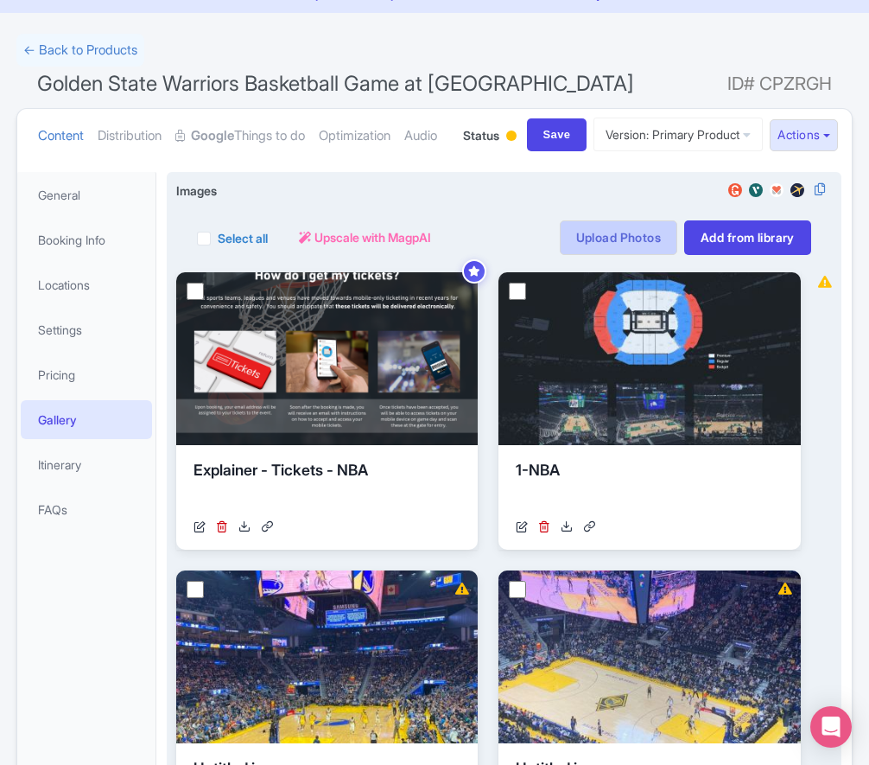
click at [578, 255] on link "Upload Photos" at bounding box center [619, 237] width 118 height 35
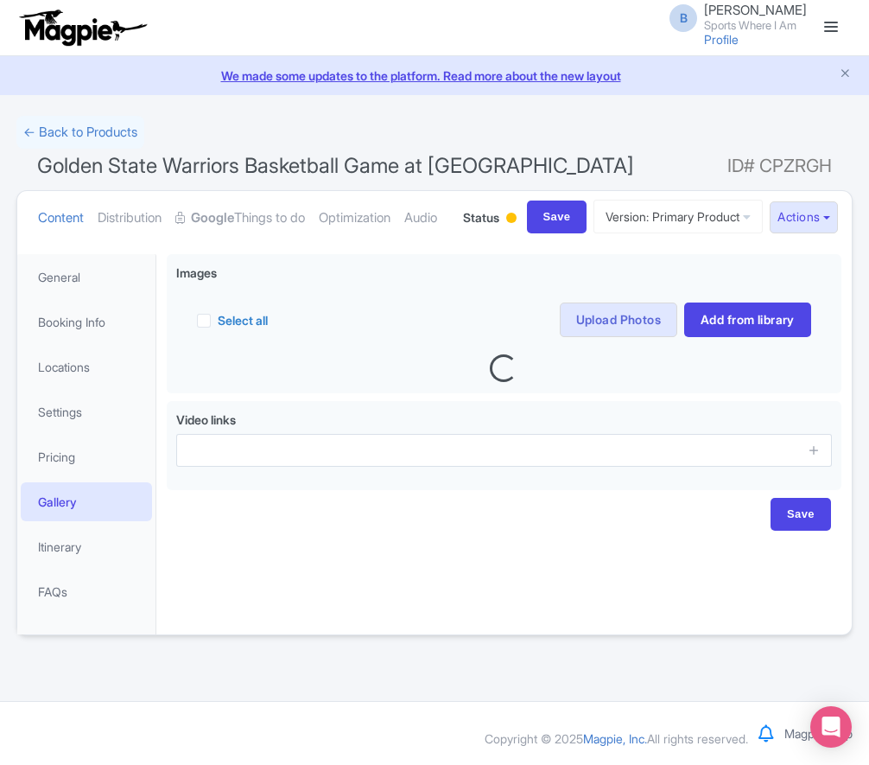
scroll to position [23, 0]
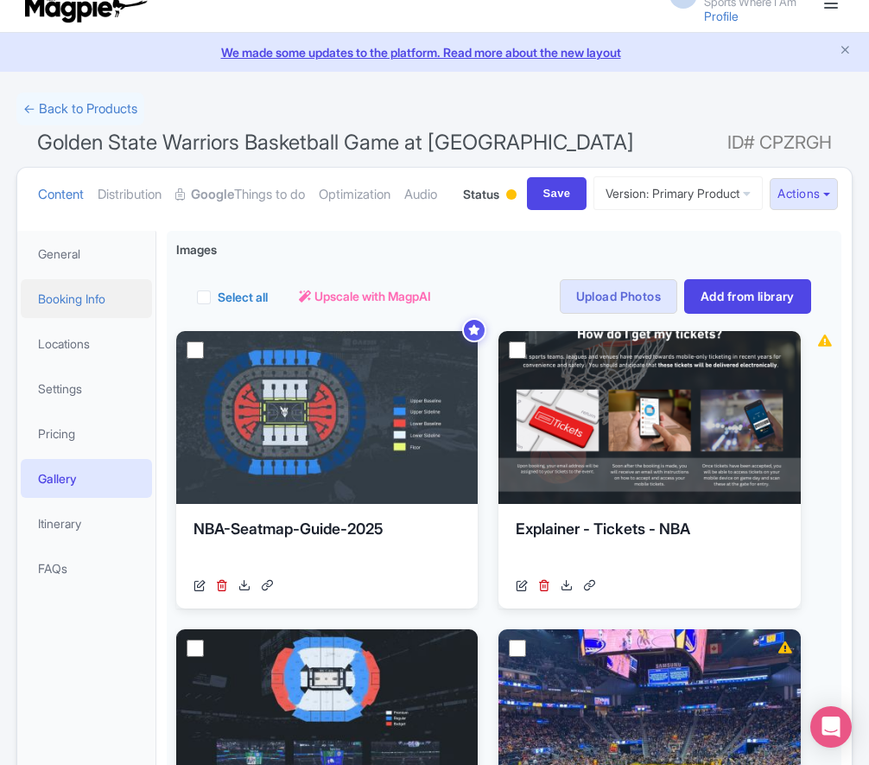
click at [62, 318] on link "Booking Info" at bounding box center [86, 298] width 131 height 39
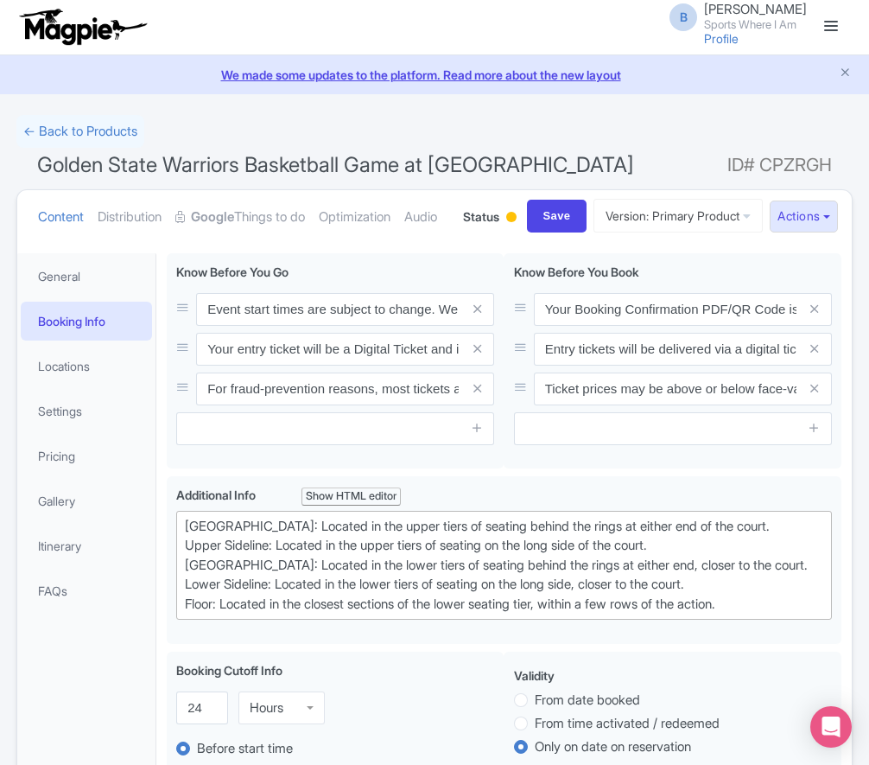
scroll to position [0, 0]
click at [528, 233] on input "Save" at bounding box center [557, 216] width 60 height 33
type input "Saving..."
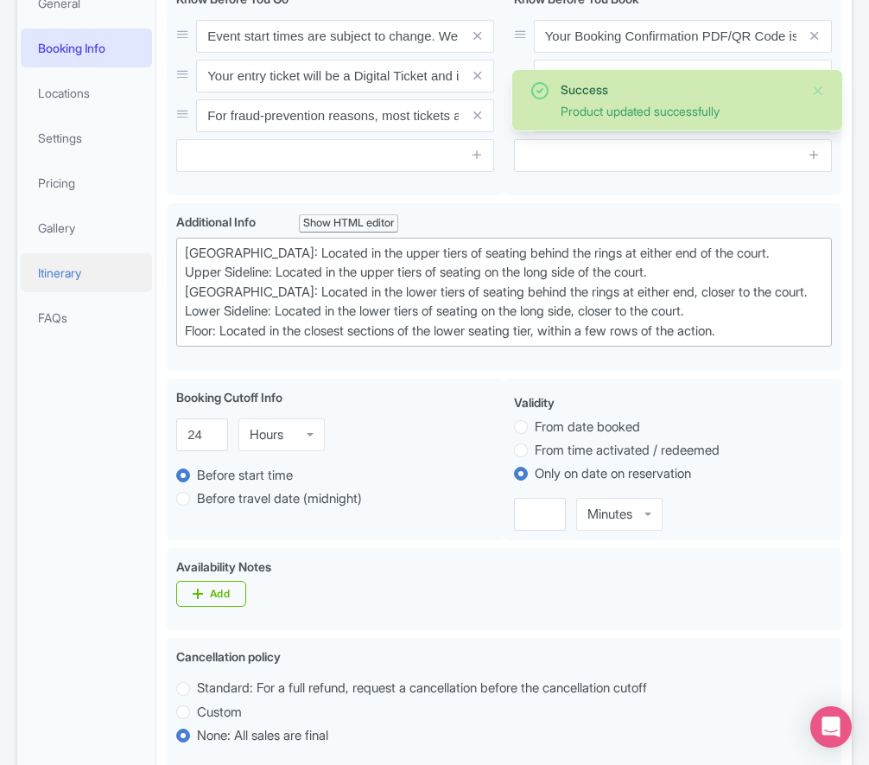
scroll to position [29, 0]
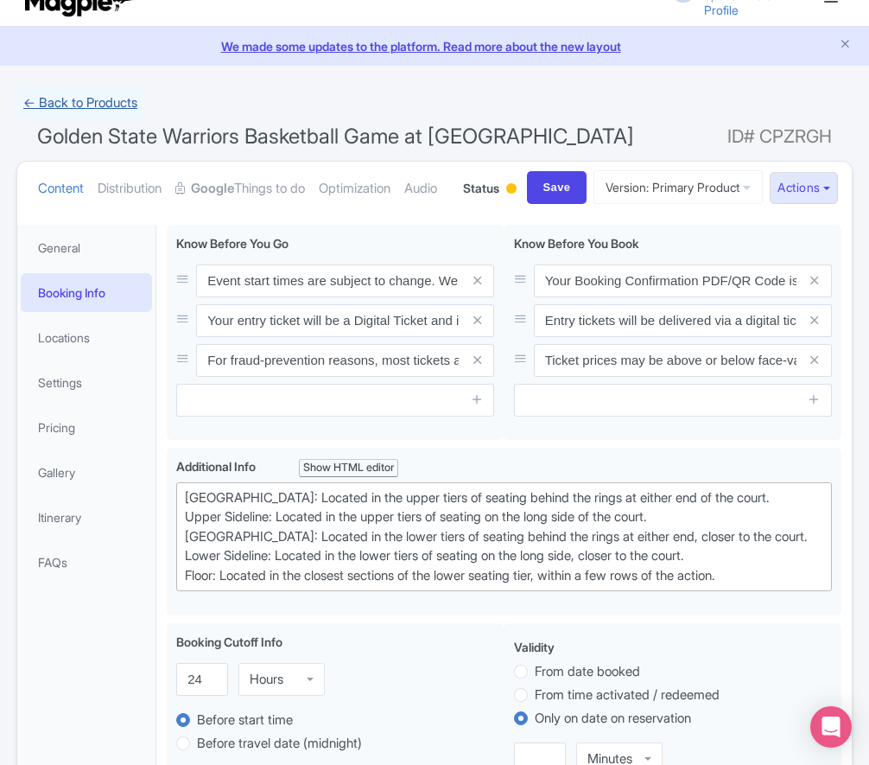
click at [77, 92] on link "← Back to Products" at bounding box center [80, 103] width 128 height 34
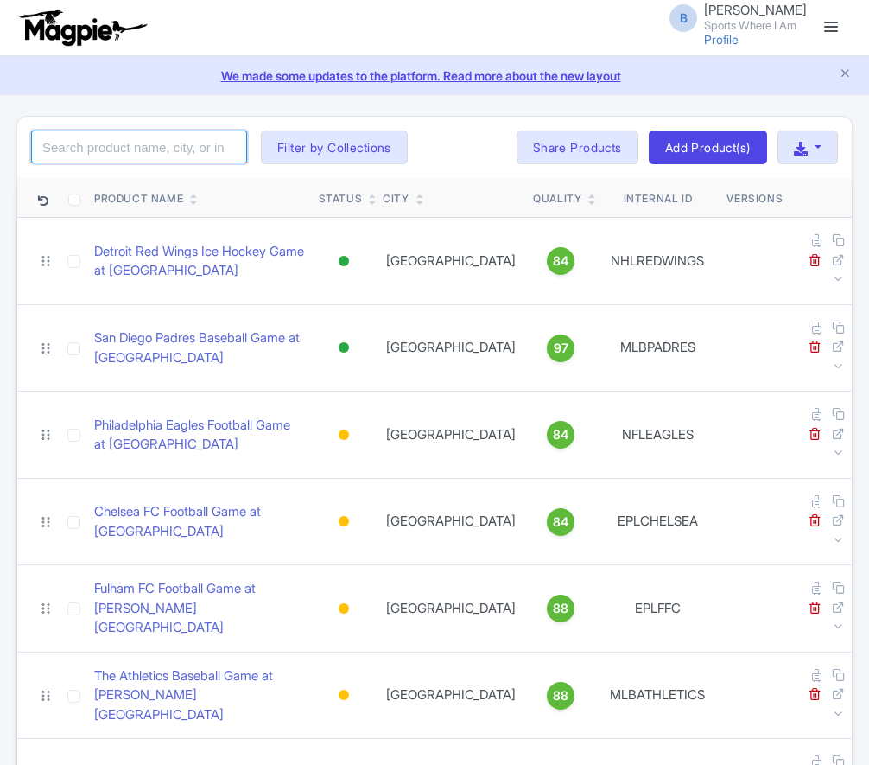
click at [129, 132] on input "search" at bounding box center [139, 146] width 216 height 33
click button "Search" at bounding box center [0, 0] width 0 height 0
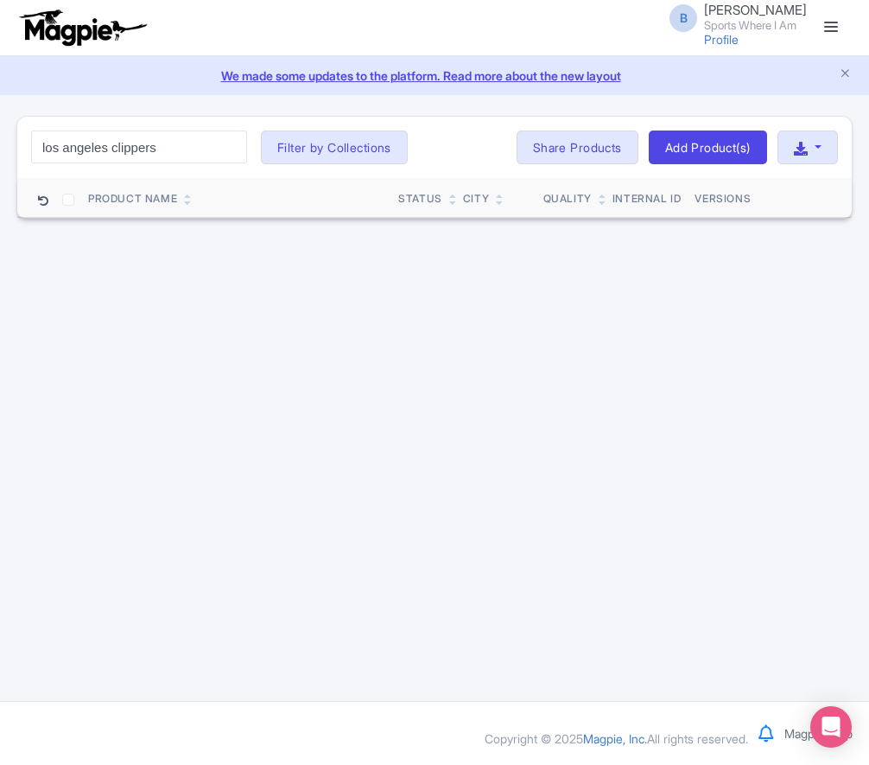
click at [275, 359] on div "B [PERSON_NAME] Sports Where I Am Profile Users Settings Sign out Dashboard Com…" at bounding box center [434, 350] width 869 height 701
click at [29, 194] on th at bounding box center [36, 198] width 38 height 40
drag, startPoint x: 34, startPoint y: 197, endPoint x: 43, endPoint y: 199, distance: 9.7
click at [35, 197] on th at bounding box center [36, 198] width 38 height 40
click at [44, 199] on icon at bounding box center [43, 201] width 10 height 10
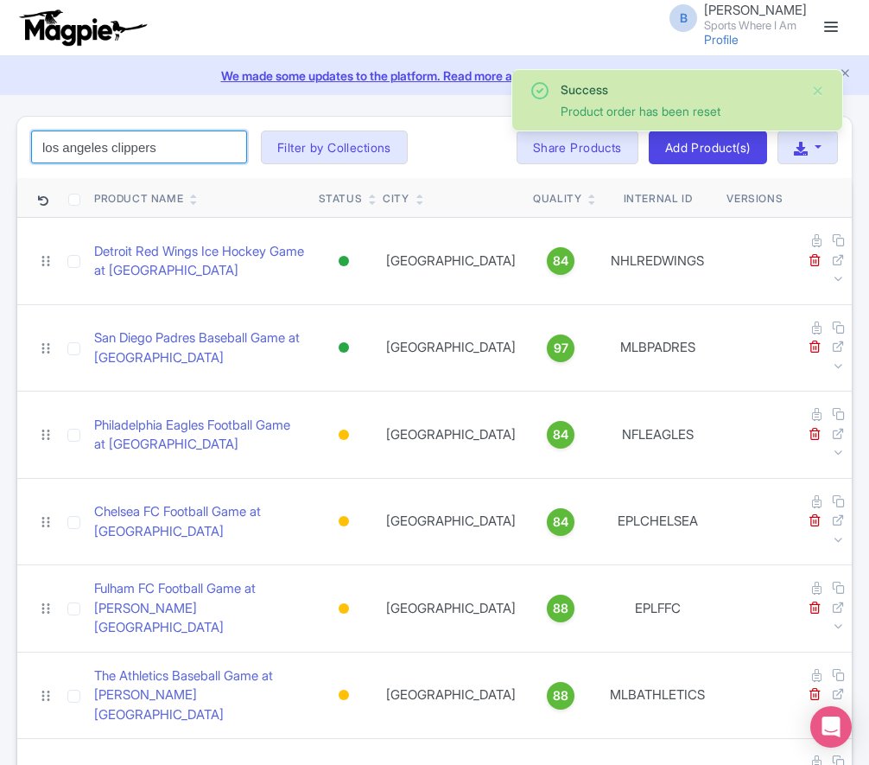
click at [202, 150] on input "los angeles clippers" at bounding box center [139, 146] width 216 height 33
click button "Search" at bounding box center [0, 0] width 0 height 0
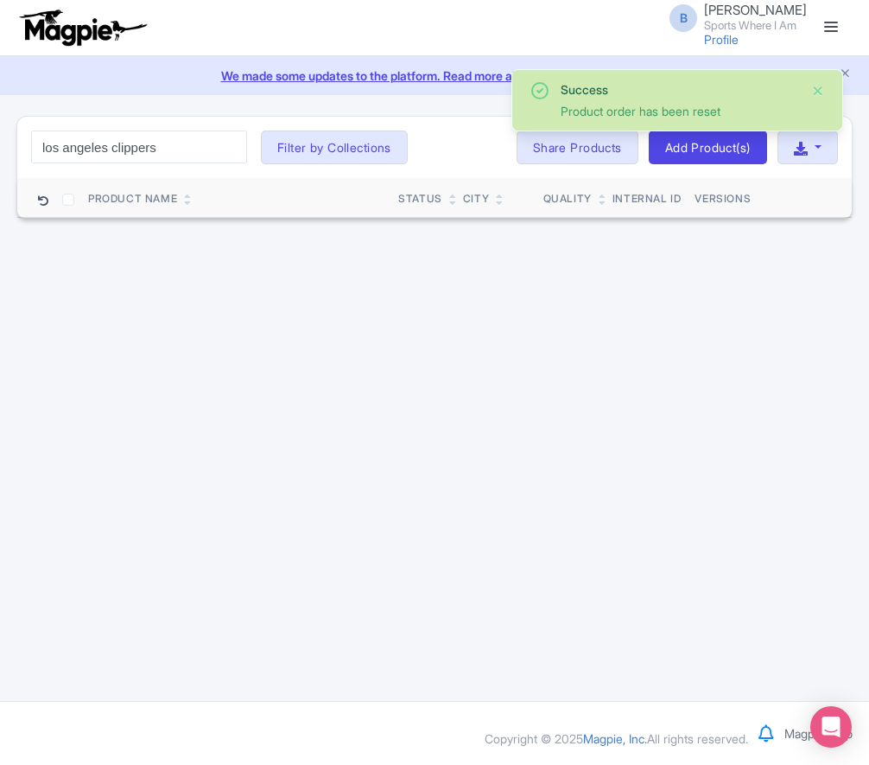
click at [821, 88] on button "Close" at bounding box center [818, 90] width 14 height 21
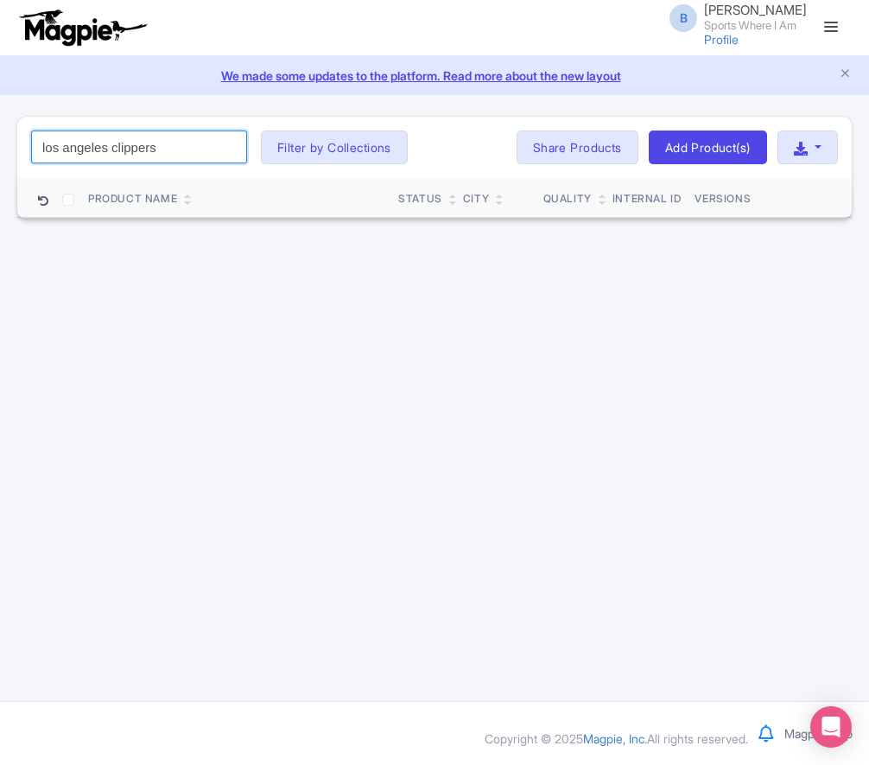
click at [131, 149] on input "los angeles clippers" at bounding box center [139, 146] width 216 height 33
type input "clippers"
click button "Search" at bounding box center [0, 0] width 0 height 0
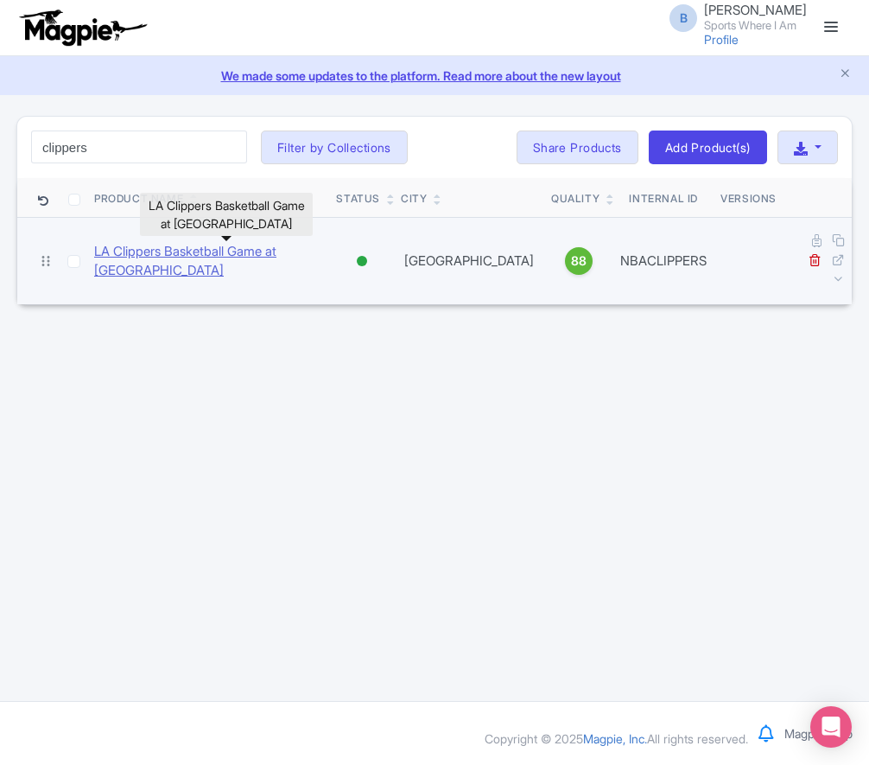
click at [187, 254] on link "LA Clippers Basketball Game at [GEOGRAPHIC_DATA]" at bounding box center [208, 261] width 228 height 39
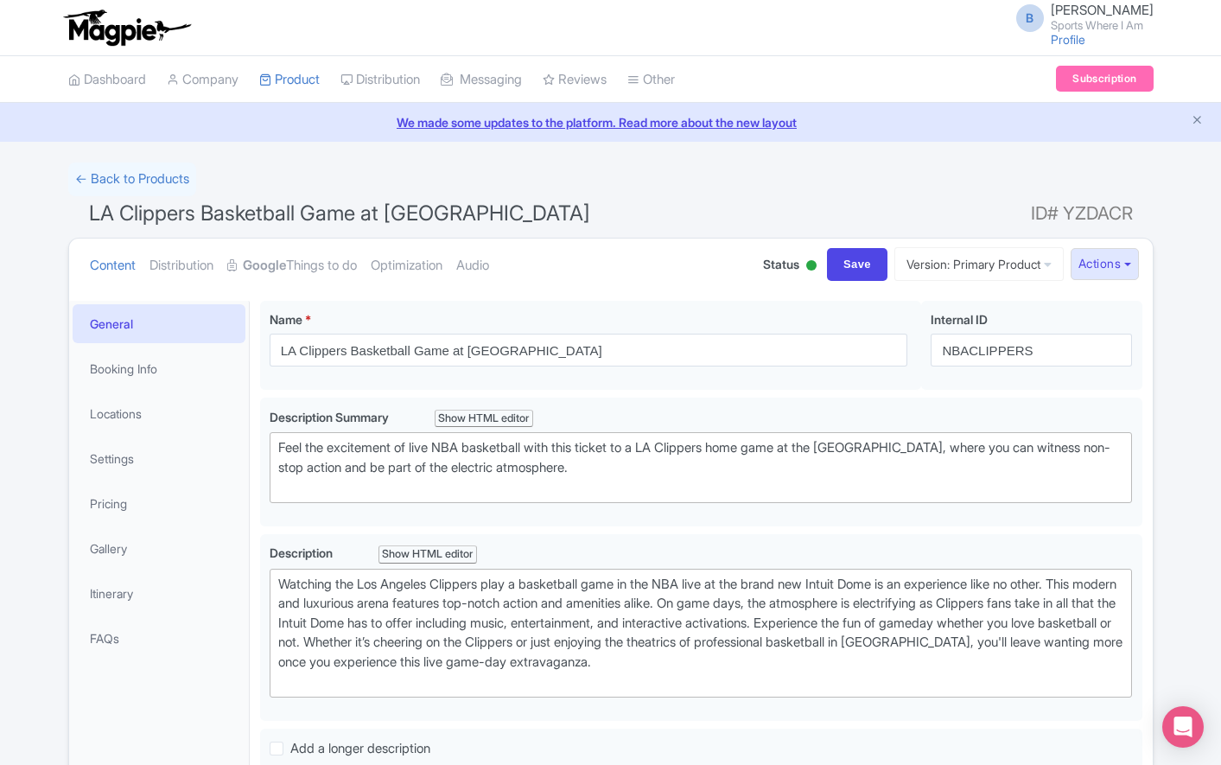
click at [177, 346] on li "Booking Info" at bounding box center [159, 369] width 180 height 46
click at [180, 362] on link "Booking Info" at bounding box center [159, 368] width 173 height 39
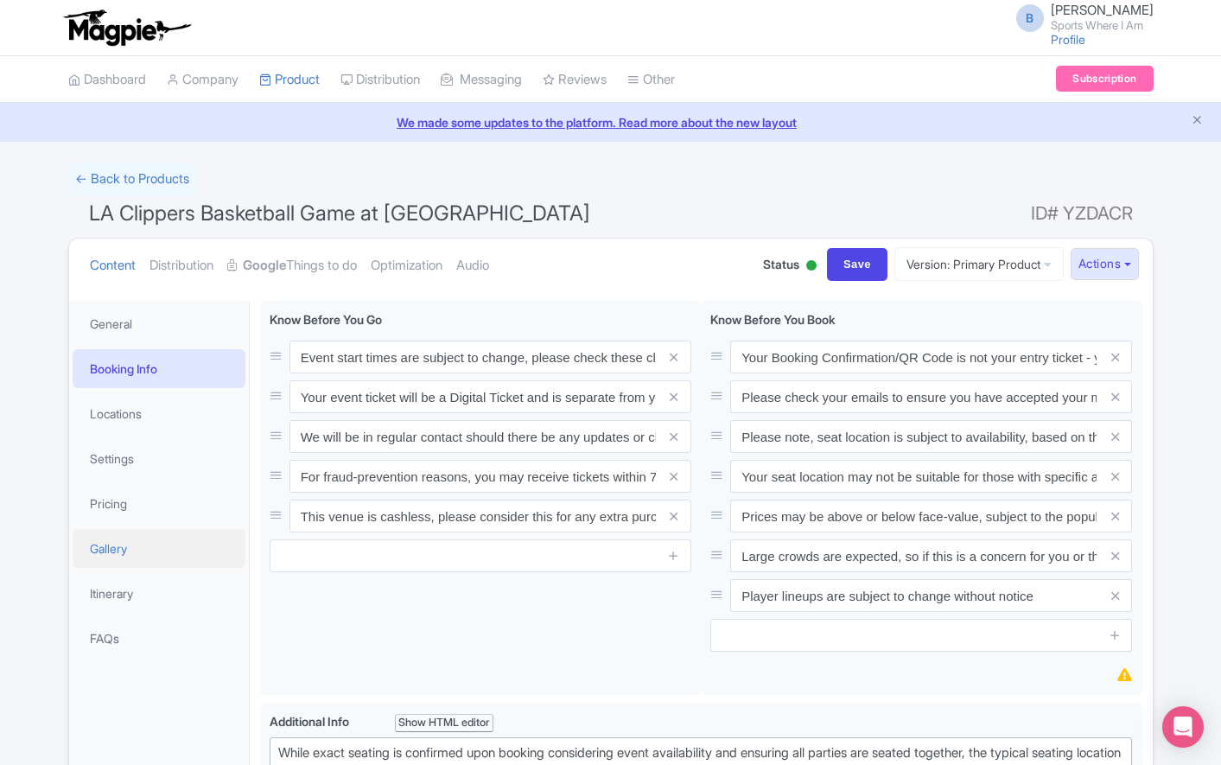
click at [156, 542] on link "Gallery" at bounding box center [159, 548] width 173 height 39
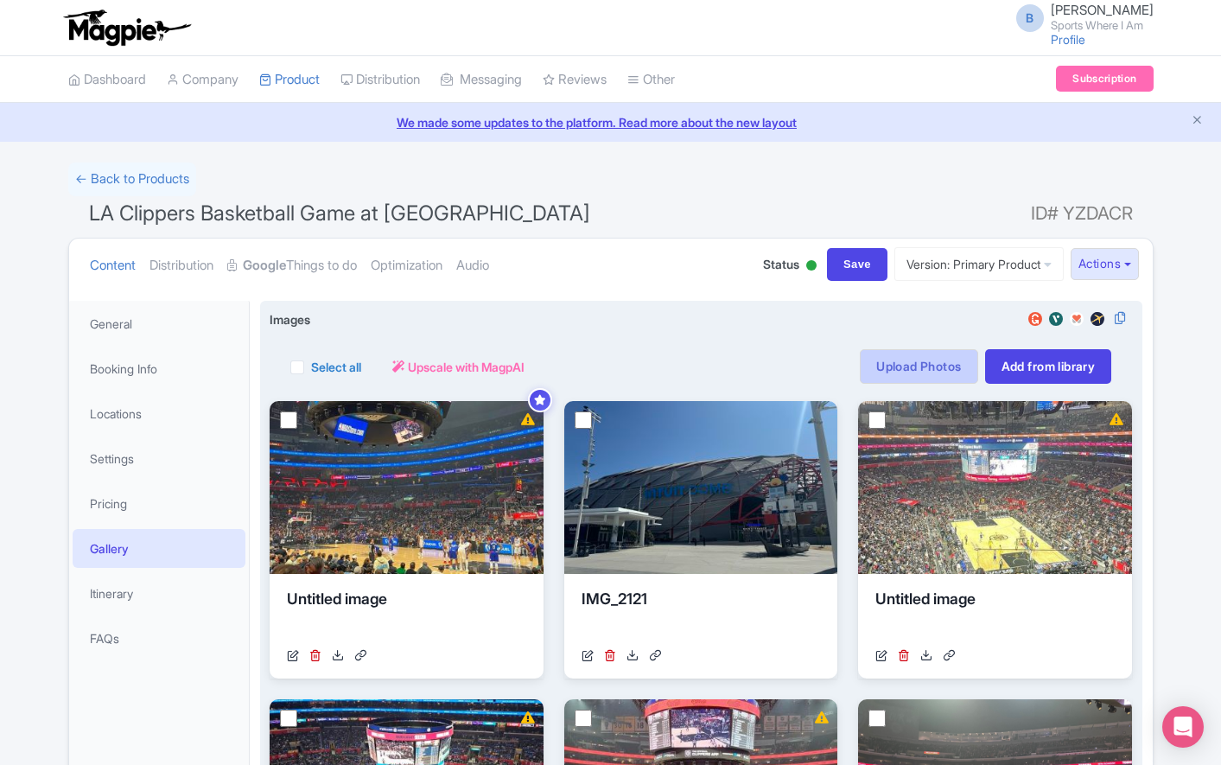
click at [868, 366] on link "Upload Photos" at bounding box center [919, 366] width 118 height 35
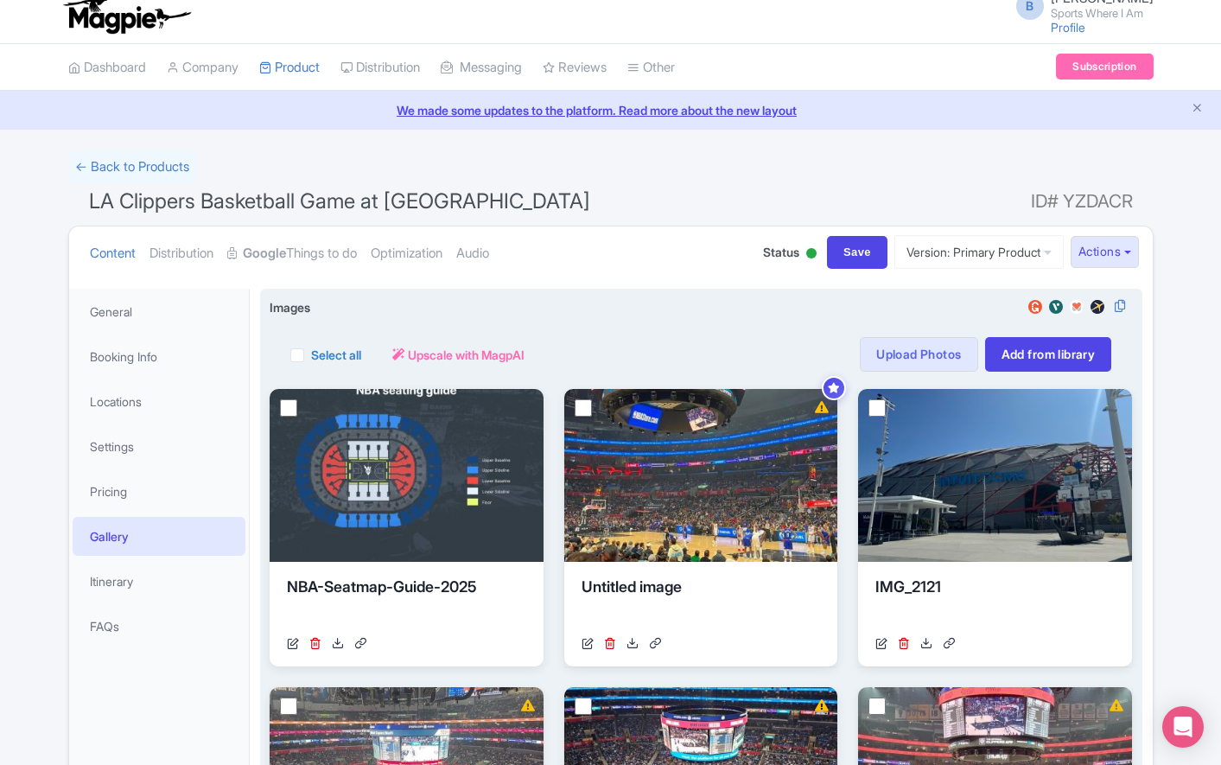
scroll to position [25, 0]
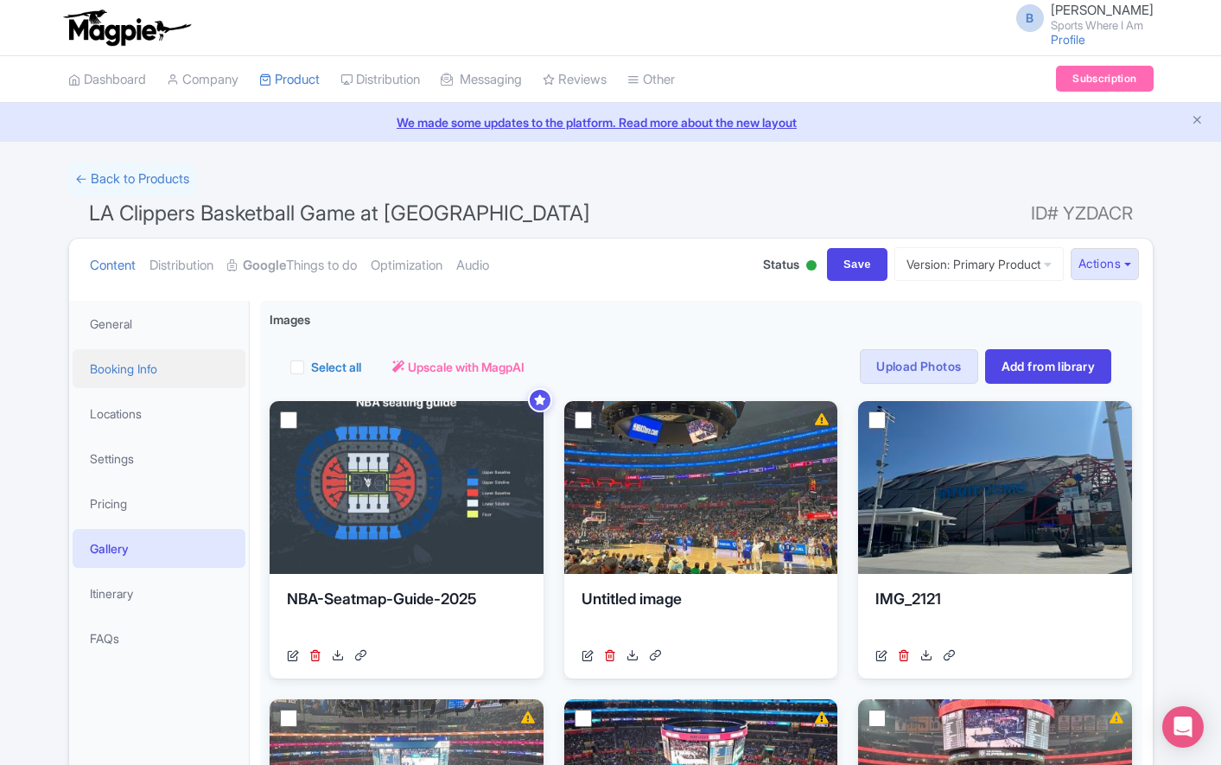
click at [169, 372] on link "Booking Info" at bounding box center [159, 368] width 173 height 39
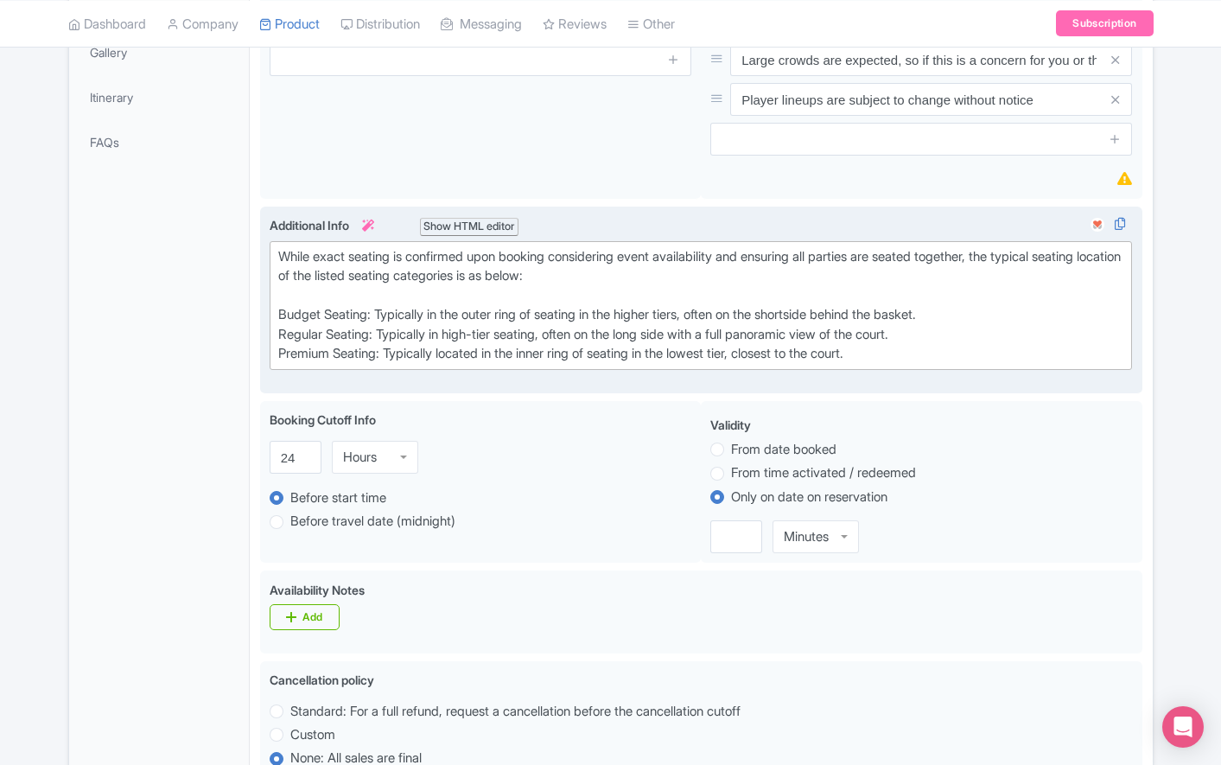
scroll to position [500, 0]
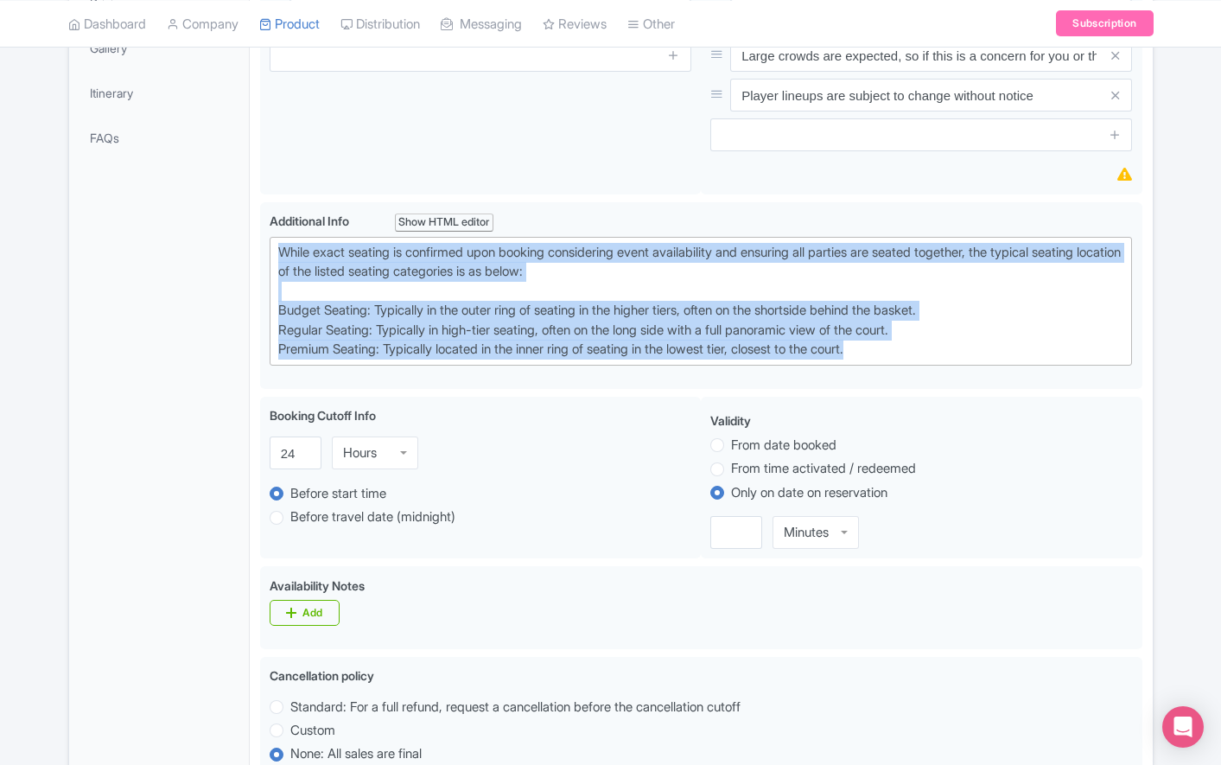
drag, startPoint x: 928, startPoint y: 355, endPoint x: 115, endPoint y: 231, distance: 822.6
click at [115, 231] on div "General Booking Info Locations Settings Pricing Gallery Itinerary FAQs Event st…" at bounding box center [611, 601] width 1084 height 1623
type trix-editor "<div>While exact seating is confirmed upon booking considering event availabili…"
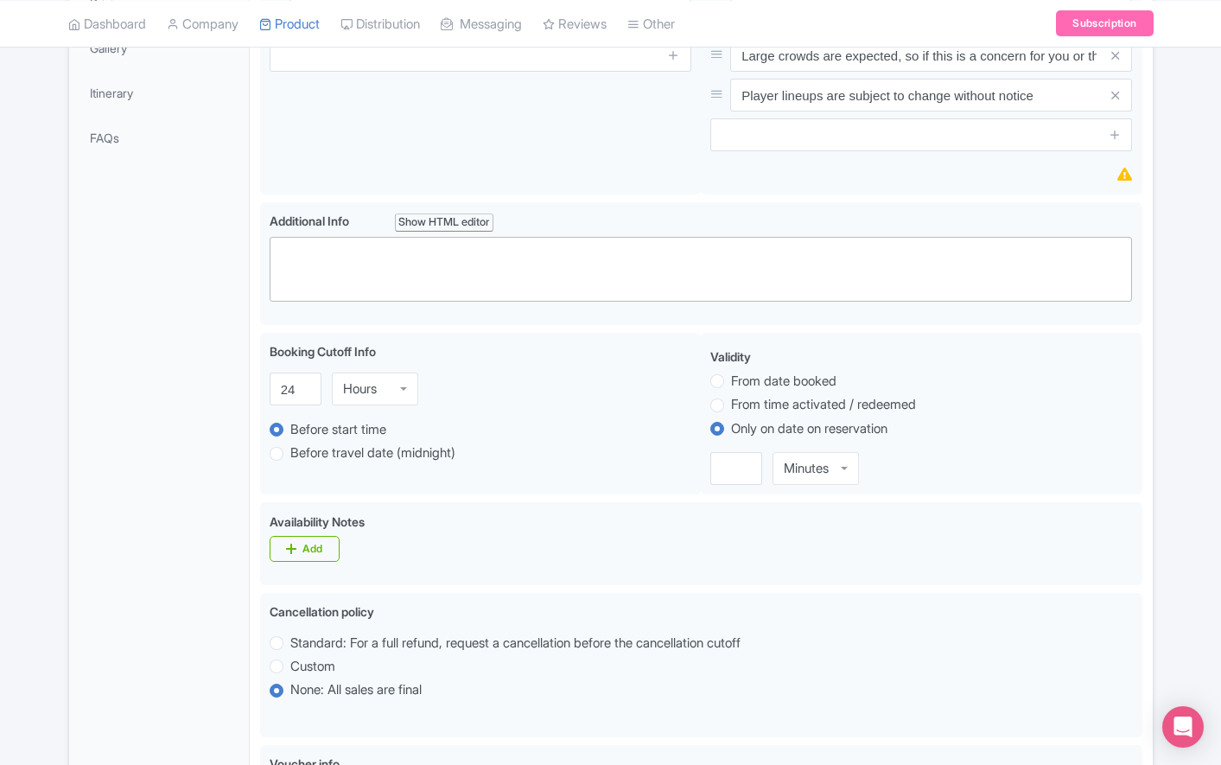
paste trix-editor "<div>Upper Baseline: Located in the upper tiers of seating behind the rings at …"
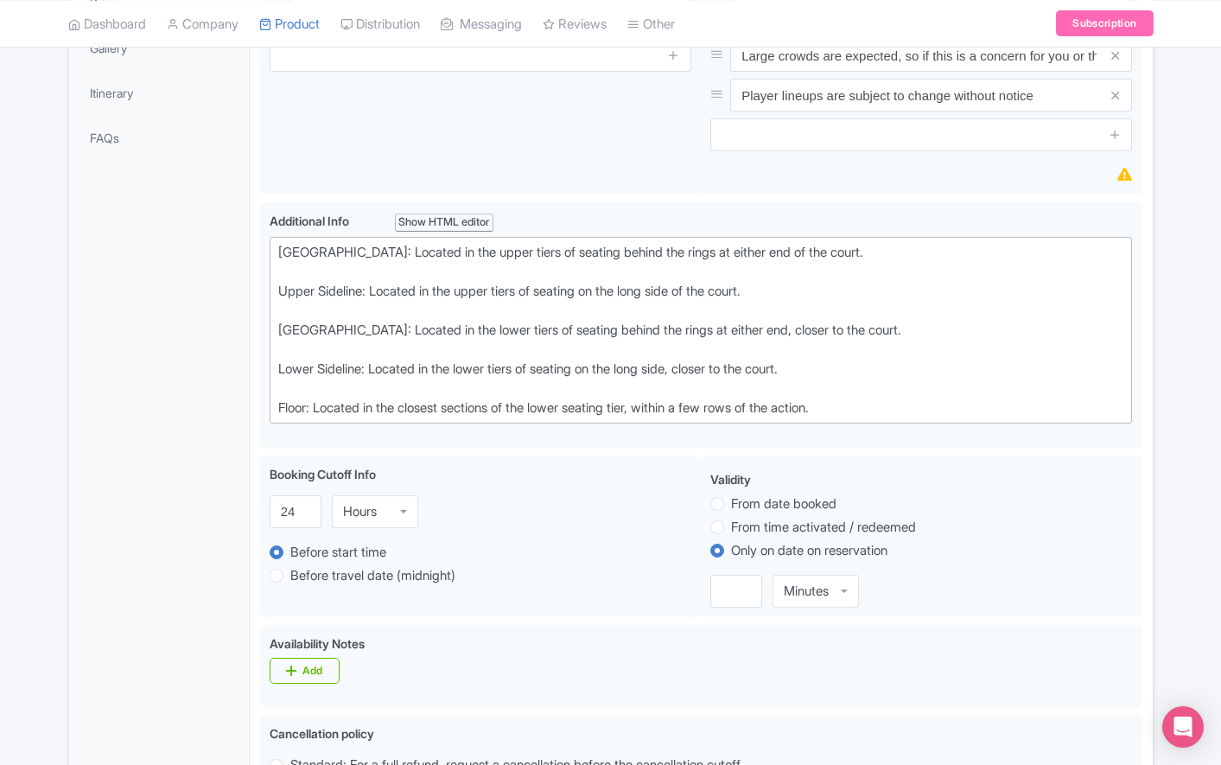
type trix-editor "<div>[GEOGRAPHIC_DATA]: Located in the upper tiers of seating behind the rings …"
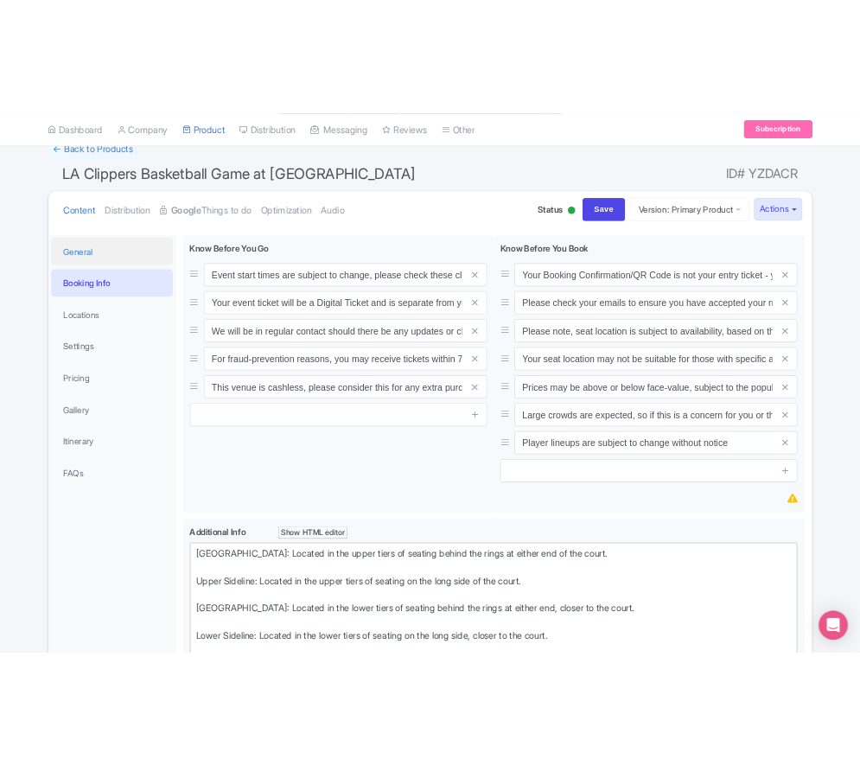
scroll to position [0, 0]
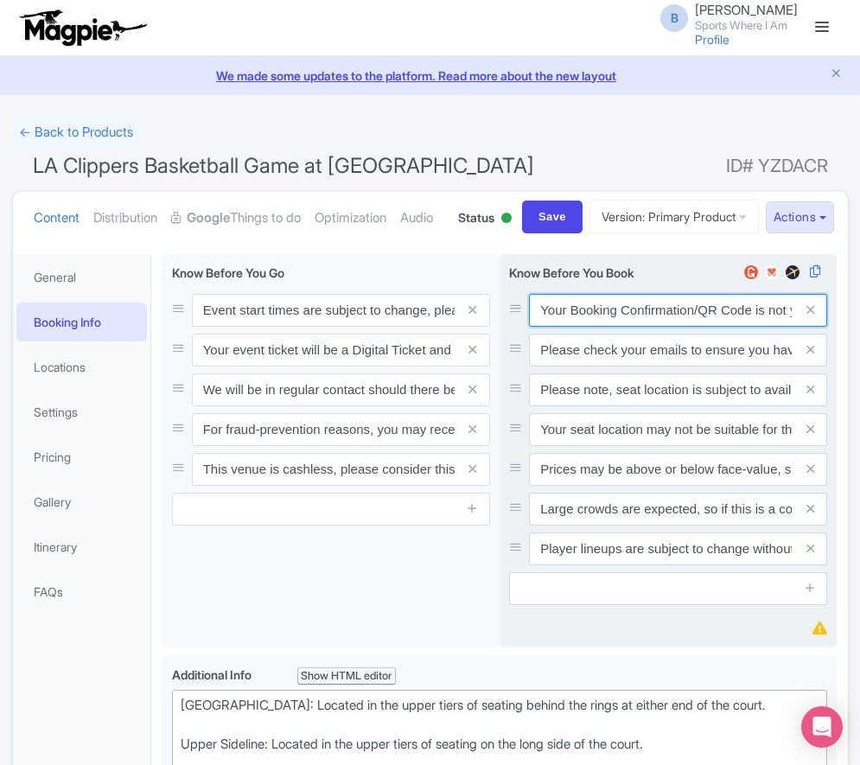
click at [662, 327] on input "Your Booking Confirmation/QR Code is not your entry ticket - your tickets and s…" at bounding box center [678, 310] width 298 height 33
paste input "PDF/QR Code is not your entry ticket - your digital tickets and seating details…"
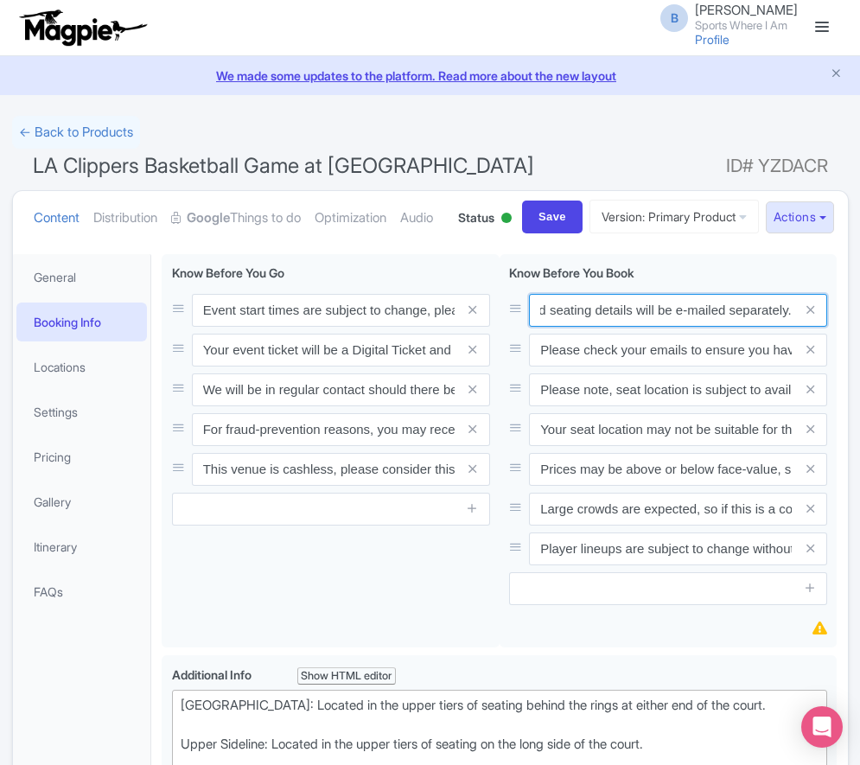
type input "Your Booking Confirmation PDF/QR Code is not your entry ticket - your digital t…"
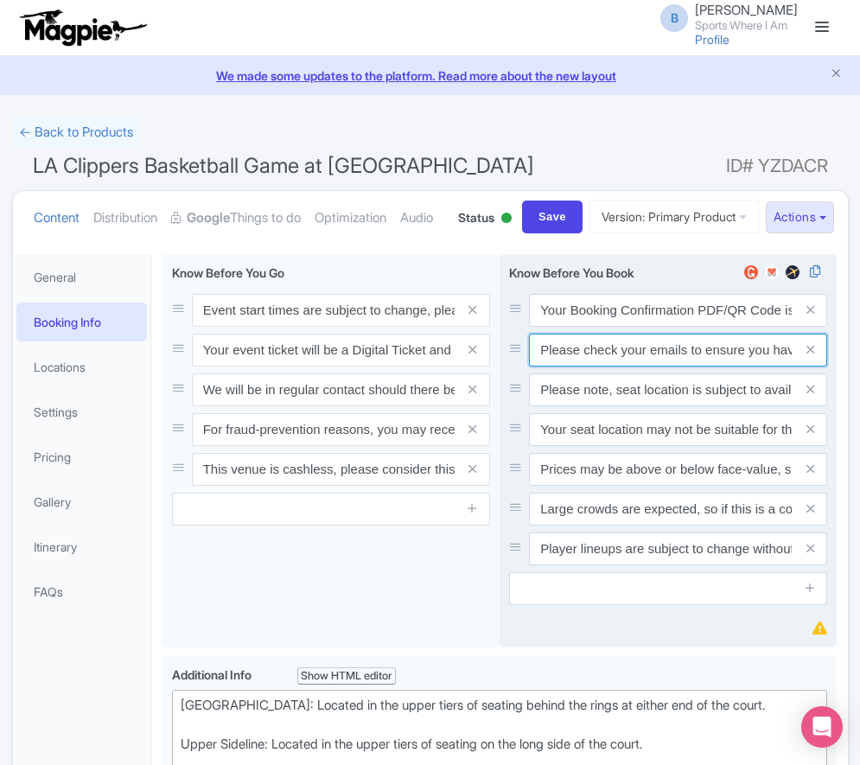
click at [705, 327] on input "Please check your emails to ensure you have accepted your mobile ticket prior t…" at bounding box center [678, 310] width 298 height 33
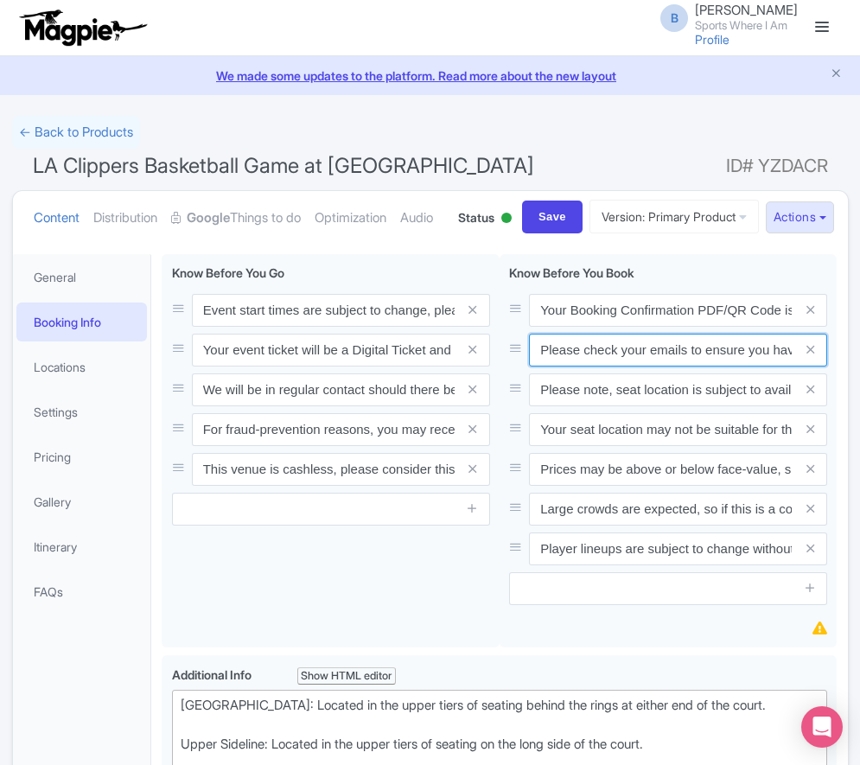
paste input "Entry tickets will be delivered via a digital ticketing provider selected by th…"
type input "Entry tickets will be delivered via a digital ticketing provider selected by th…"
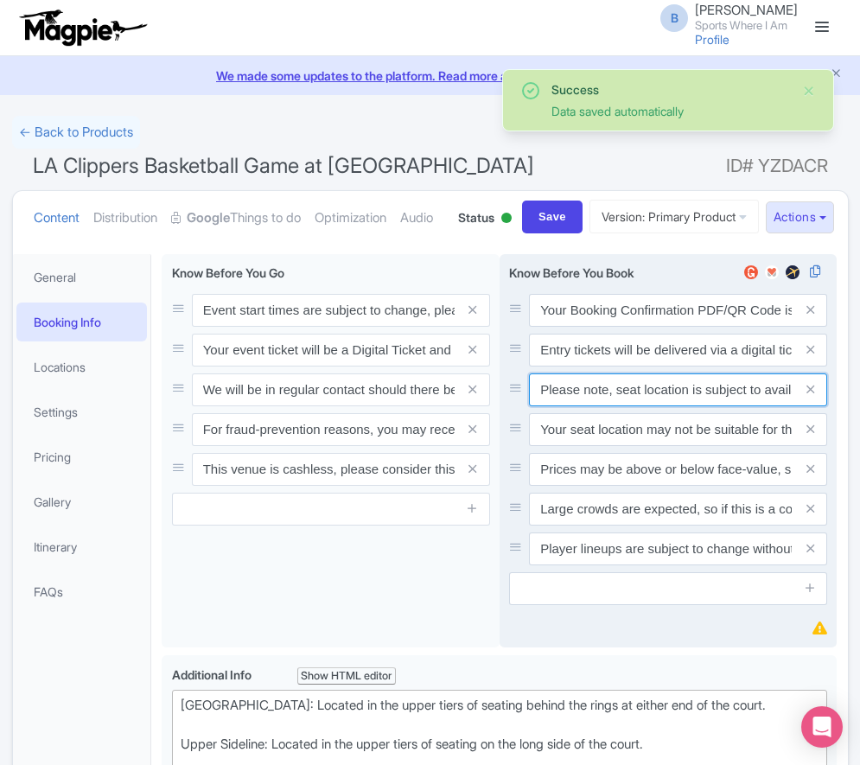
click at [674, 327] on input "Please note, seat location is subject to availability, based on the quantity of…" at bounding box center [678, 310] width 298 height 33
paste input "Ticket prices may be above or below face-value, subject to the popularity of th…"
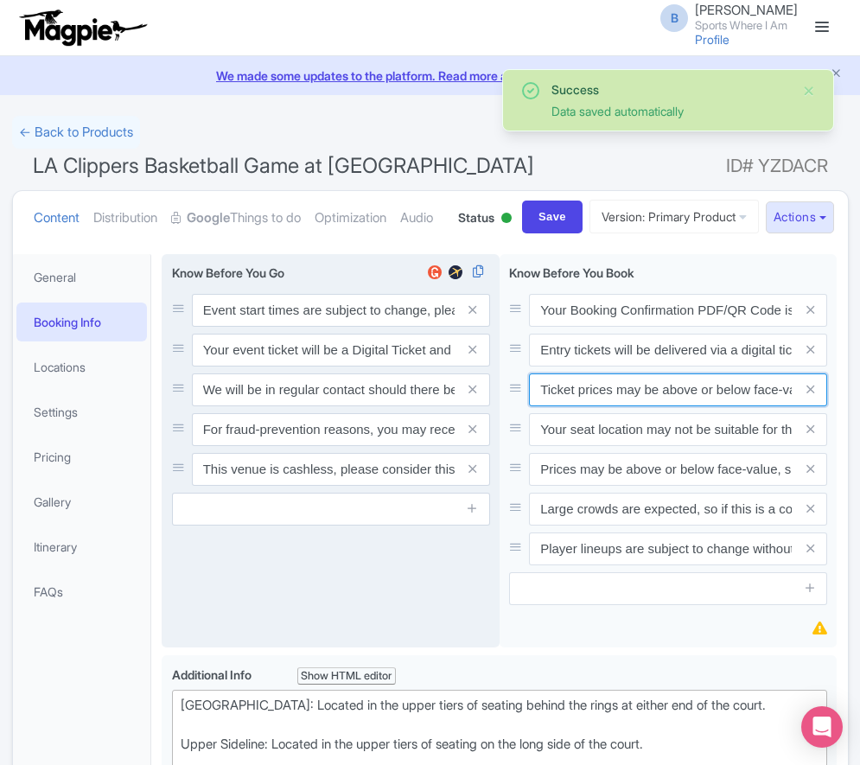
scroll to position [0, 368]
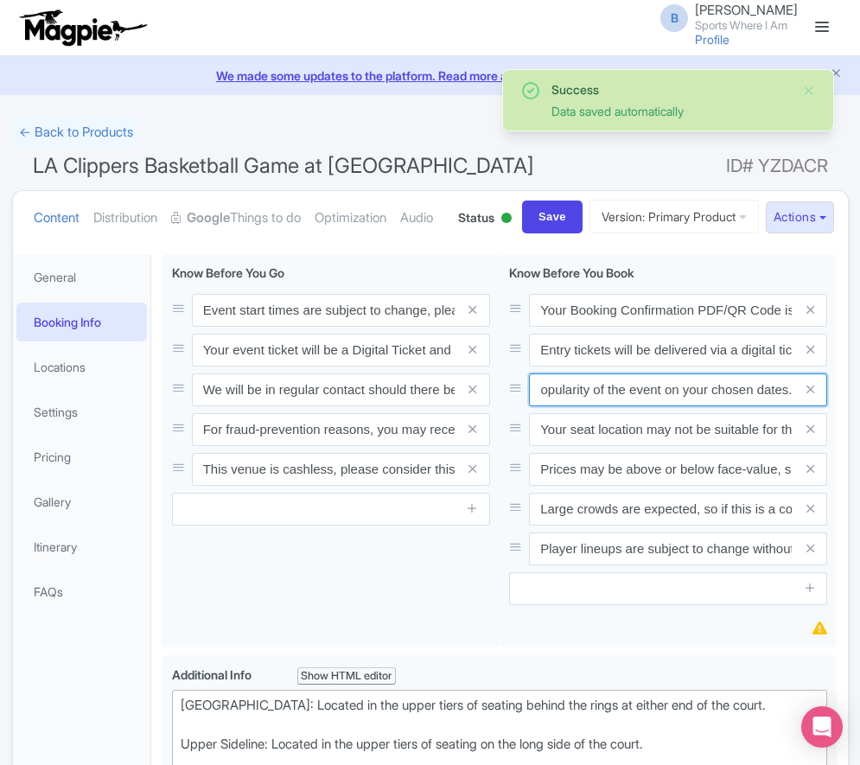
type input "Ticket prices may be above or below face-value, subject to the popularity of th…"
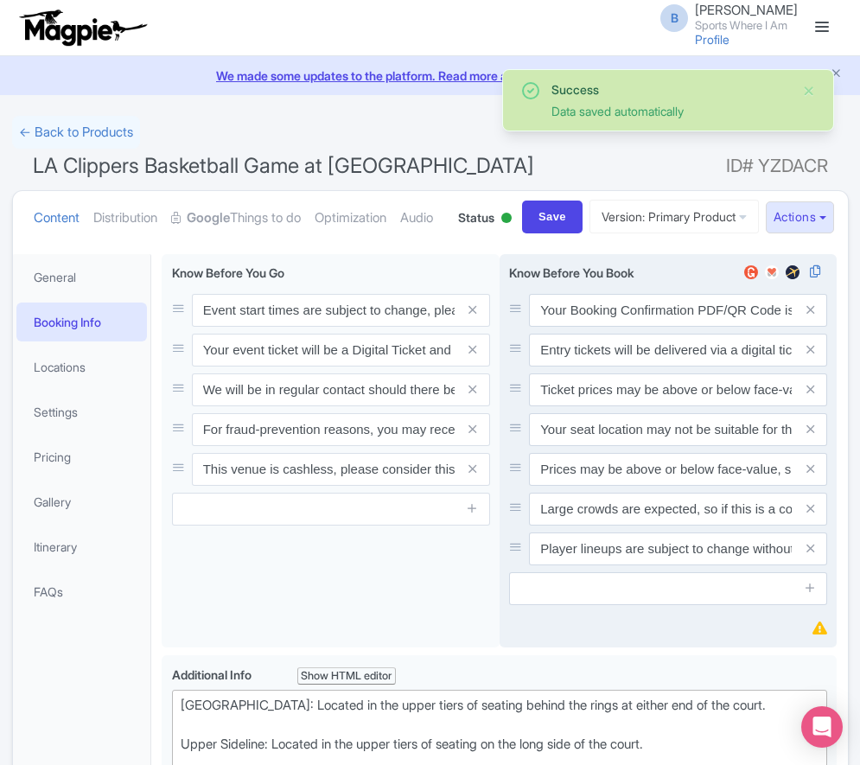
click at [817, 446] on span at bounding box center [809, 429] width 35 height 33
click at [816, 446] on span at bounding box center [809, 429] width 35 height 33
click at [812, 436] on icon at bounding box center [810, 429] width 8 height 13
click at [812, 475] on icon at bounding box center [810, 468] width 8 height 13
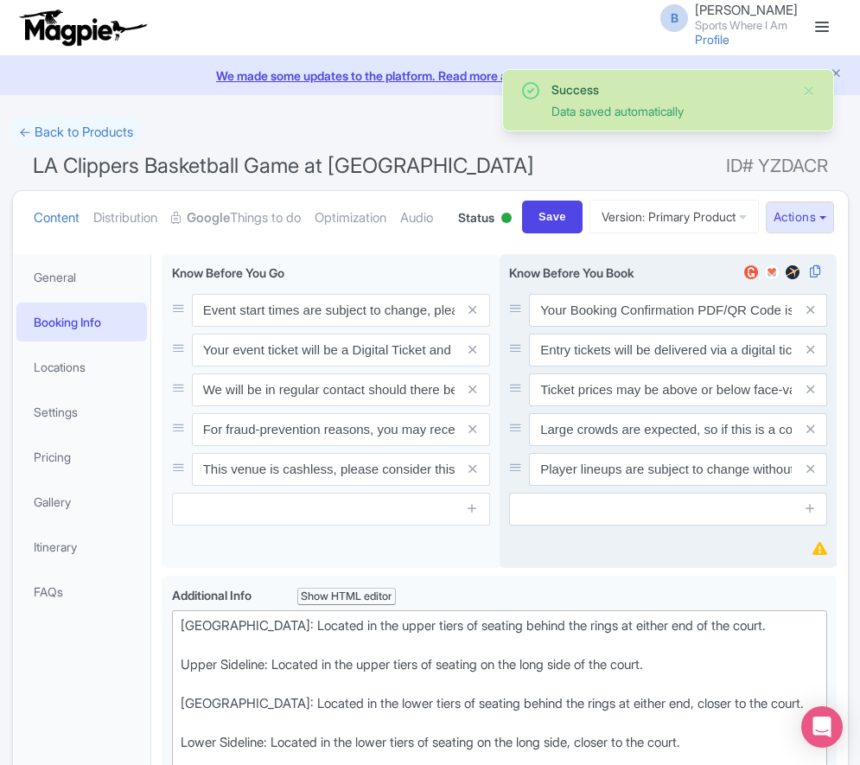
click at [812, 436] on icon at bounding box center [810, 429] width 8 height 13
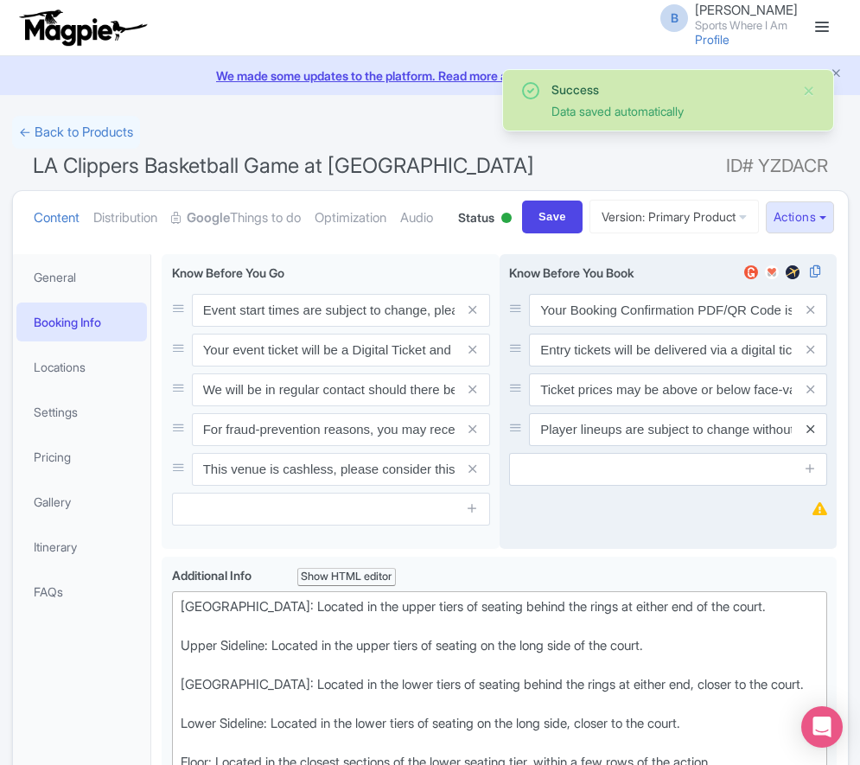
click at [813, 436] on icon at bounding box center [810, 429] width 8 height 13
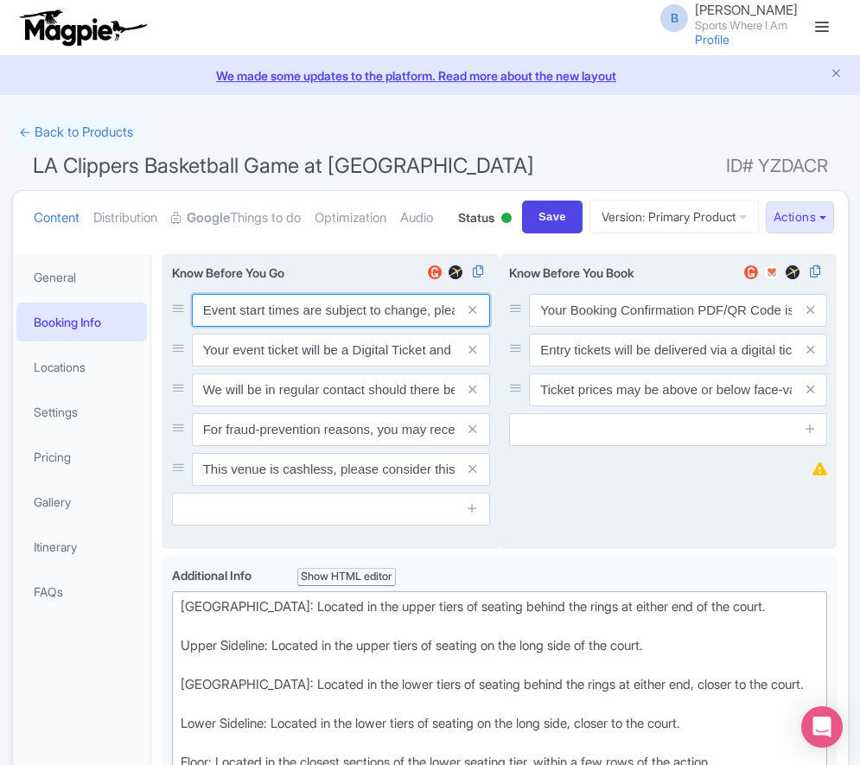
click at [278, 327] on input "Event start times are subject to change, please check these closer to the event…" at bounding box center [341, 310] width 298 height 33
paste input ". We will be in regular contact should there be any updates or changes ahead of…"
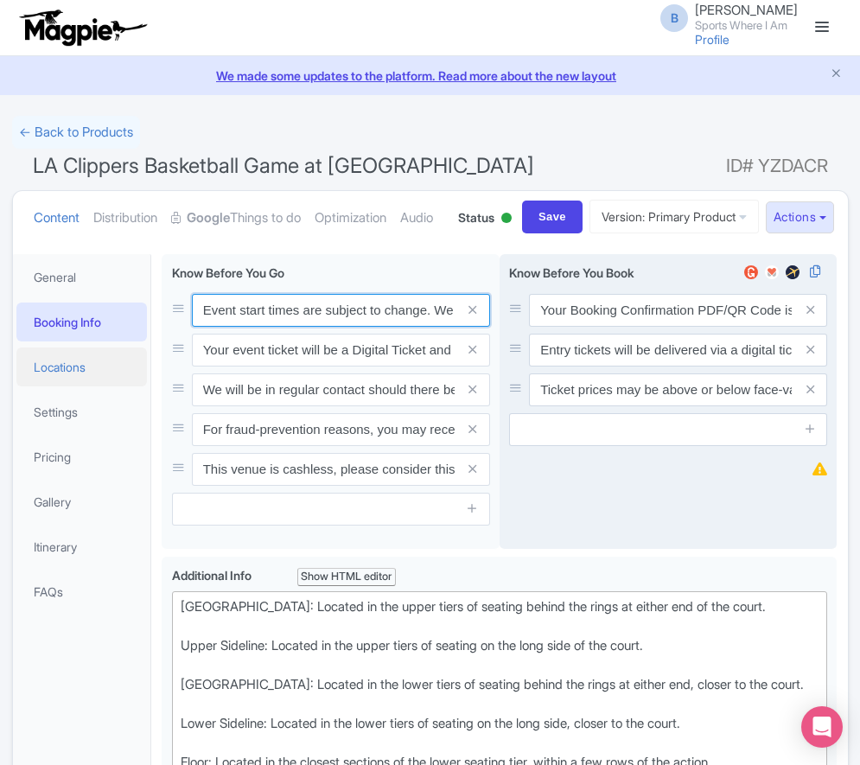
scroll to position [0, 498]
type input "Event start times are subject to change. We will be in regular contact should t…"
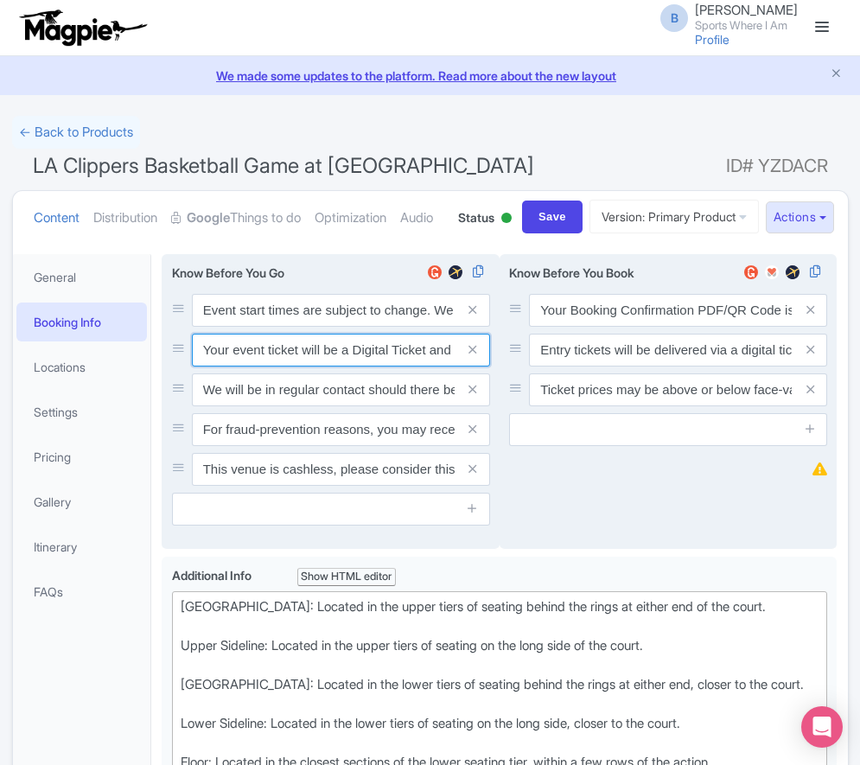
click at [288, 327] on input "Your event ticket will be a Digital Ticket and is separate from your booking co…" at bounding box center [341, 310] width 298 height 33
click at [289, 327] on input "Your event ticket will be a Digital Ticket and is separate from your booking co…" at bounding box center [341, 310] width 298 height 33
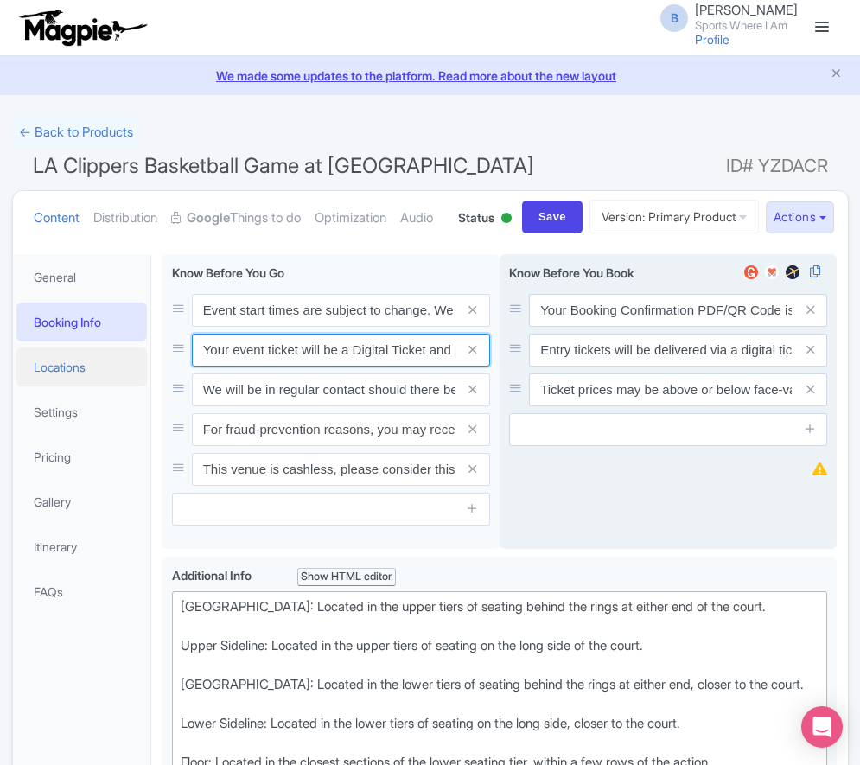
paste input "ntry"
type input "Your entry ticket will be a Digital Ticket and is separate from your booking co…"
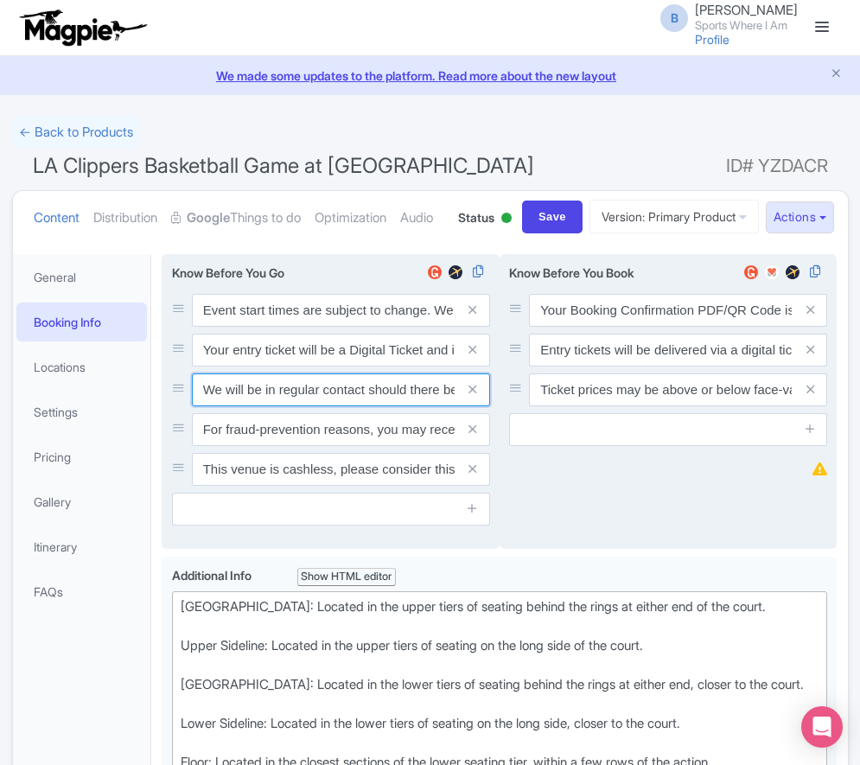
click at [302, 327] on input "We will be in regular contact should there be any updates or changes ahead of y…" at bounding box center [341, 310] width 298 height 33
paste input "For fraud-prevention reasons, most tickets are delivered between 1-3 days prior…"
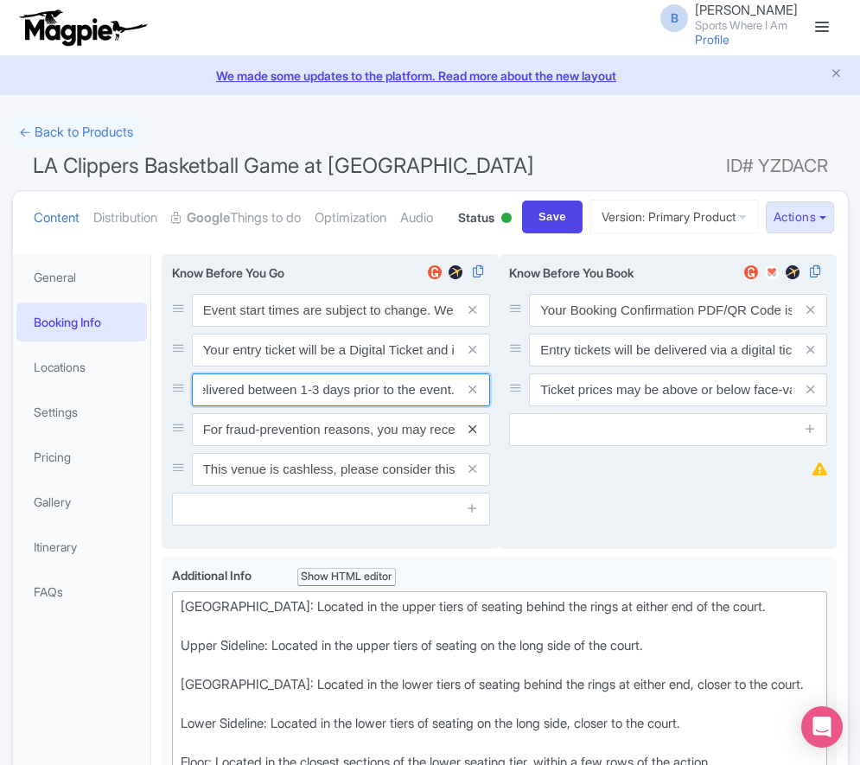
type input "For fraud-prevention reasons, most tickets are delivered between 1-3 days prior…"
click at [475, 436] on icon at bounding box center [472, 429] width 8 height 13
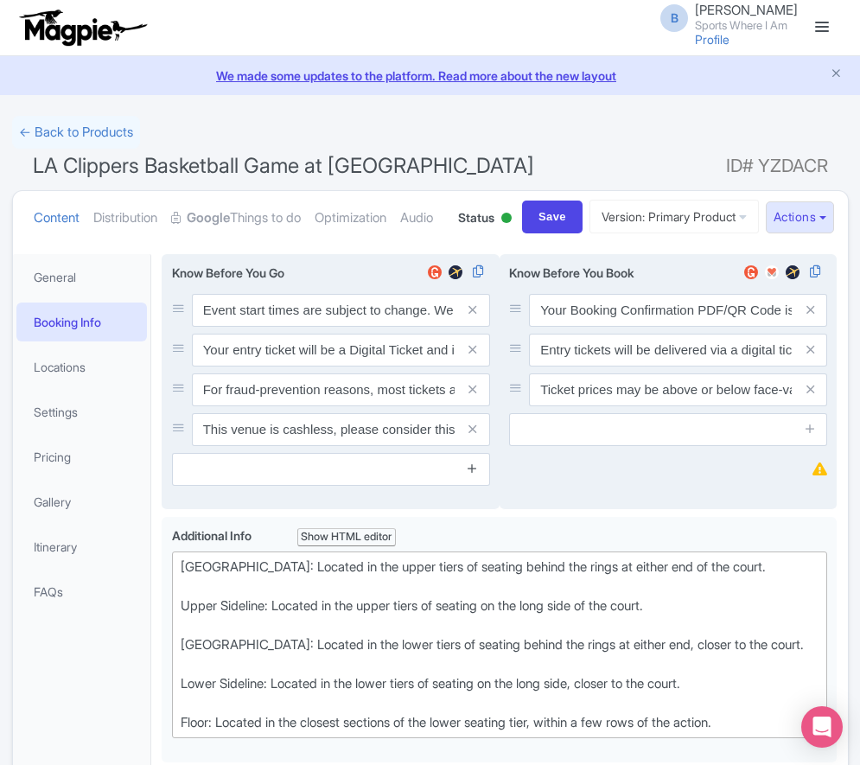
click at [474, 436] on icon at bounding box center [472, 429] width 8 height 13
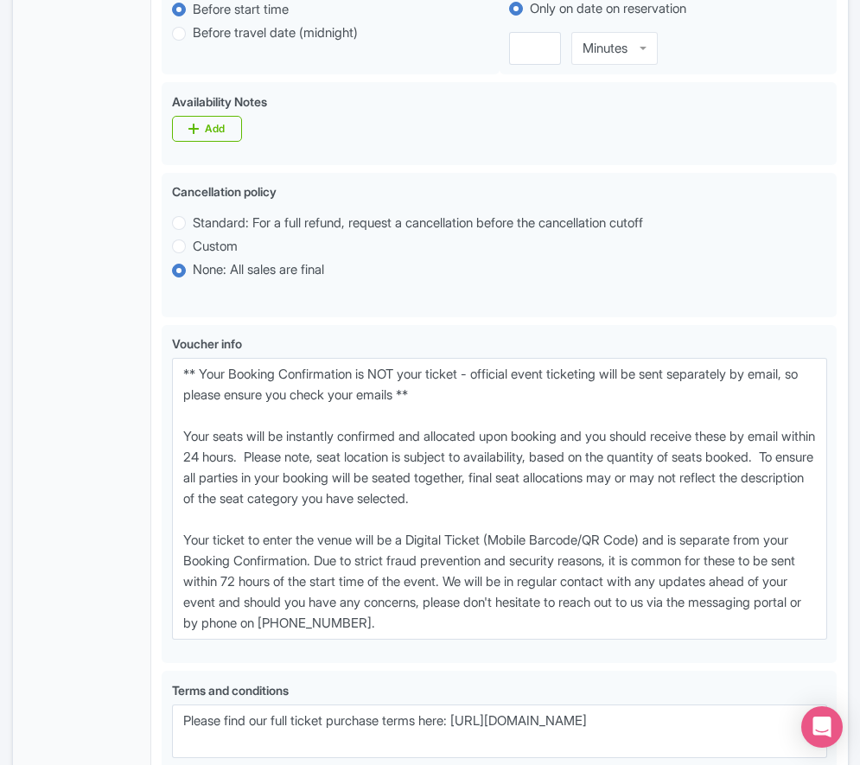
scroll to position [862, 0]
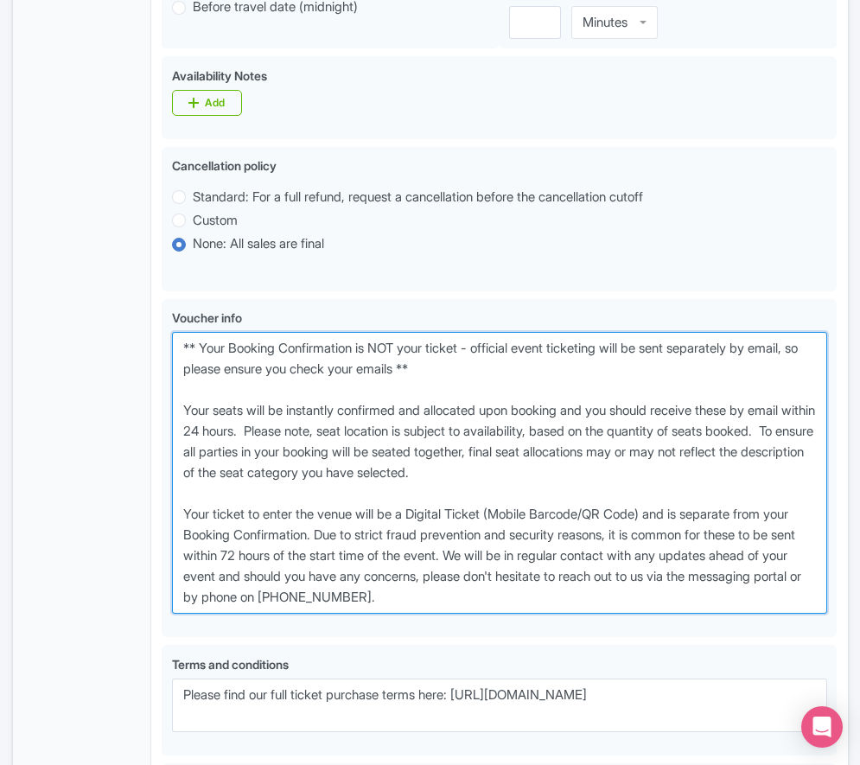
drag, startPoint x: 561, startPoint y: 668, endPoint x: 94, endPoint y: 421, distance: 528.0
click at [94, 421] on div "General Booking Info Locations Settings Pricing Gallery Itinerary FAQs Event st…" at bounding box center [430, 163] width 835 height 1564
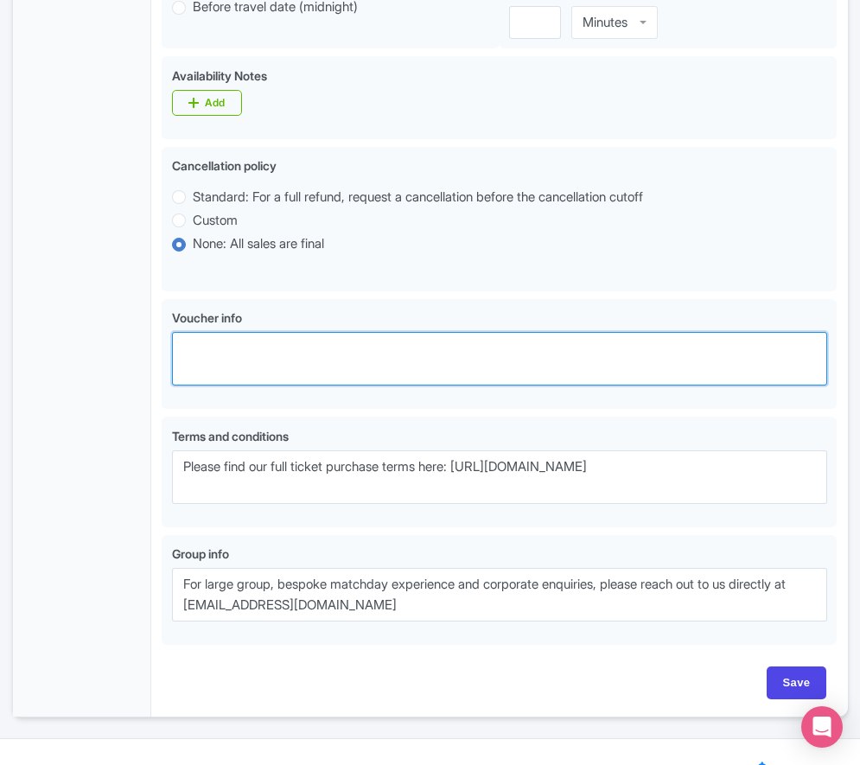
paste textarea "** Your Booking Confirmation is NOT your entry ticket - official event ticketin…"
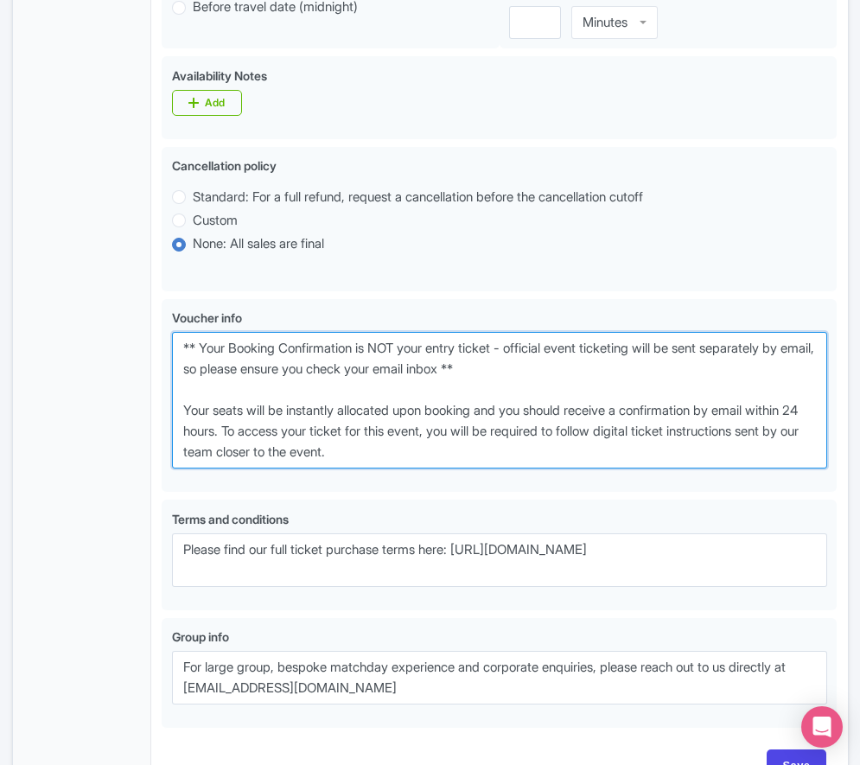
type textarea "** Your Booking Confirmation is NOT your entry ticket - official event ticketin…"
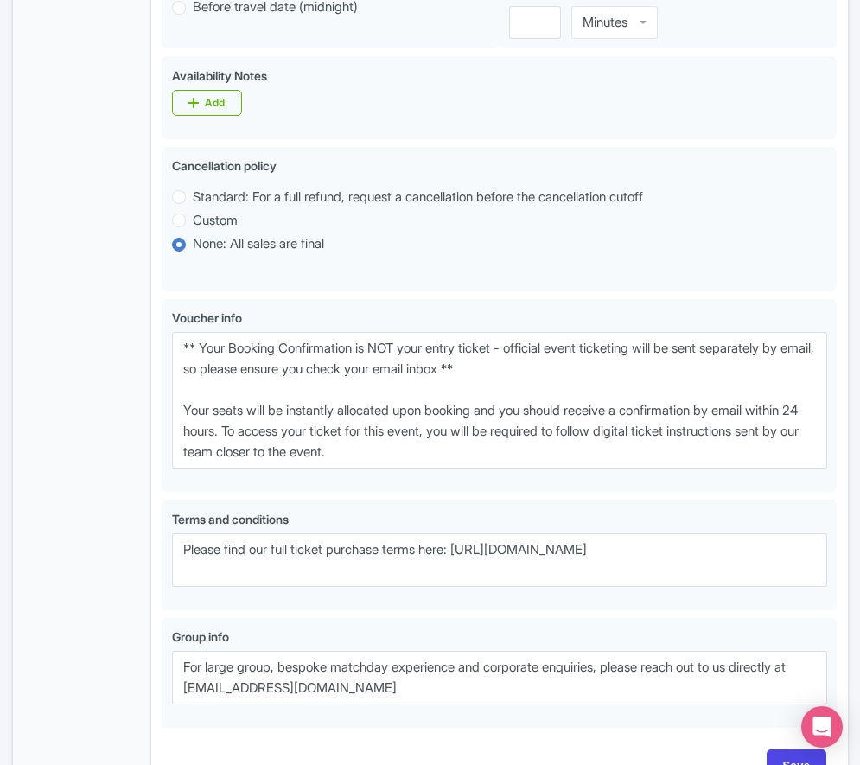
click at [126, 515] on div "General Booking Info Locations Settings Pricing Gallery Itinerary FAQs" at bounding box center [82, 96] width 139 height 1409
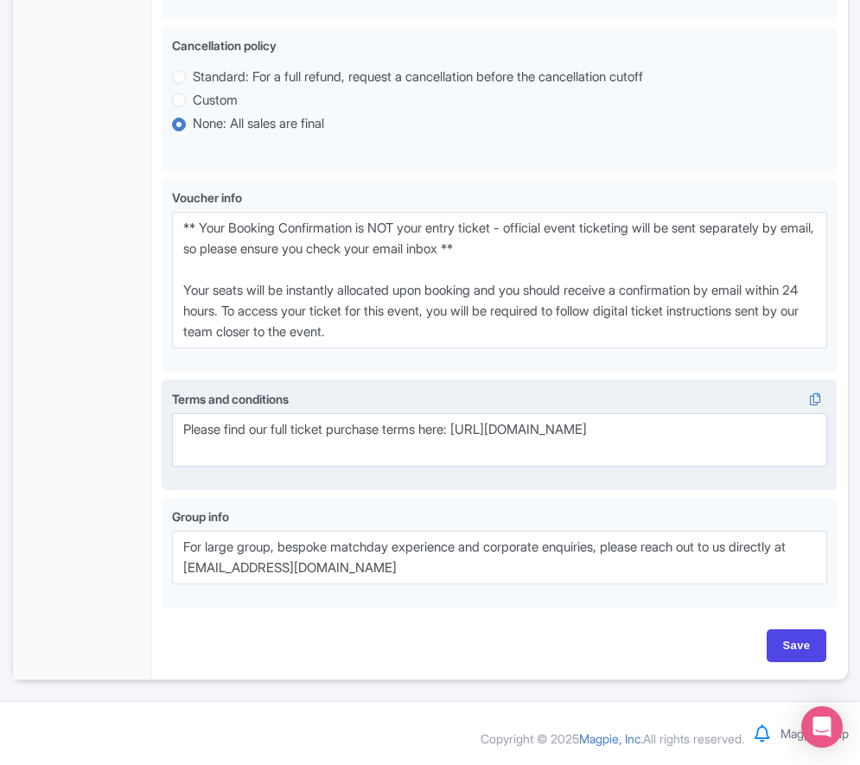
scroll to position [1048, 0]
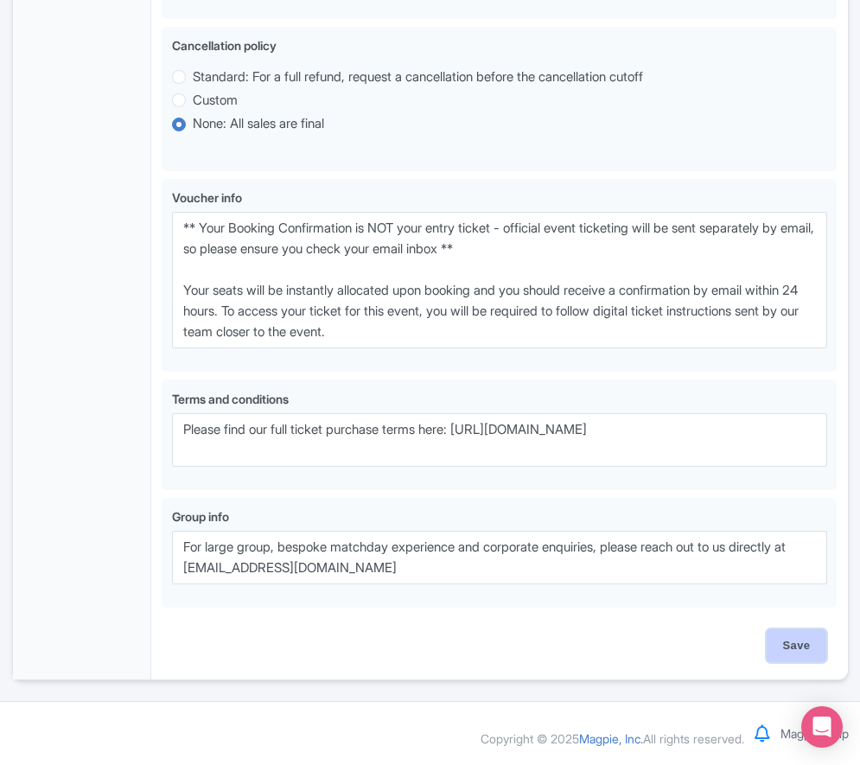
click at [788, 639] on input "Save" at bounding box center [796, 645] width 60 height 33
type input "Saving..."
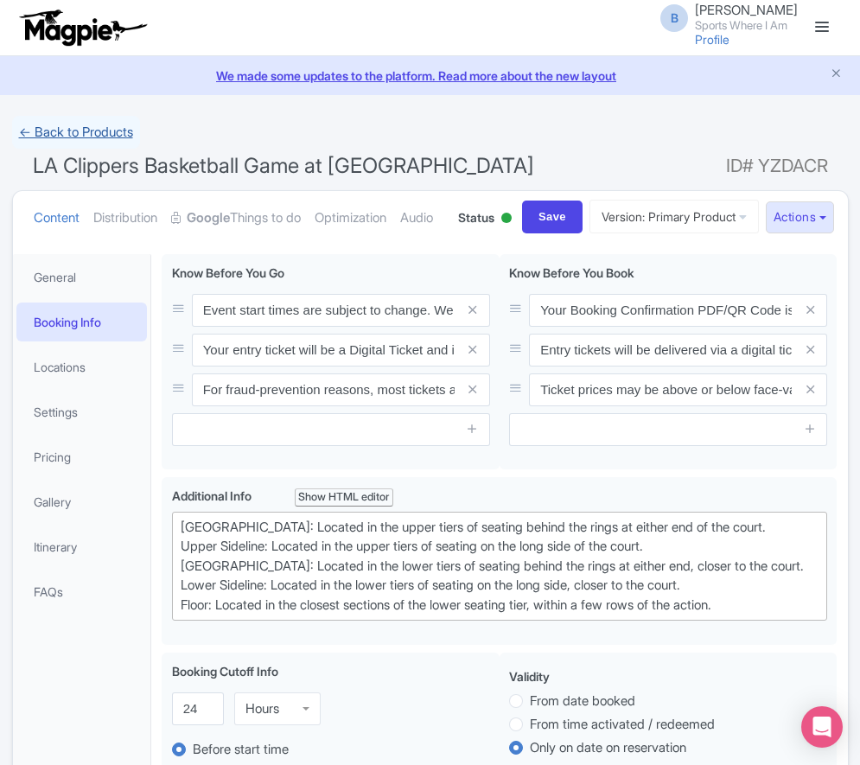
click at [100, 144] on link "← Back to Products" at bounding box center [76, 133] width 128 height 34
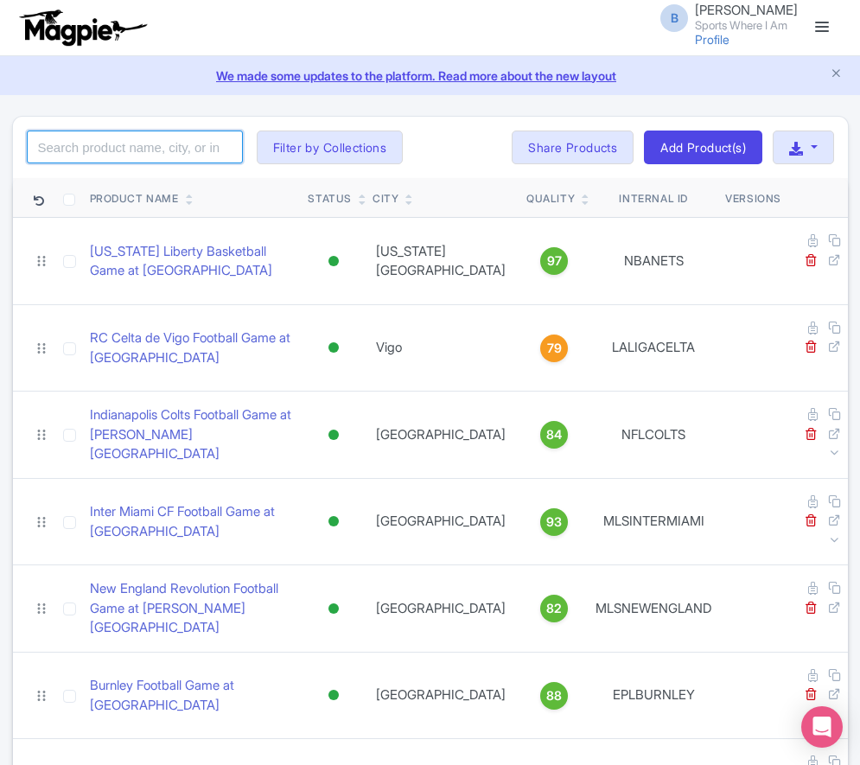
click at [133, 149] on input "search" at bounding box center [135, 146] width 216 height 33
type input "clippers"
click button "Search" at bounding box center [0, 0] width 0 height 0
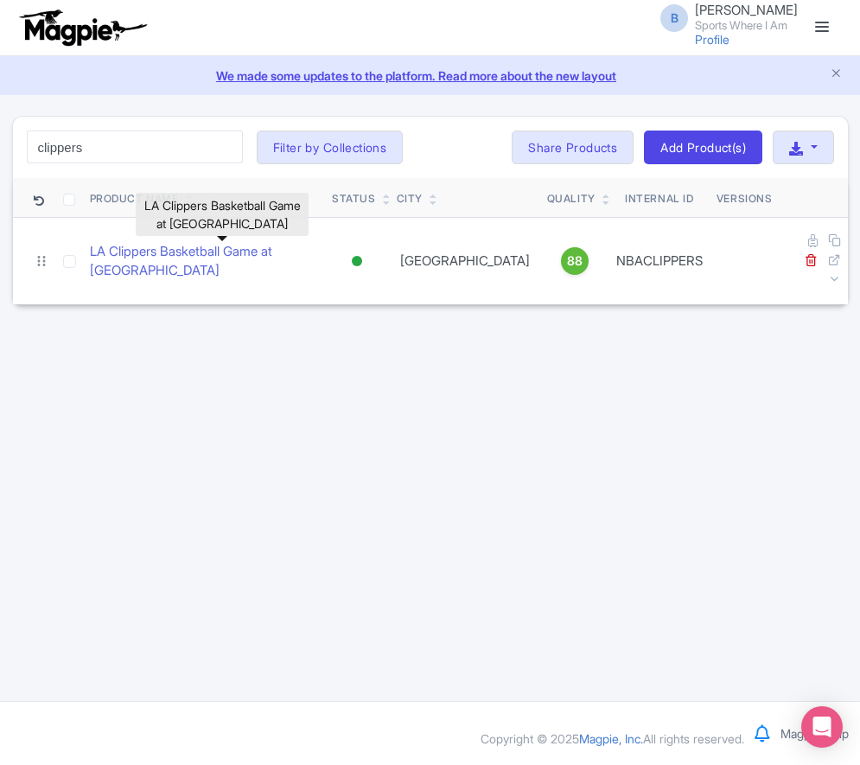
click at [207, 245] on link "LA Clippers Basketball Game at [GEOGRAPHIC_DATA]" at bounding box center [204, 261] width 228 height 39
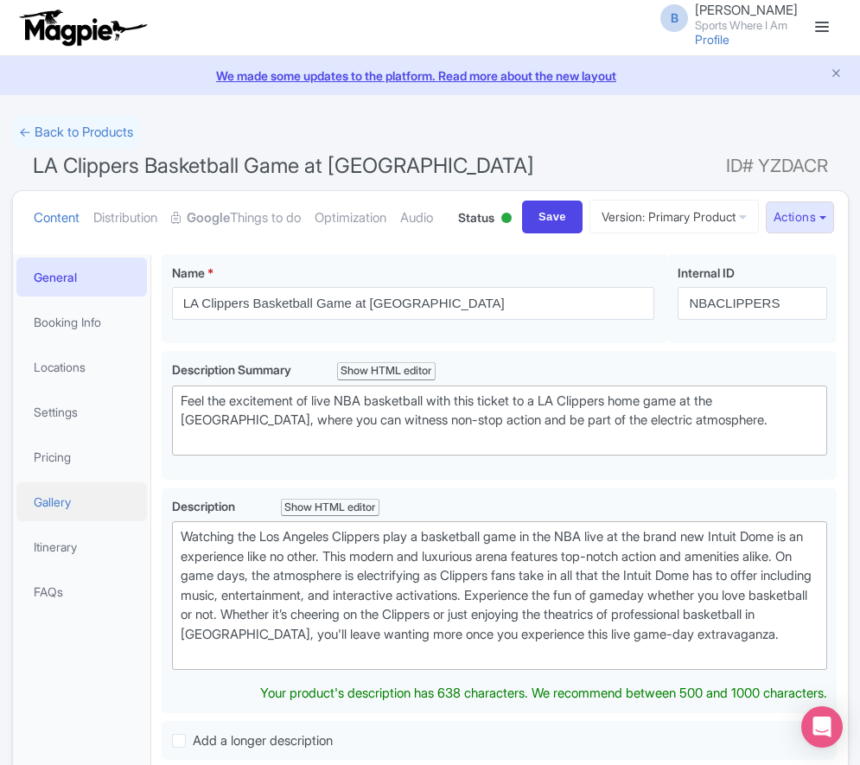
click at [86, 521] on link "Gallery" at bounding box center [81, 501] width 131 height 39
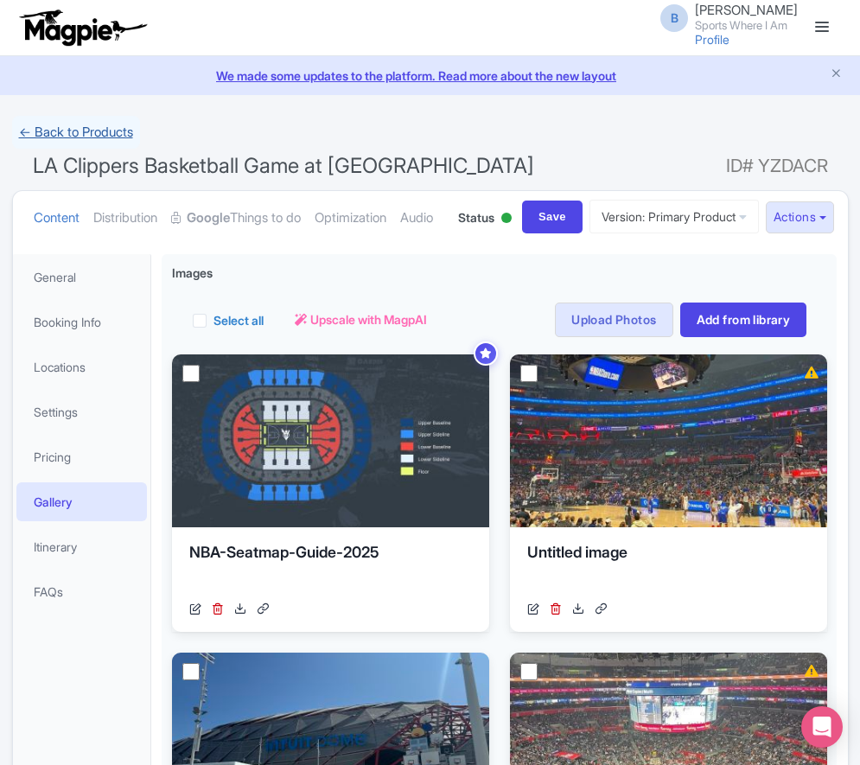
click at [86, 133] on link "← Back to Products" at bounding box center [76, 133] width 128 height 34
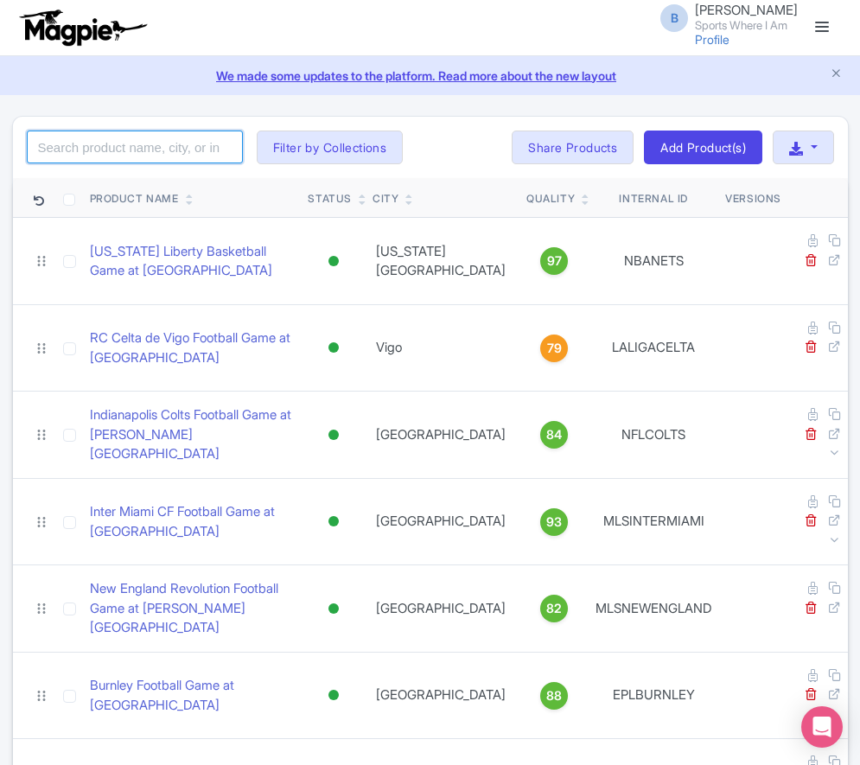
click at [133, 151] on input "search" at bounding box center [135, 146] width 216 height 33
type input "warriors"
click button "Search" at bounding box center [0, 0] width 0 height 0
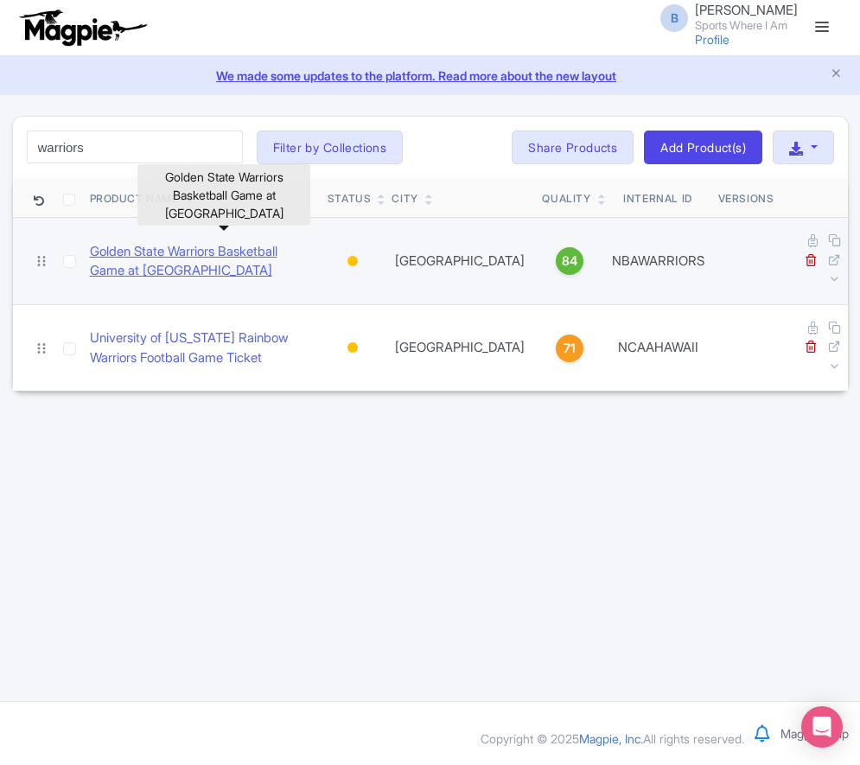
click at [152, 259] on link "Golden State Warriors Basketball Game at [GEOGRAPHIC_DATA]" at bounding box center [202, 261] width 224 height 39
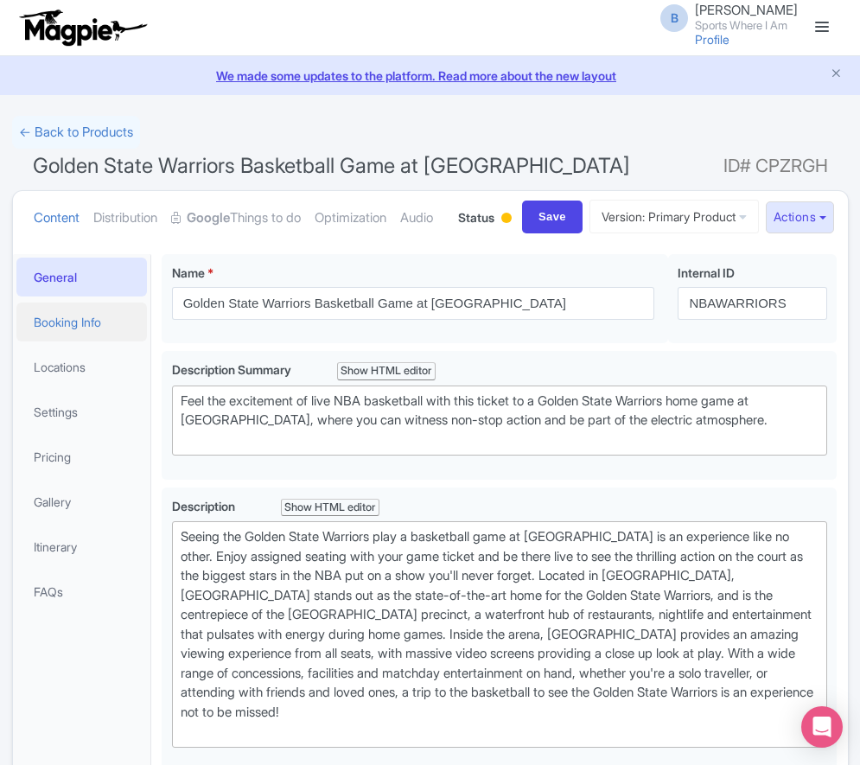
click at [110, 341] on link "Booking Info" at bounding box center [81, 321] width 131 height 39
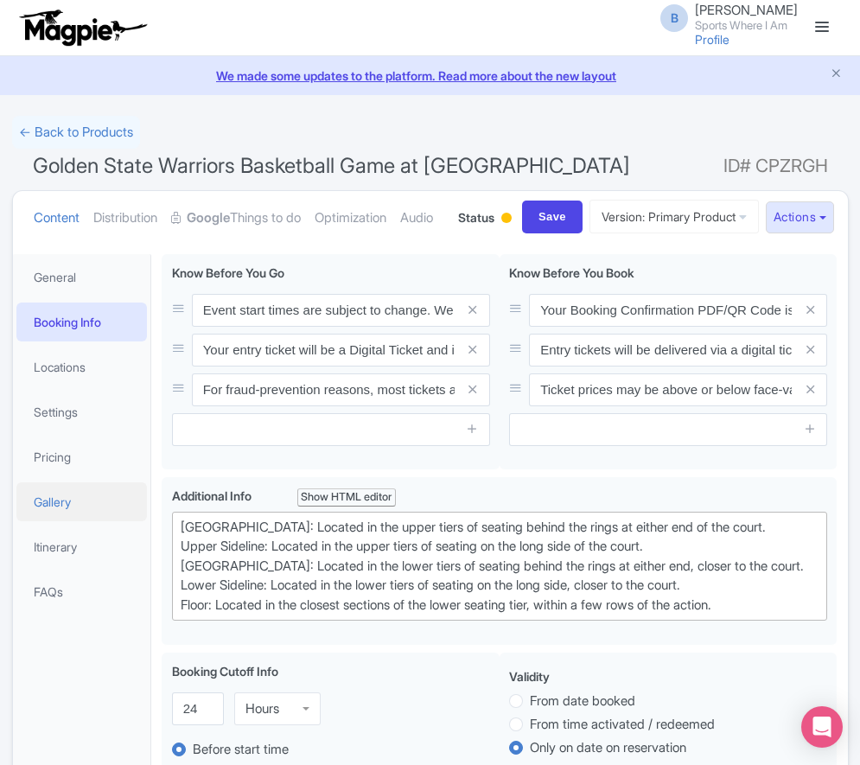
click at [85, 521] on link "Gallery" at bounding box center [81, 501] width 131 height 39
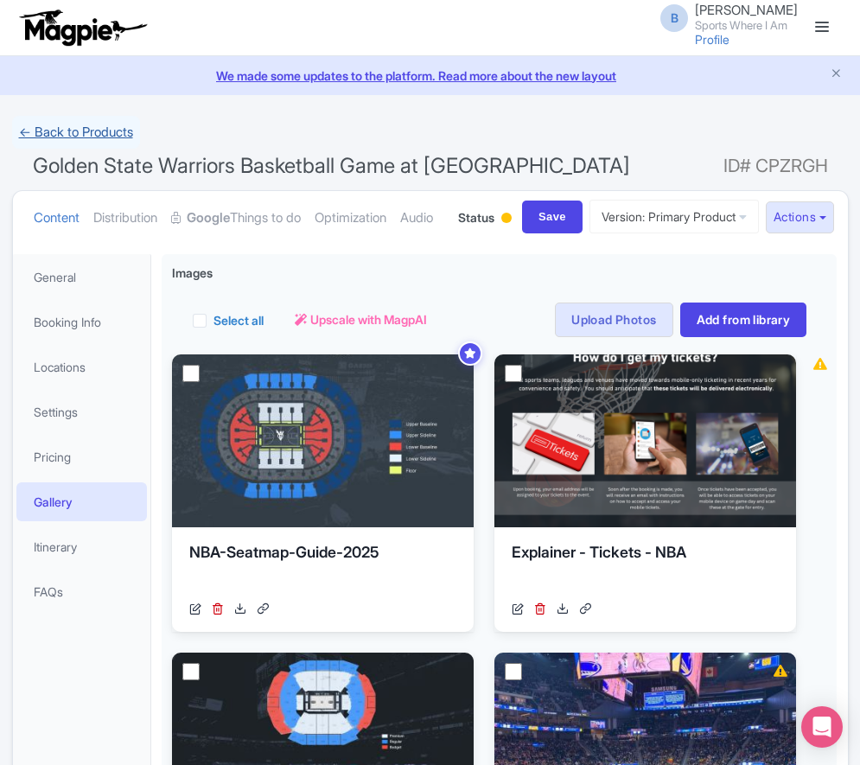
click at [78, 131] on link "← Back to Products" at bounding box center [76, 133] width 128 height 34
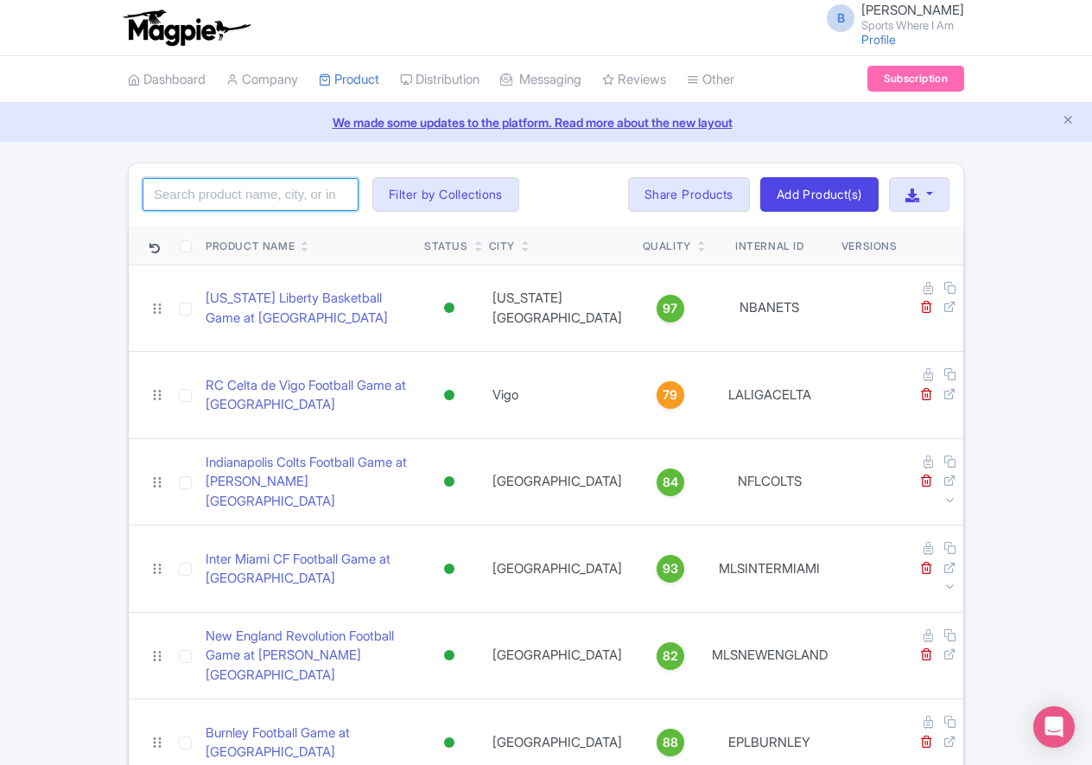
click at [278, 184] on input "search" at bounding box center [251, 194] width 216 height 33
type input "san antonio spurs"
click button "Search" at bounding box center [0, 0] width 0 height 0
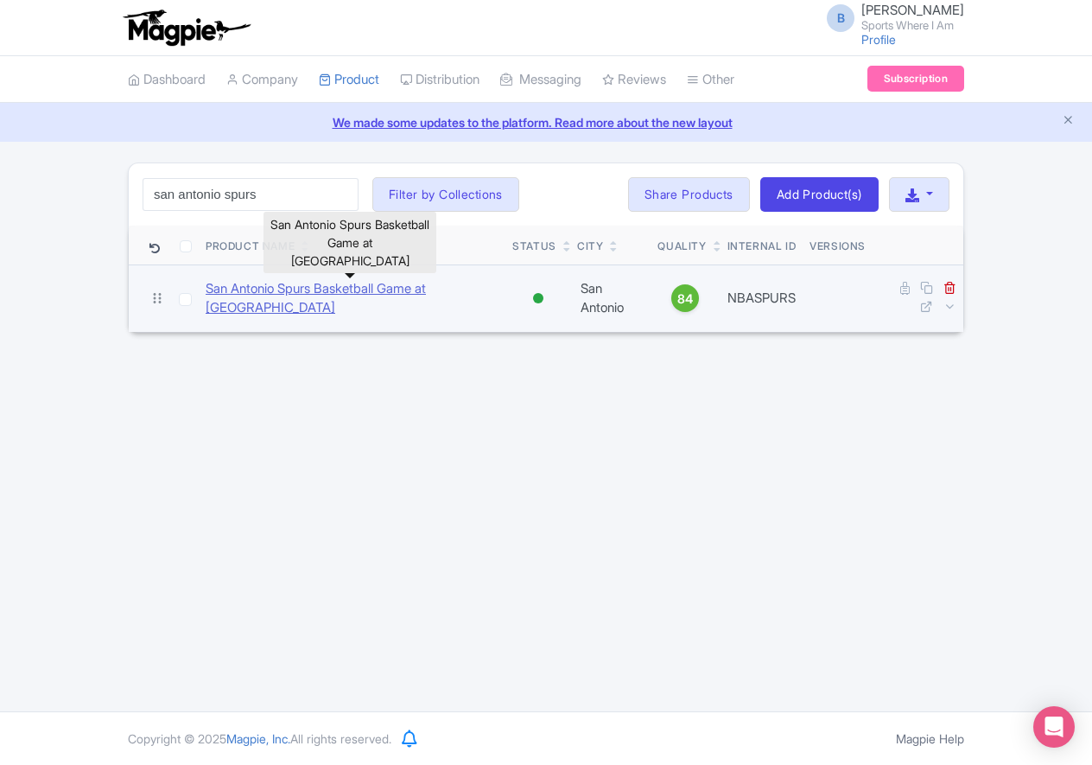
click at [289, 289] on link "San Antonio Spurs Basketball Game at [GEOGRAPHIC_DATA]" at bounding box center [352, 298] width 293 height 39
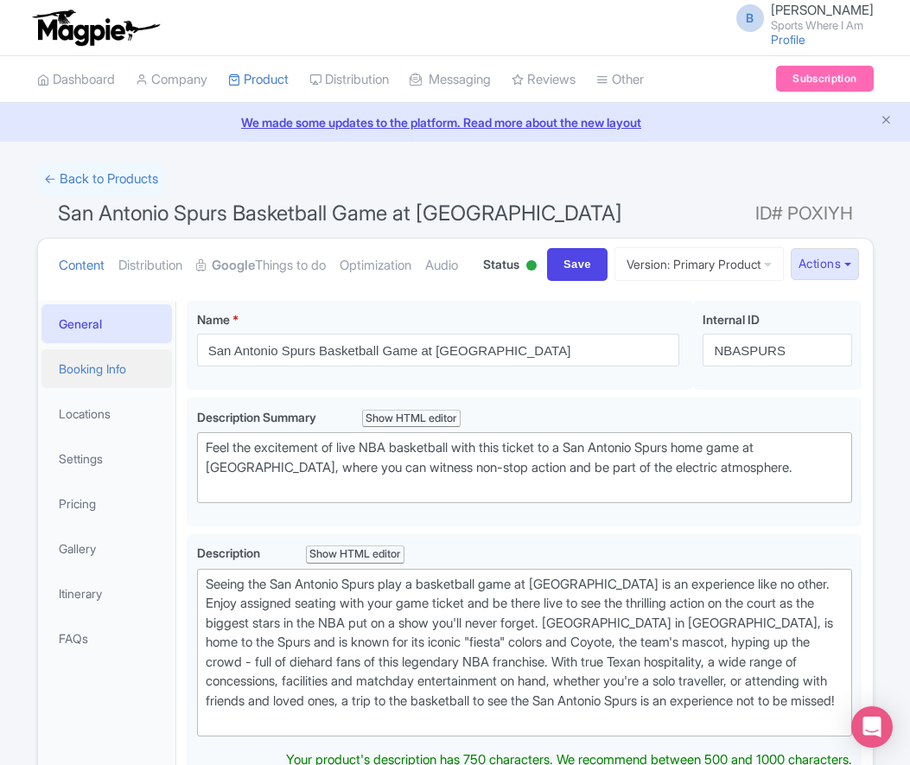
click at [55, 388] on link "Booking Info" at bounding box center [106, 368] width 131 height 39
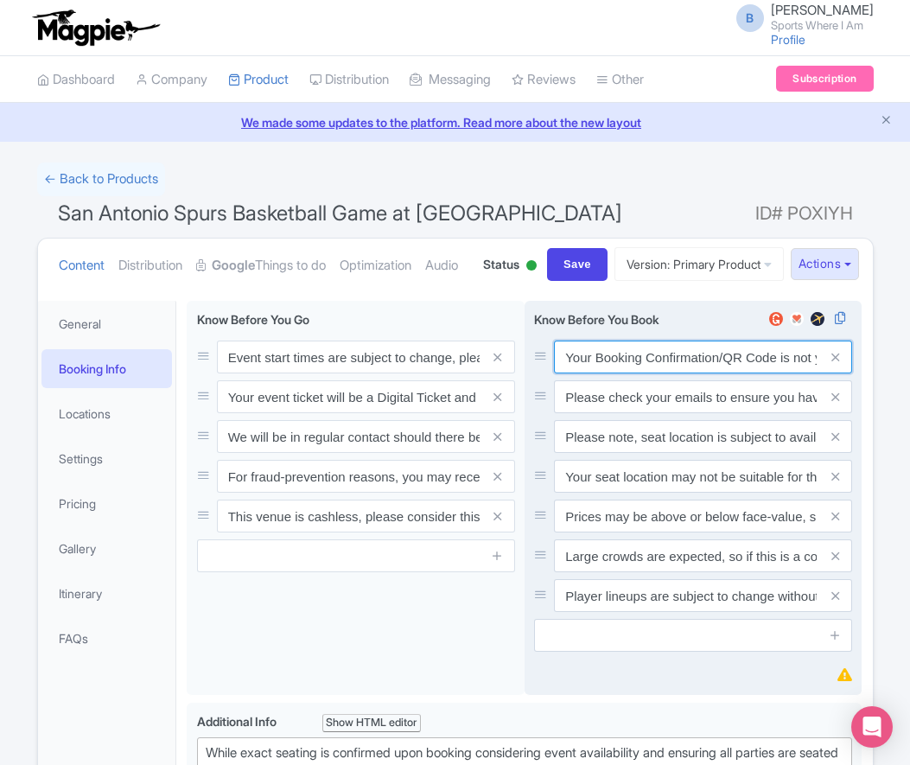
click at [595, 373] on input "Your Booking Confirmation/QR Code is not your entry ticket - your tickets and s…" at bounding box center [703, 356] width 298 height 33
paste input "PDF/QR Code is not your entry ticket - your digital tickets and seating details…"
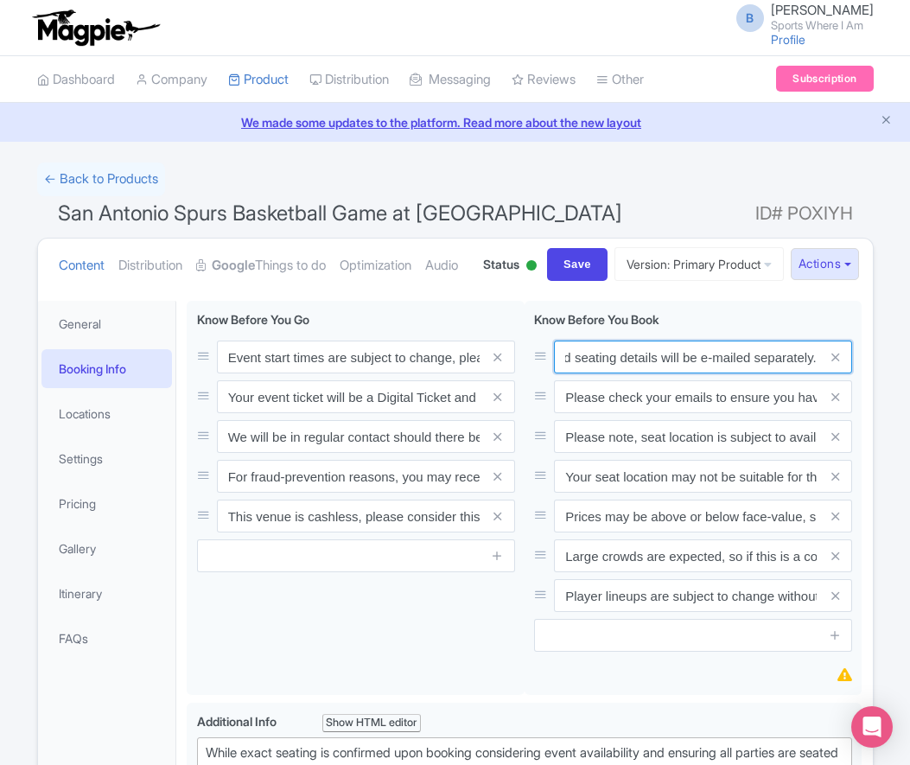
type input "Your Booking Confirmation PDF/QR Code is not your entry ticket - your digital t…"
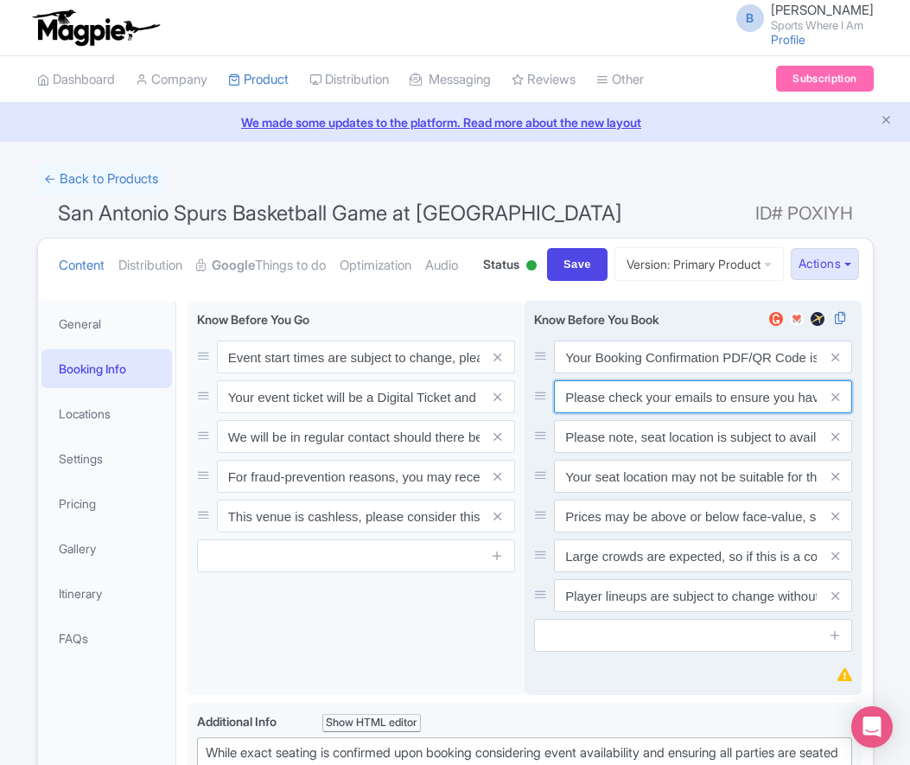
click at [662, 373] on input "Please check your emails to ensure you have accepted your mobile ticket prior t…" at bounding box center [703, 356] width 298 height 33
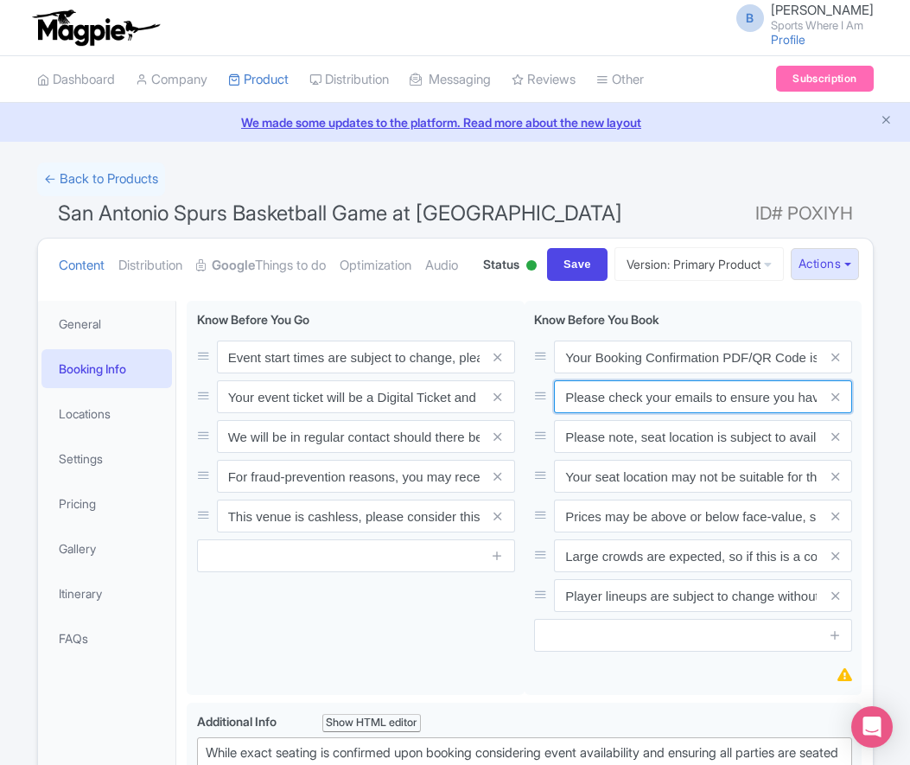
paste input "Entry tickets will be delivered via a digital ticketing provider selected by th…"
type input "Entry tickets will be delivered via a digital ticketing provider selected by th…"
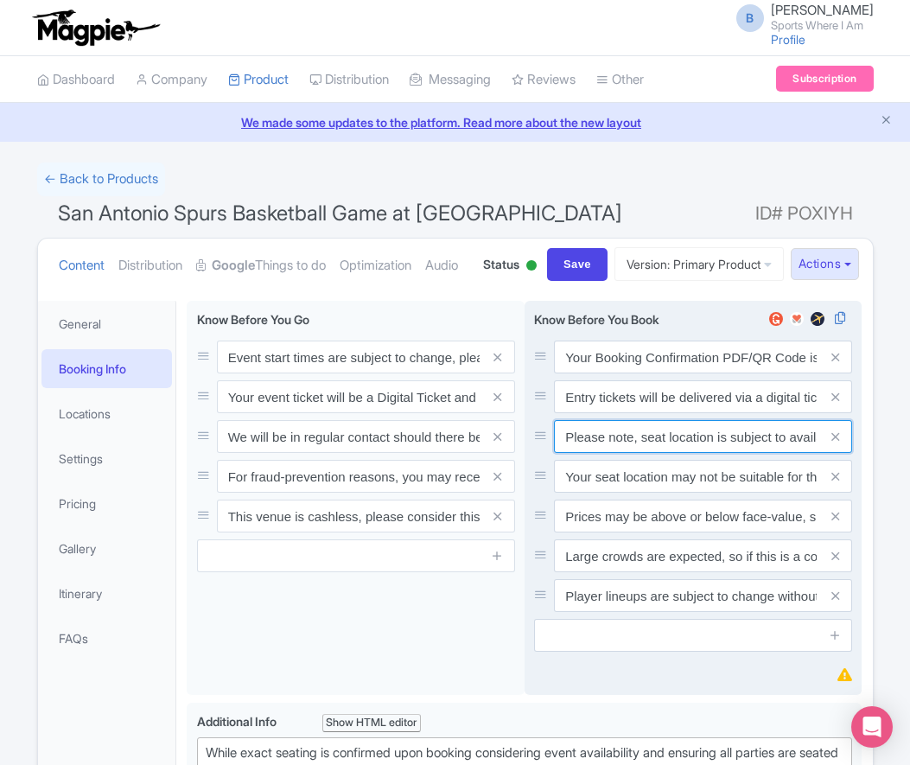
click at [654, 373] on input "Please note, seat location is subject to availability, based on the quantity of…" at bounding box center [703, 356] width 298 height 33
paste input "Ticket prices may be above or below face-value, subject to the popularity of th…"
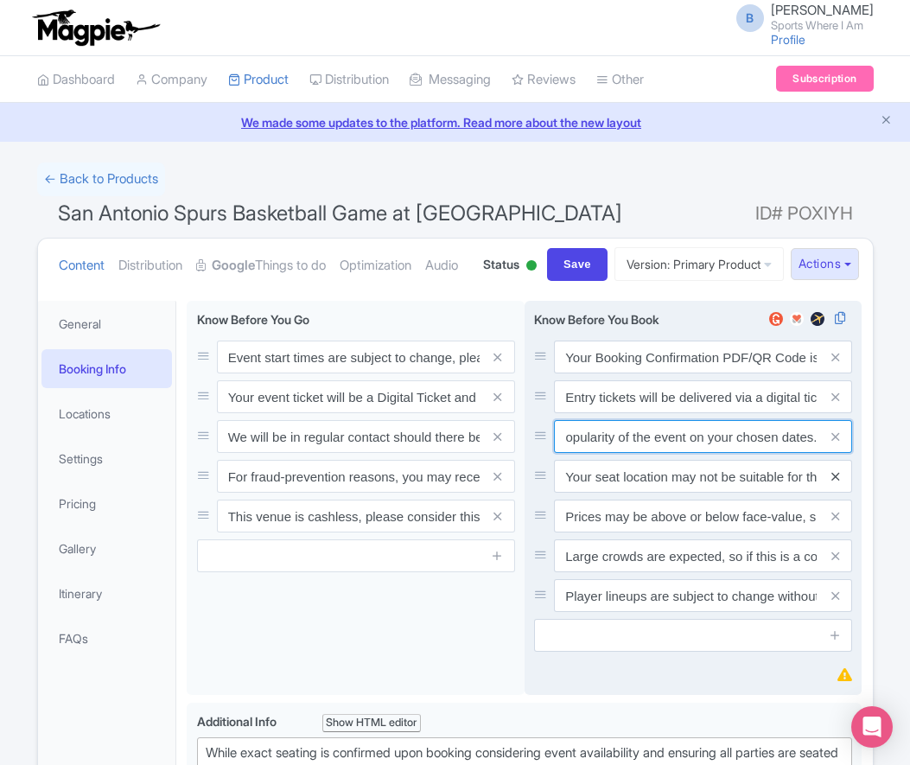
type input "Ticket prices may be above or below face-value, subject to the popularity of th…"
click at [838, 483] on icon at bounding box center [835, 476] width 8 height 13
click at [838, 523] on icon at bounding box center [835, 516] width 8 height 13
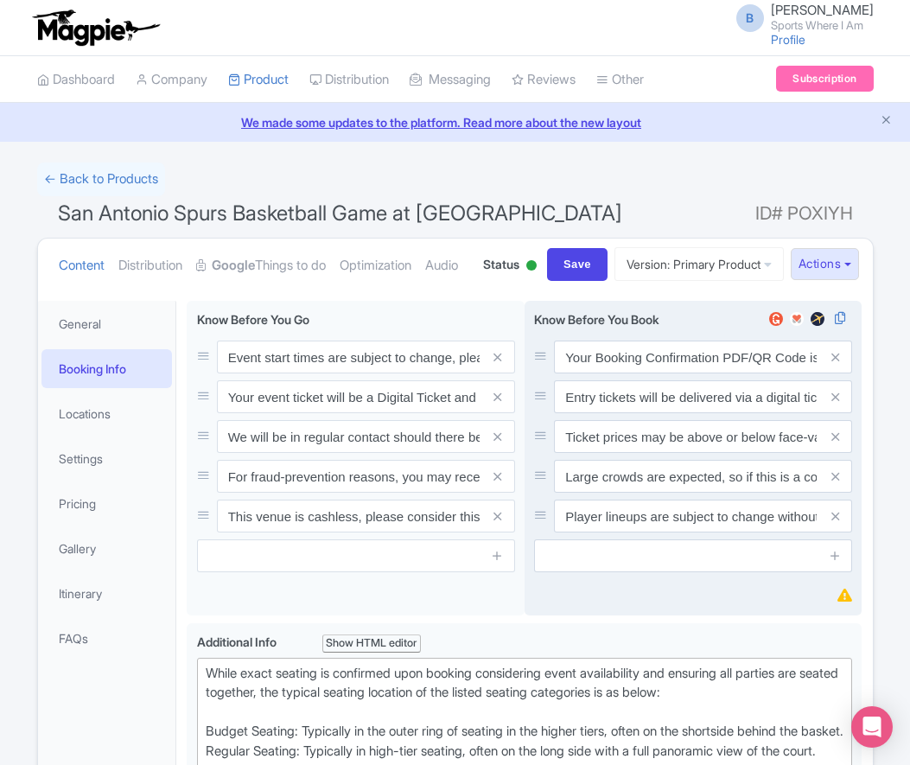
click at [838, 483] on icon at bounding box center [835, 476] width 8 height 13
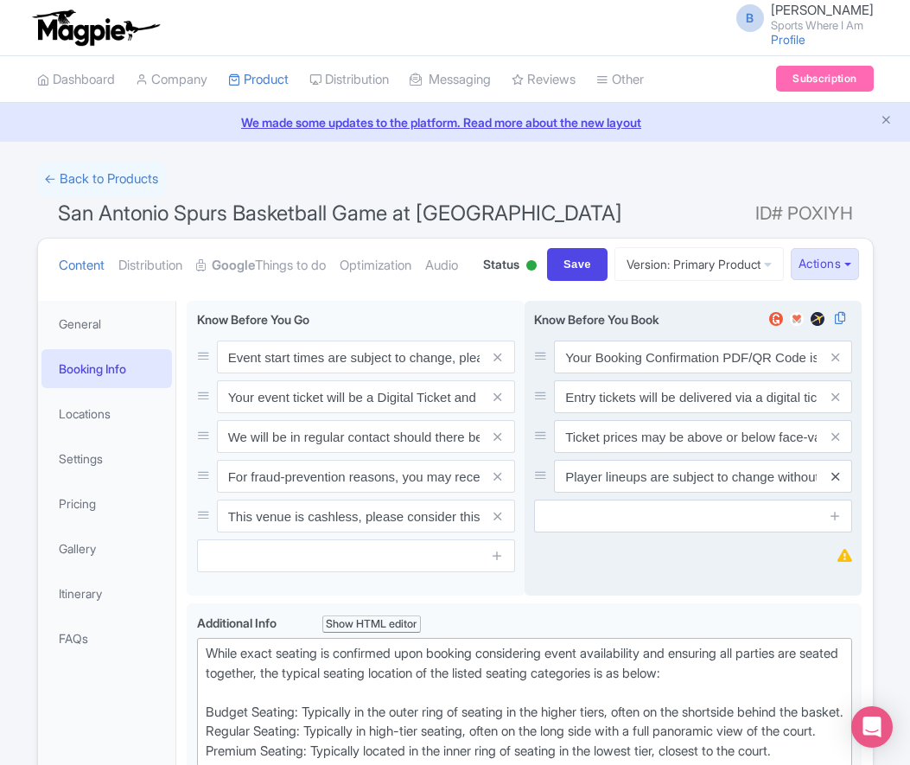
click at [838, 483] on icon at bounding box center [835, 476] width 8 height 13
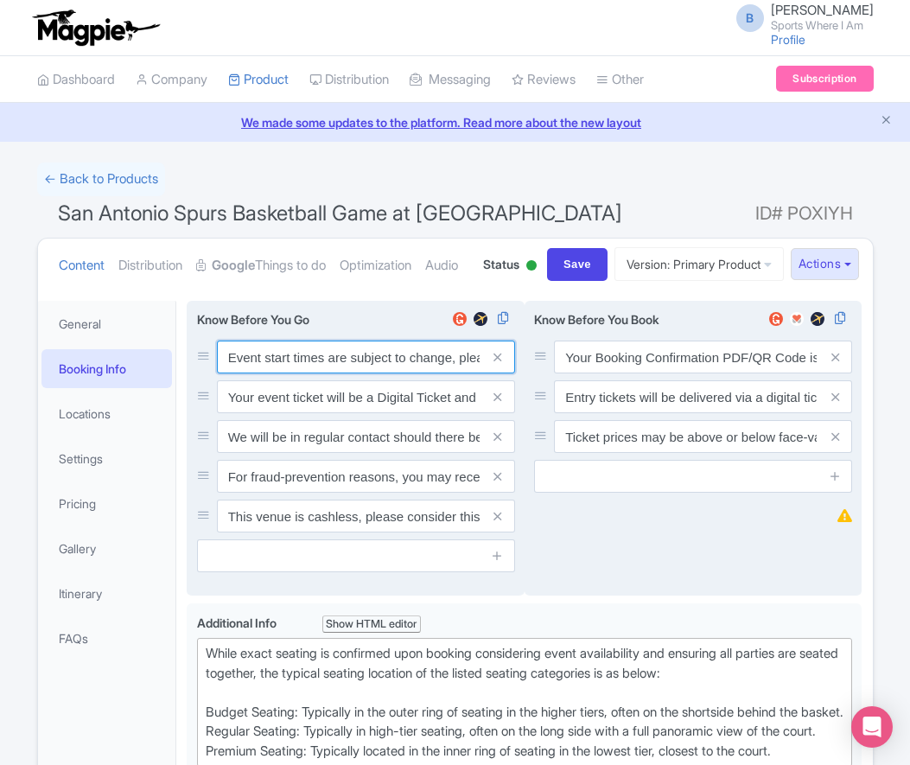
click at [323, 373] on input "Event start times are subject to change, please check these closer to the event…" at bounding box center [366, 356] width 298 height 33
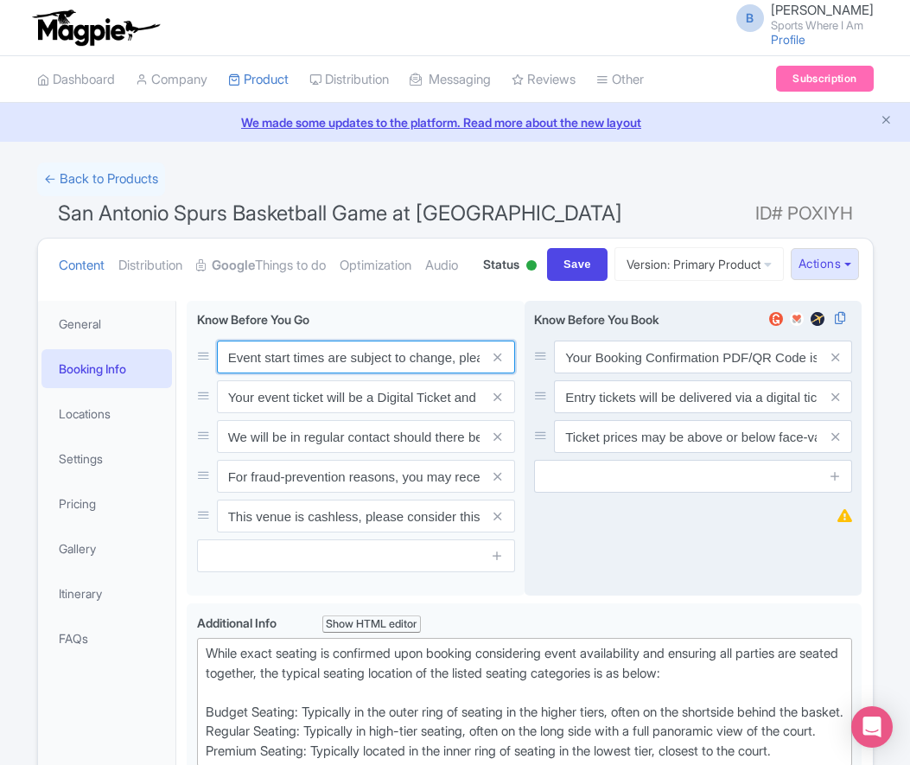
paste input ". We will be in regular contact should there be any updates or changes ahead of…"
type input "Event start times are subject to change. We will be in regular contact should t…"
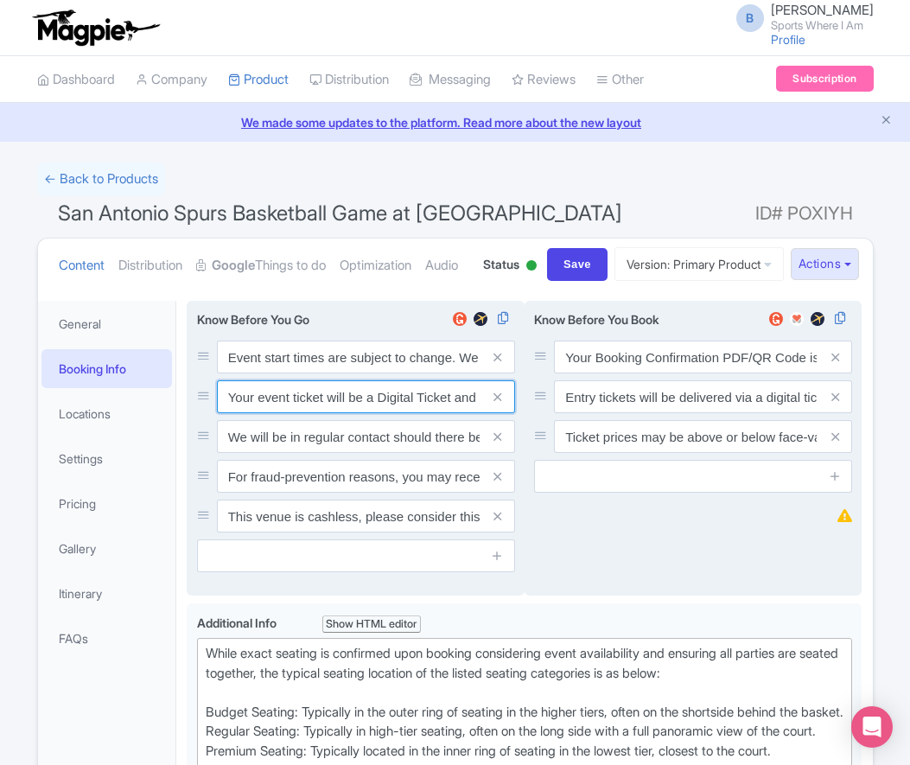
click at [287, 373] on input "Your event ticket will be a Digital Ticket and is separate from your booking co…" at bounding box center [366, 356] width 298 height 33
click at [288, 373] on input "Your event ticket will be a Digital Ticket and is separate from your booking co…" at bounding box center [366, 356] width 298 height 33
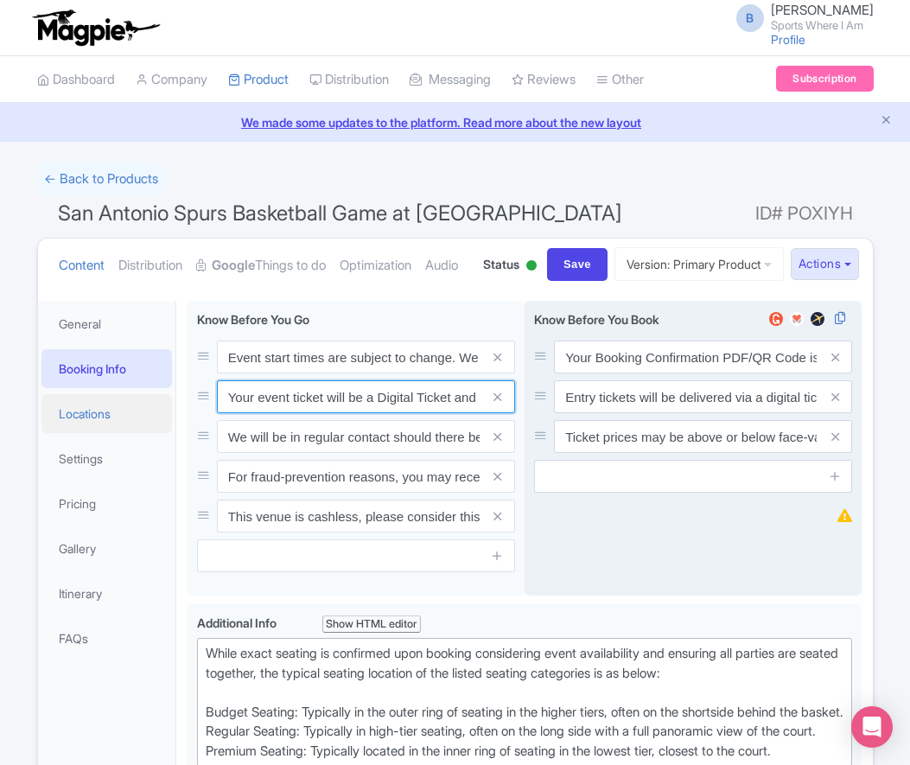
paste input "ntry"
type input "Your entry ticket will be a Digital Ticket and is separate from your booking co…"
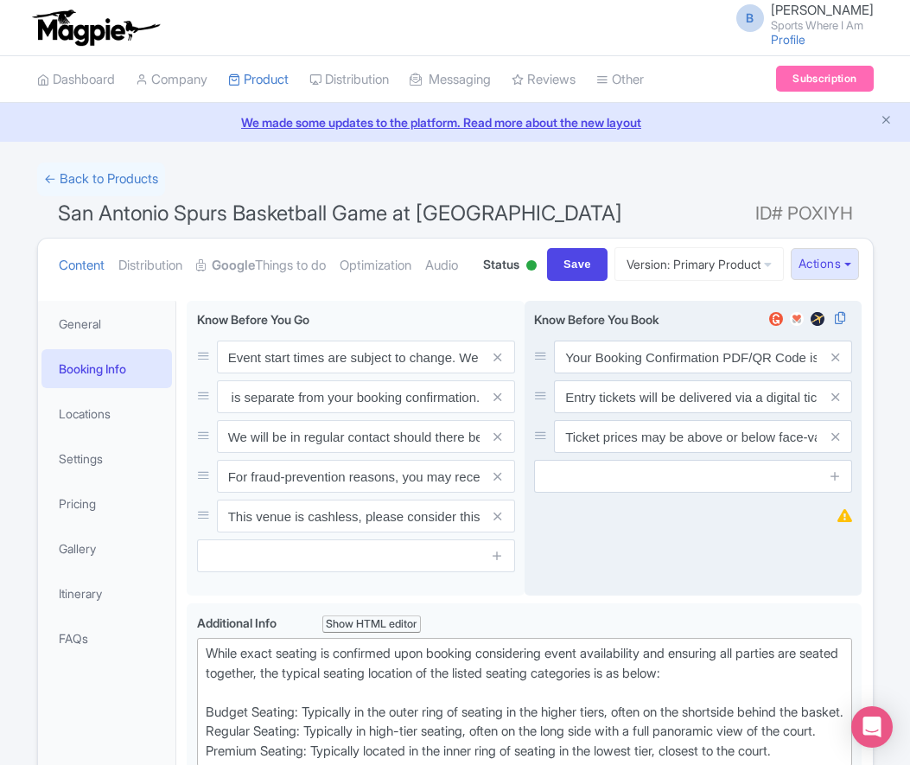
scroll to position [0, 0]
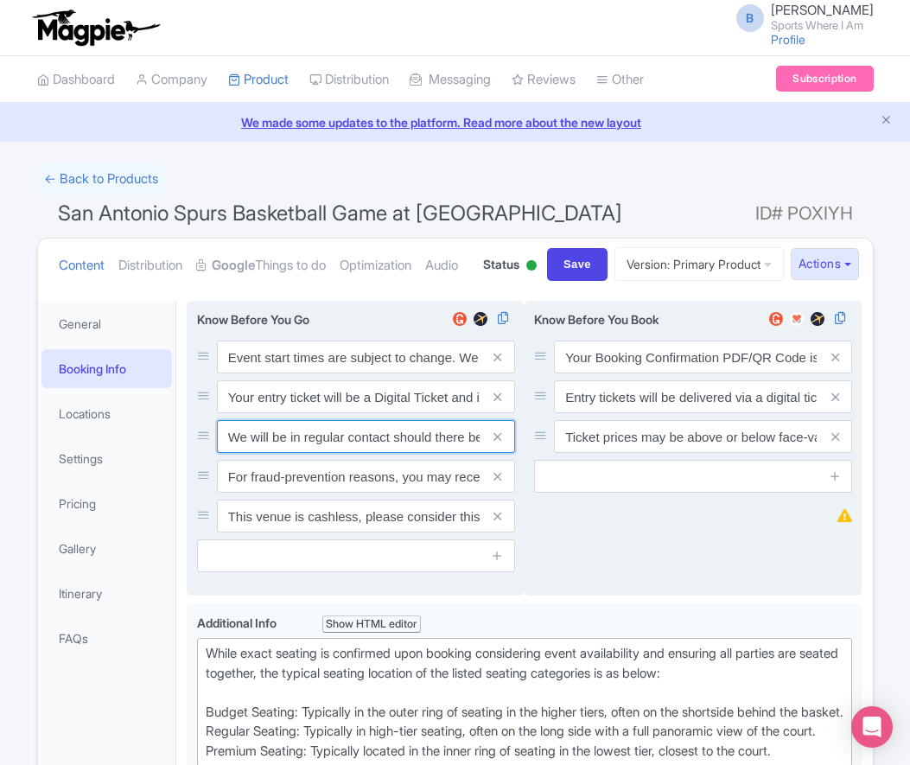
click at [356, 373] on input "We will be in regular contact should there be any updates or changes ahead of y…" at bounding box center [366, 356] width 298 height 33
paste input "For fraud-prevention reasons, most tickets are delivered between 1-3 days prior…"
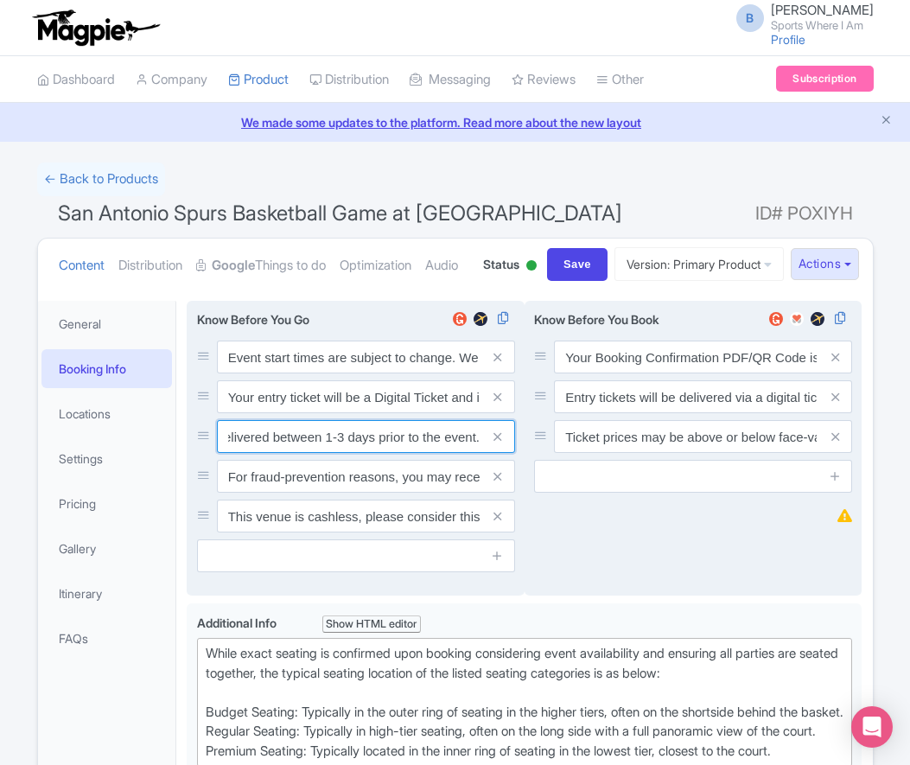
type input "For fraud-prevention reasons, most tickets are delivered between 1-3 days prior…"
click at [502, 493] on span at bounding box center [497, 476] width 35 height 33
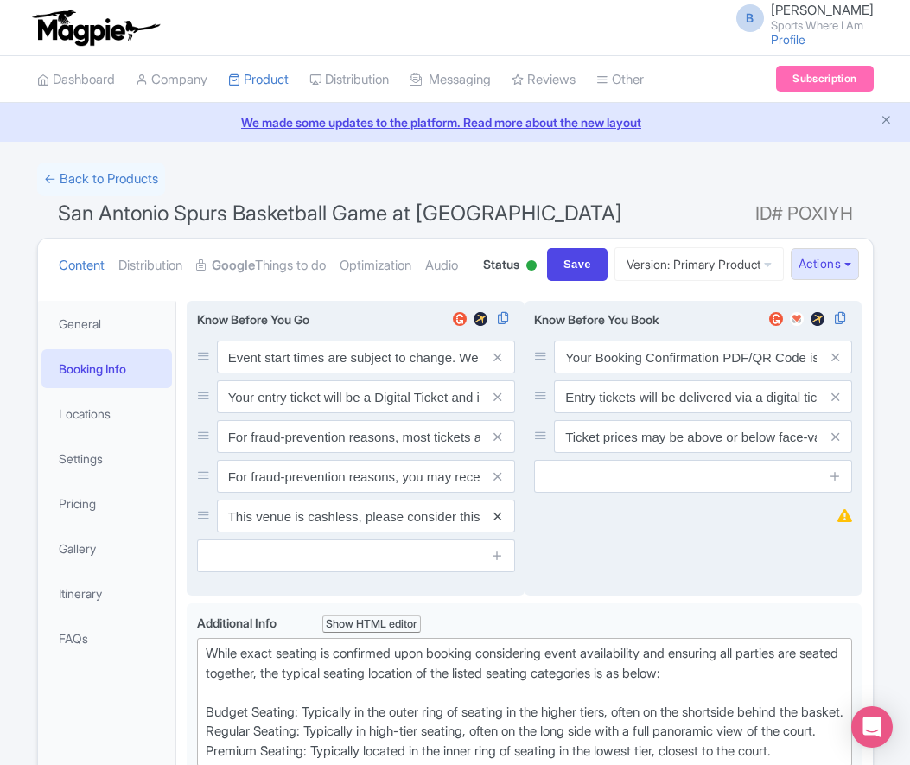
click at [499, 483] on icon at bounding box center [497, 476] width 8 height 13
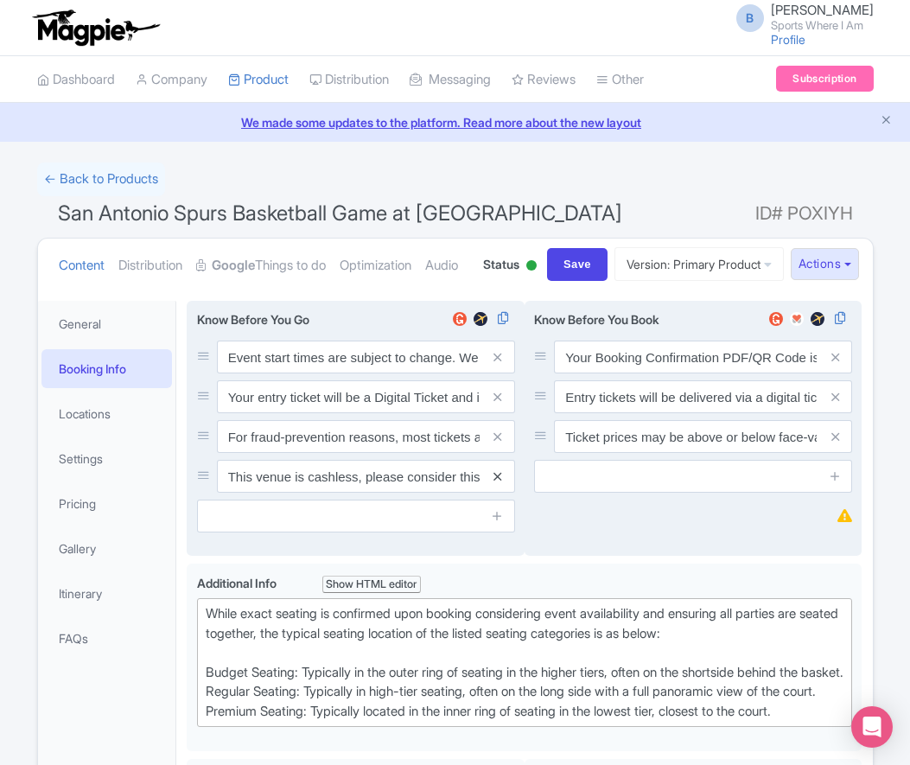
click at [499, 483] on icon at bounding box center [497, 476] width 8 height 13
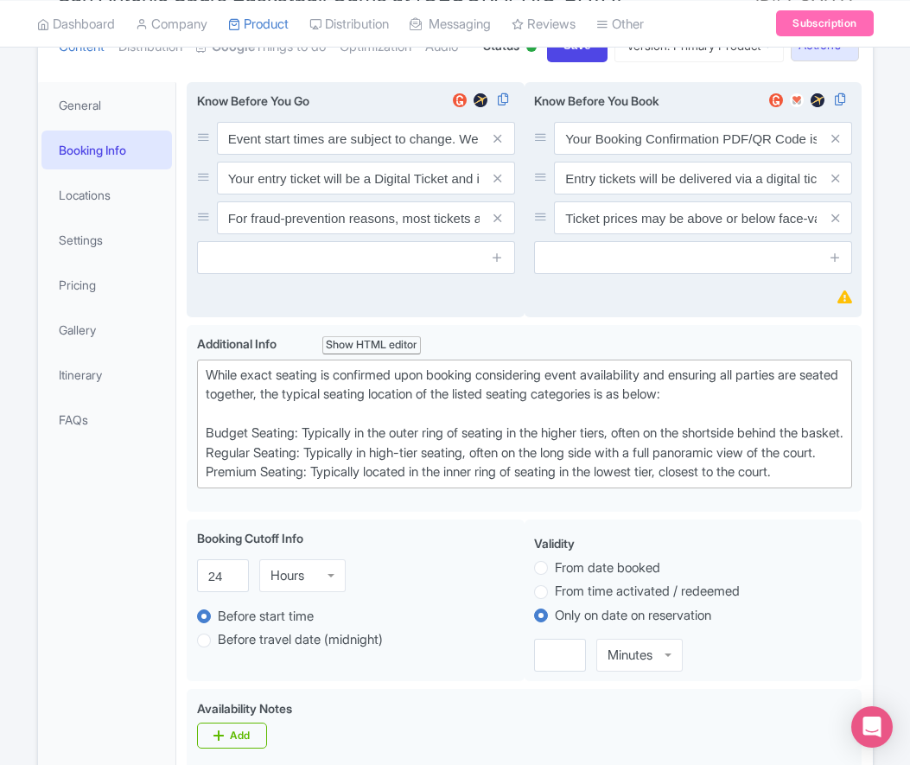
scroll to position [281, 0]
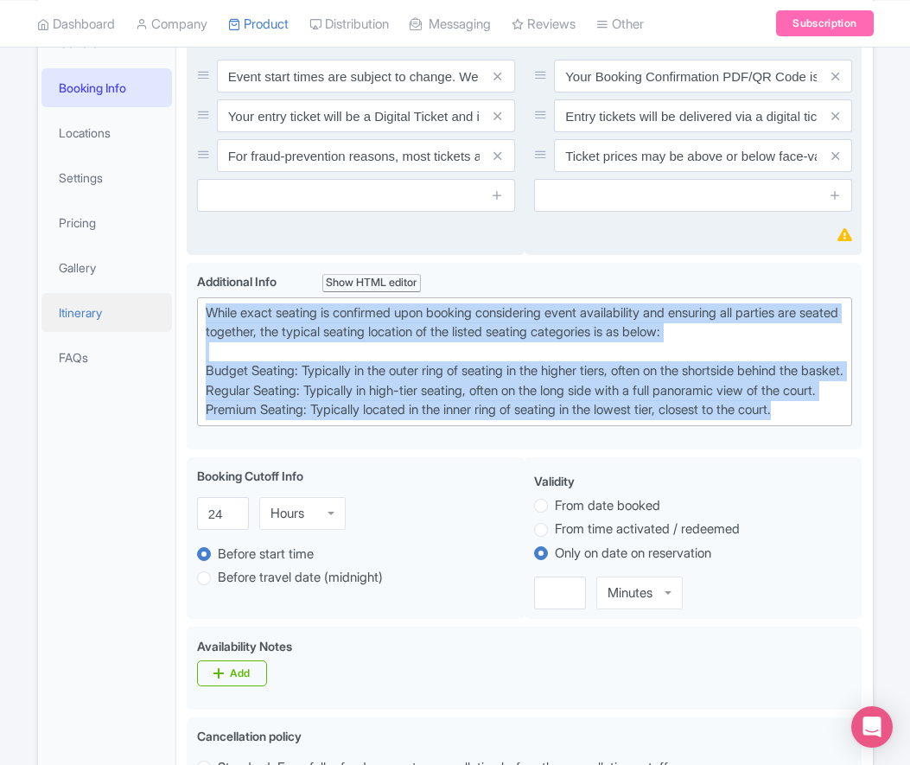
drag, startPoint x: 832, startPoint y: 518, endPoint x: 103, endPoint y: 365, distance: 745.2
click at [103, 365] on div "General Booking Info Locations Settings Pricing Gallery Itinerary FAQs San Anto…" at bounding box center [455, 762] width 835 height 1505
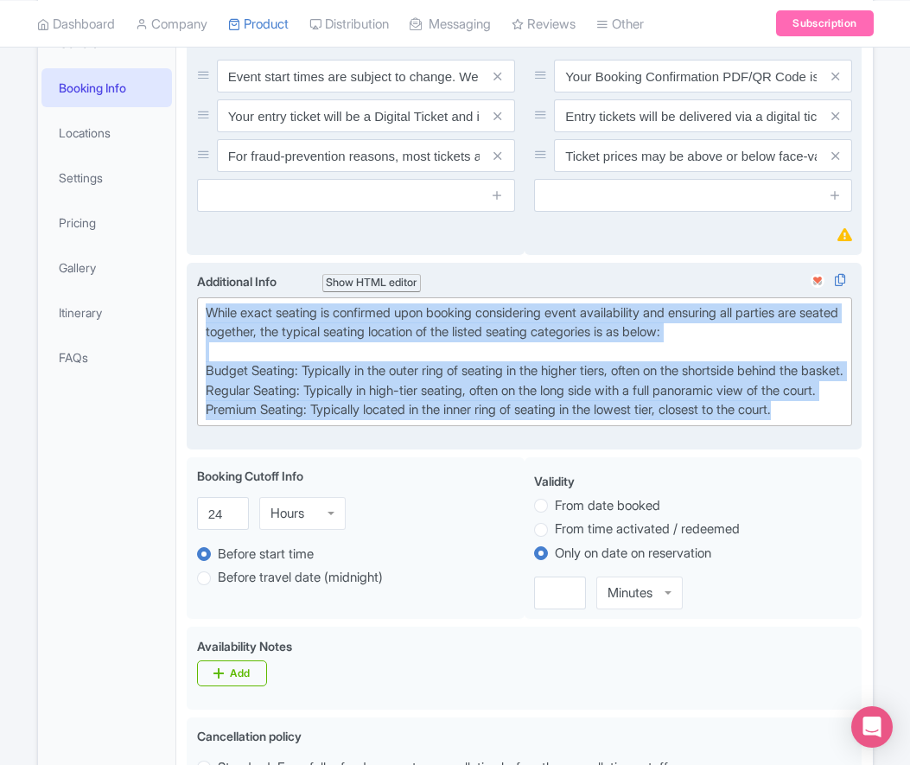
paste trix-editor "Upper Baseline: Located in the upper tiers of seating behind the rings at eithe…"
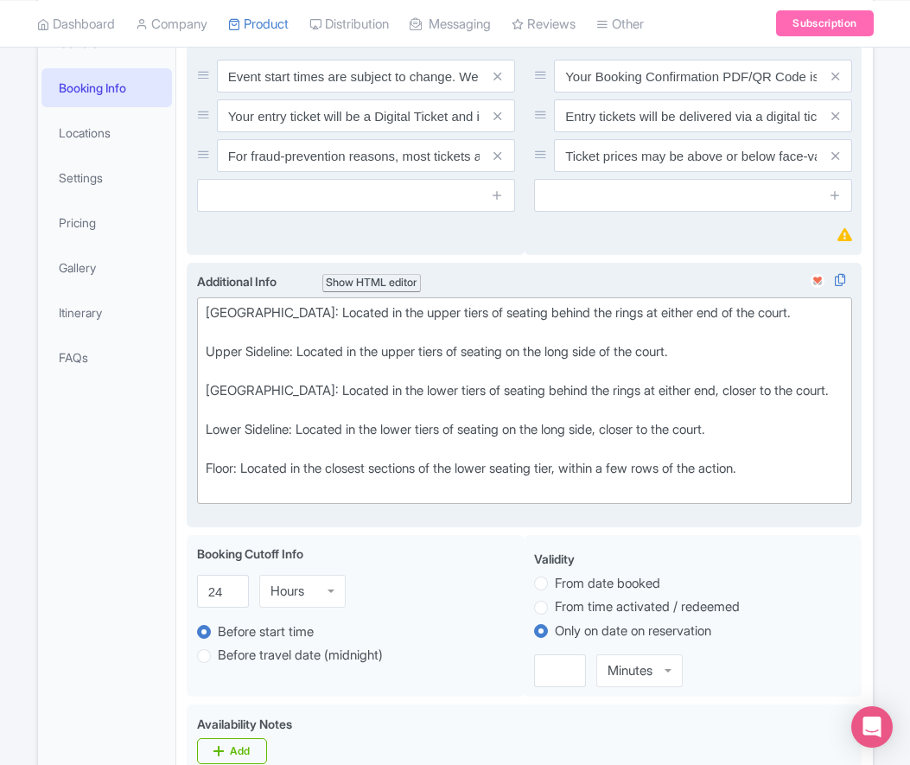
type trix-editor "<div>[GEOGRAPHIC_DATA]: Located in the upper tiers of seating behind the rings …"
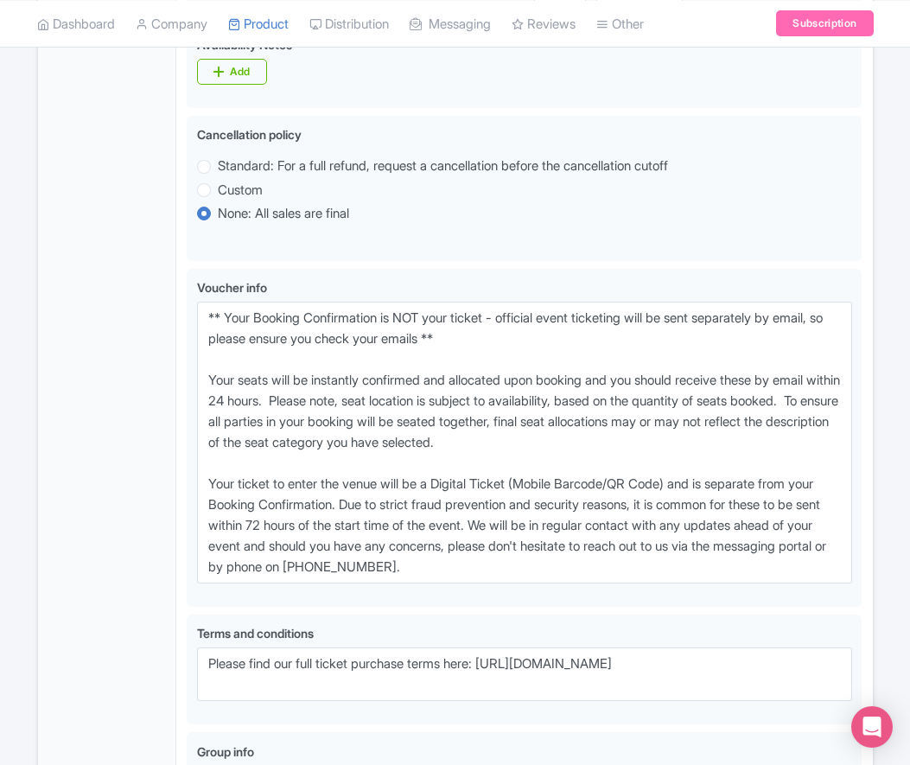
scroll to position [1046, 0]
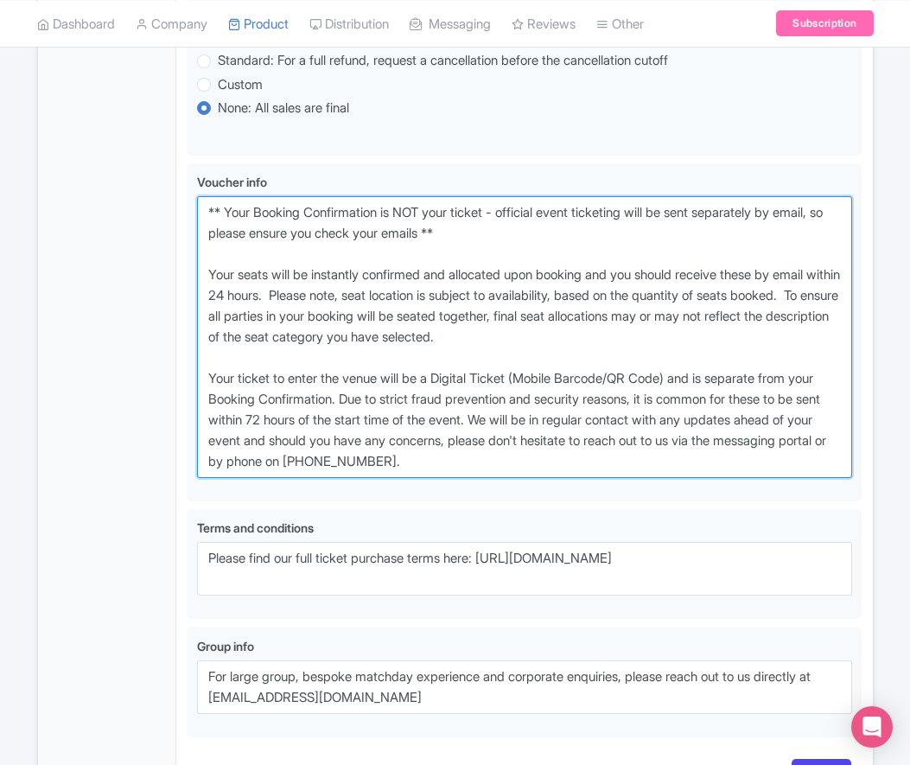
drag, startPoint x: 543, startPoint y: 532, endPoint x: 94, endPoint y: 207, distance: 553.8
click at [95, 207] on div "General Booking Info Locations Settings Pricing Gallery Itinerary FAQs San Anto…" at bounding box center [455, 27] width 835 height 1564
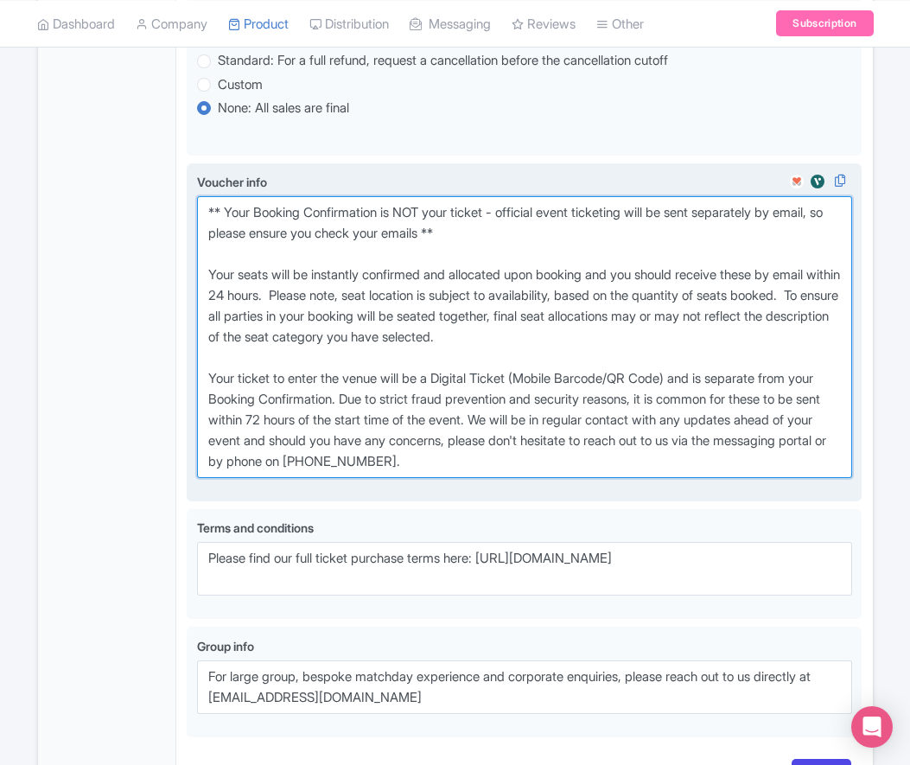
paste textarea "entry ticket - official event ticketing will be sent separately by email, so pl…"
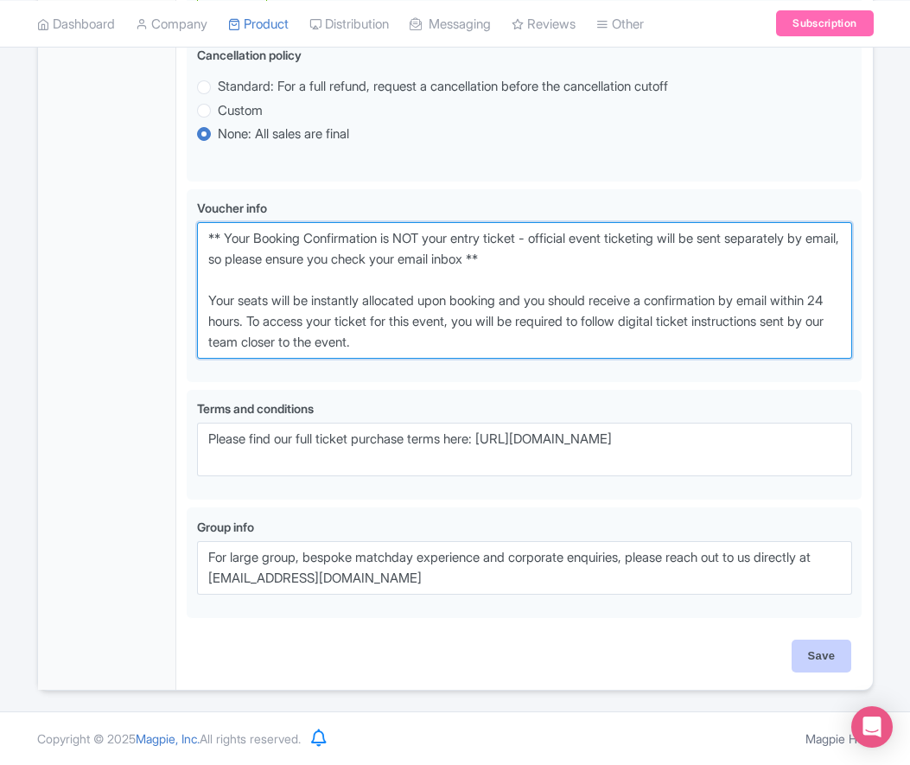
type textarea "** Your Booking Confirmation is NOT your entry ticket - official event ticketin…"
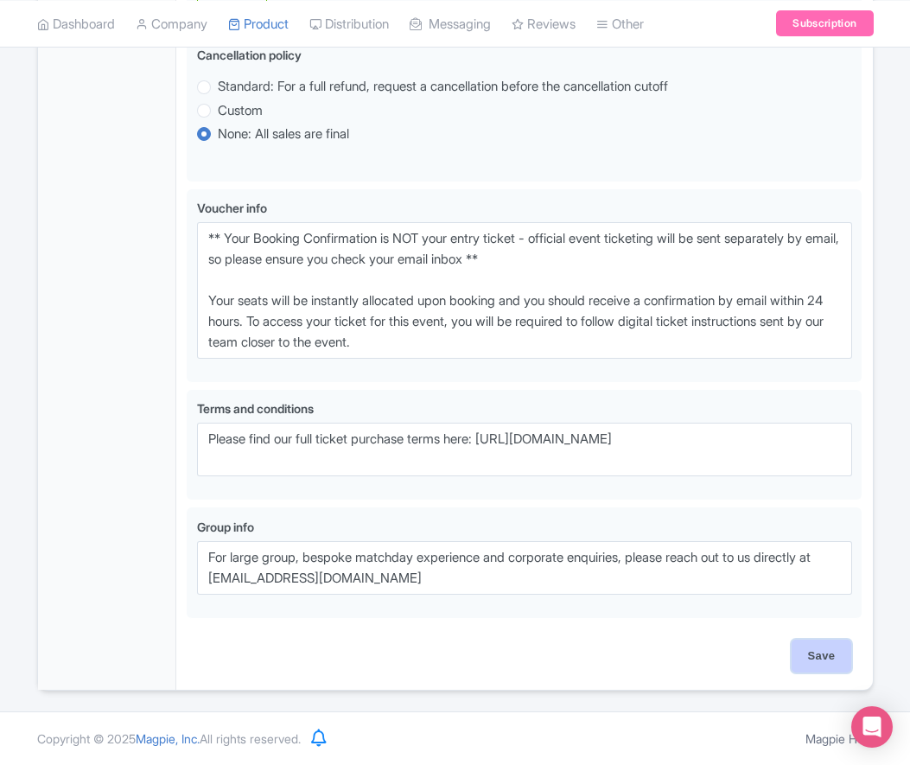
click at [819, 672] on input "Save" at bounding box center [822, 655] width 60 height 33
type input "Saving..."
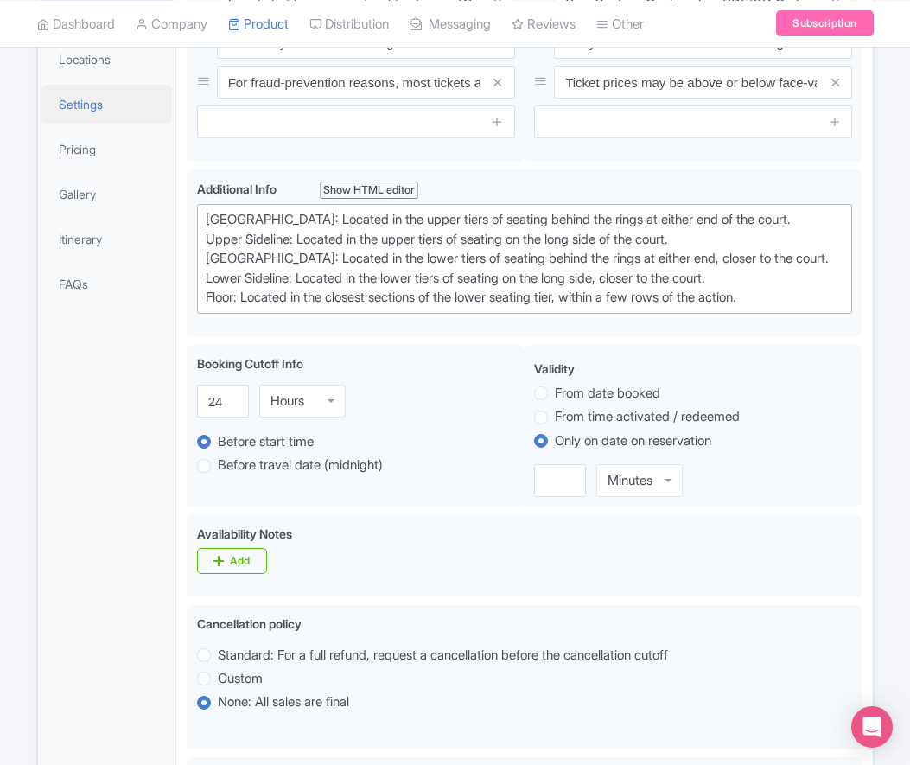
scroll to position [222, 0]
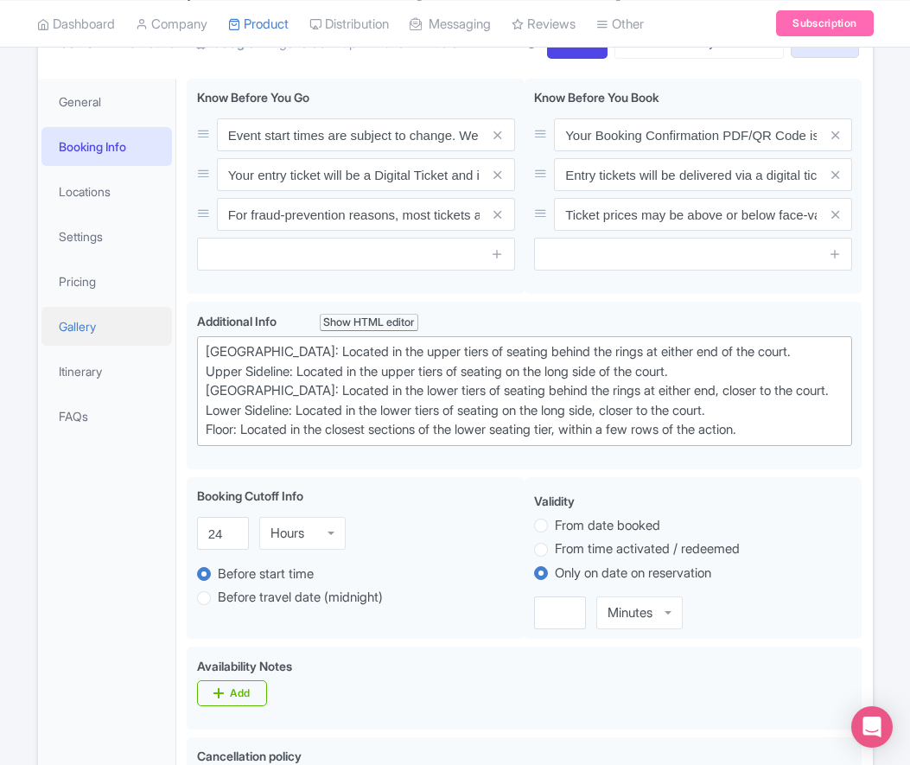
click at [93, 346] on link "Gallery" at bounding box center [106, 326] width 131 height 39
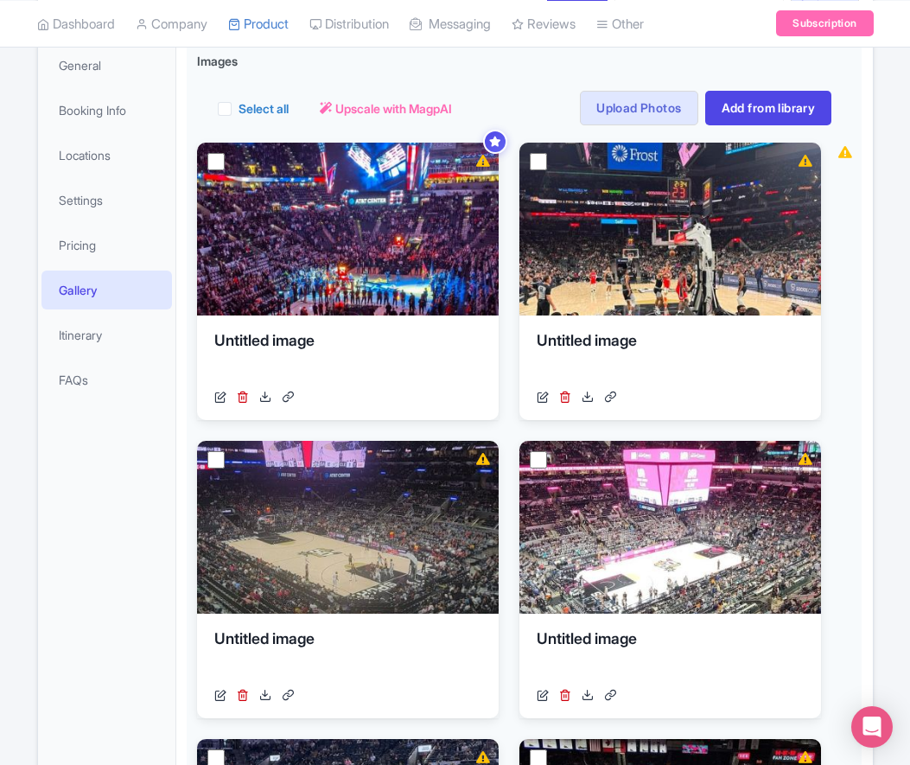
scroll to position [0, 0]
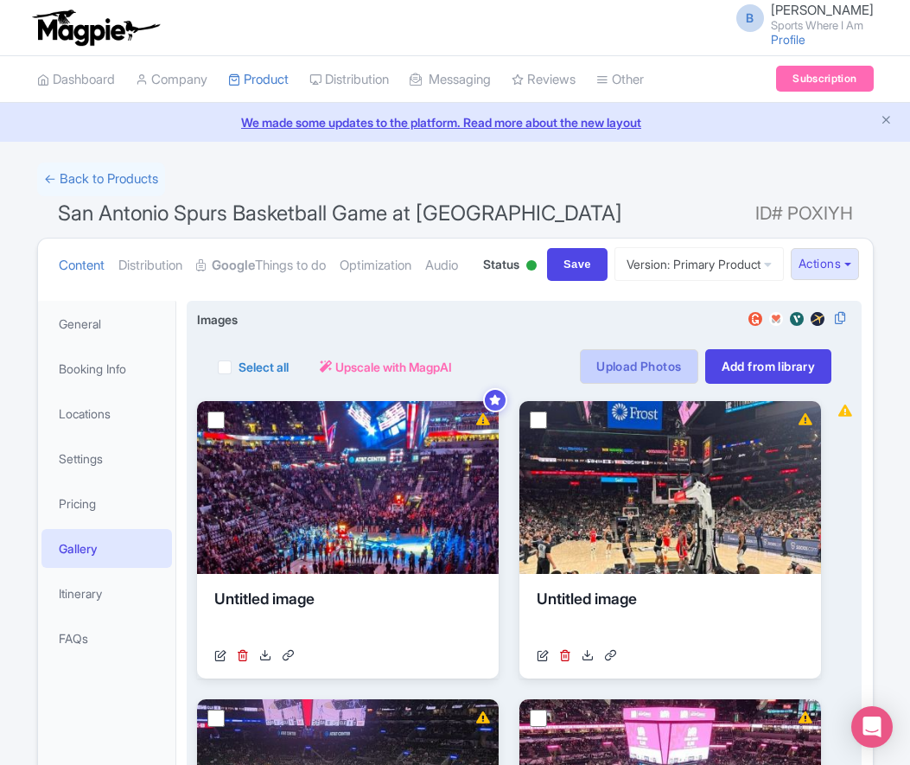
click at [639, 384] on link "Upload Photos" at bounding box center [639, 366] width 118 height 35
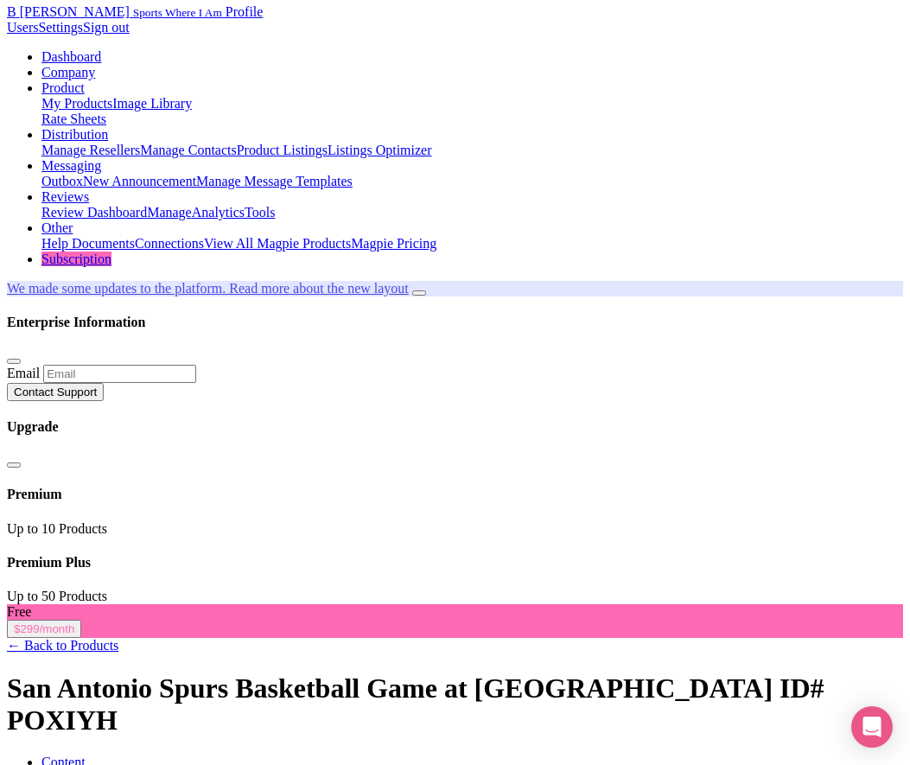
scroll to position [60, 0]
